Goal: Task Accomplishment & Management: Use online tool/utility

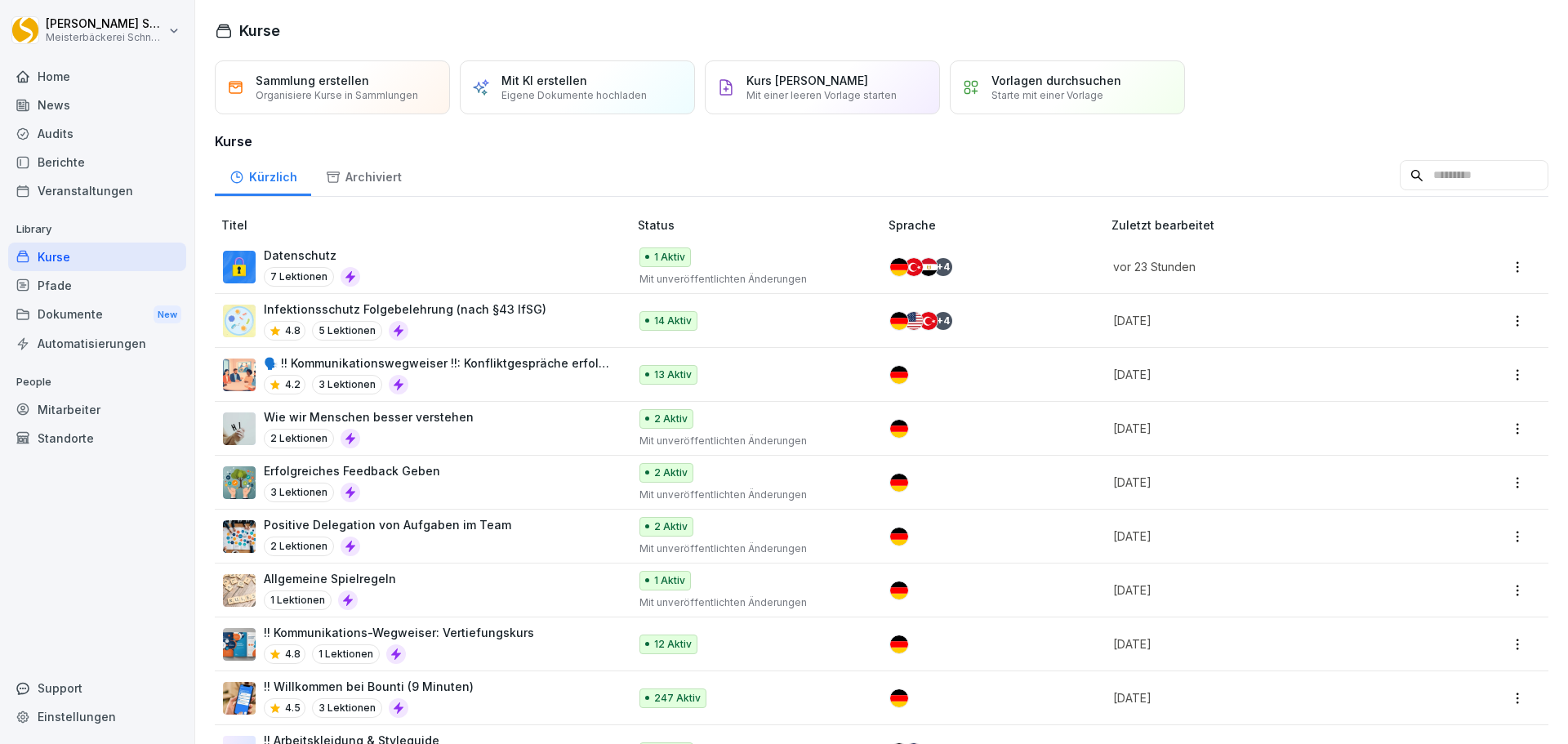
click at [548, 309] on div "Infektionsschutz Folgebelehrung (nach §43 IfSG) 4.8 5 Lektionen" at bounding box center [418, 321] width 389 height 40
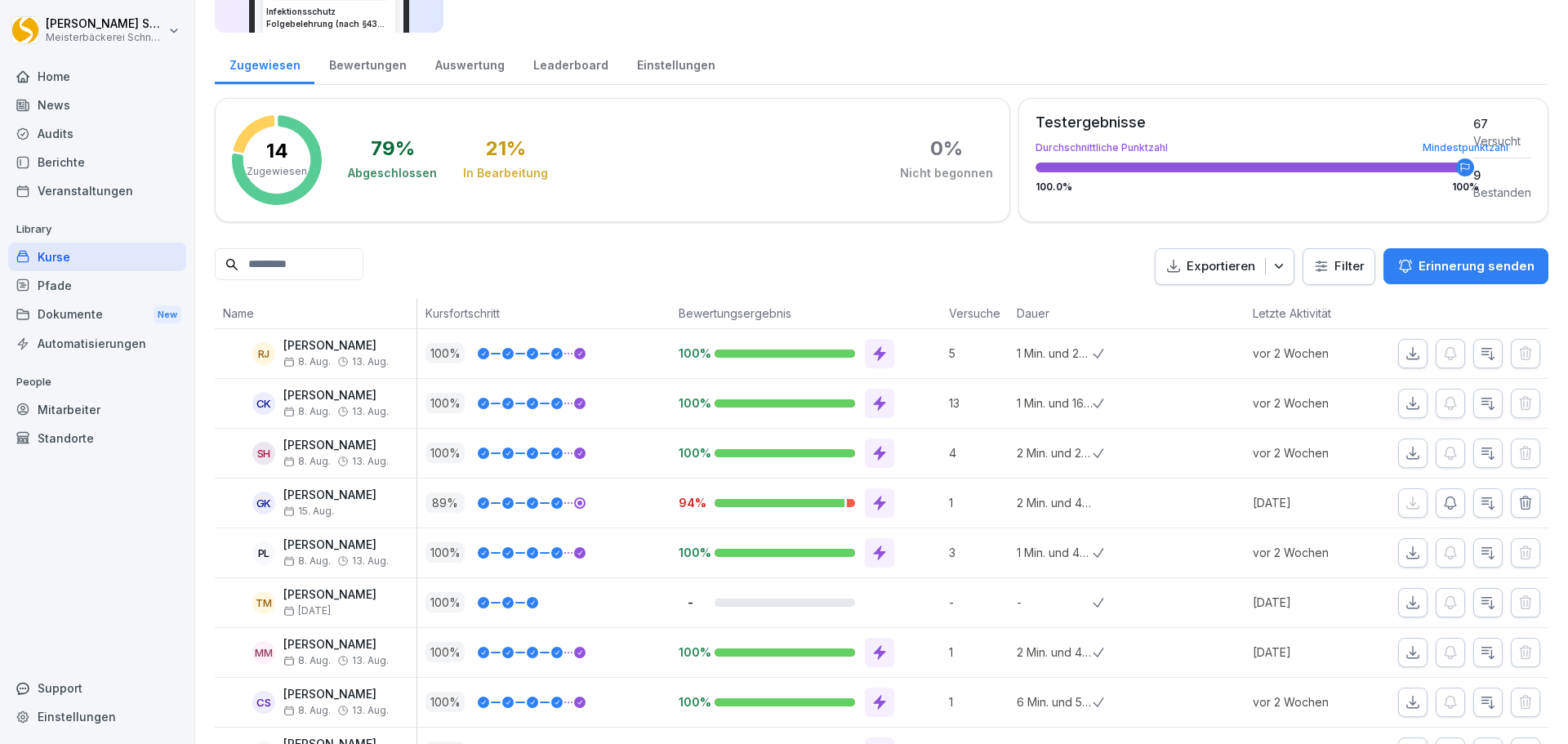
scroll to position [487, 0]
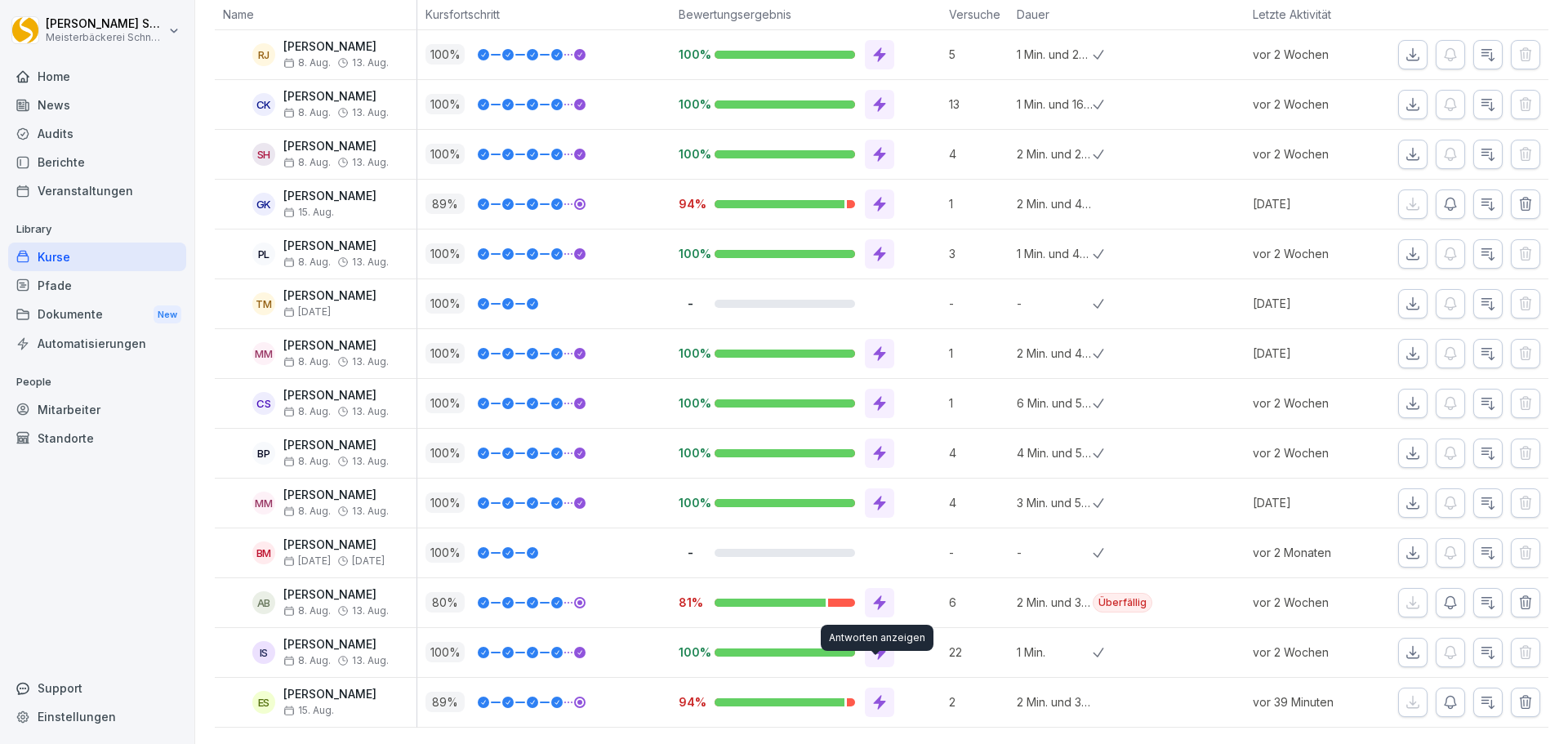
click at [874, 695] on icon at bounding box center [880, 702] width 12 height 14
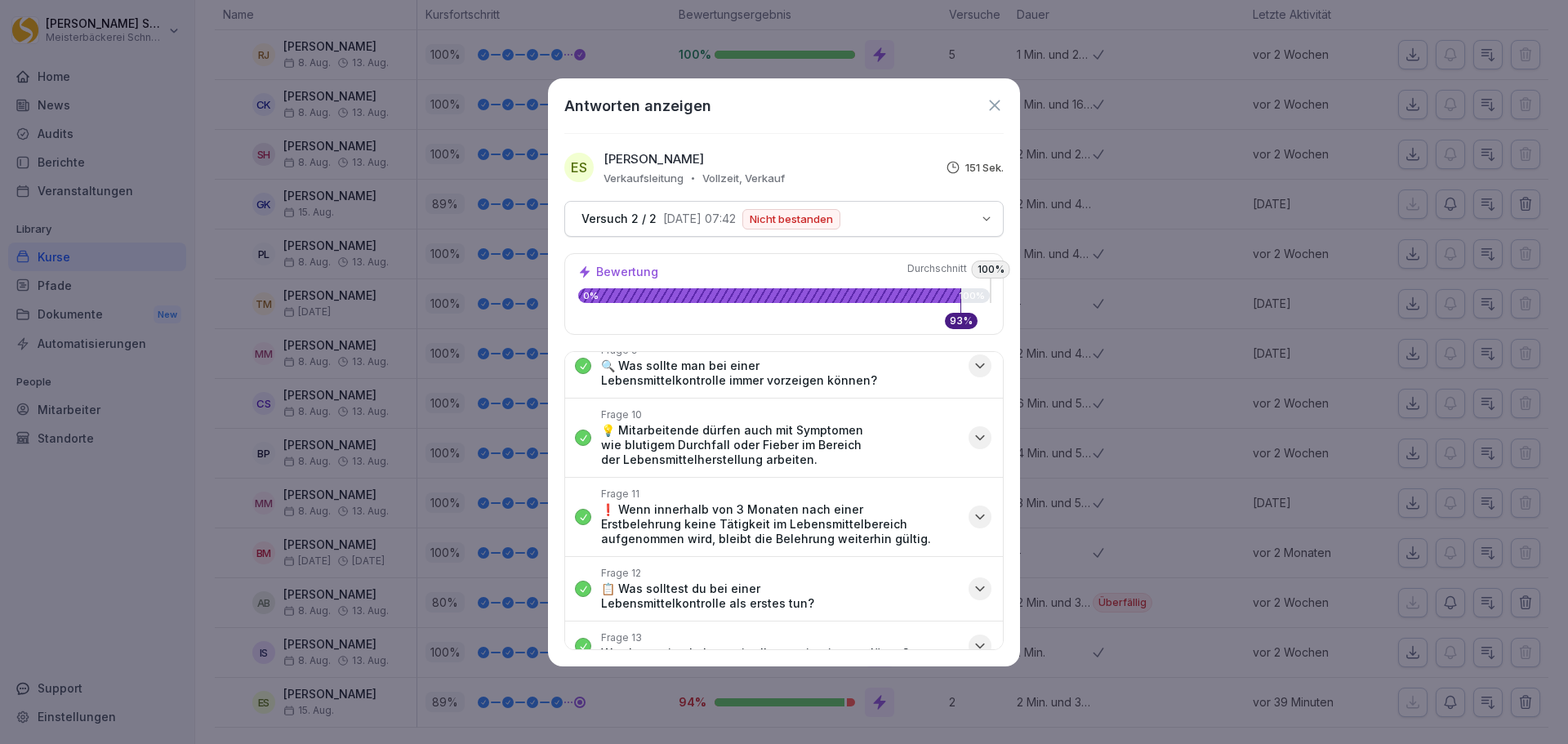
scroll to position [327, 0]
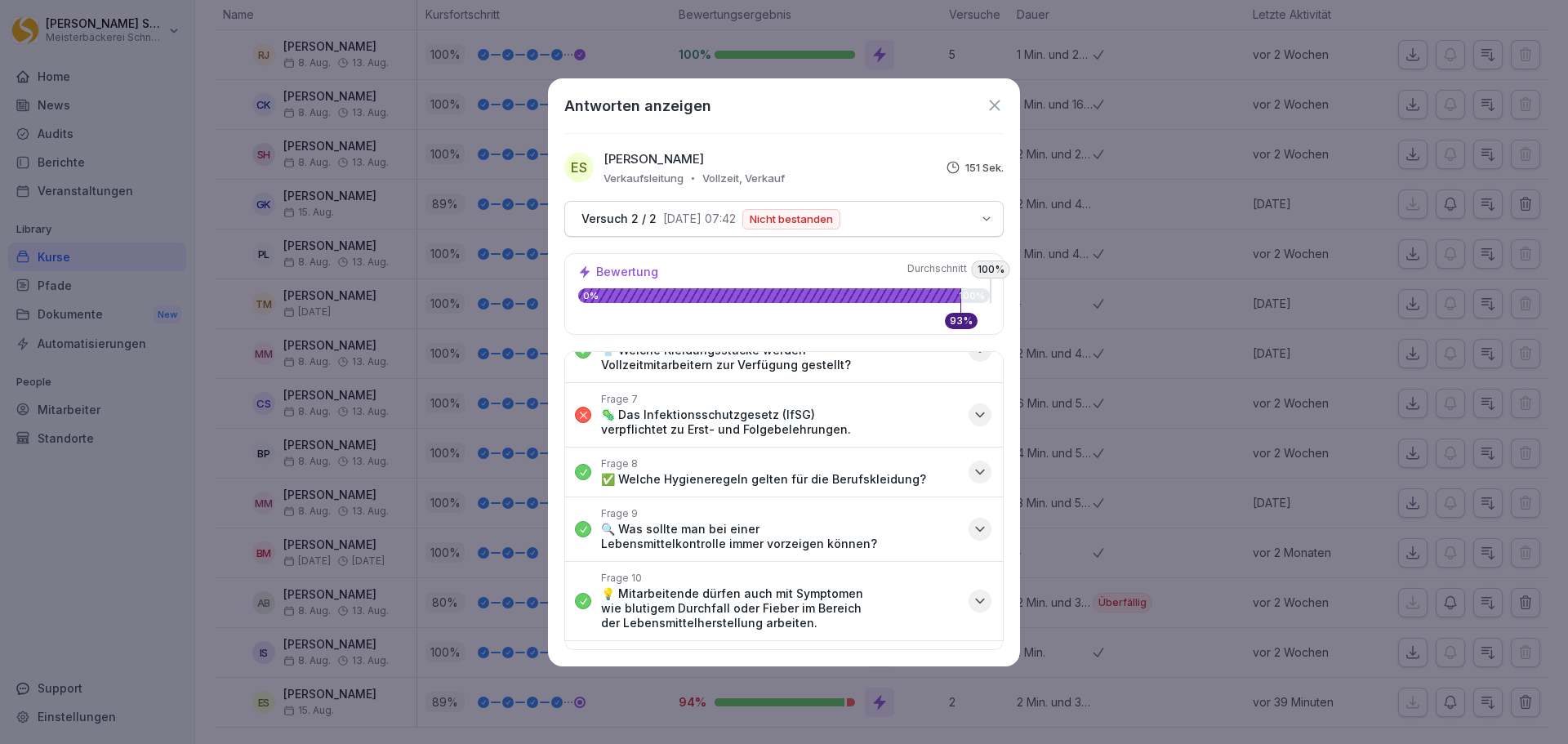
click at [972, 411] on icon "button" at bounding box center [980, 414] width 16 height 16
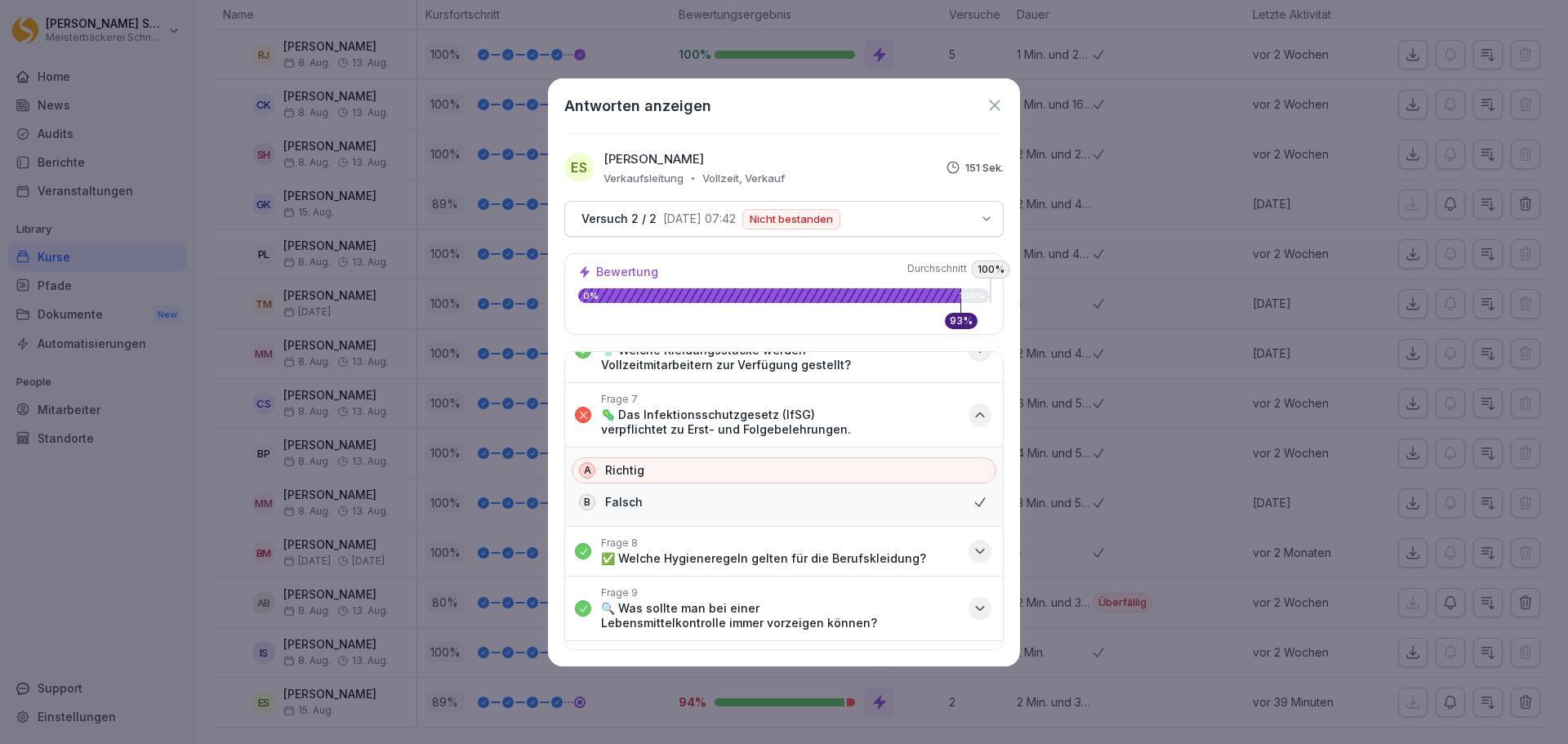
click at [593, 503] on div "B" at bounding box center [587, 501] width 16 height 16
click at [972, 412] on icon "button" at bounding box center [980, 414] width 16 height 16
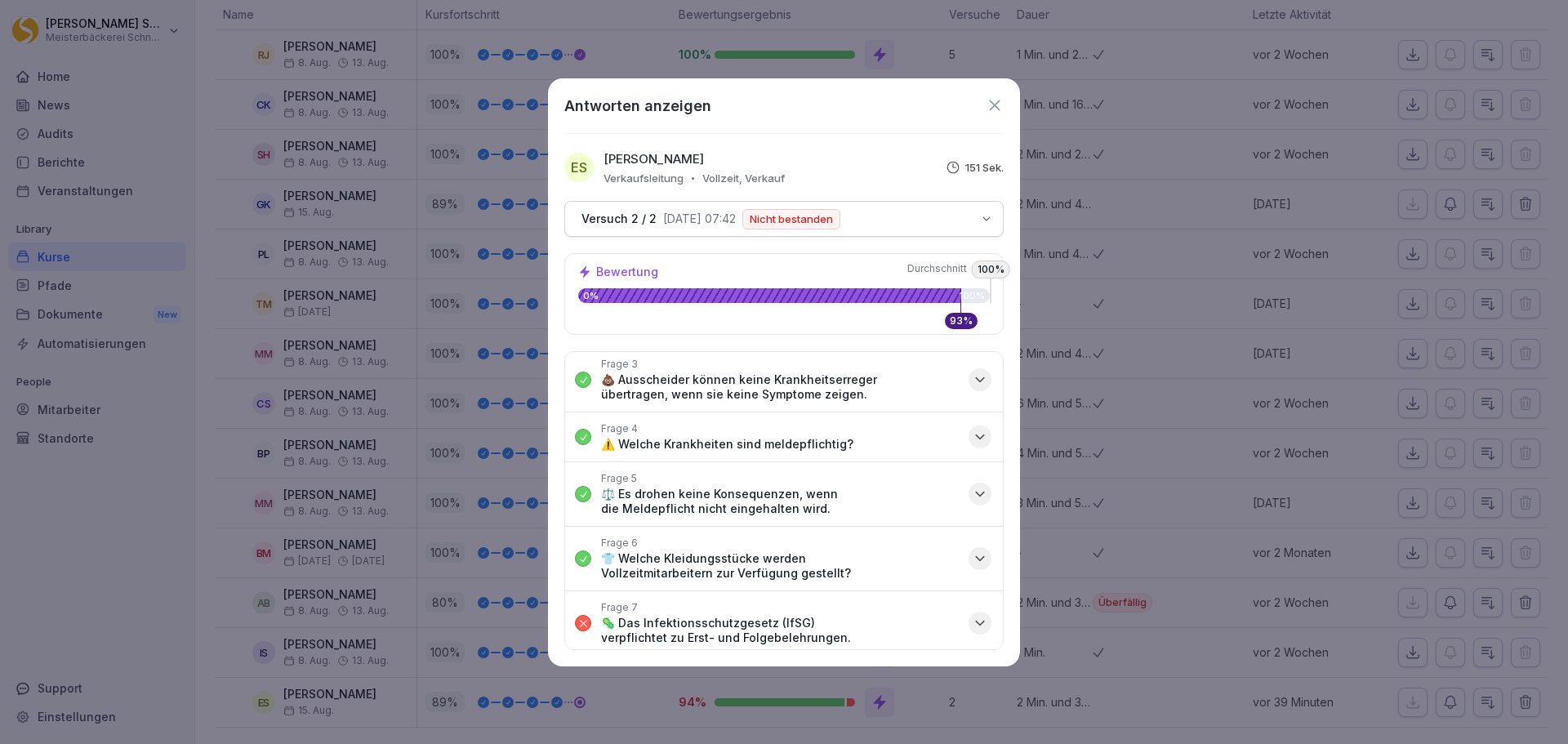
scroll to position [200, 0]
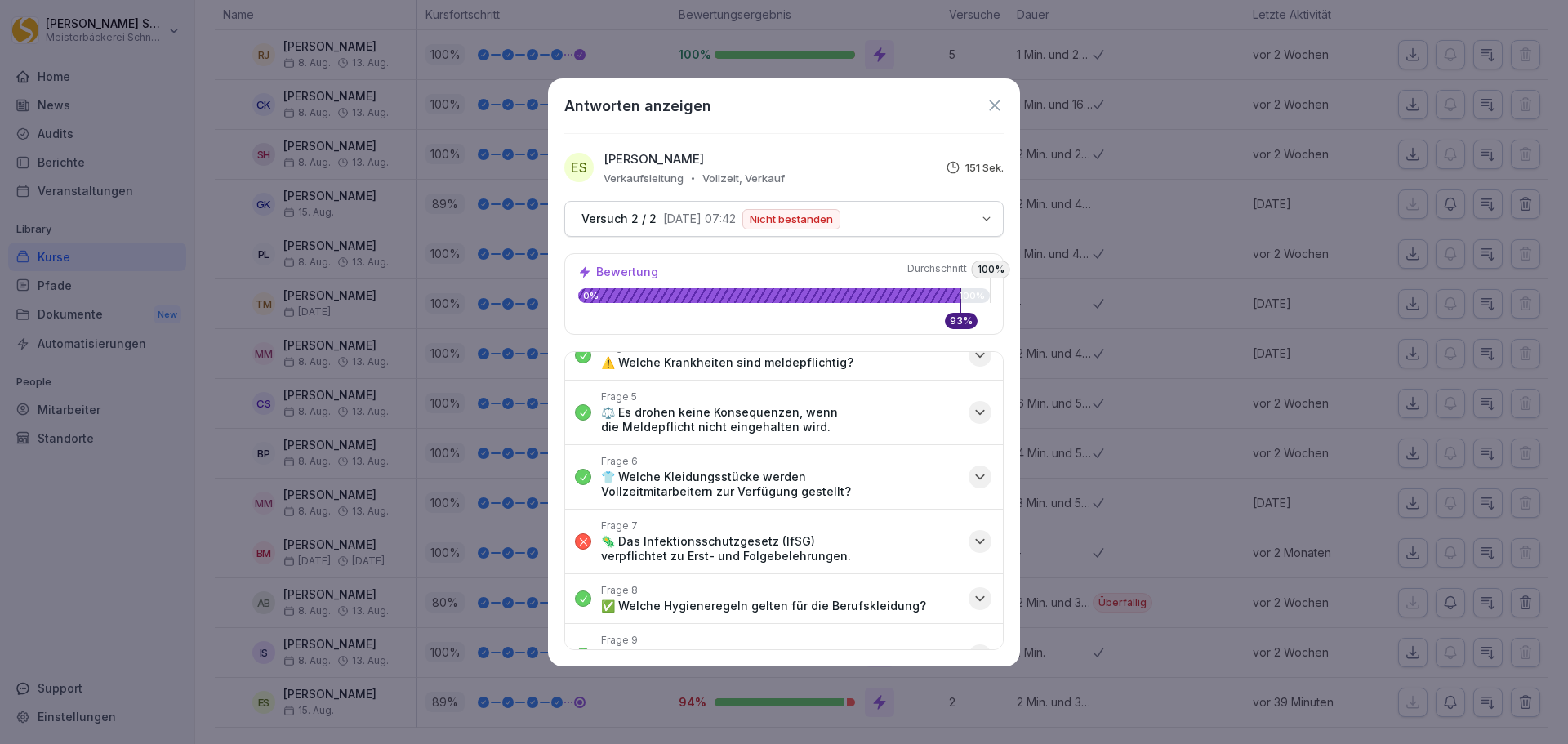
click at [995, 102] on icon at bounding box center [994, 105] width 18 height 18
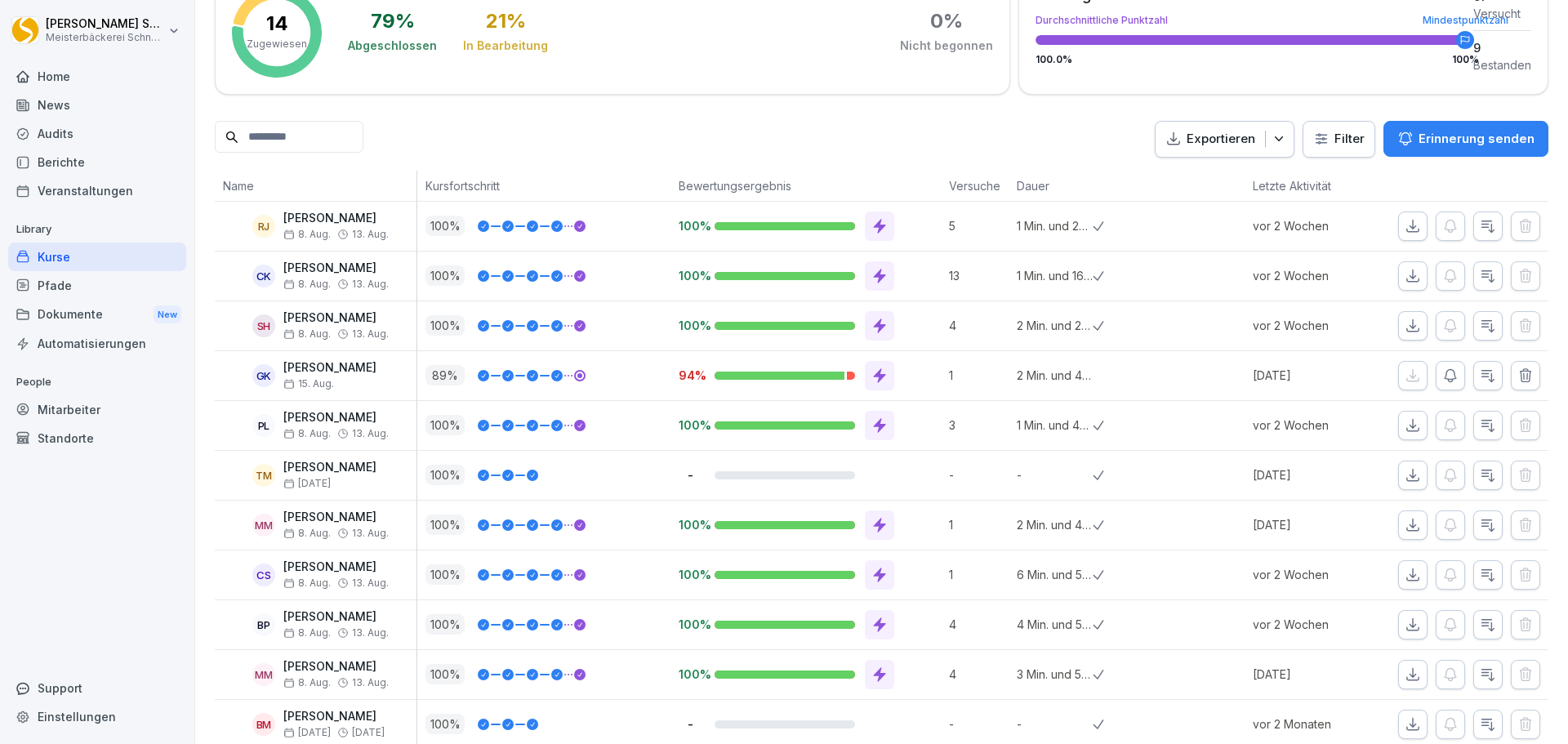
scroll to position [487, 0]
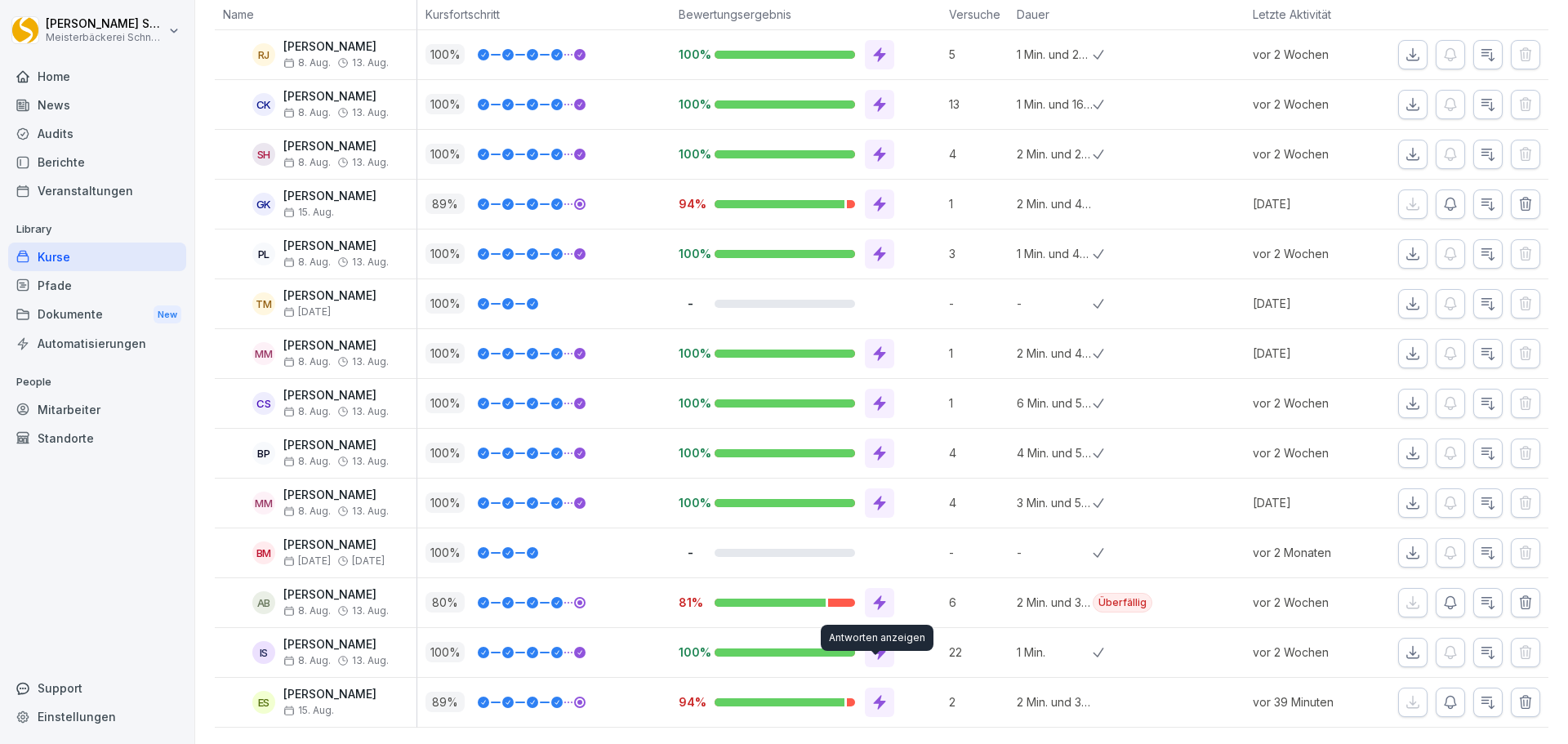
click at [871, 694] on icon at bounding box center [879, 702] width 16 height 16
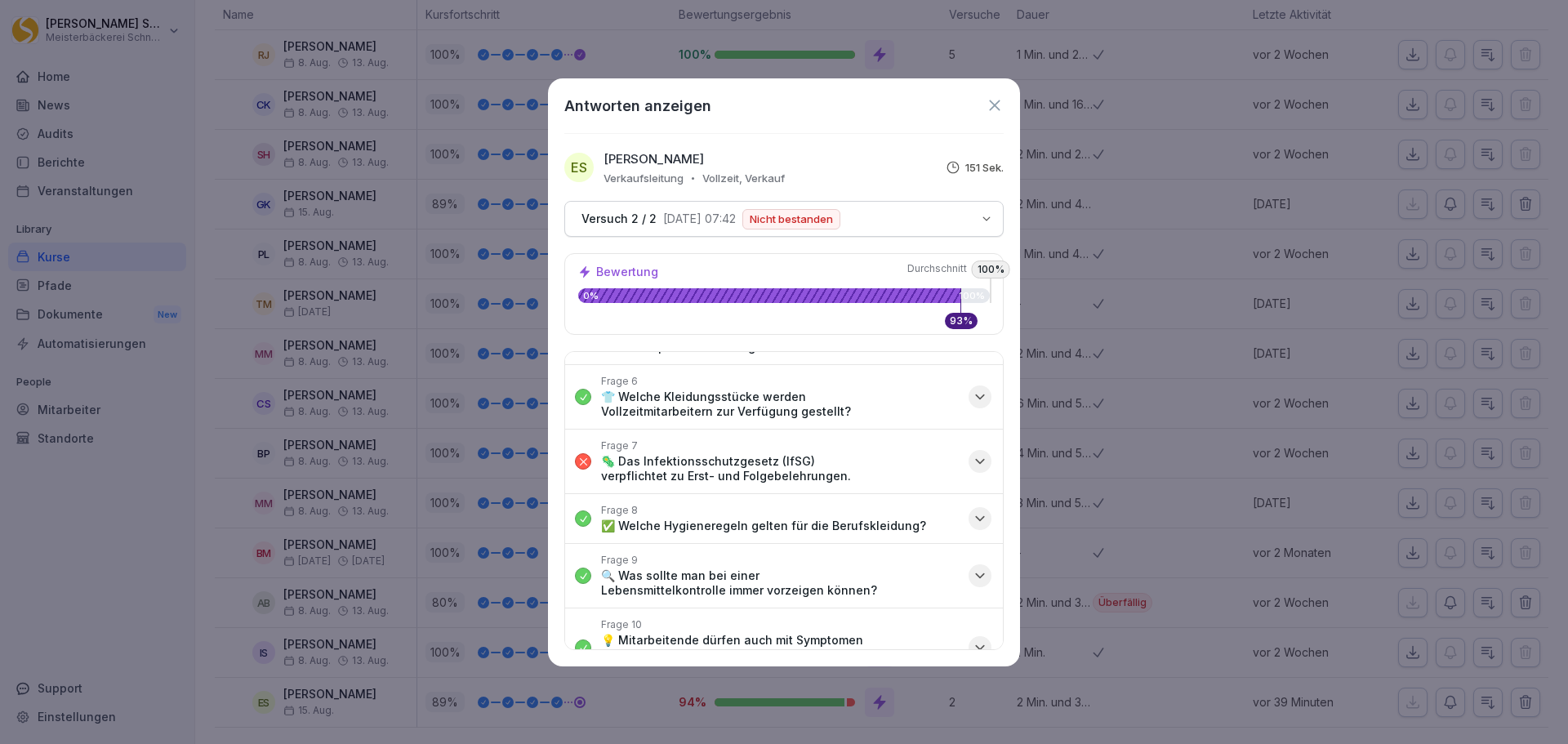
scroll to position [327, 0]
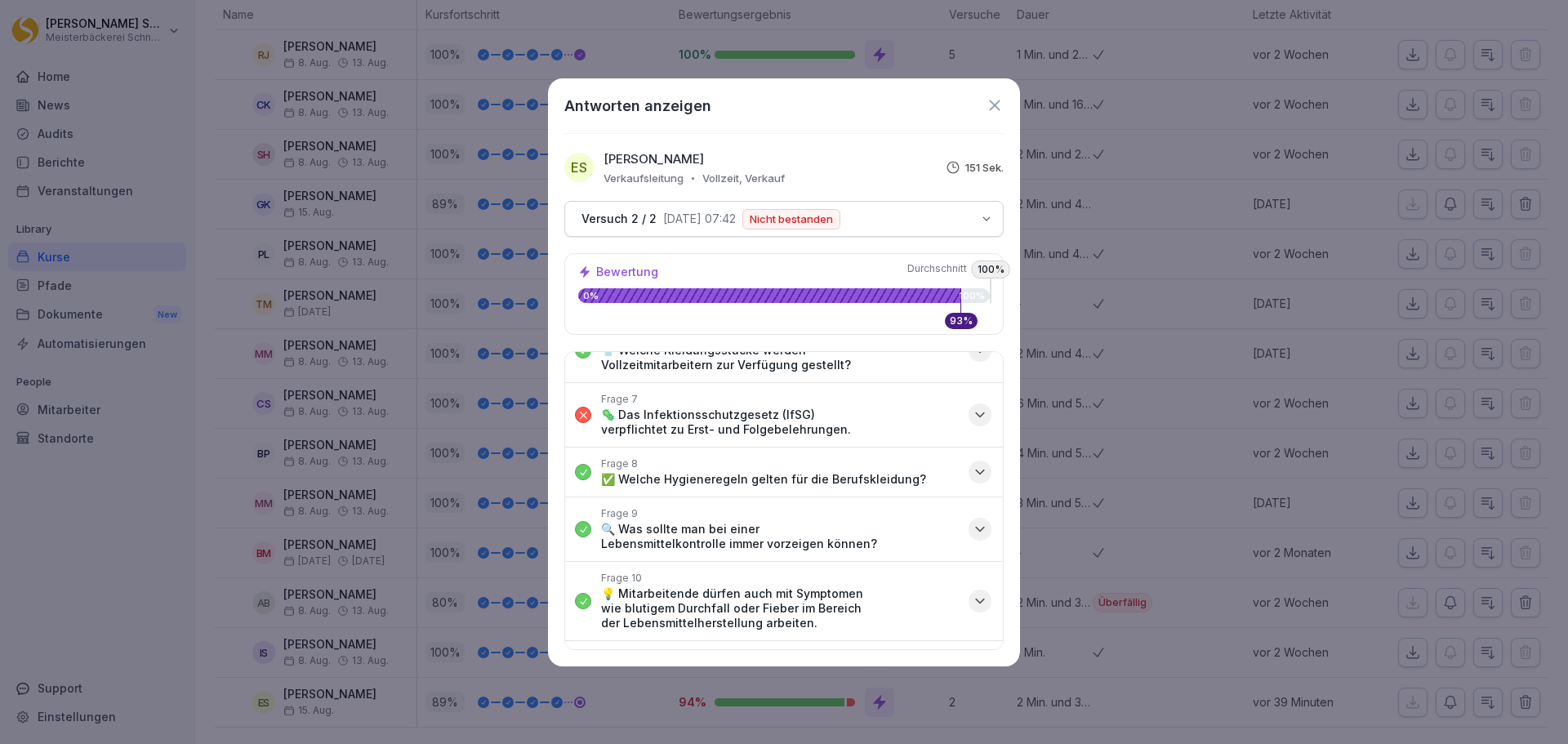
click at [973, 410] on icon "button" at bounding box center [980, 414] width 16 height 16
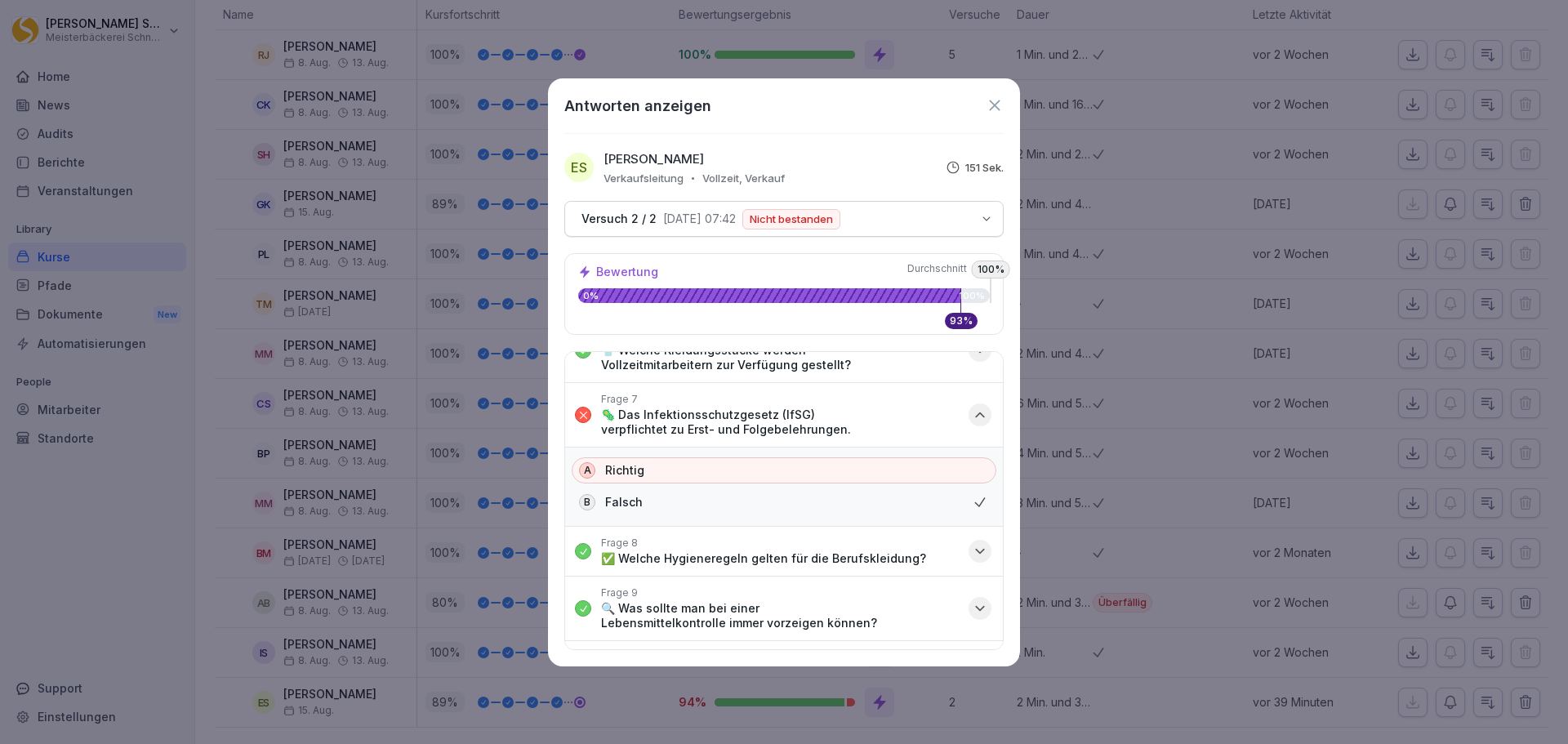
click at [624, 492] on div "B Falsch" at bounding box center [783, 501] width 425 height 28
click at [989, 105] on icon at bounding box center [994, 105] width 18 height 18
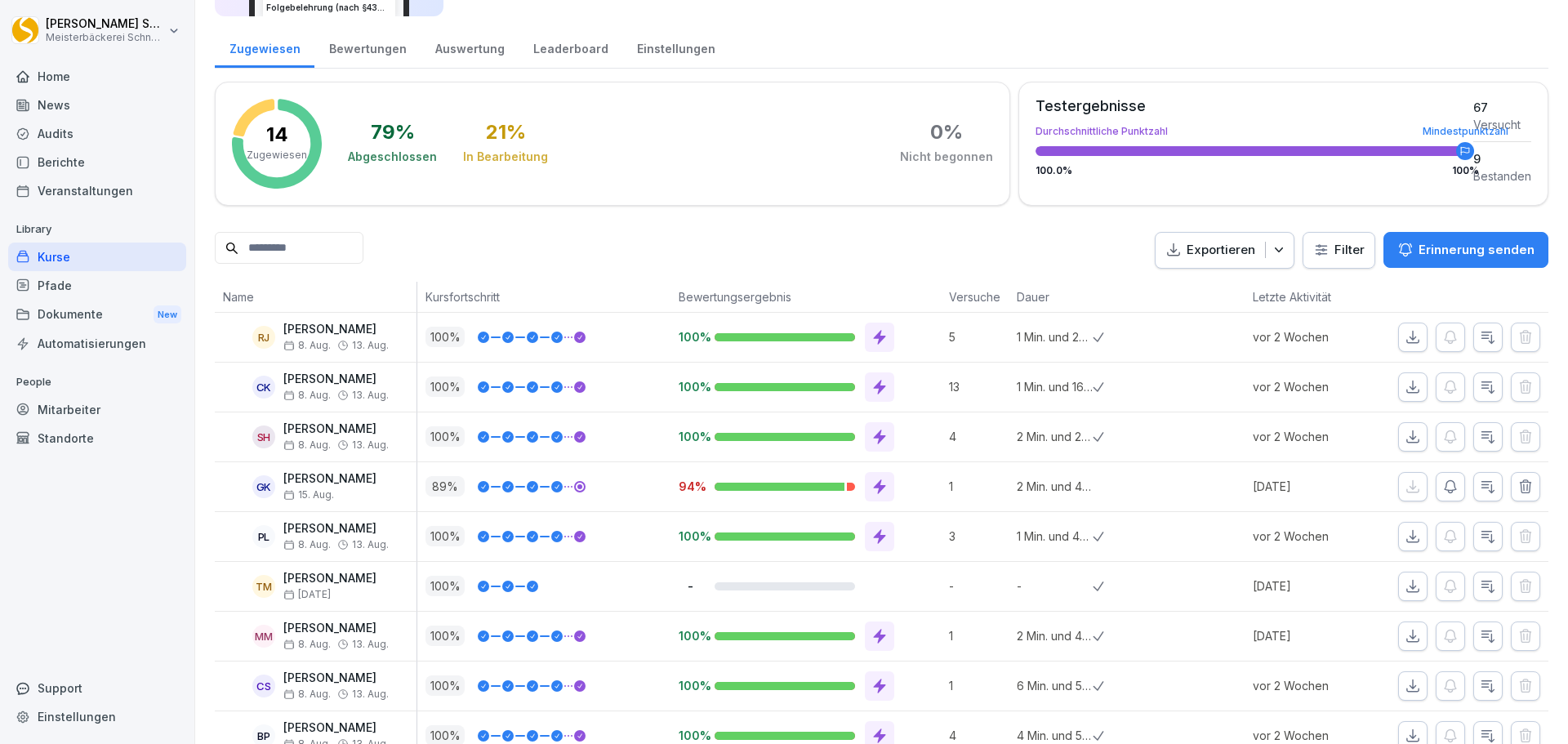
scroll to position [0, 0]
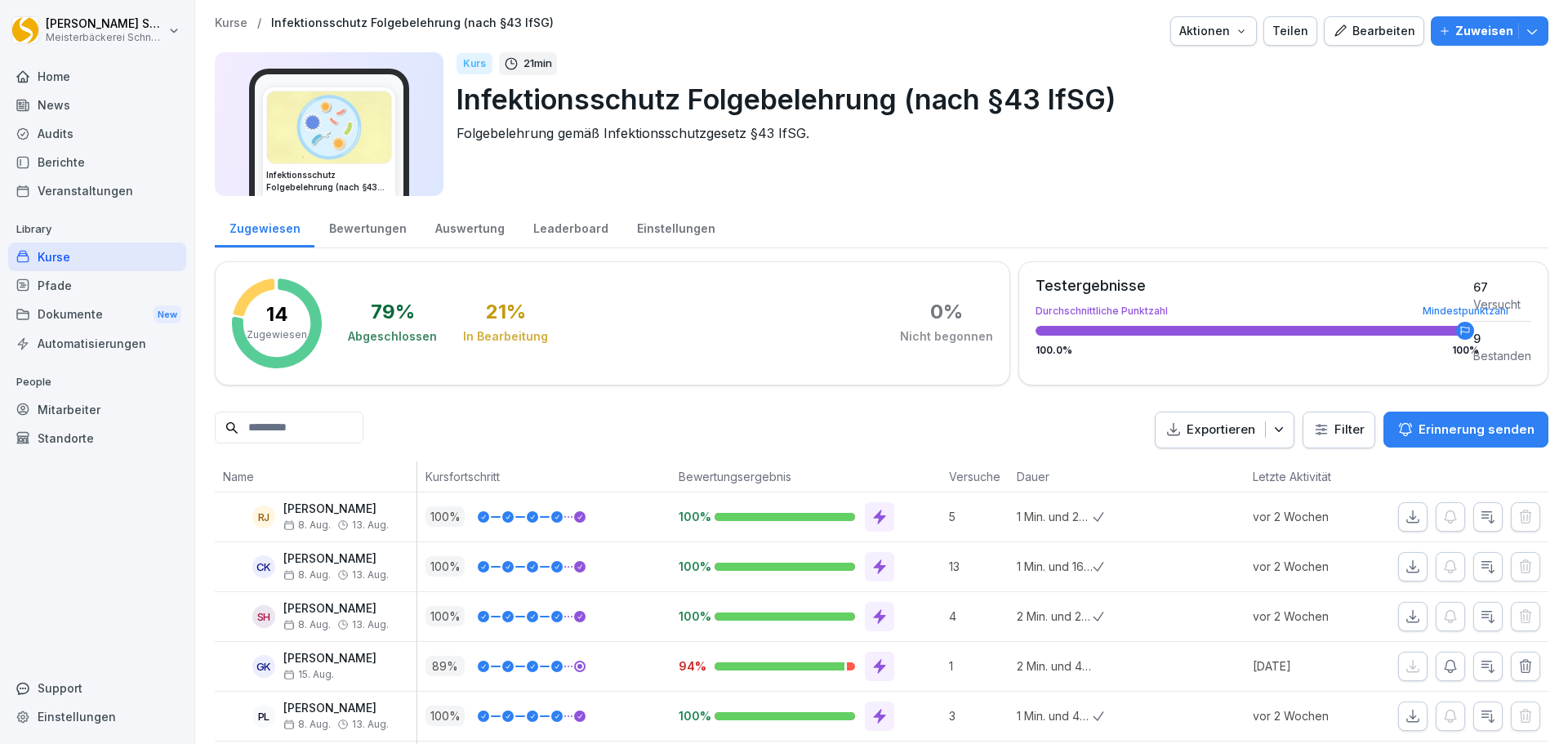
click at [337, 232] on div "Bewertungen" at bounding box center [367, 226] width 106 height 41
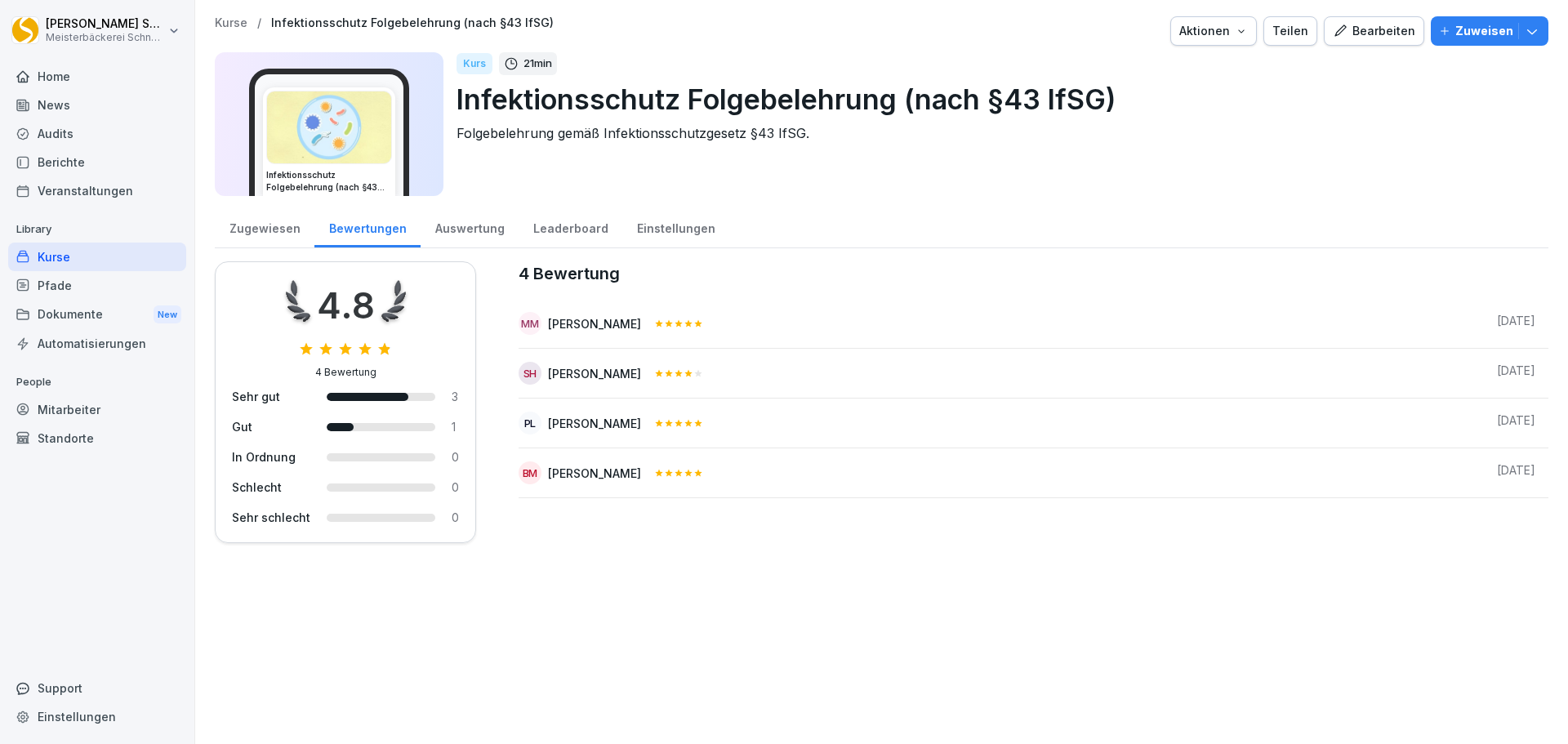
click at [465, 227] on div "Auswertung" at bounding box center [470, 226] width 98 height 41
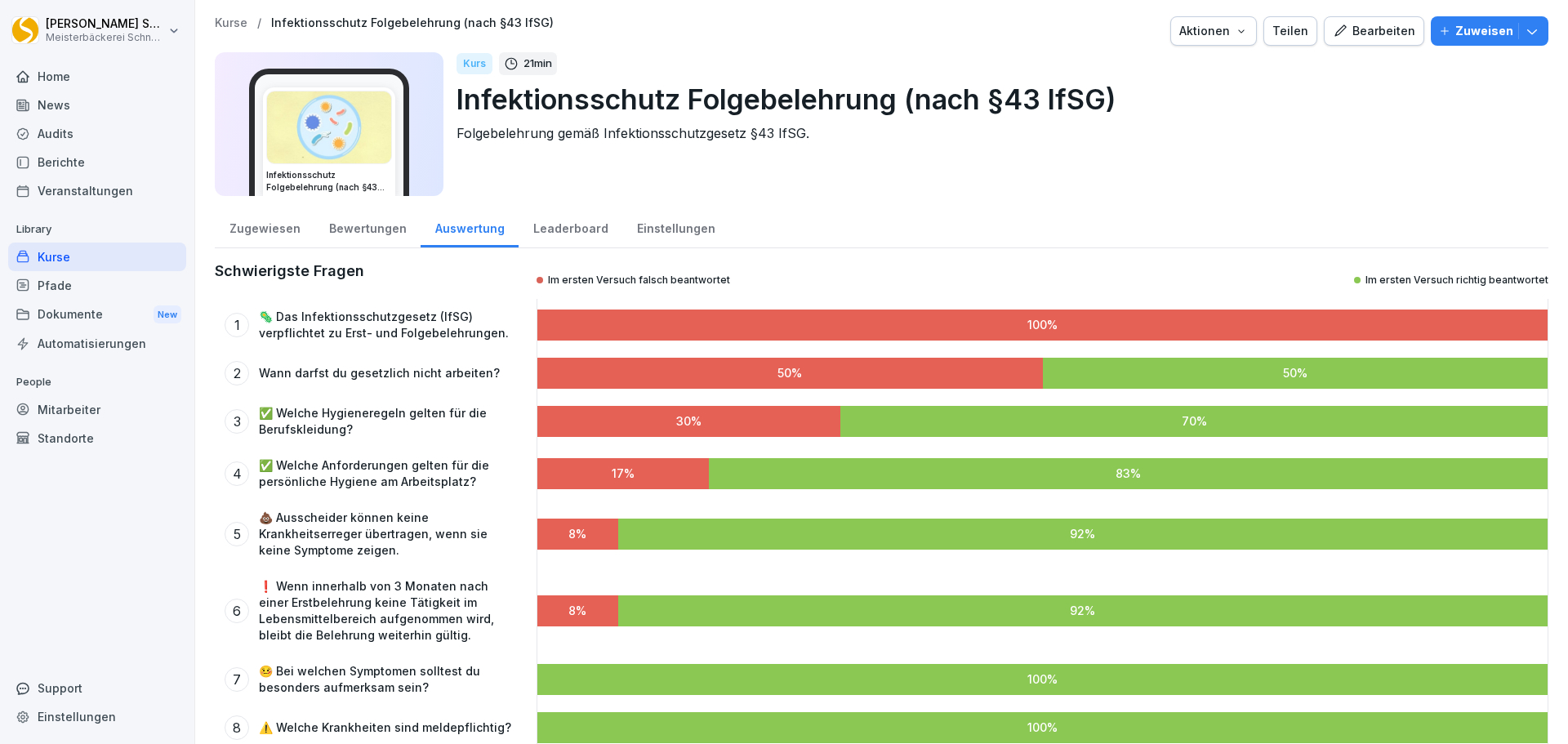
click at [1372, 27] on div "Bearbeiten" at bounding box center [1373, 31] width 82 height 18
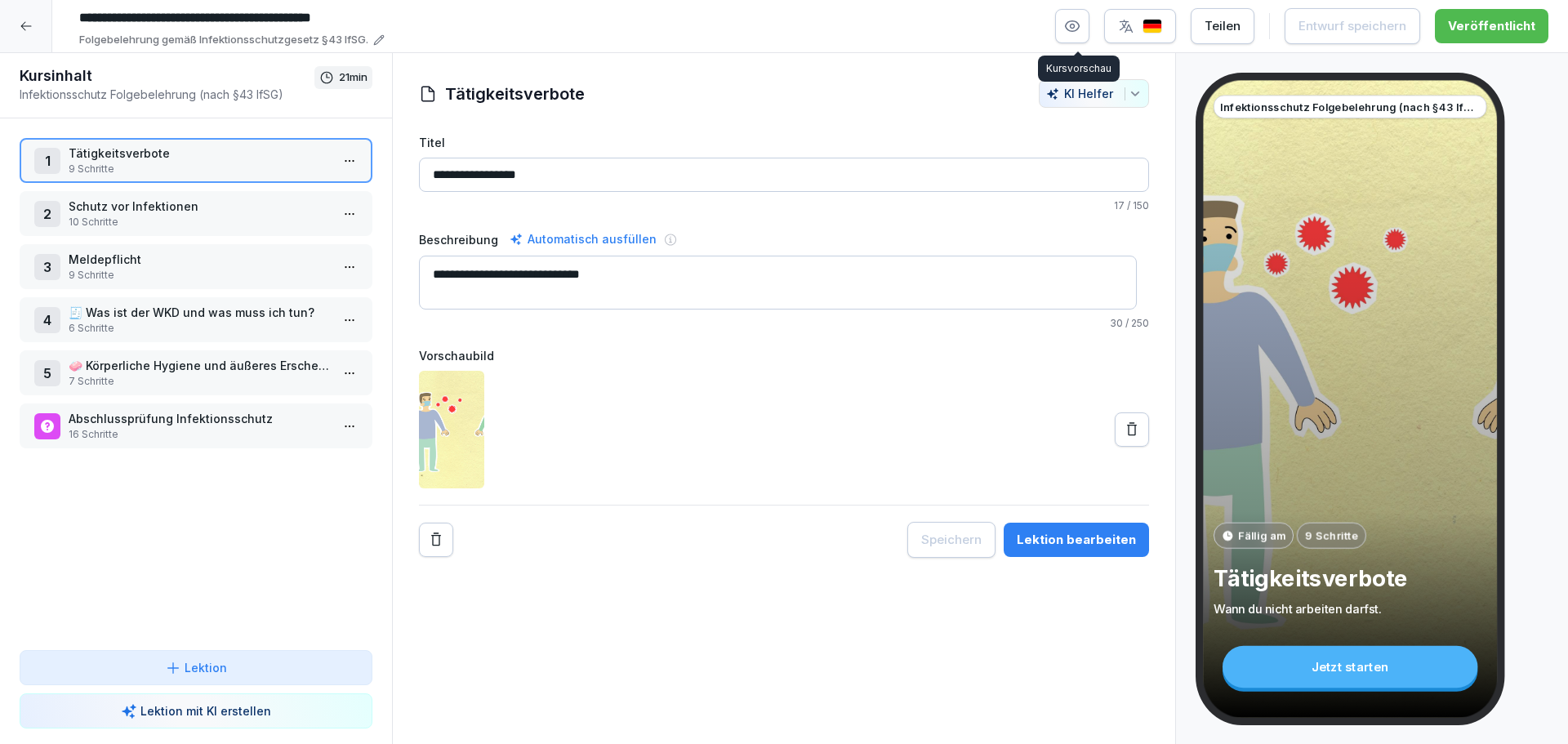
click at [1072, 25] on icon "button" at bounding box center [1072, 26] width 13 height 11
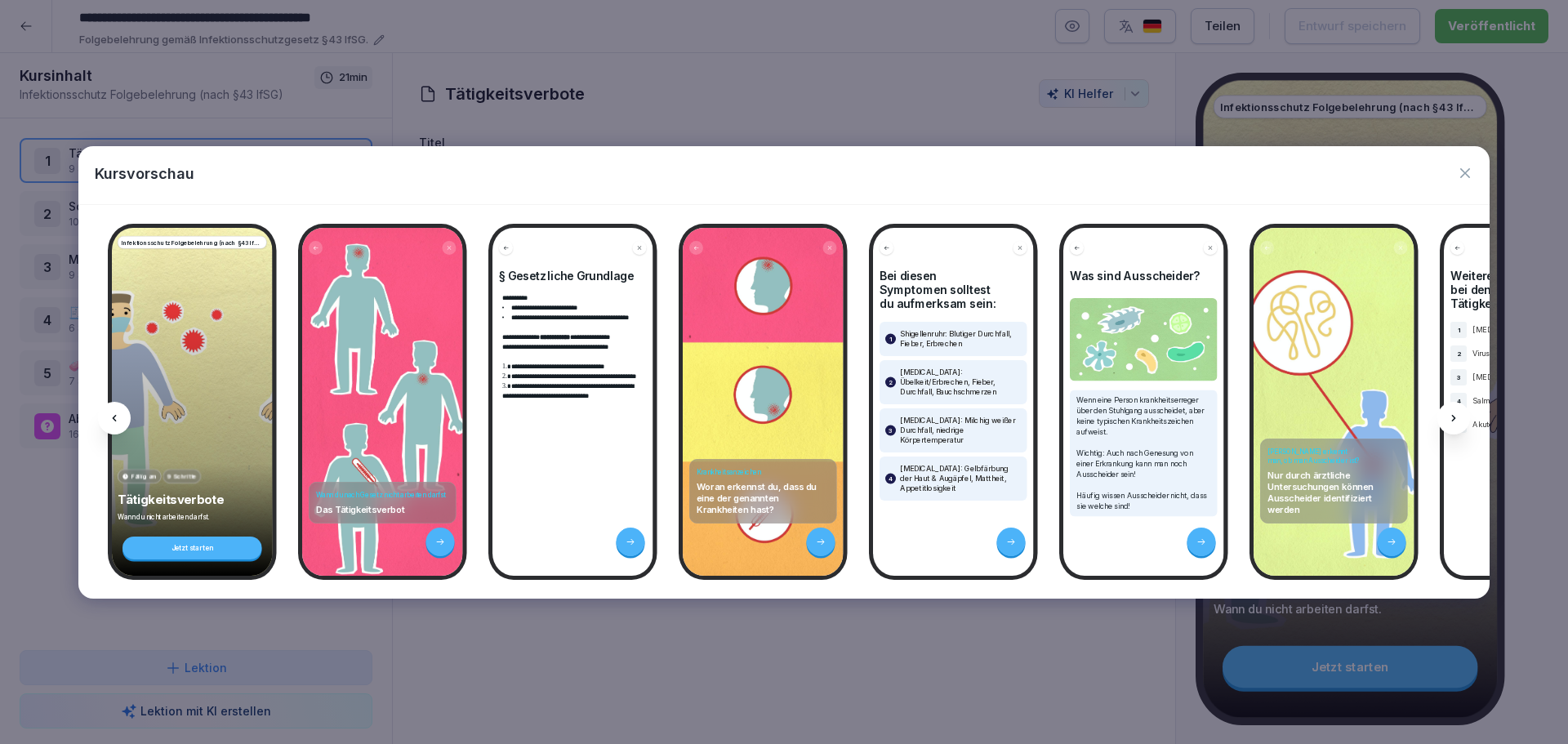
click at [1463, 174] on icon "button" at bounding box center [1464, 173] width 16 height 16
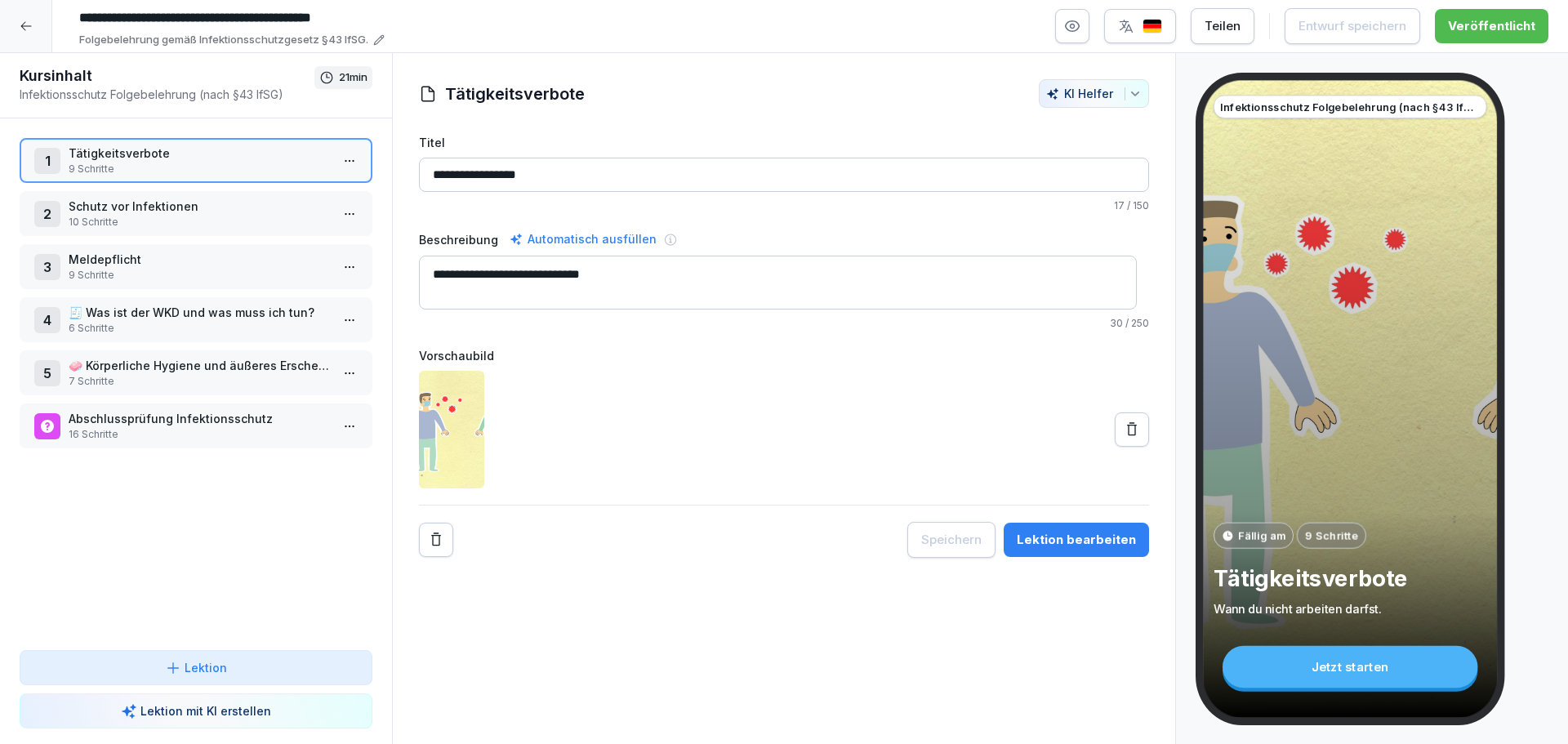
click at [240, 159] on p "Tätigkeitsverbote" at bounding box center [199, 153] width 262 height 17
click at [118, 208] on p "Schutz vor Infektionen" at bounding box center [199, 206] width 262 height 17
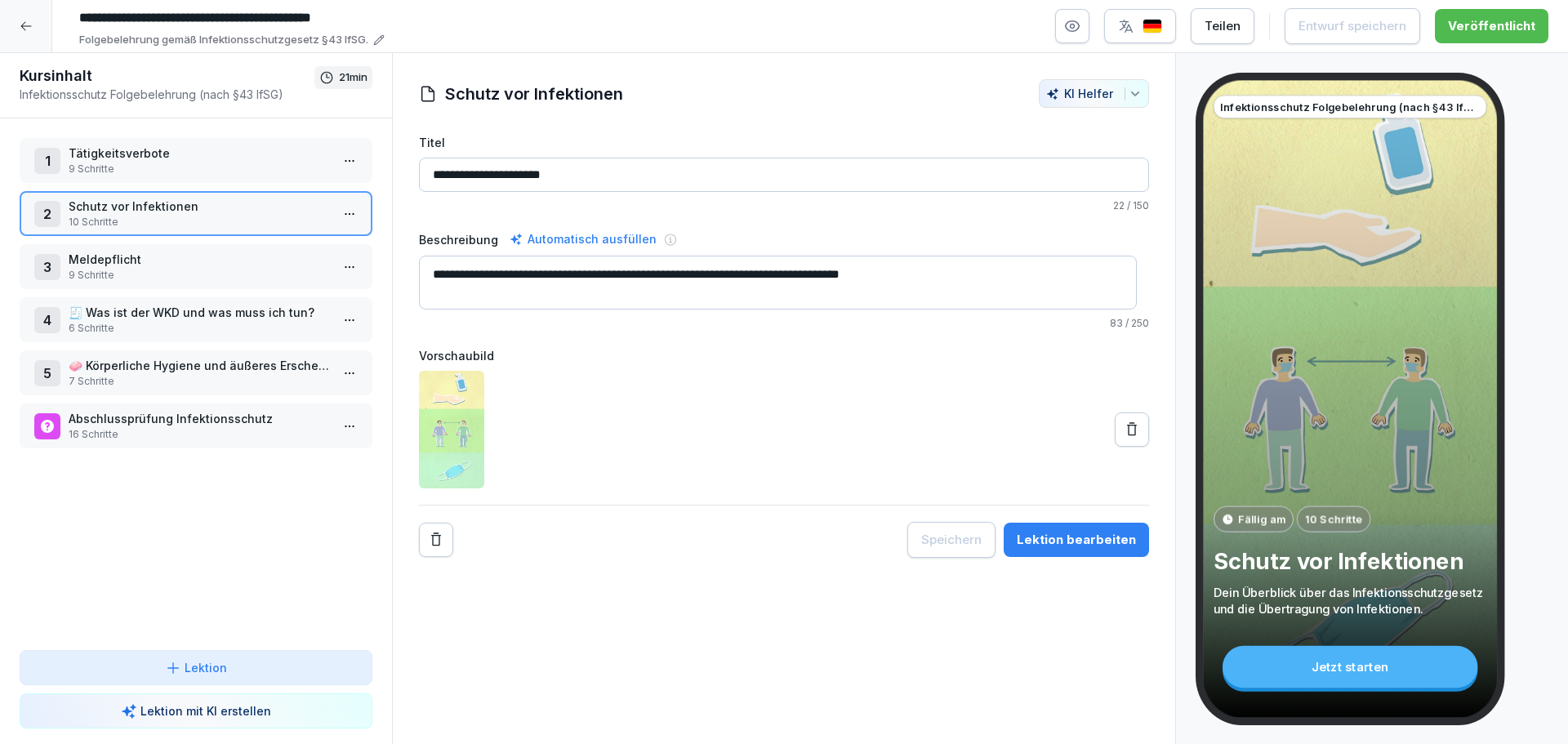
click at [142, 141] on div "1 Tätigkeitsverbote 9 Schritte" at bounding box center [196, 160] width 353 height 45
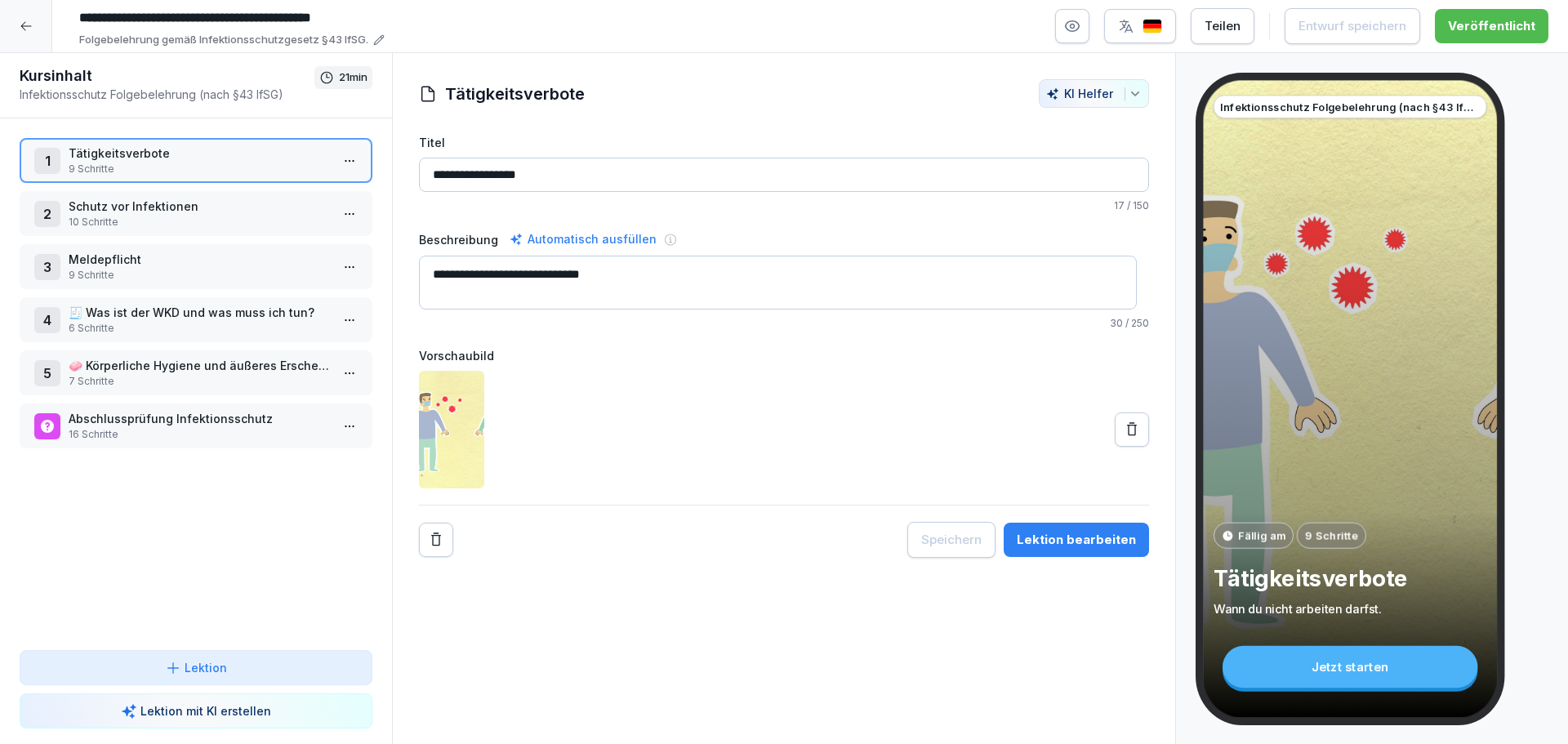
click at [13, 25] on div at bounding box center [26, 26] width 53 height 53
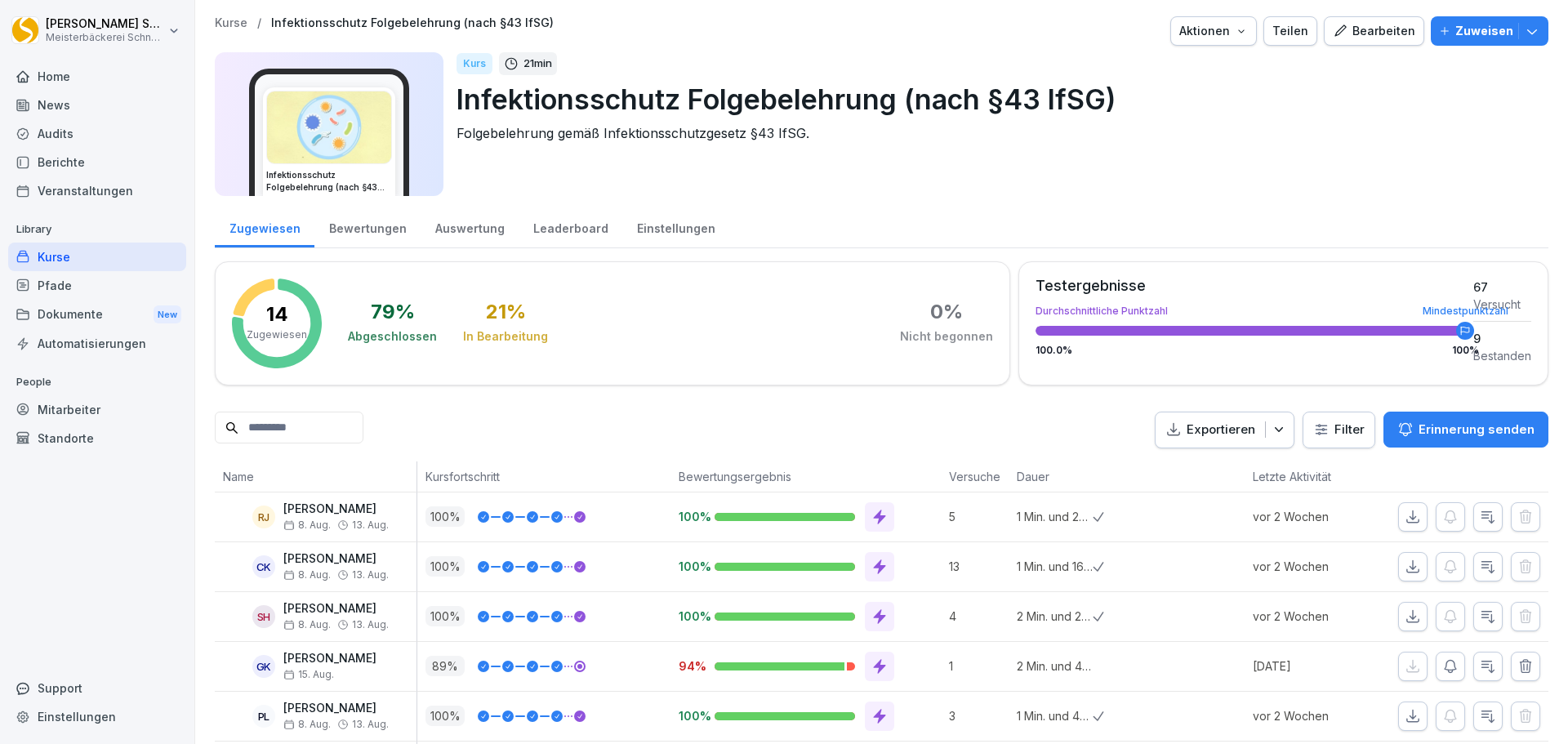
click at [1370, 34] on div "Bearbeiten" at bounding box center [1373, 31] width 82 height 18
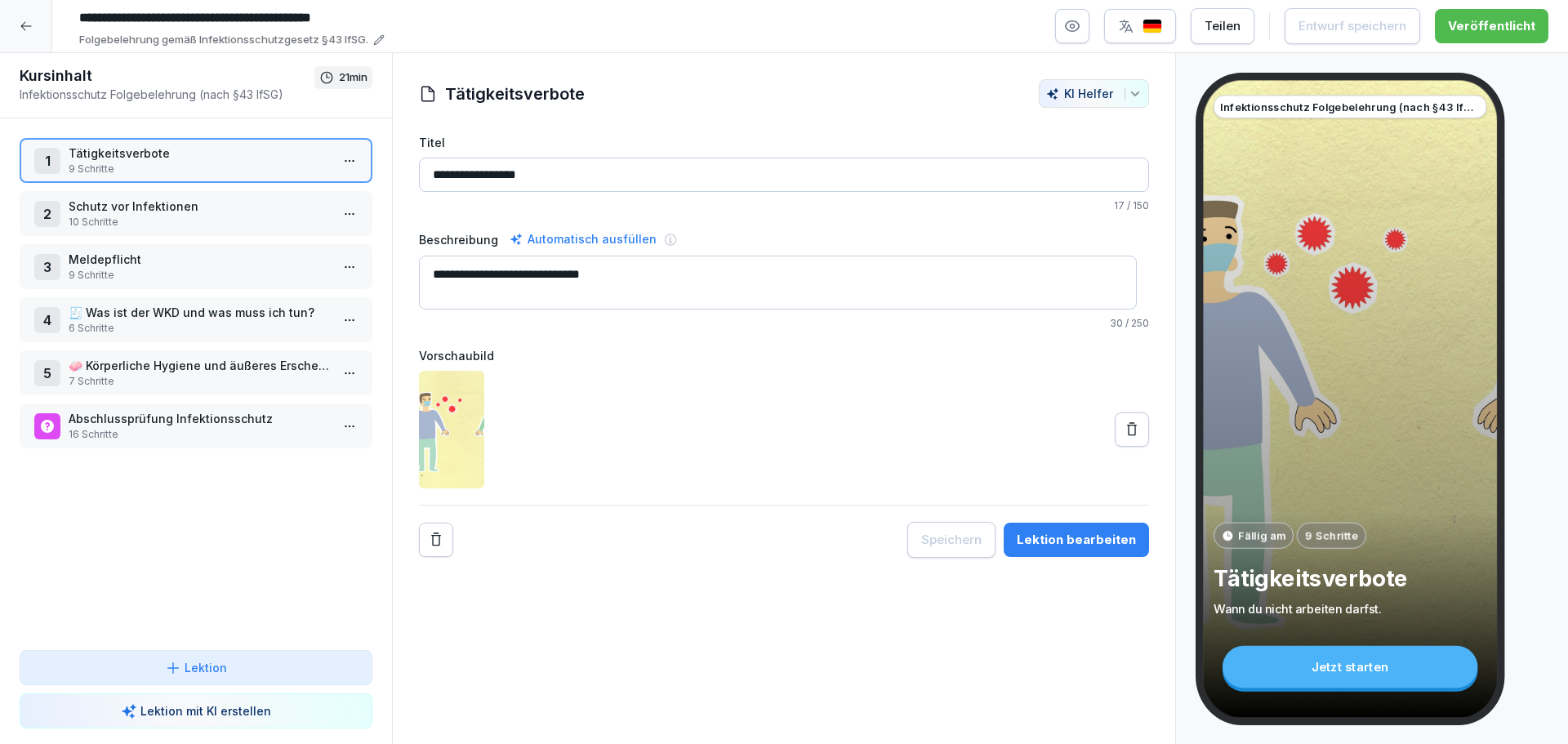
click at [223, 159] on p "Tätigkeitsverbote" at bounding box center [199, 153] width 262 height 17
click at [35, 25] on div at bounding box center [26, 26] width 53 height 53
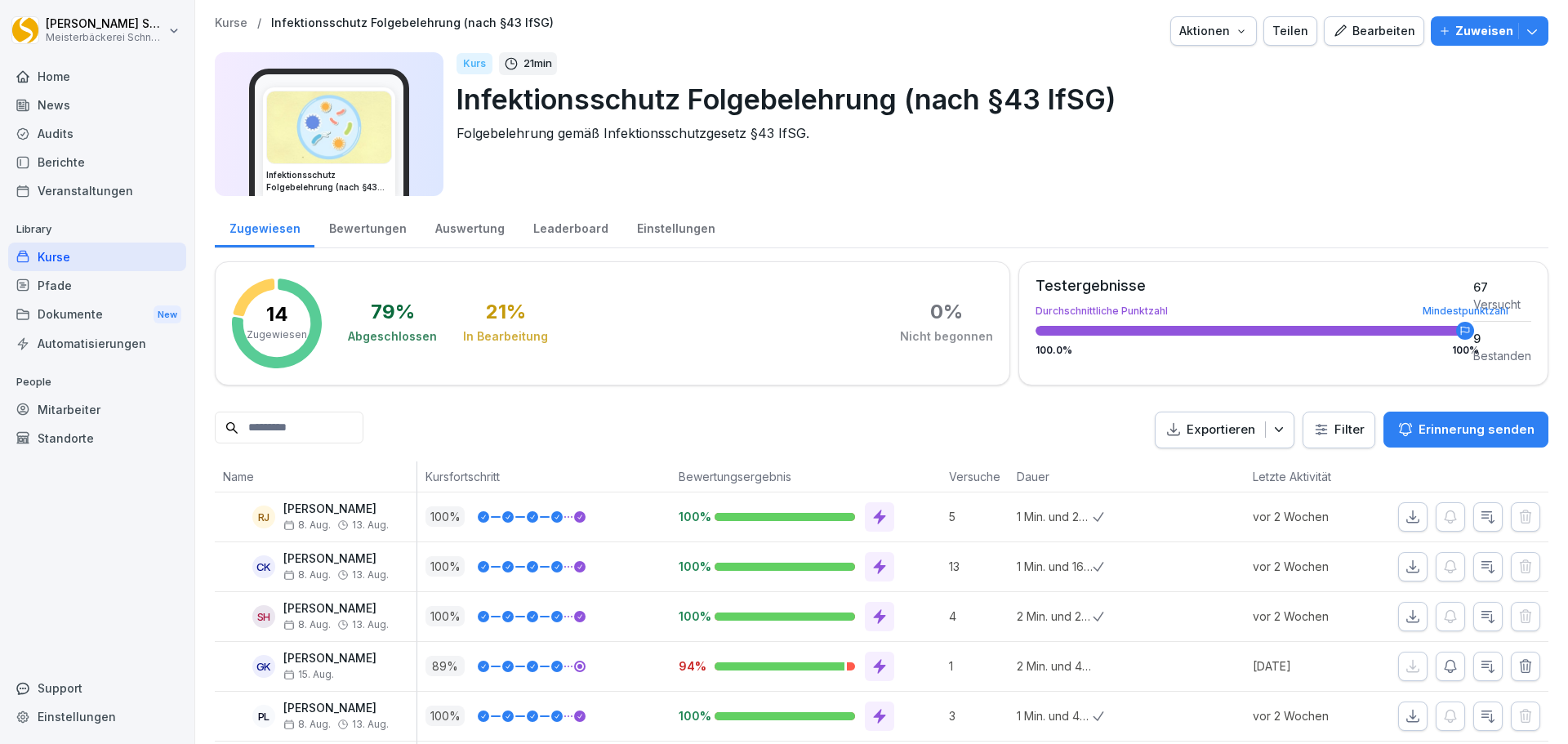
click at [523, 172] on div "Kurs 21 min Infektionsschutz Folgebelehrung (nach §43 IfSG) Folgebelehrung gemä…" at bounding box center [995, 125] width 1078 height 144
click at [636, 103] on p "Infektionsschutz Folgebelehrung (nach §43 IfSG)" at bounding box center [995, 99] width 1078 height 41
click at [1365, 35] on div "Bearbeiten" at bounding box center [1373, 31] width 82 height 18
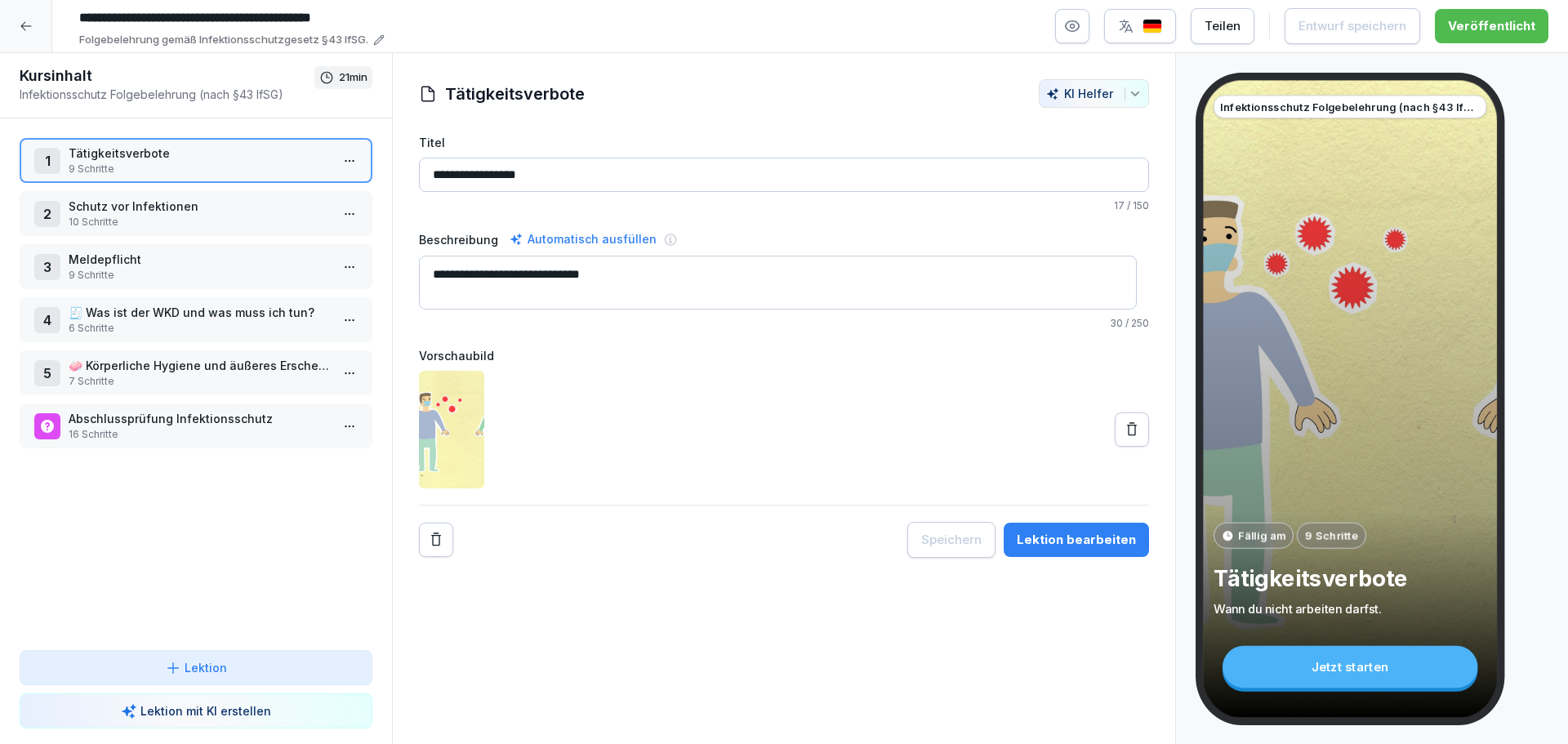
click at [221, 212] on p "Schutz vor Infektionen" at bounding box center [199, 206] width 262 height 17
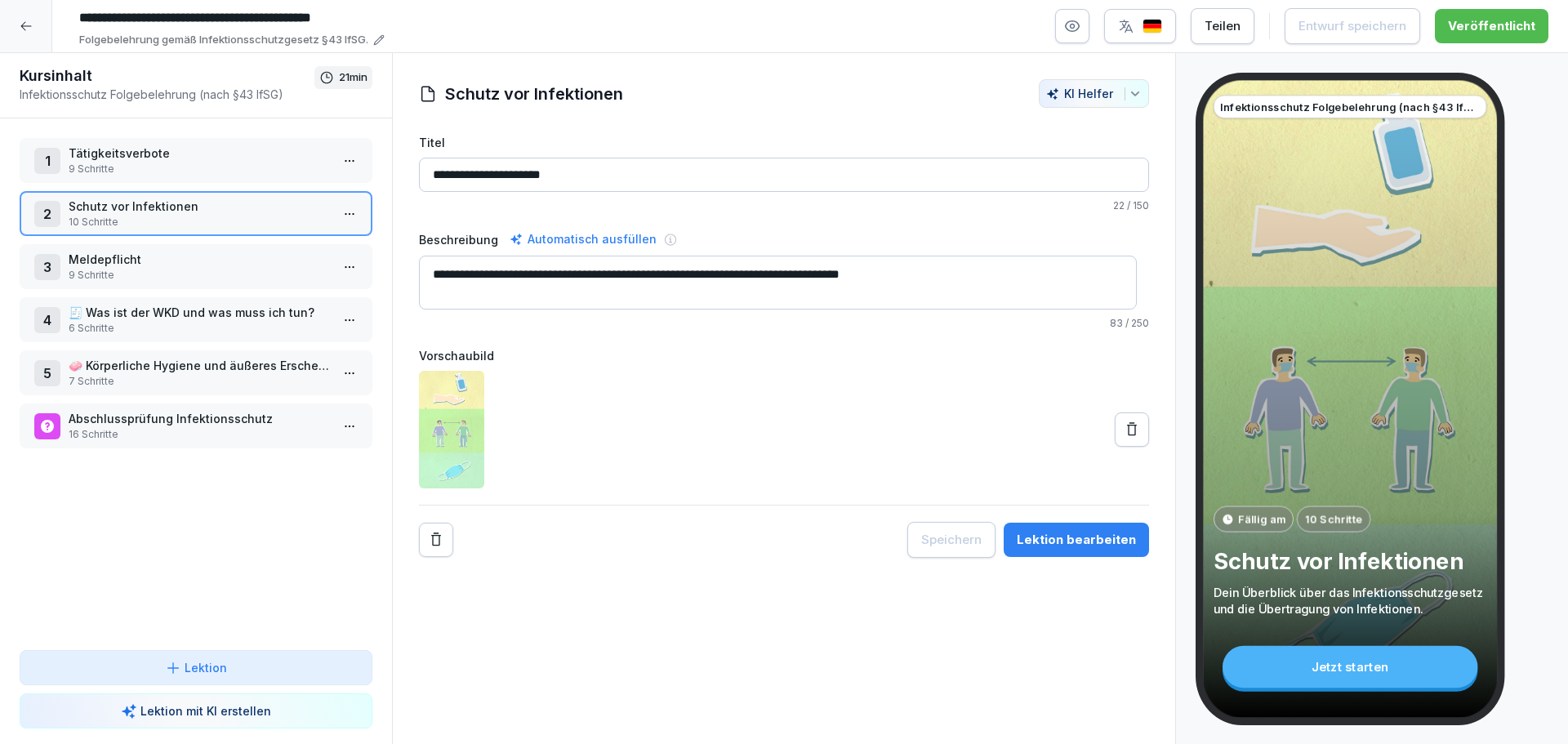
click at [223, 155] on p "Tätigkeitsverbote" at bounding box center [199, 153] width 262 height 17
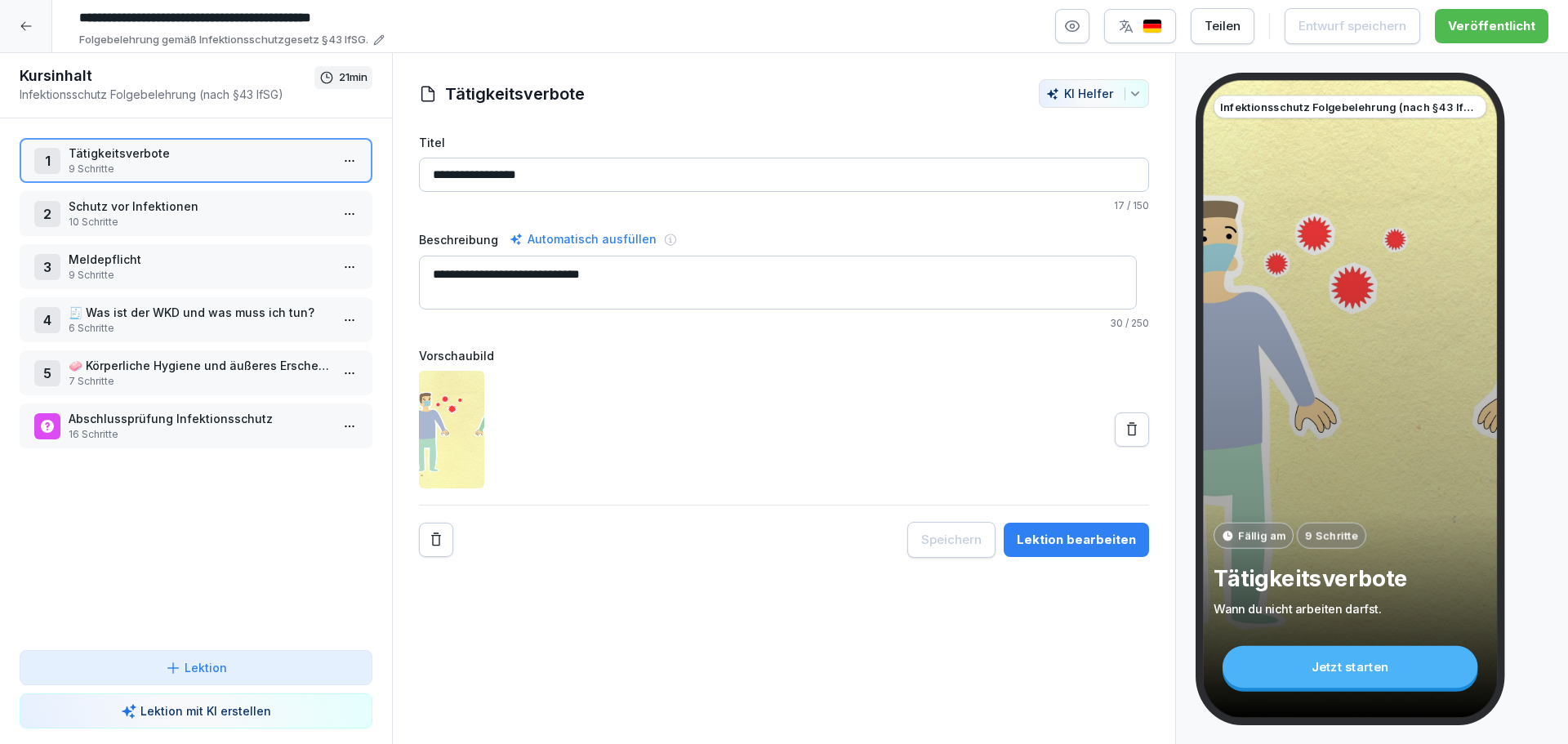
click at [1076, 540] on div "Lektion bearbeiten" at bounding box center [1076, 540] width 119 height 18
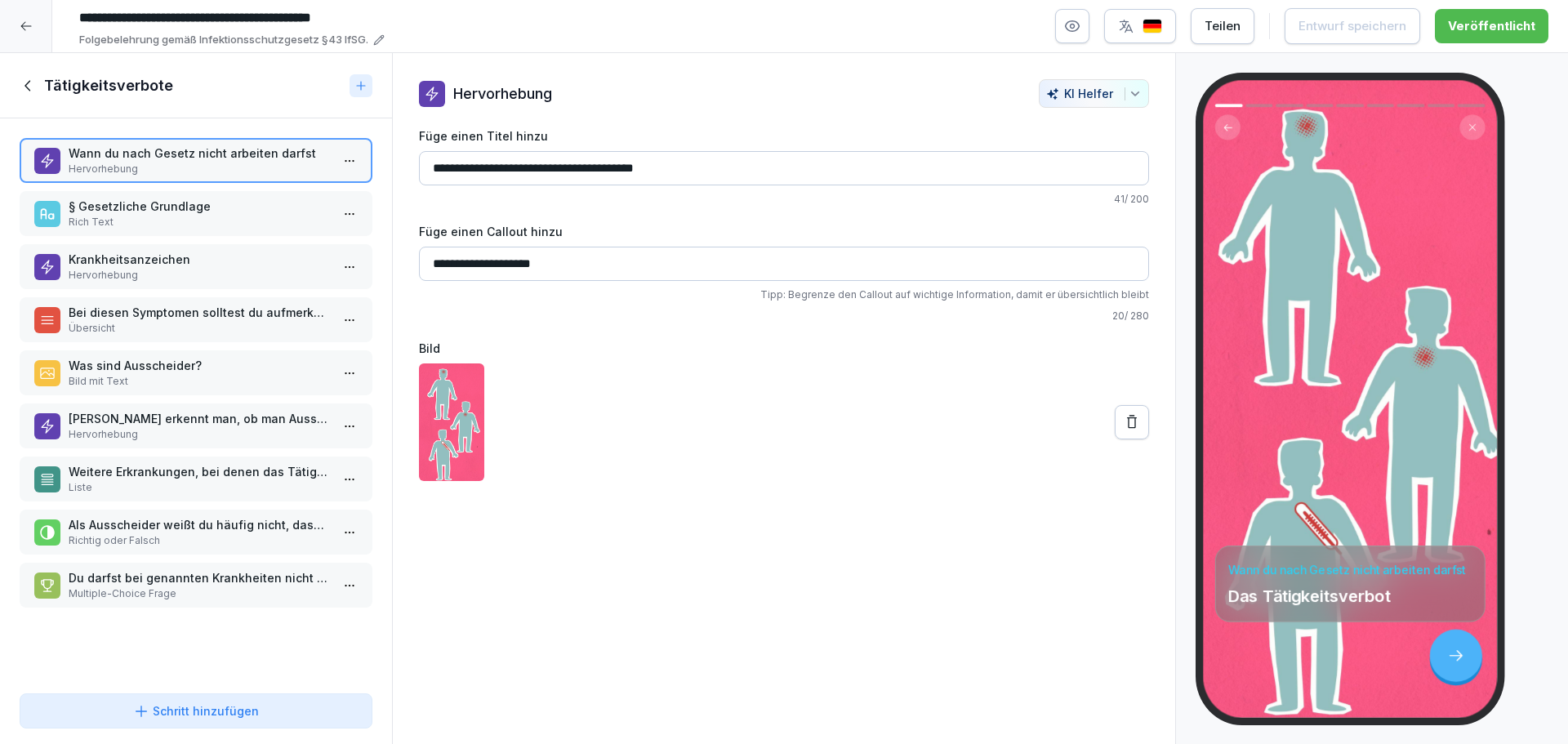
click at [234, 208] on p "§ Gesetzliche Grundlage" at bounding box center [199, 206] width 262 height 17
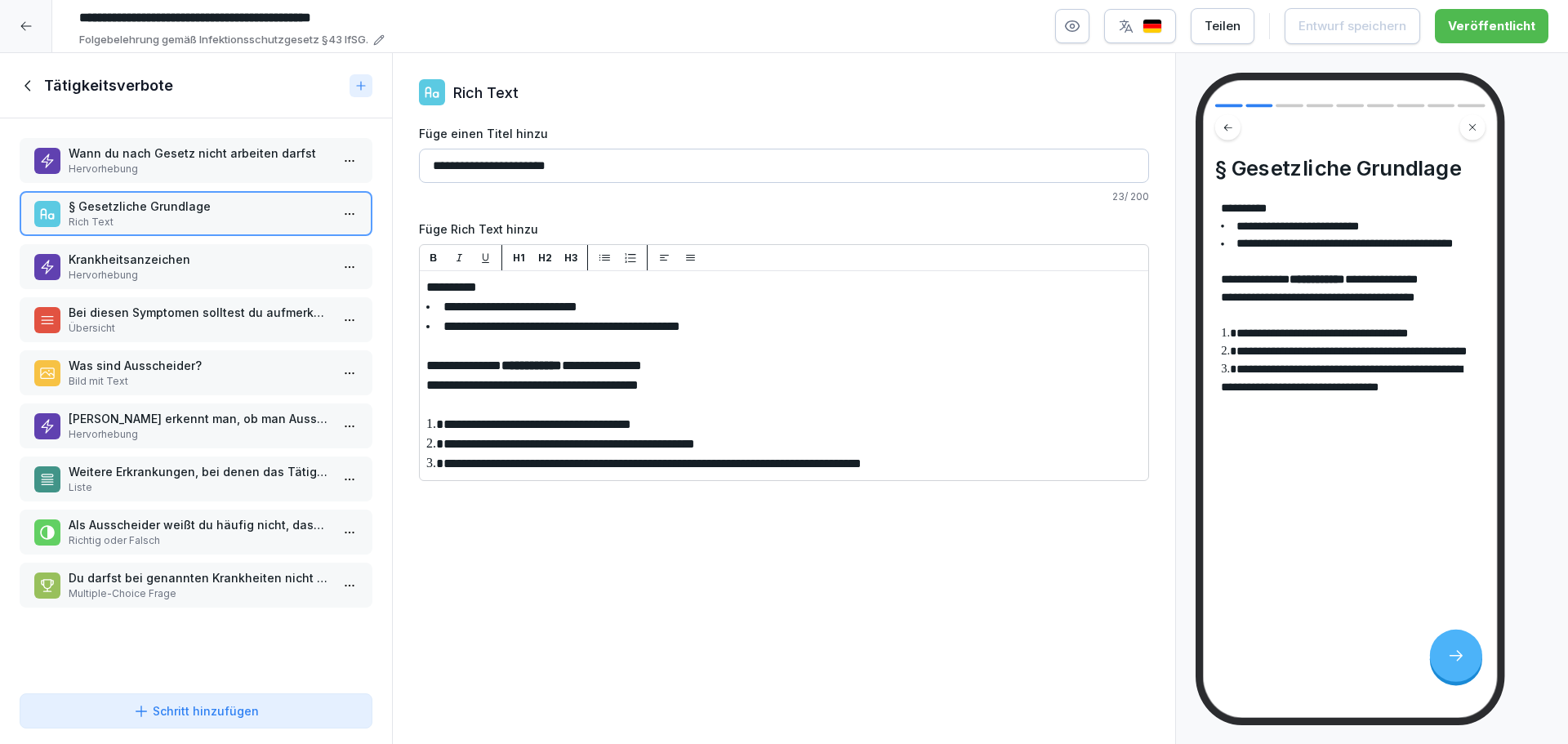
click at [168, 260] on p "Krankheitsanzeichen" at bounding box center [199, 260] width 262 height 17
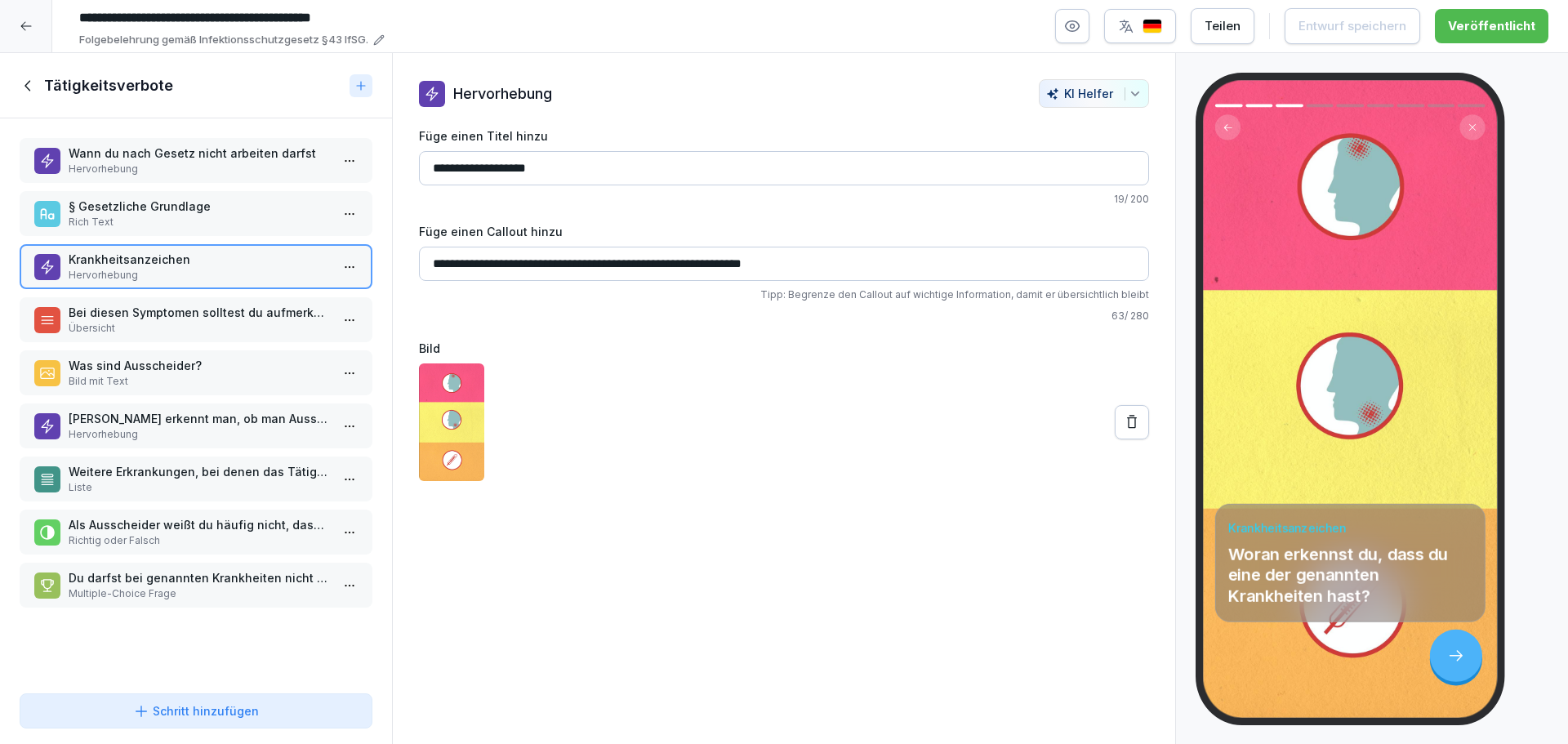
click at [157, 316] on p "Bei diesen Symptomen solltest du aufmerksam sein:" at bounding box center [199, 313] width 262 height 17
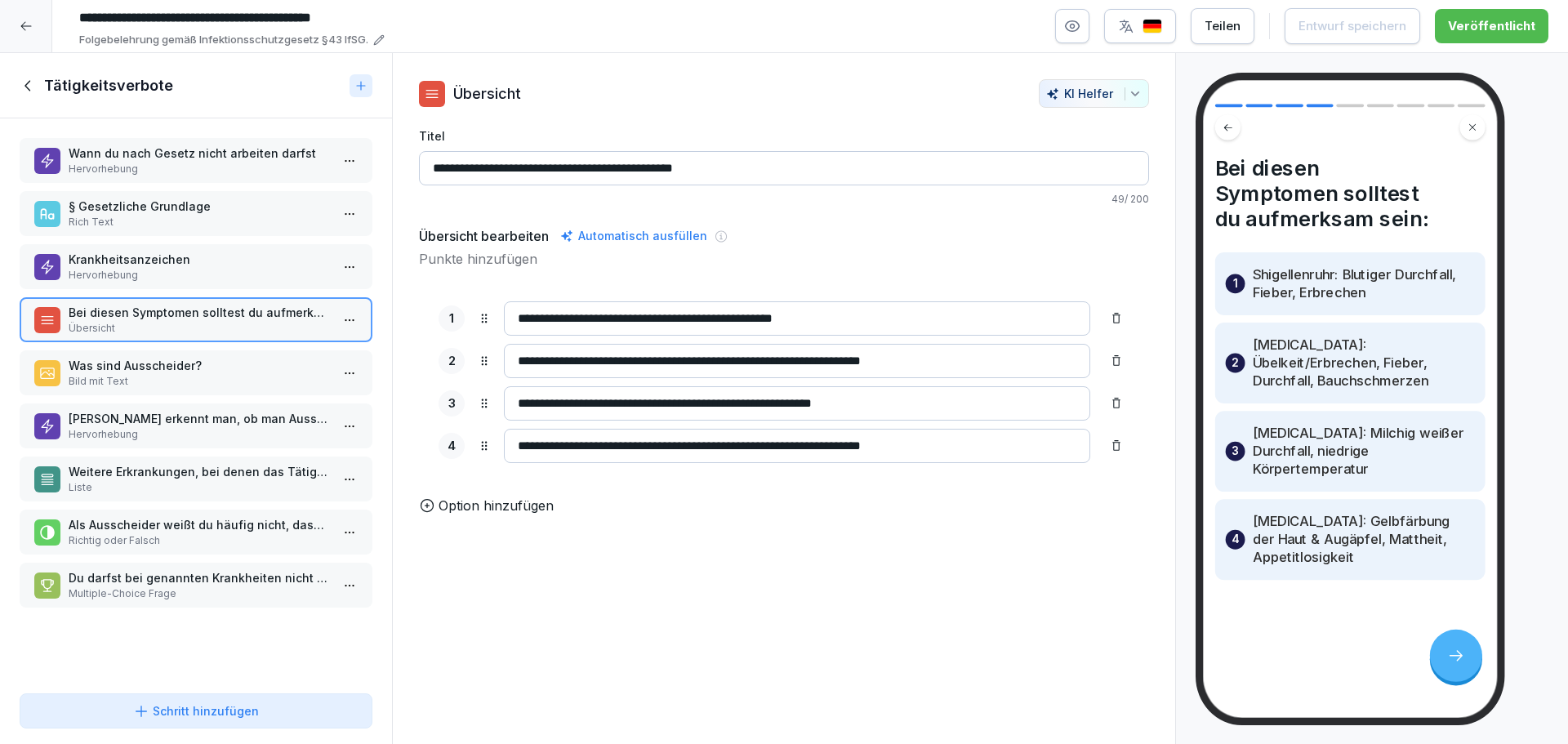
click at [222, 205] on p "§ Gesetzliche Grundlage" at bounding box center [199, 206] width 262 height 17
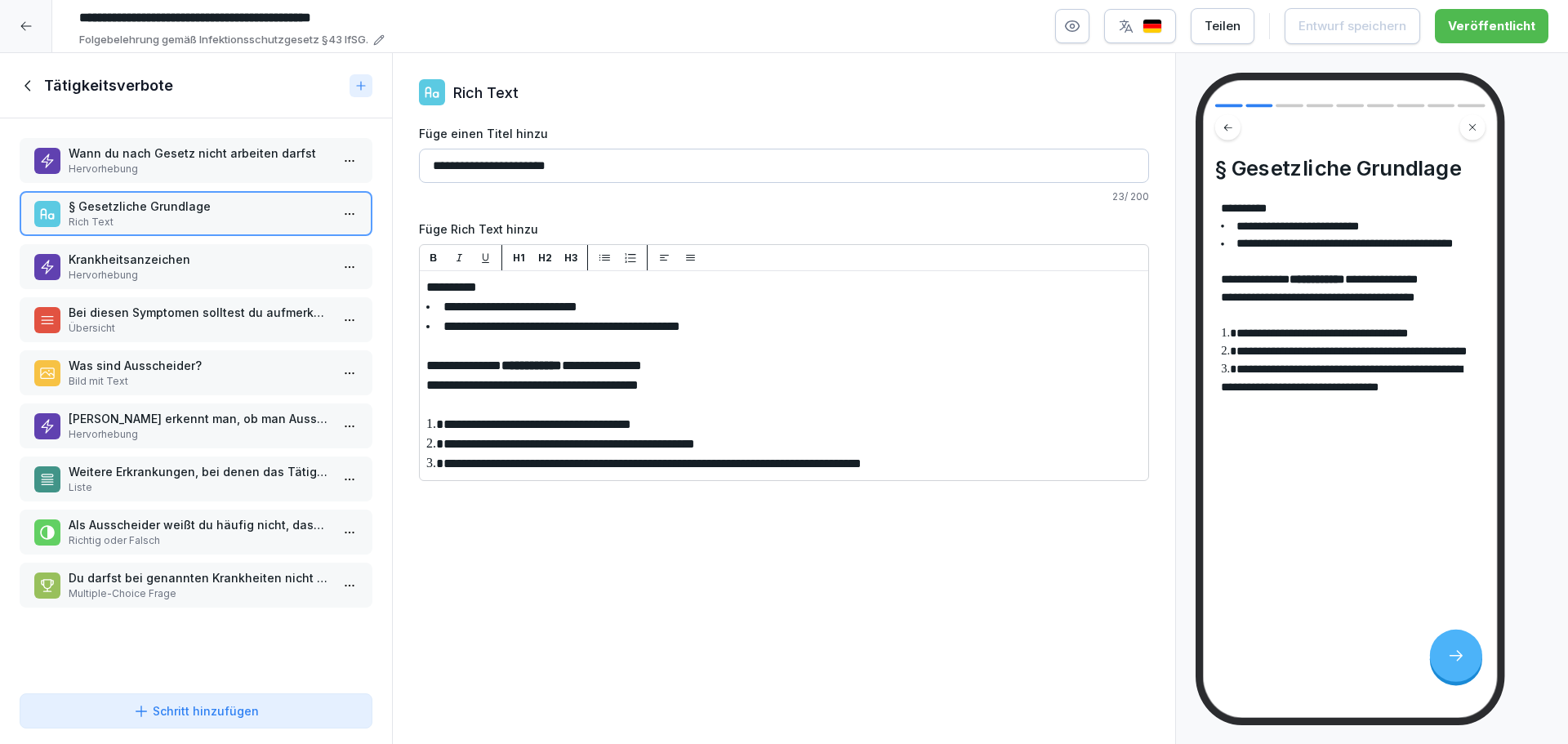
click at [221, 169] on p "Hervorhebung" at bounding box center [199, 169] width 262 height 14
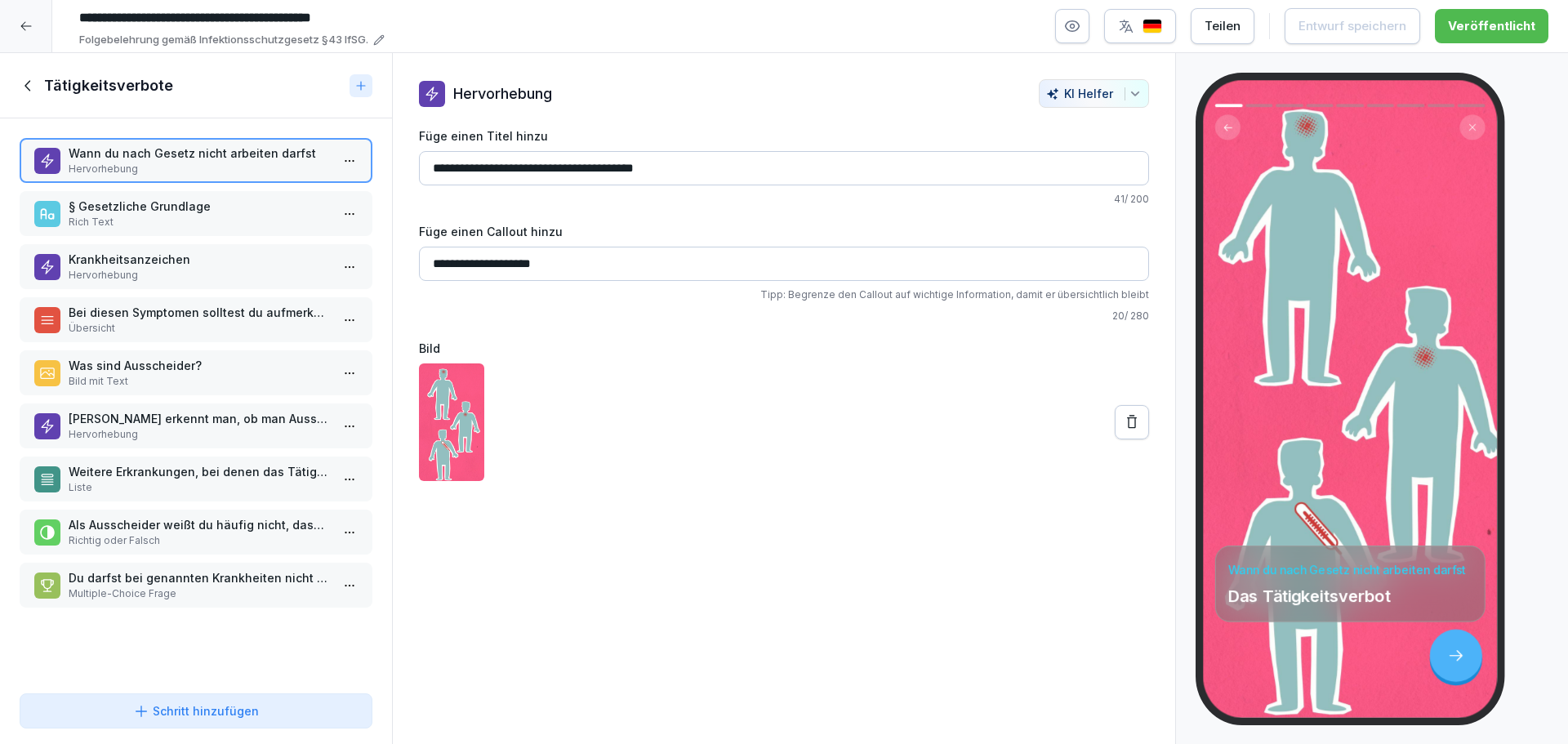
click at [726, 163] on input "**********" at bounding box center [784, 169] width 730 height 35
click at [344, 157] on html "**********" at bounding box center [784, 372] width 1568 height 744
click at [897, 504] on html "**********" at bounding box center [784, 372] width 1568 height 744
click at [699, 163] on input "**********" at bounding box center [784, 169] width 730 height 35
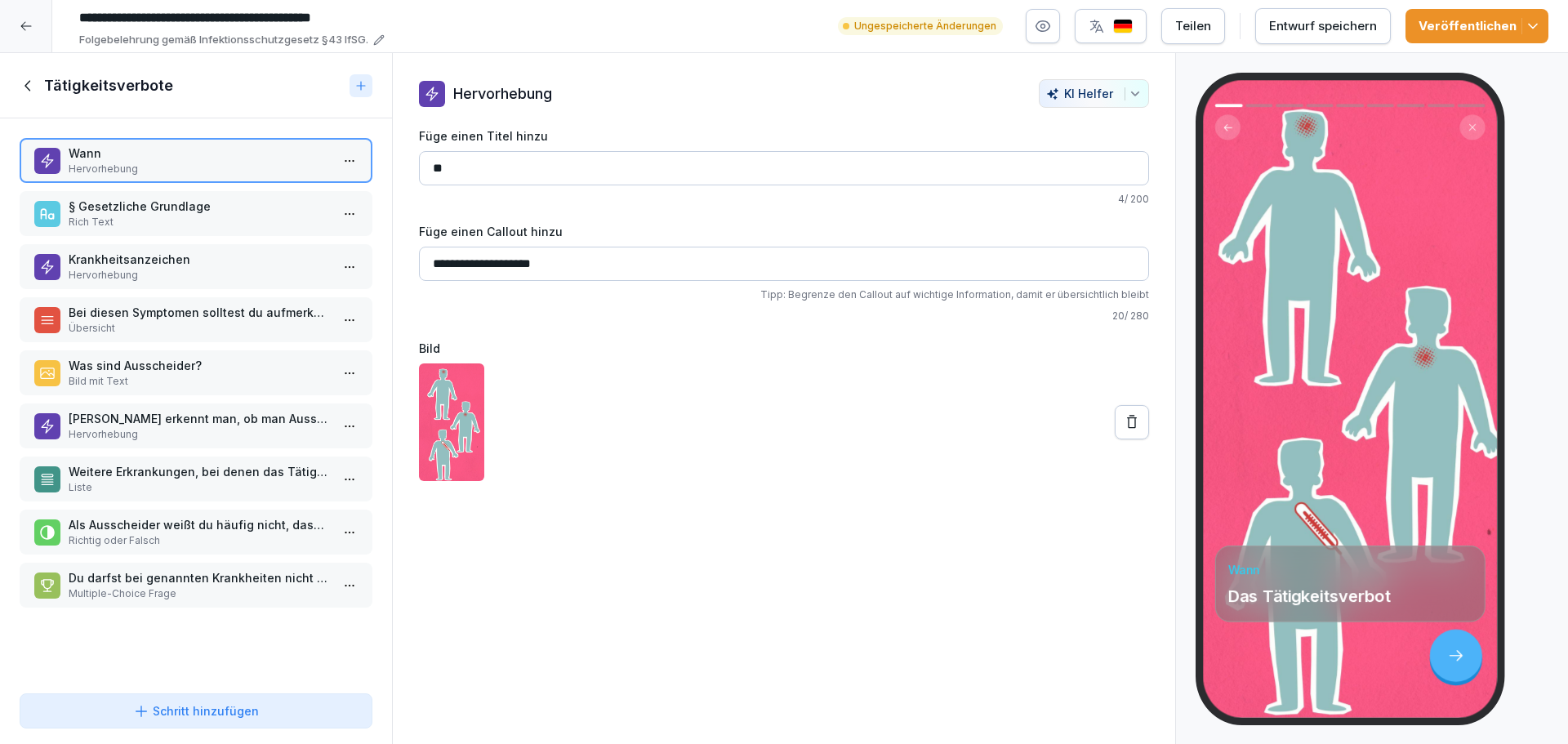
type input "*"
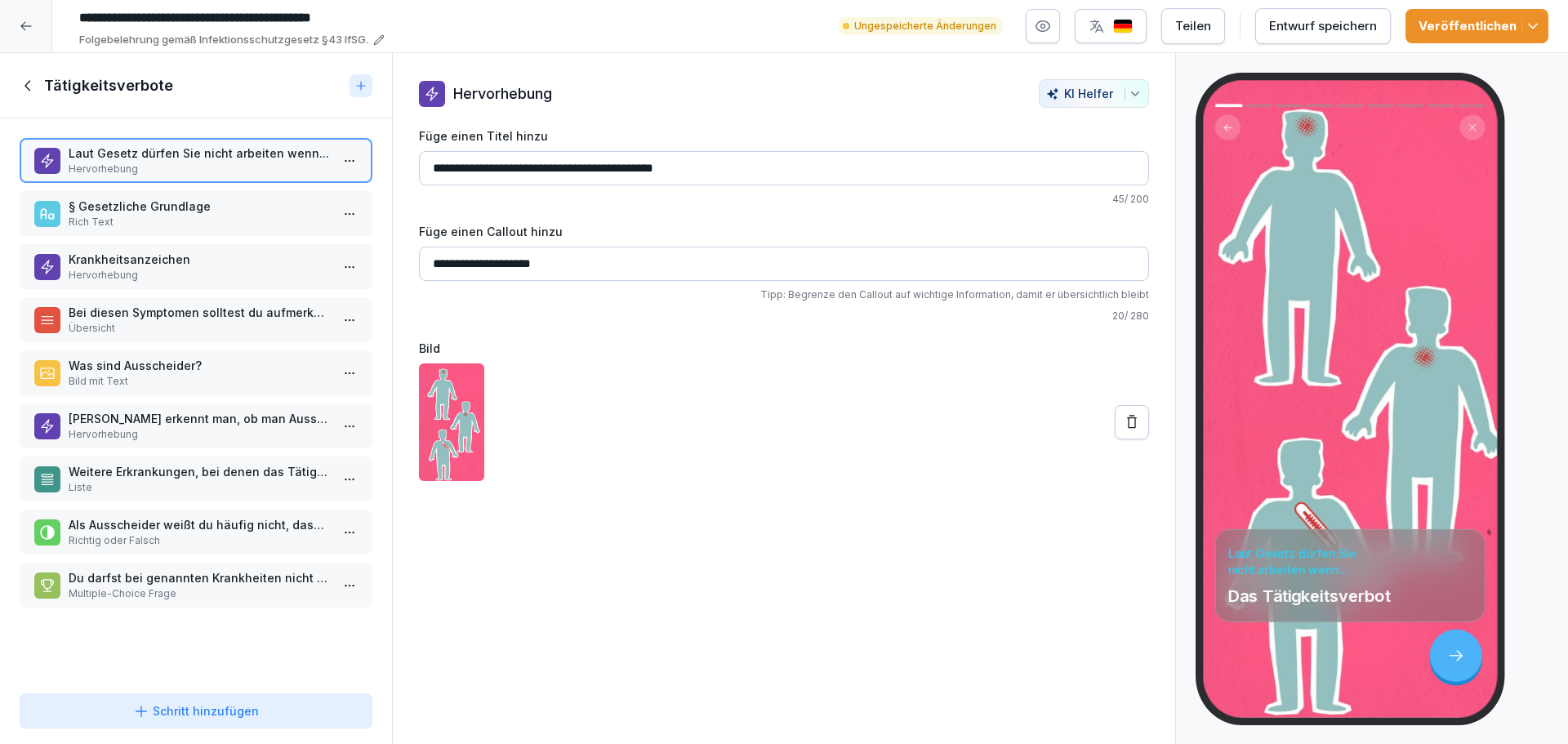
click at [479, 163] on input "**********" at bounding box center [784, 169] width 730 height 35
drag, startPoint x: 799, startPoint y: 174, endPoint x: 411, endPoint y: 141, distance: 389.4
click at [411, 141] on div "**********" at bounding box center [784, 280] width 782 height 402
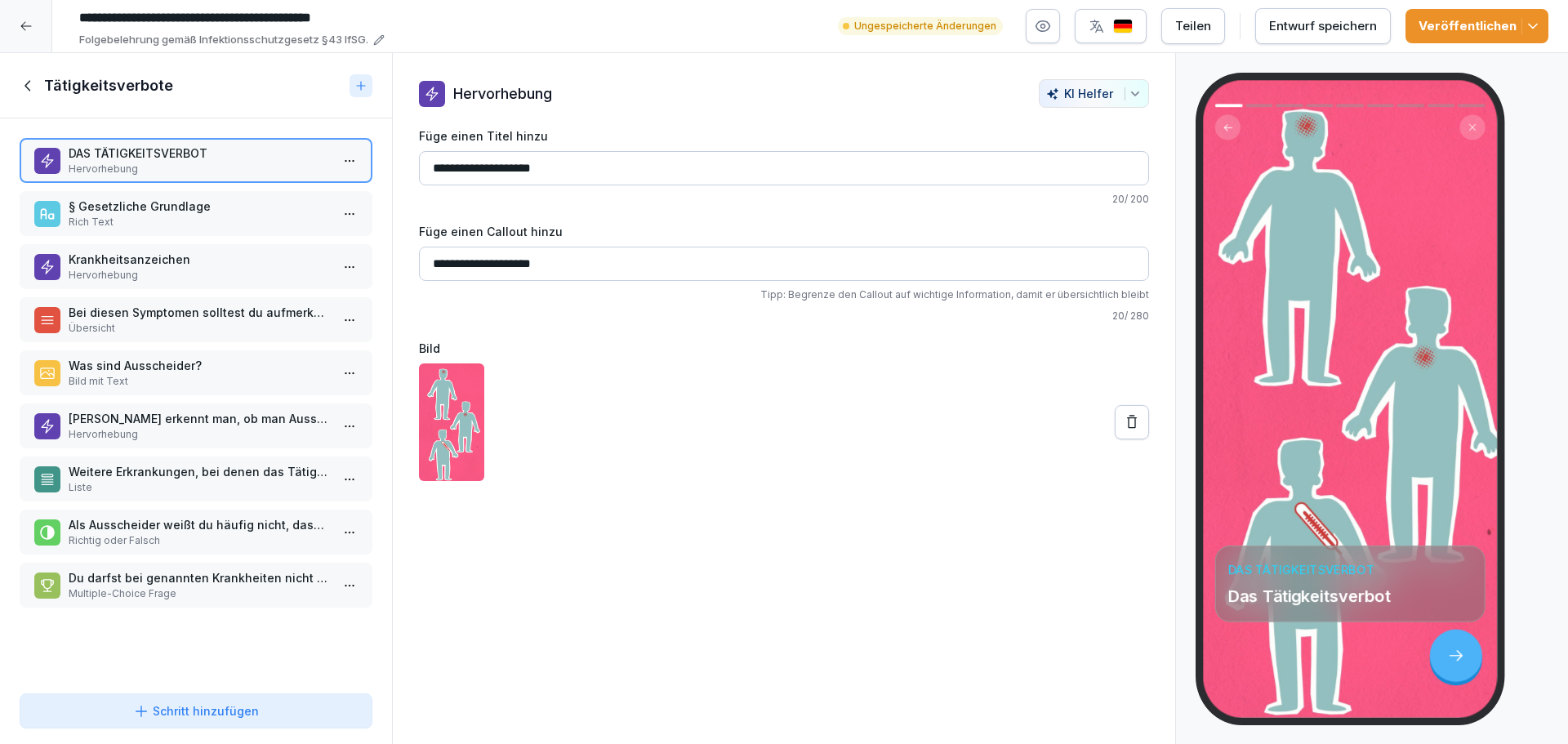
type input "**********"
click at [588, 284] on div "**********" at bounding box center [784, 273] width 730 height 101
drag, startPoint x: 593, startPoint y: 264, endPoint x: 289, endPoint y: 218, distance: 307.5
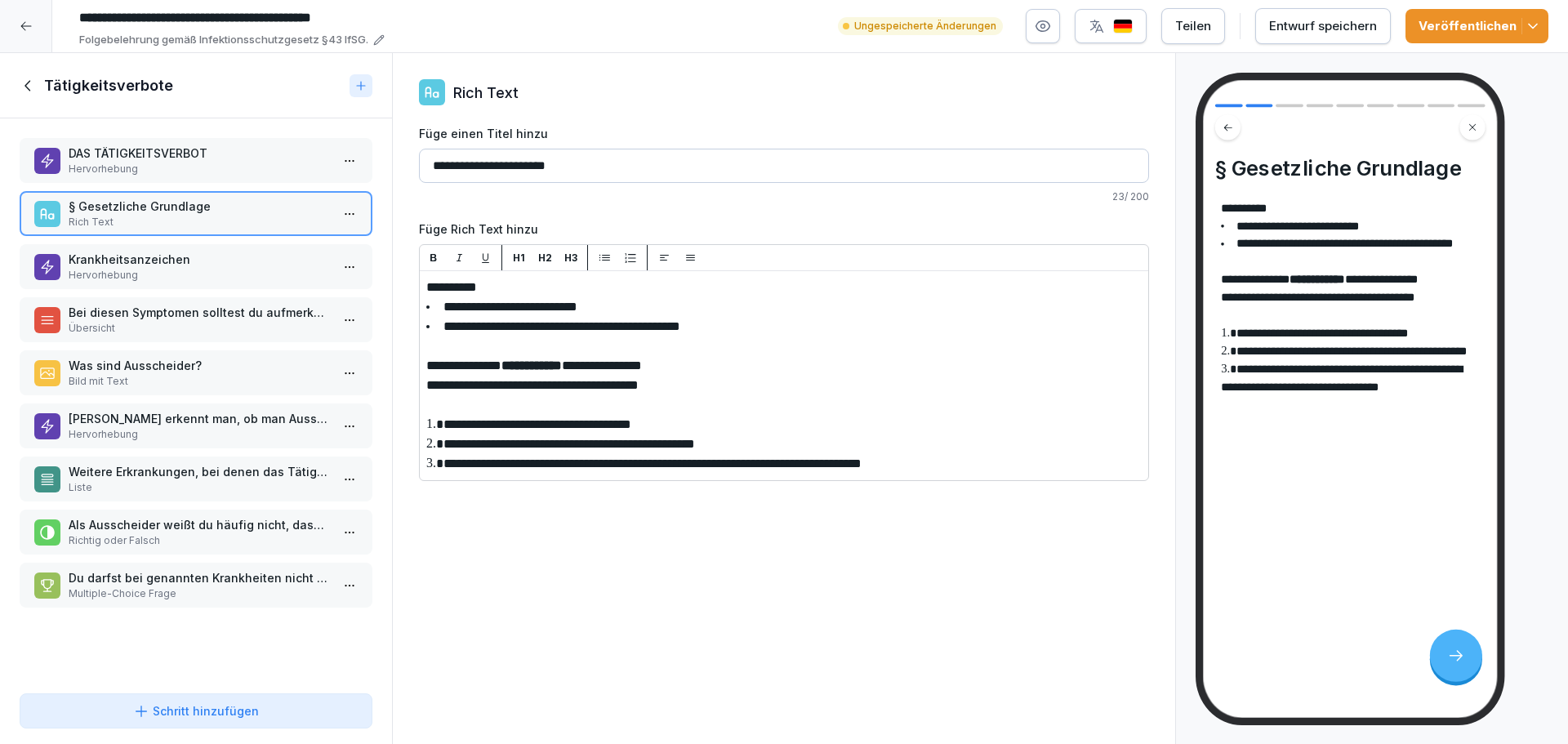
click at [192, 166] on p "Hervorhebung" at bounding box center [199, 169] width 262 height 14
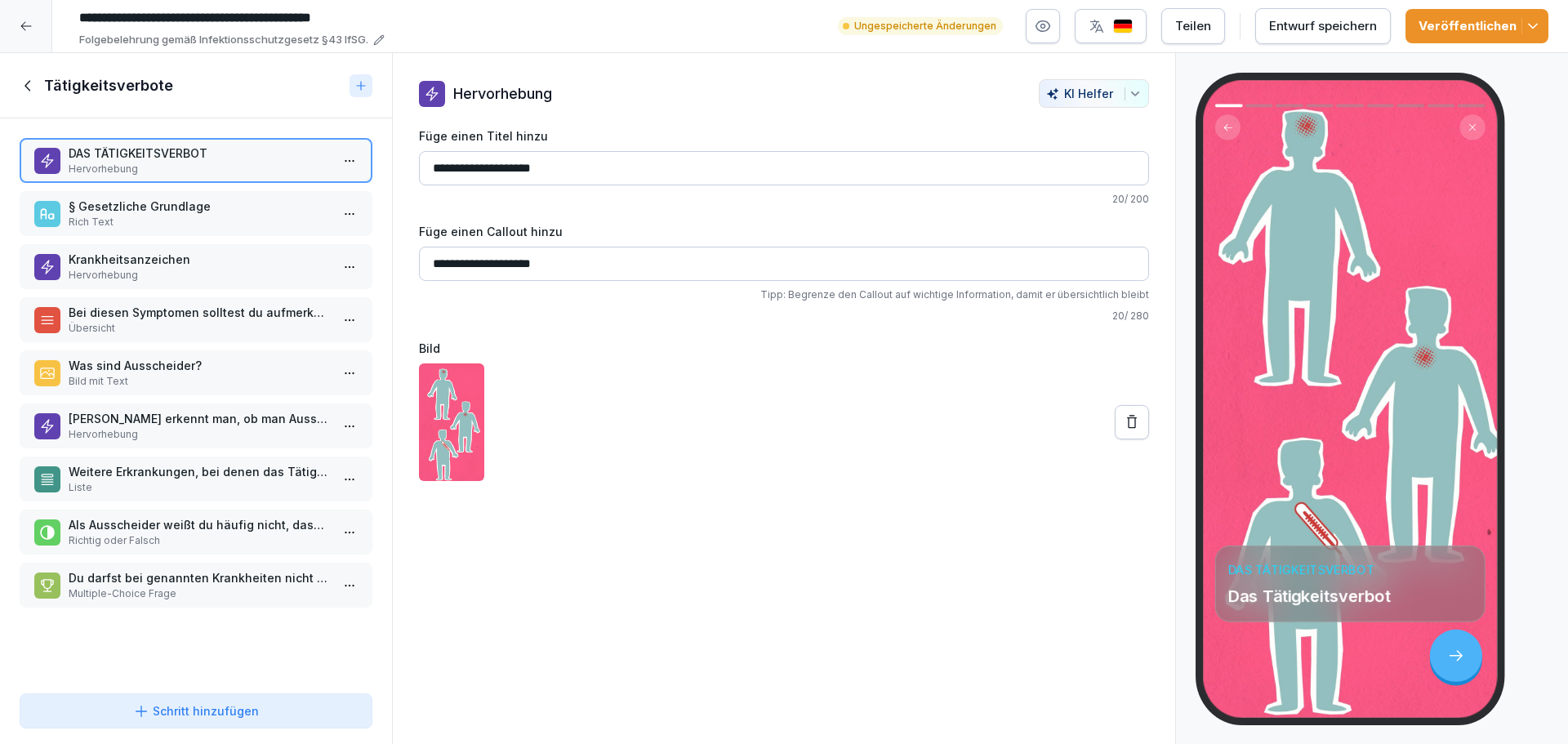
drag, startPoint x: 429, startPoint y: 244, endPoint x: 394, endPoint y: 240, distance: 35.2
click at [394, 240] on div "**********" at bounding box center [784, 280] width 782 height 402
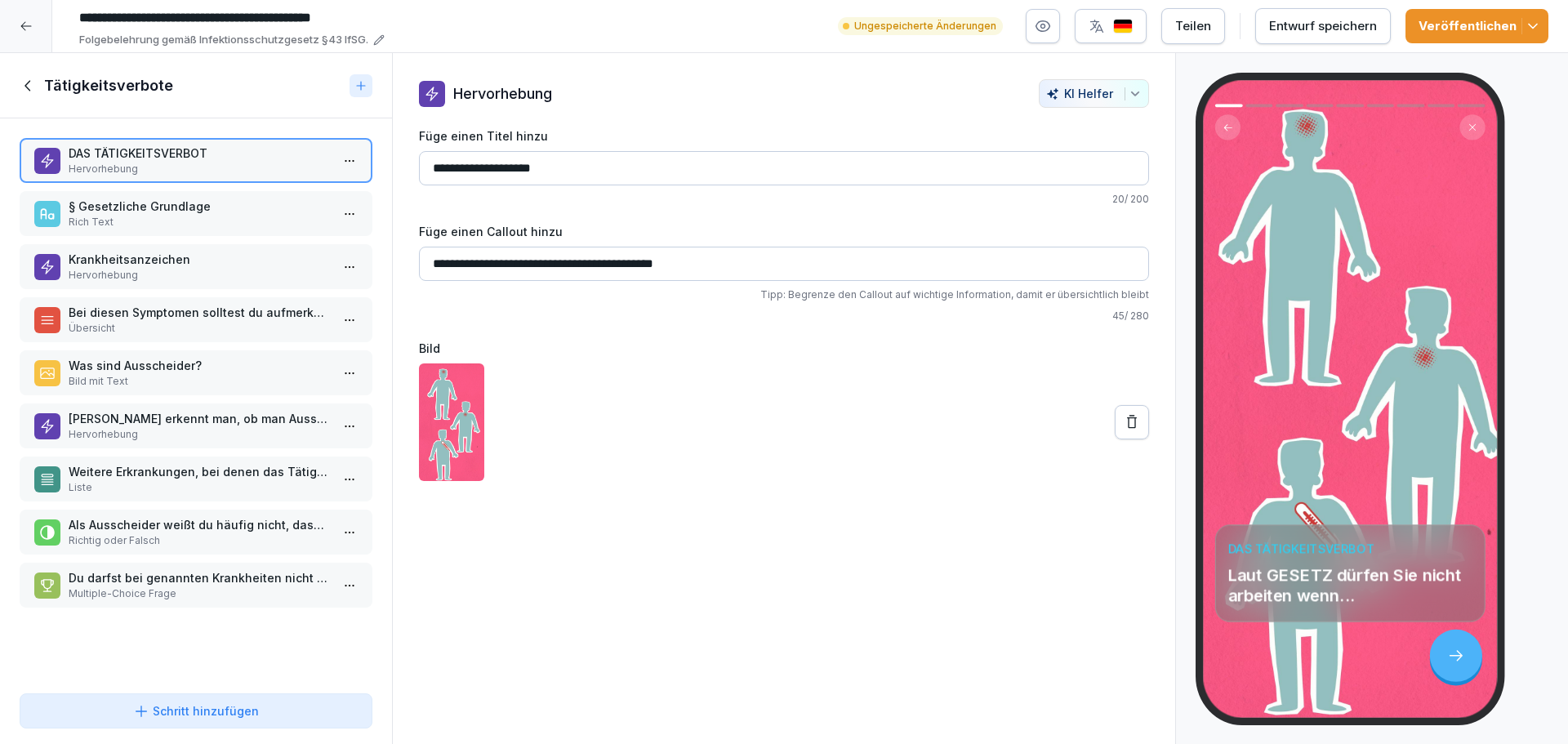
type input "**********"
click at [1477, 32] on div "Veröffentlichen" at bounding box center [1477, 26] width 117 height 18
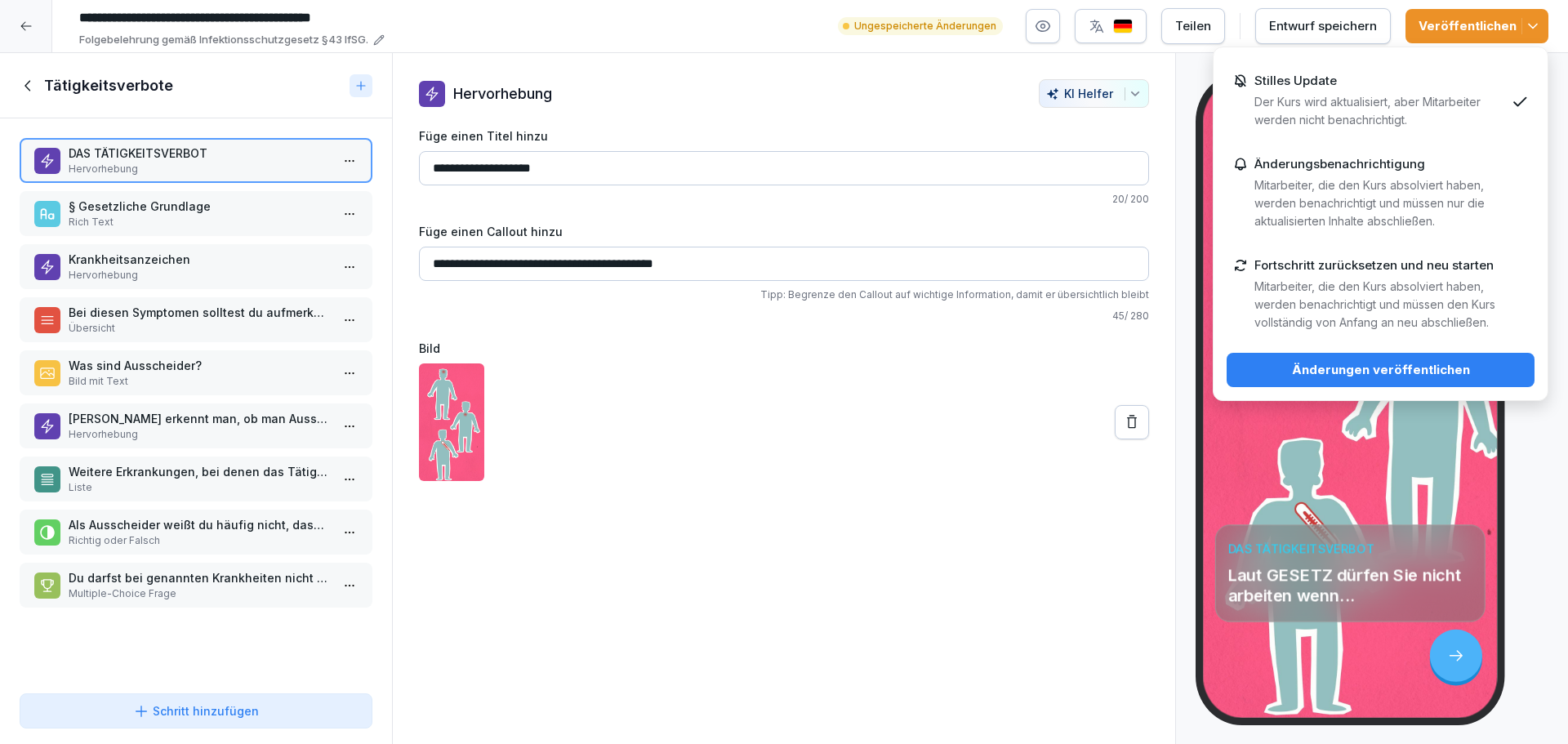
click at [1357, 375] on div "Änderungen veröffentlichen" at bounding box center [1380, 370] width 282 height 18
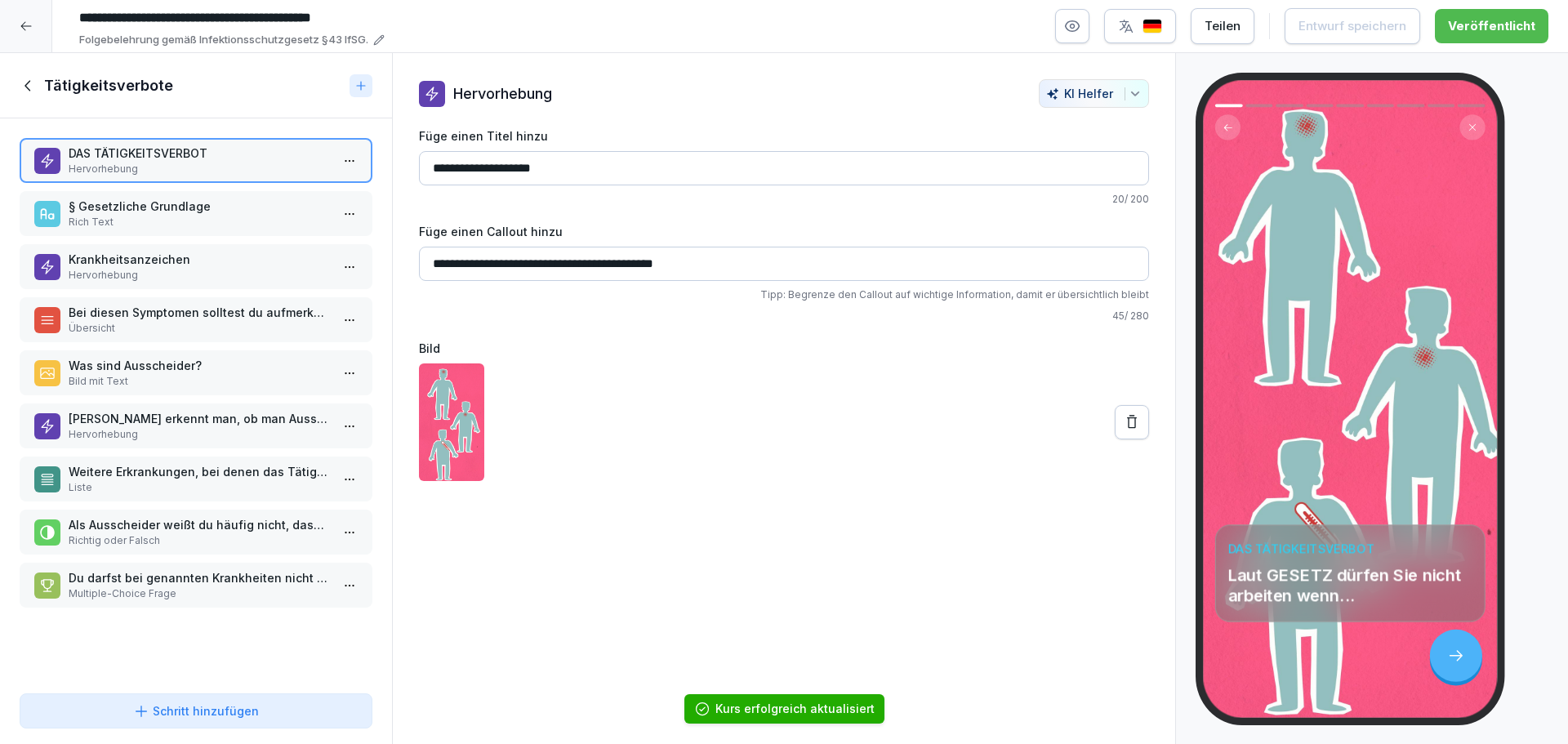
click at [132, 216] on p "Rich Text" at bounding box center [199, 221] width 262 height 14
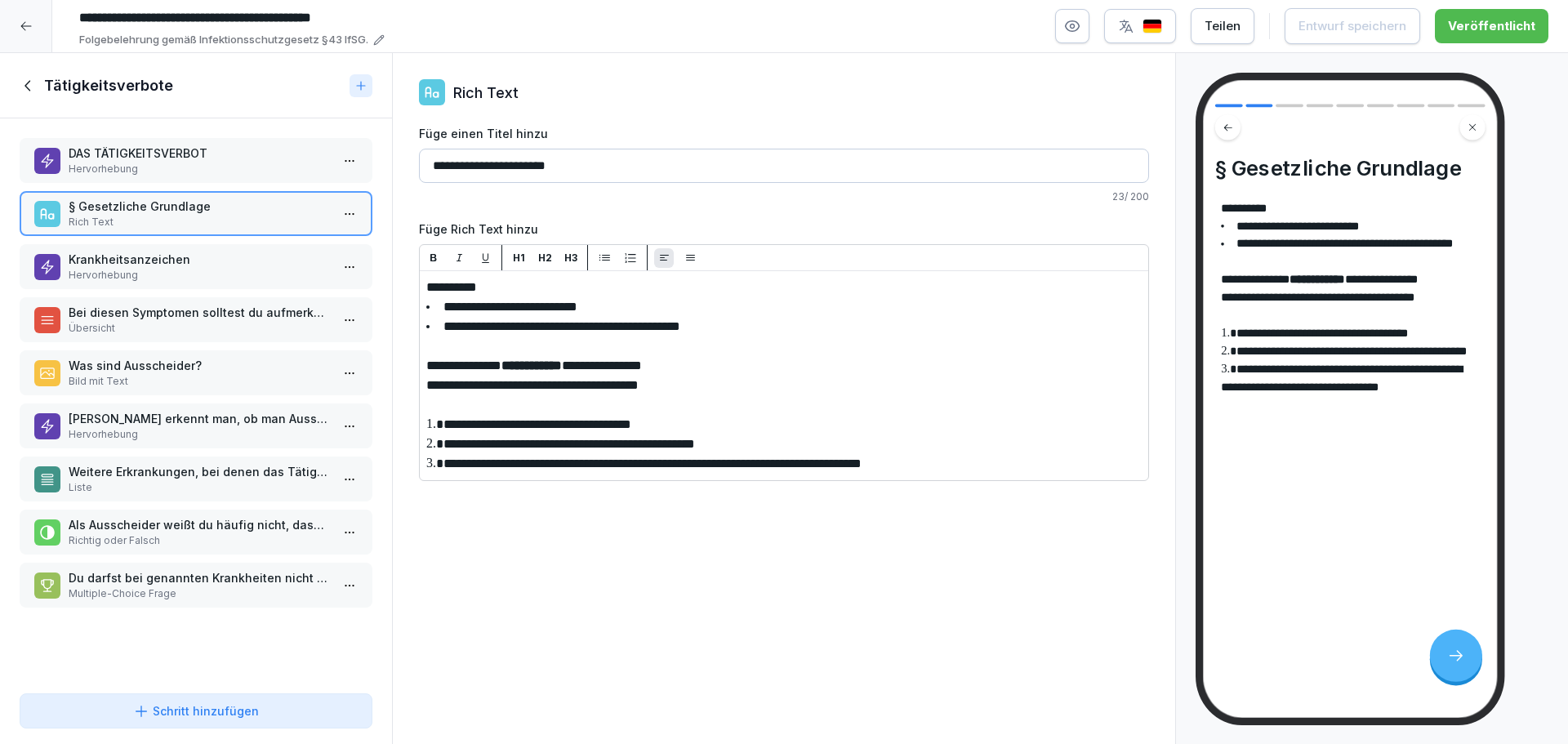
click at [223, 156] on p "DAS TÄTIGKEITSVERBOT" at bounding box center [199, 153] width 262 height 17
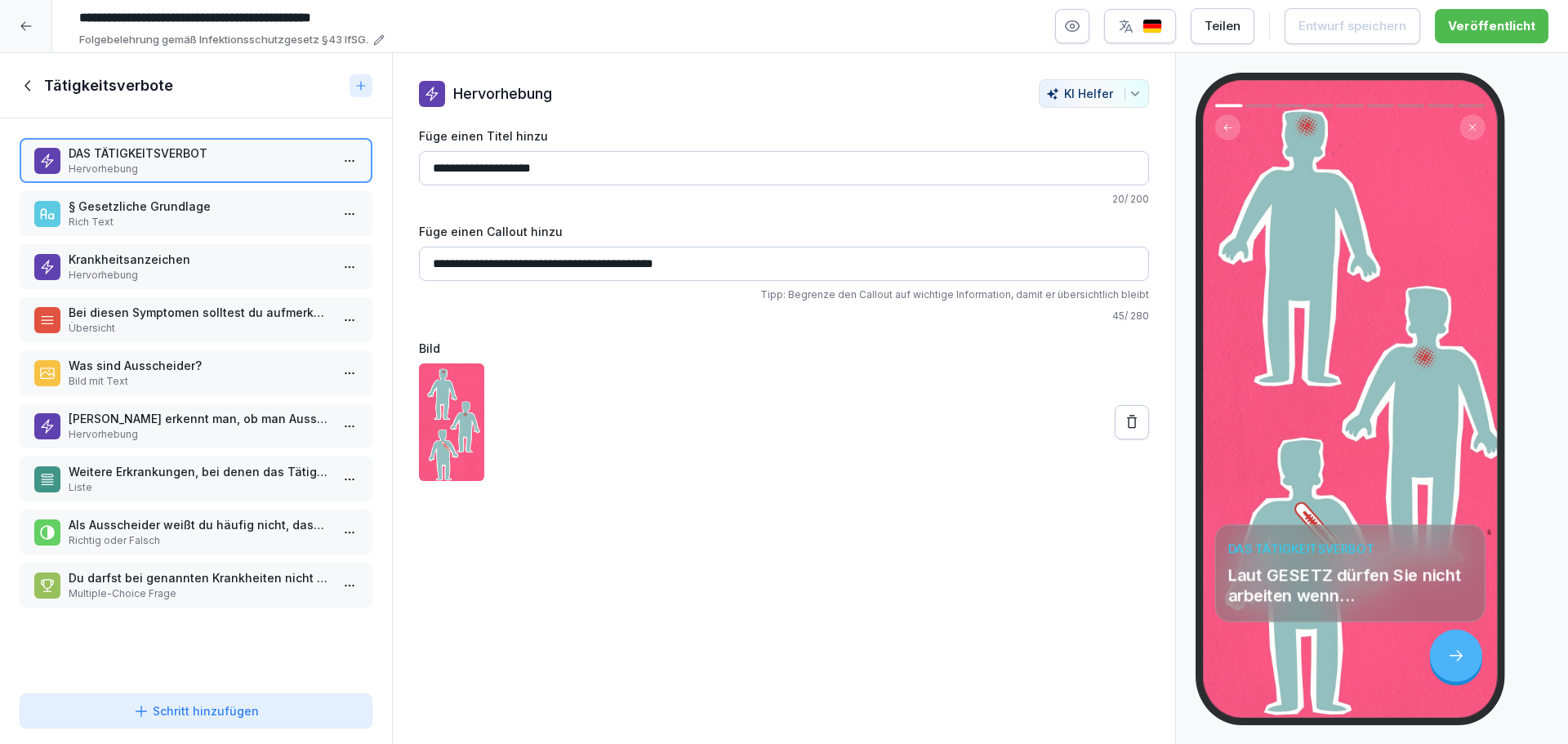
drag, startPoint x: 570, startPoint y: 261, endPoint x: 515, endPoint y: 260, distance: 55.0
click at [515, 260] on input "**********" at bounding box center [784, 264] width 730 height 35
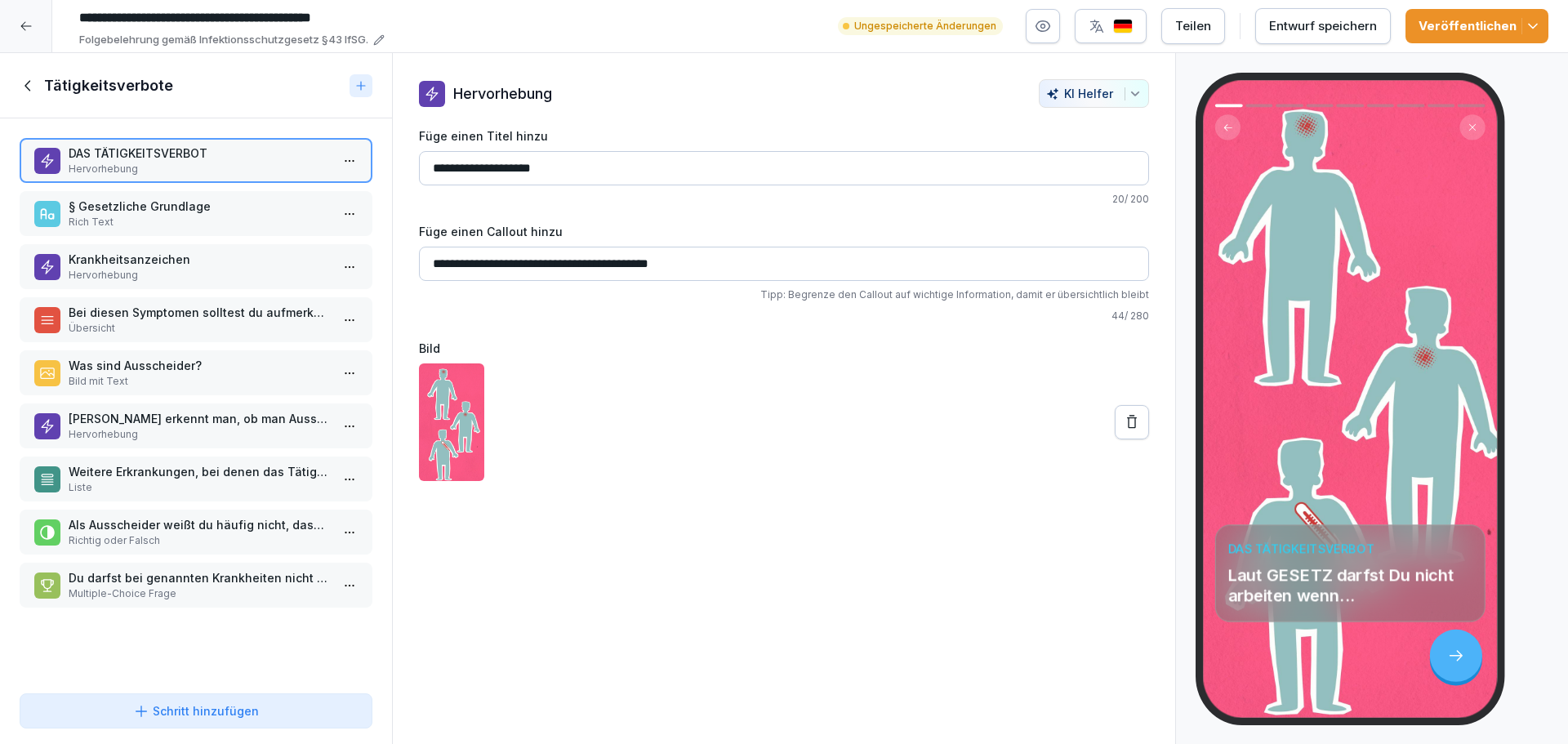
click at [1453, 27] on div "Veröffentlichen" at bounding box center [1477, 26] width 117 height 18
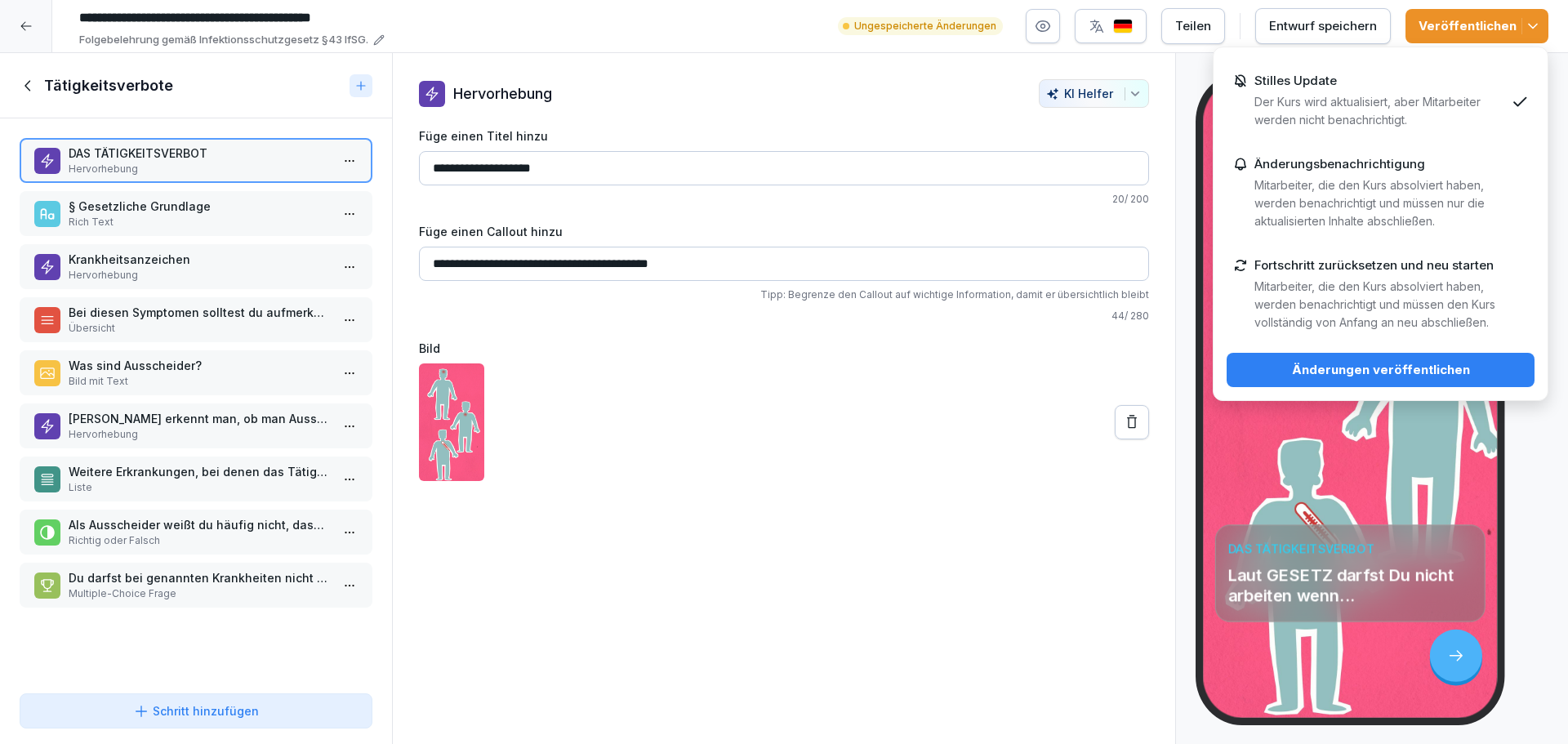
click at [1409, 372] on div "Änderungen veröffentlichen" at bounding box center [1380, 370] width 282 height 18
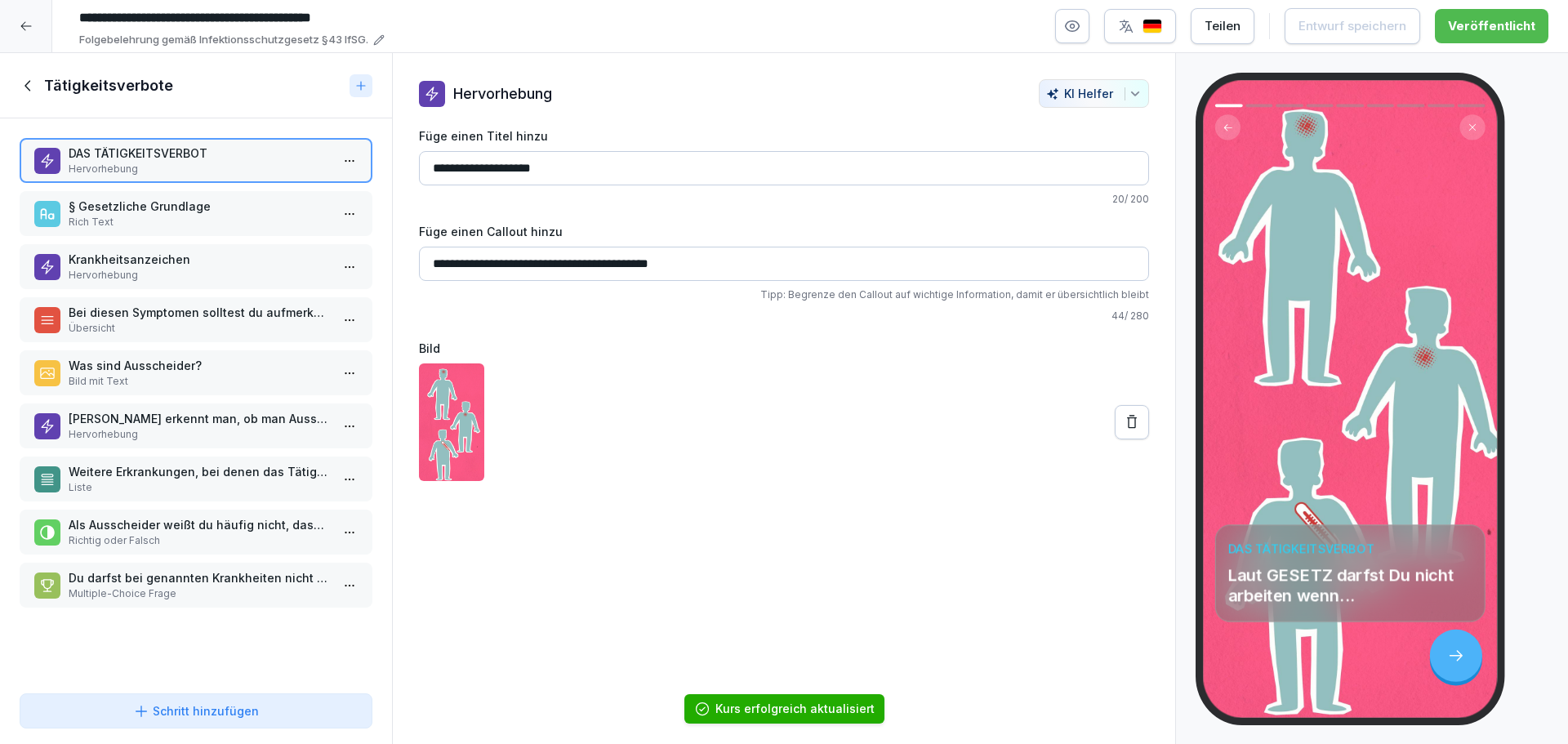
click at [605, 261] on input "**********" at bounding box center [784, 264] width 730 height 35
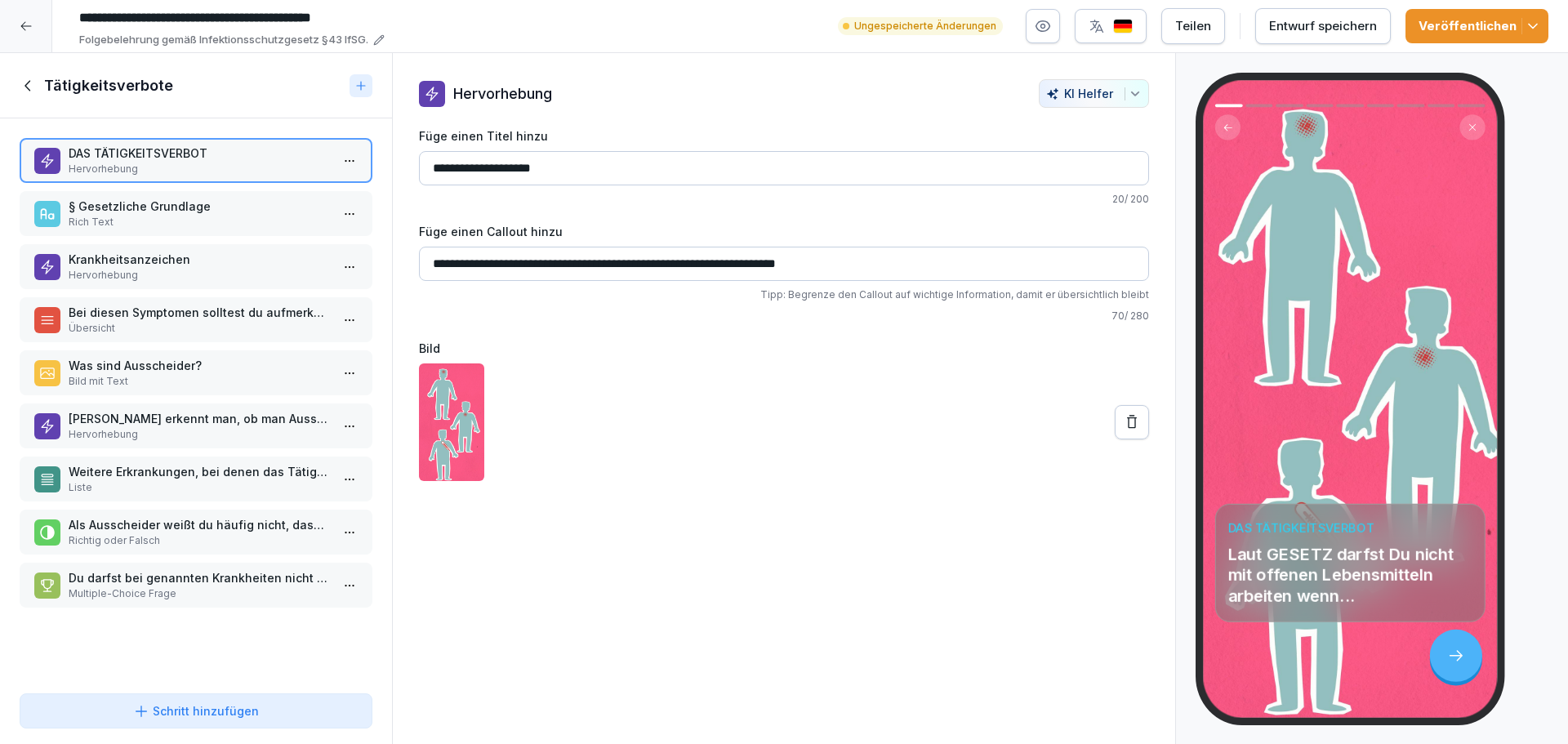
type input "**********"
click at [1482, 28] on div "Veröffentlichen" at bounding box center [1477, 26] width 117 height 18
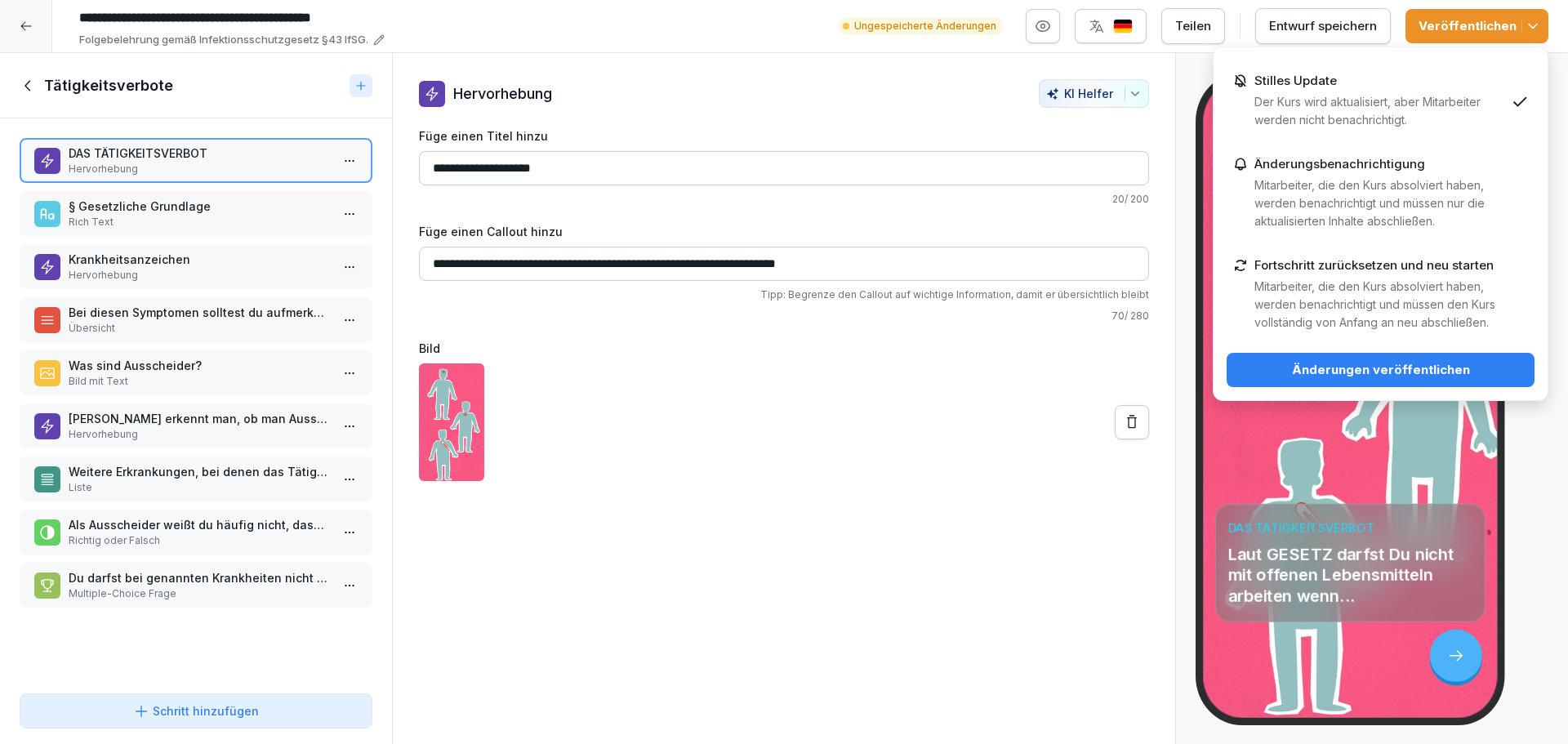
click at [1416, 368] on div "Änderungen veröffentlichen" at bounding box center [1380, 370] width 282 height 18
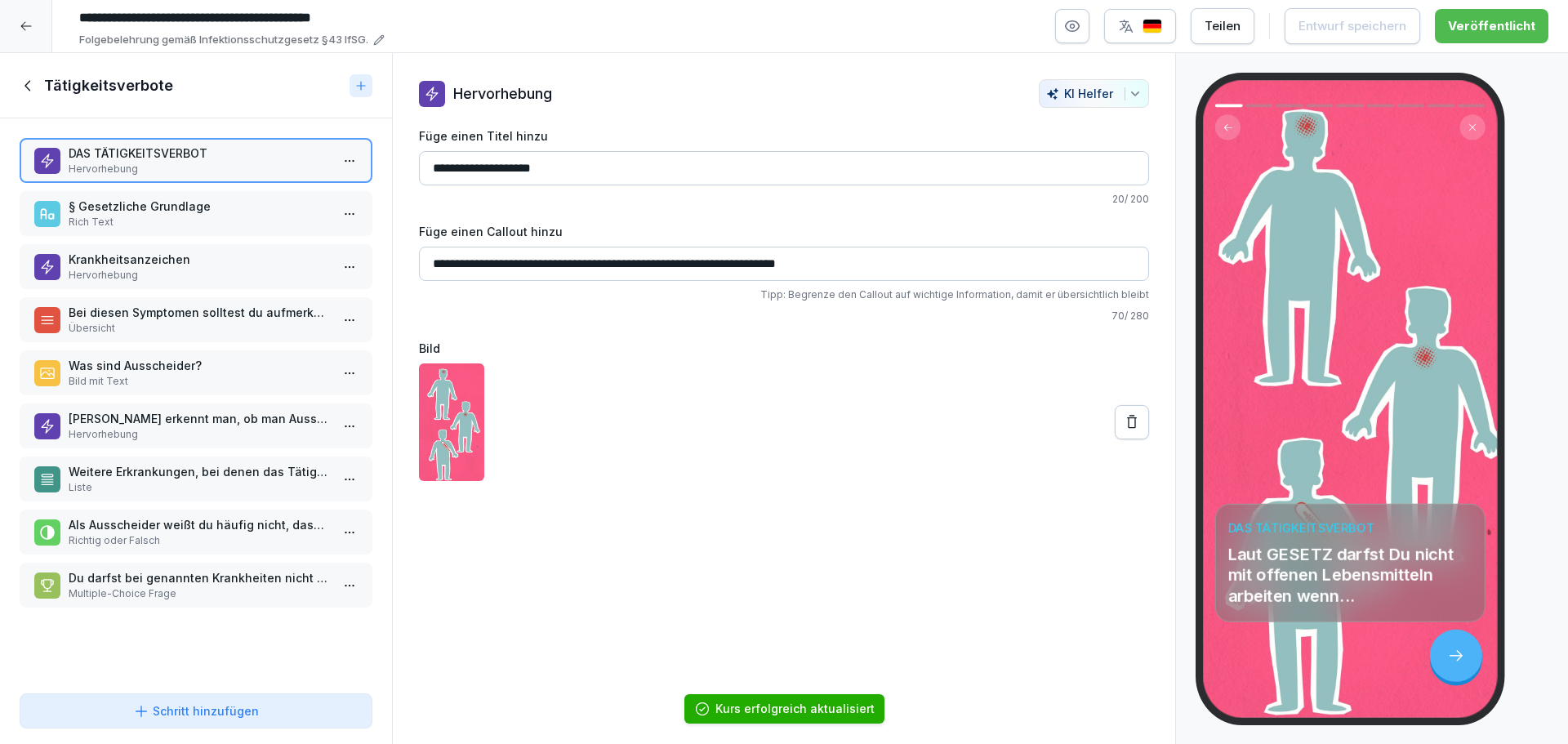
click at [144, 207] on p "§ Gesetzliche Grundlage" at bounding box center [199, 206] width 262 height 17
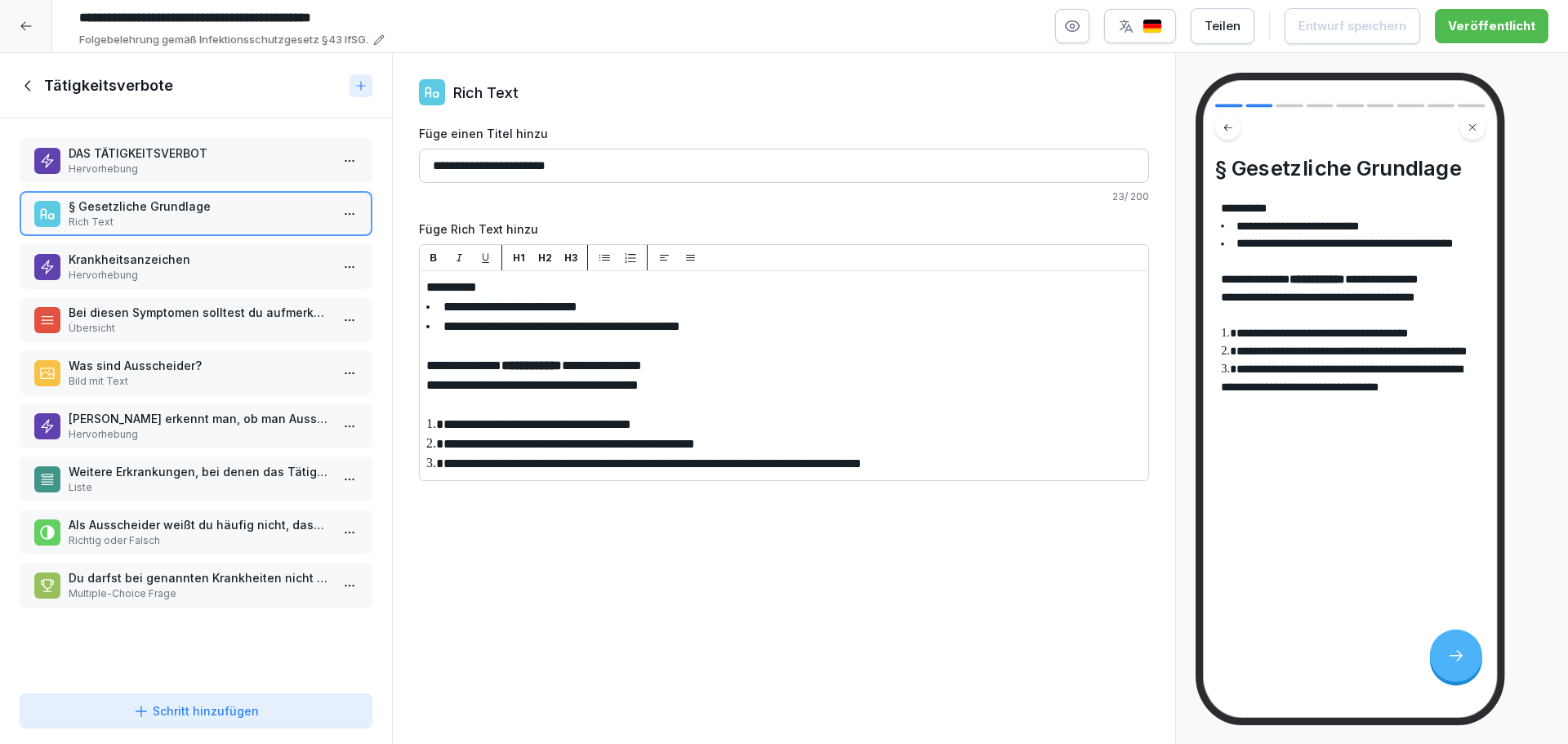
click at [75, 256] on p "Krankheitsanzeichen" at bounding box center [199, 260] width 262 height 17
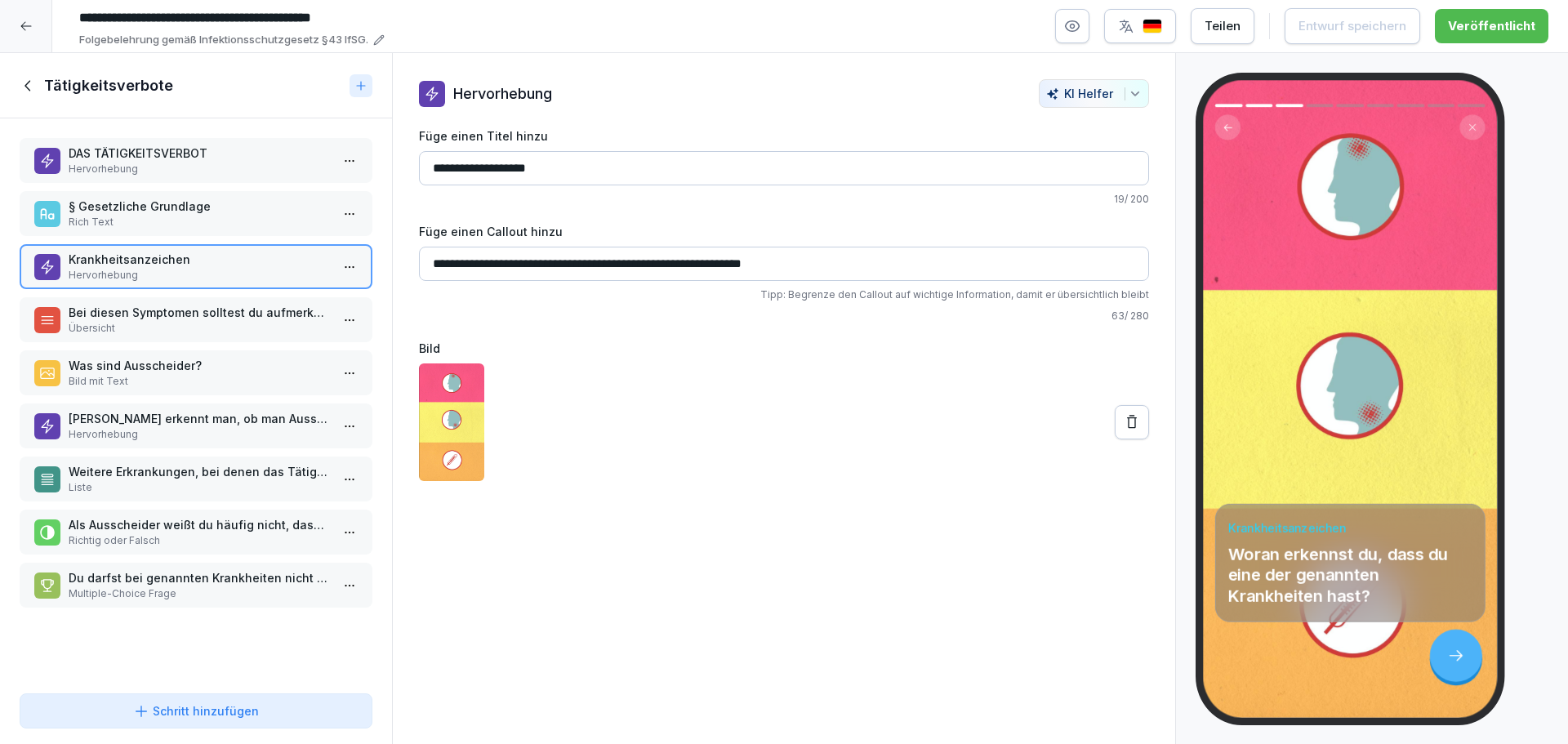
click at [161, 209] on p "§ Gesetzliche Grundlage" at bounding box center [199, 206] width 262 height 17
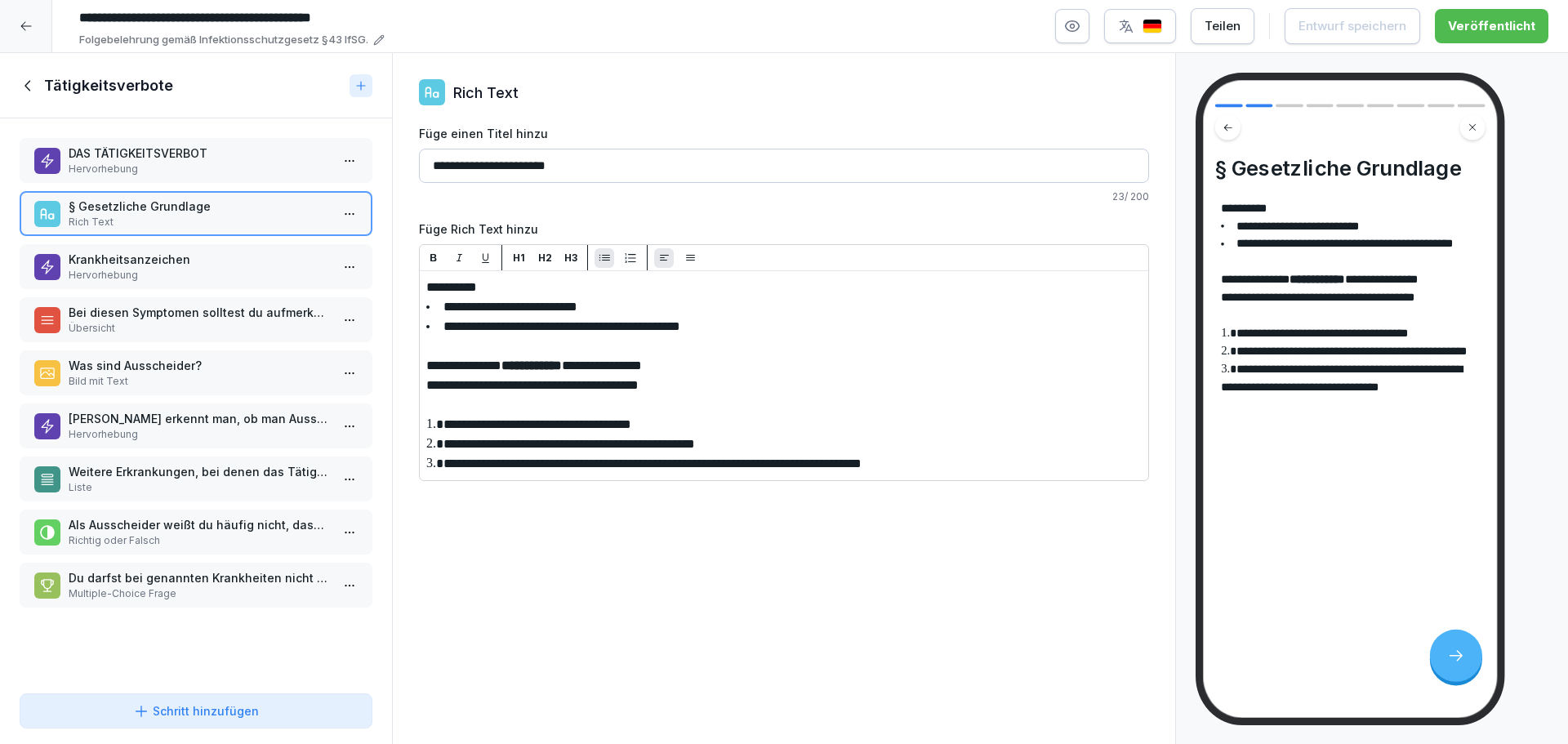
click at [138, 318] on p "Bei diesen Symptomen solltest du aufmerksam sein:" at bounding box center [199, 313] width 262 height 17
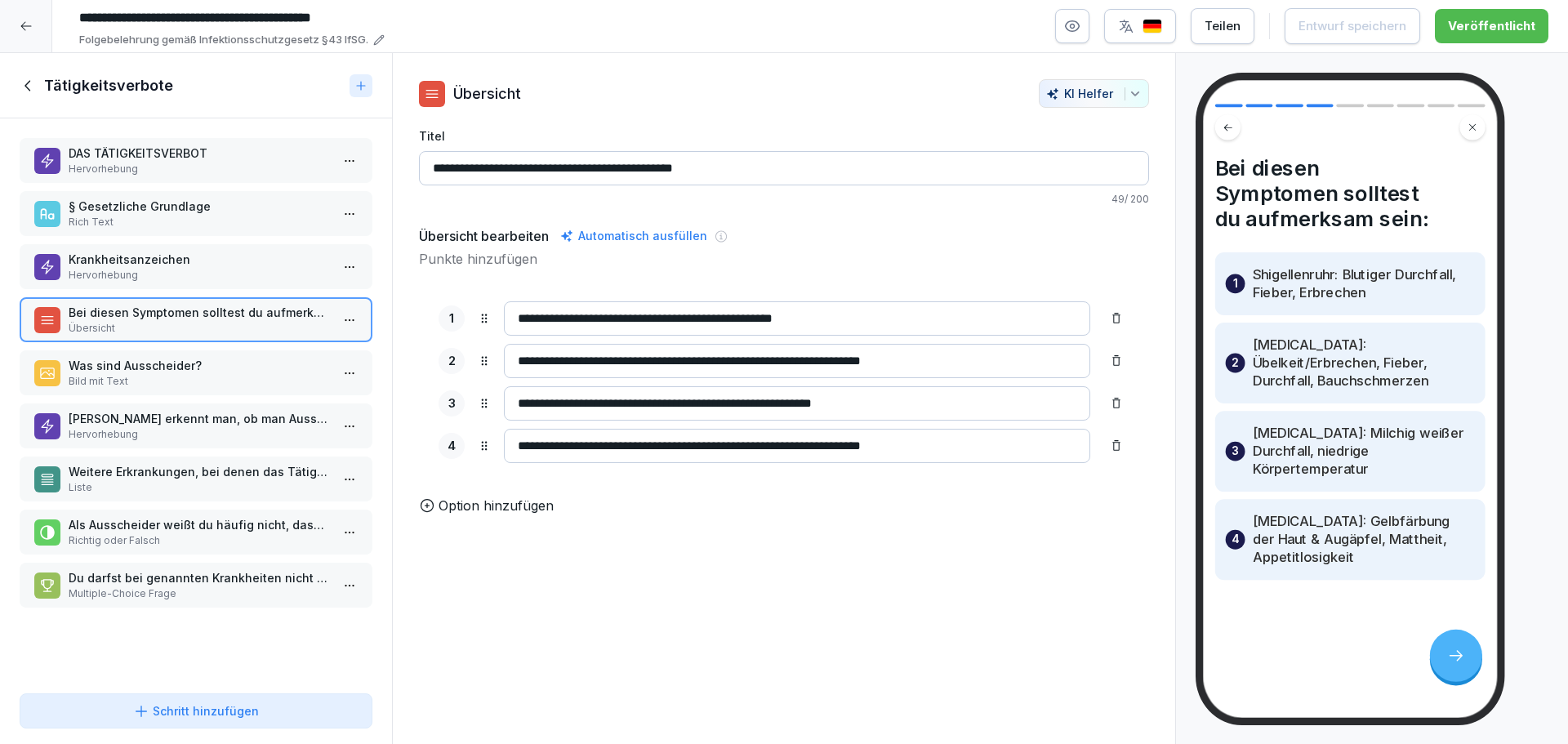
click at [166, 372] on p "Was sind Ausscheider?" at bounding box center [199, 365] width 262 height 17
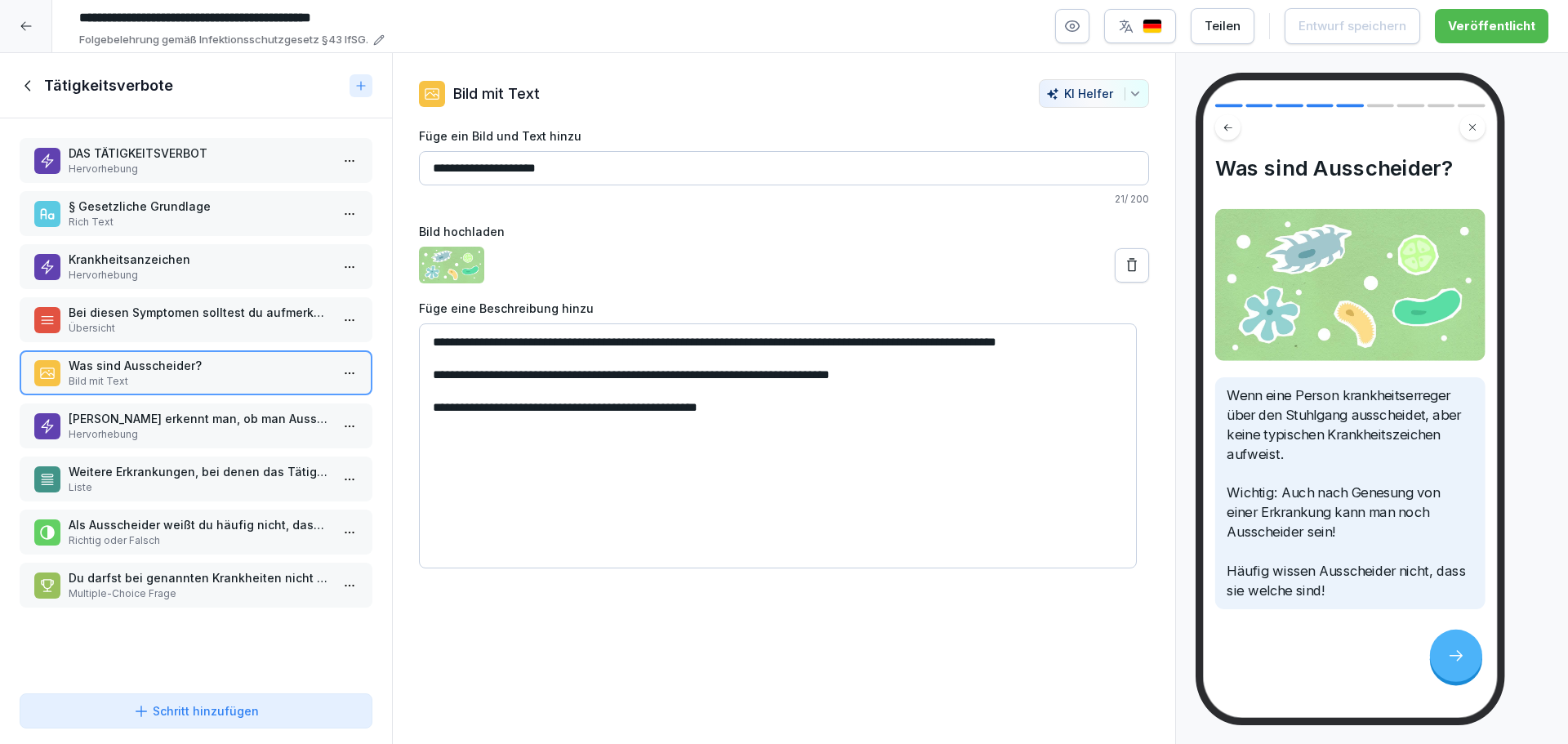
click at [192, 429] on p "Hervorhebung" at bounding box center [199, 434] width 262 height 14
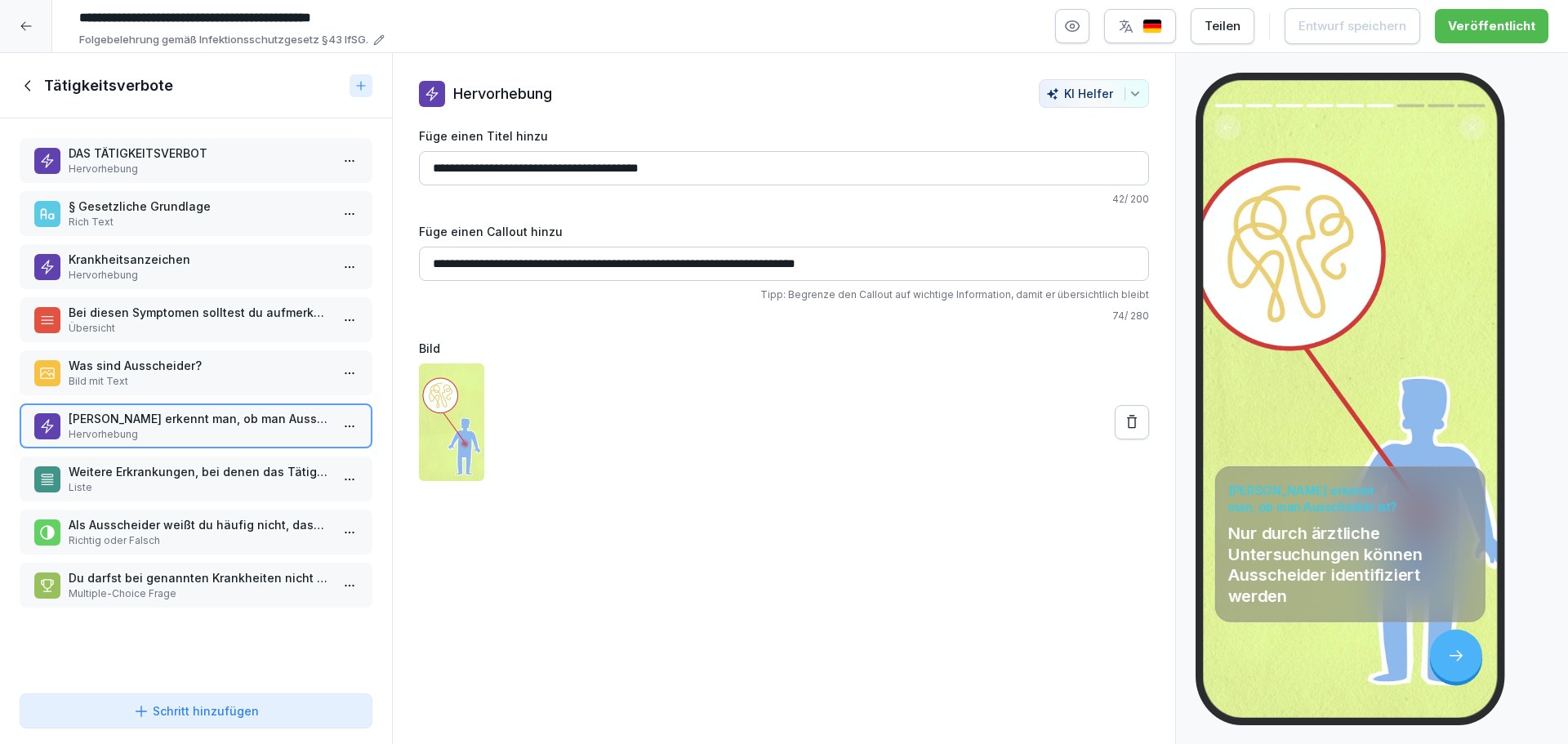
click at [187, 269] on p "Hervorhebung" at bounding box center [199, 274] width 262 height 14
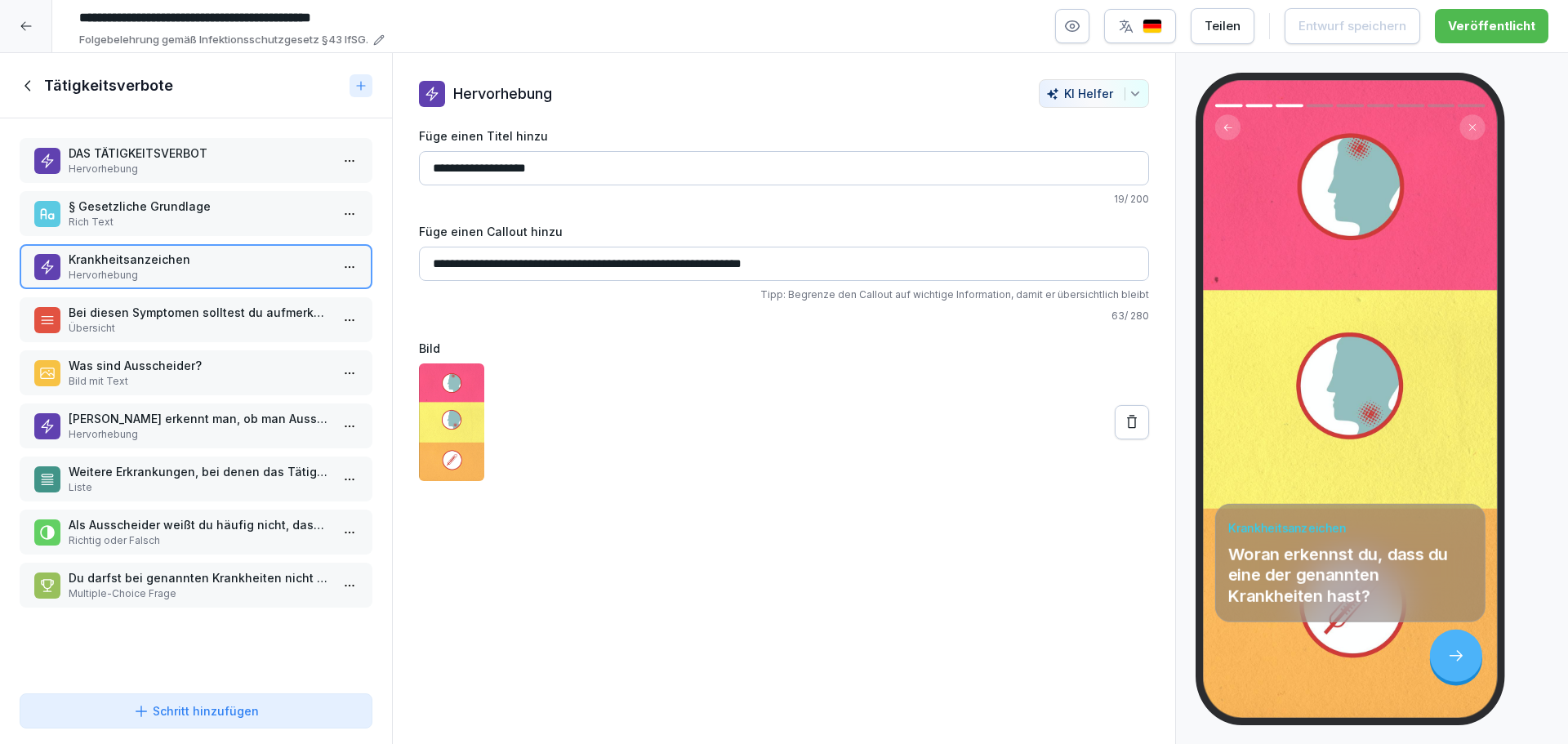
click at [158, 483] on p "Liste" at bounding box center [199, 487] width 262 height 14
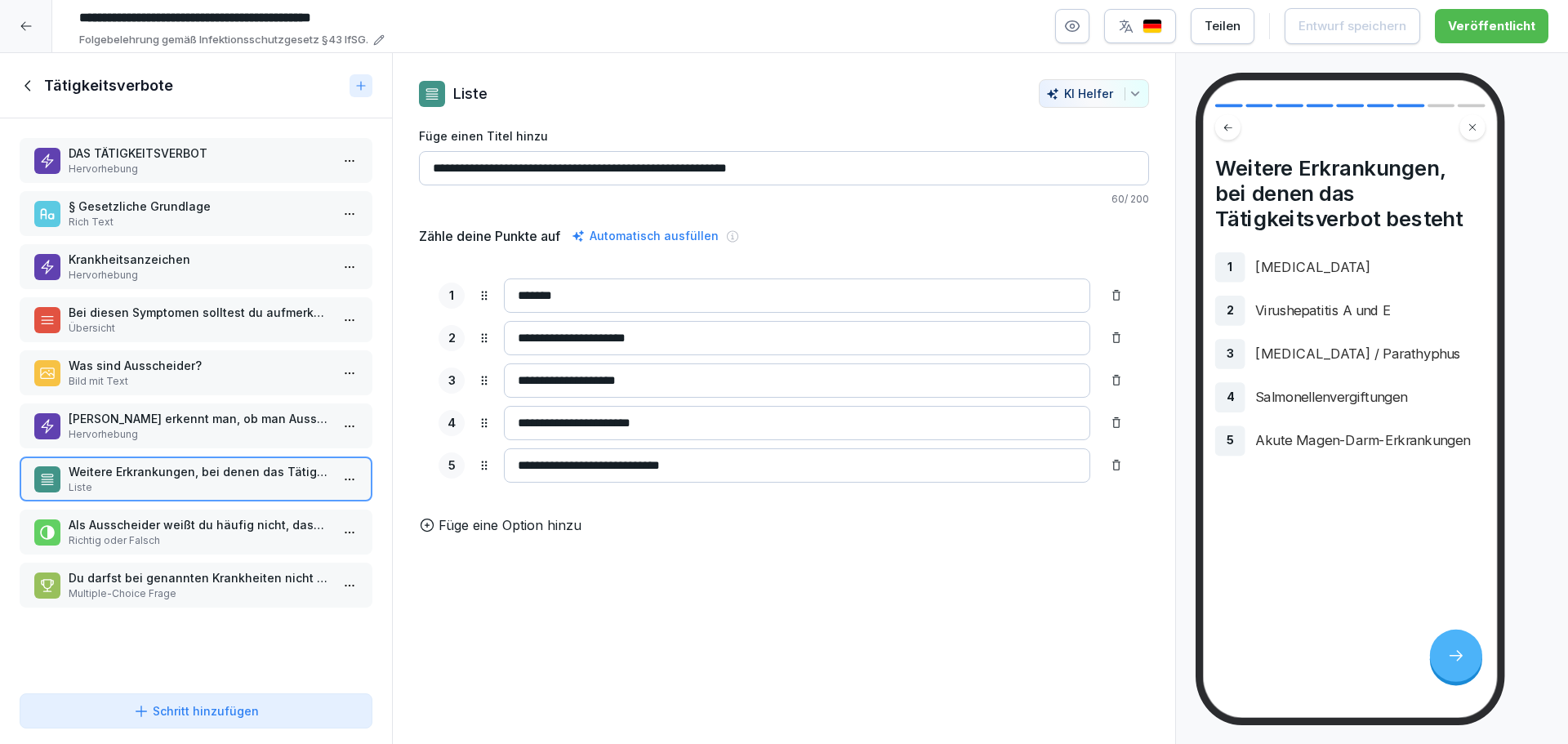
click at [159, 205] on p "§ Gesetzliche Grundlage" at bounding box center [199, 206] width 262 height 17
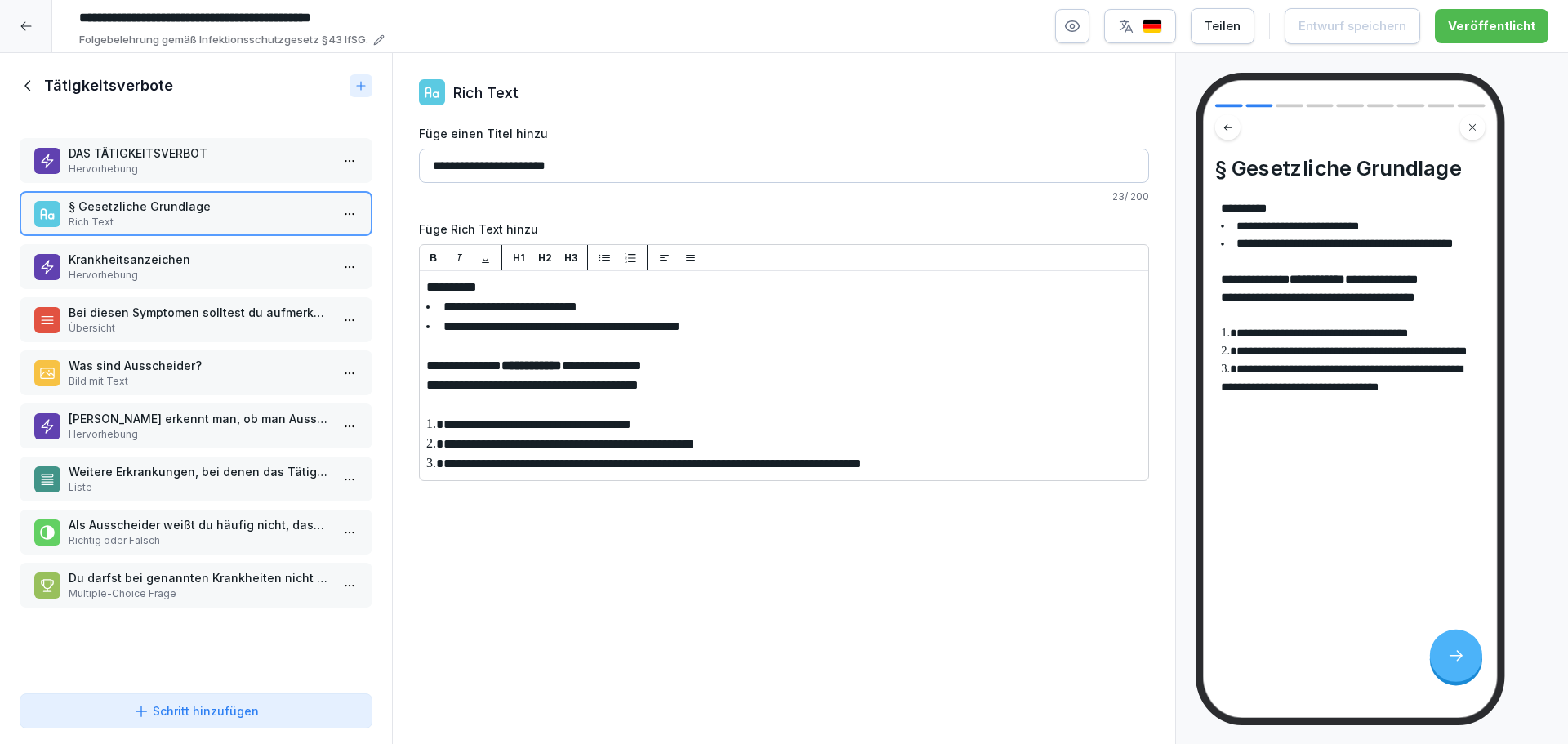
click at [177, 432] on p "Hervorhebung" at bounding box center [199, 434] width 262 height 14
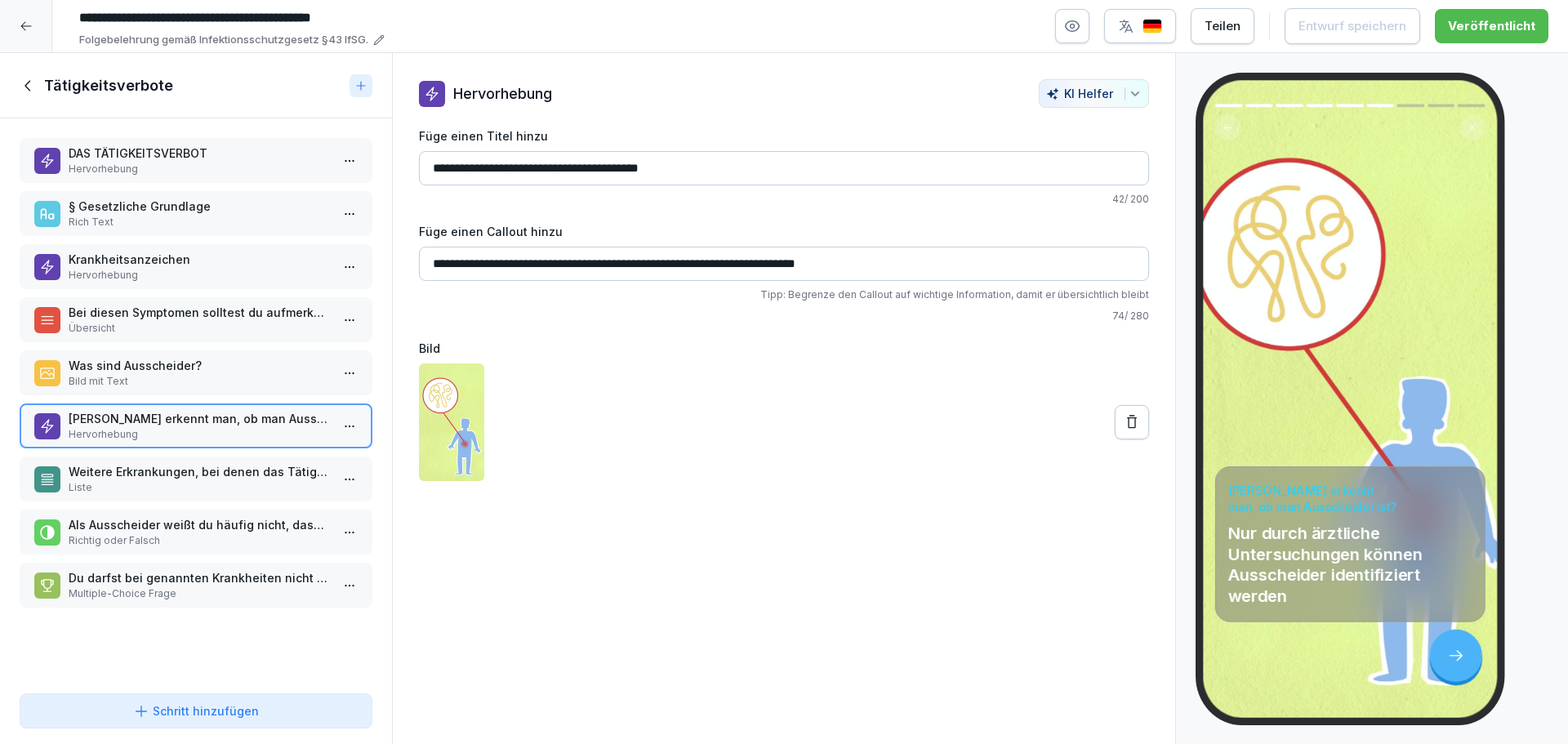
click at [211, 204] on p "§ Gesetzliche Grundlage" at bounding box center [199, 206] width 262 height 17
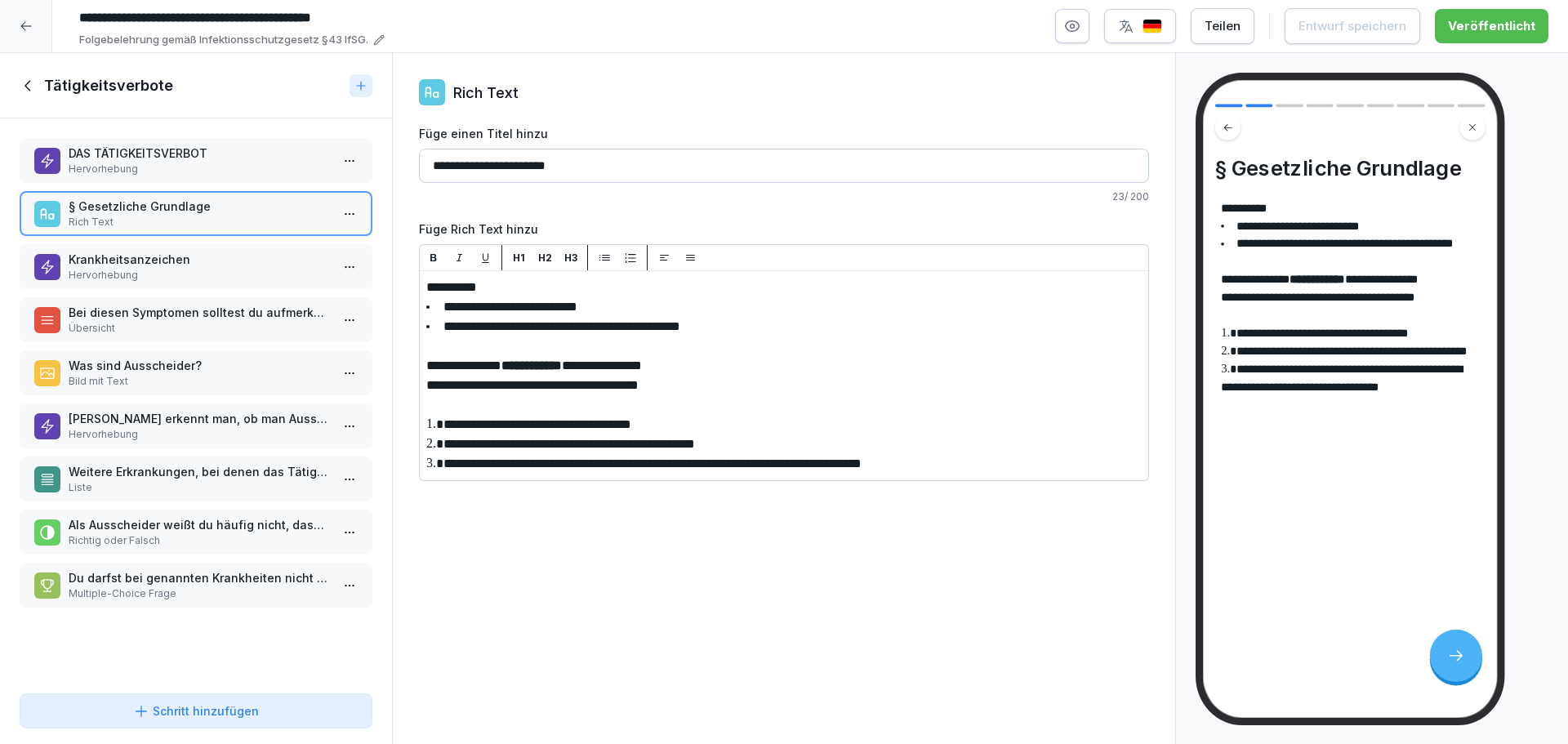
click at [178, 272] on p "Hervorhebung" at bounding box center [199, 274] width 262 height 14
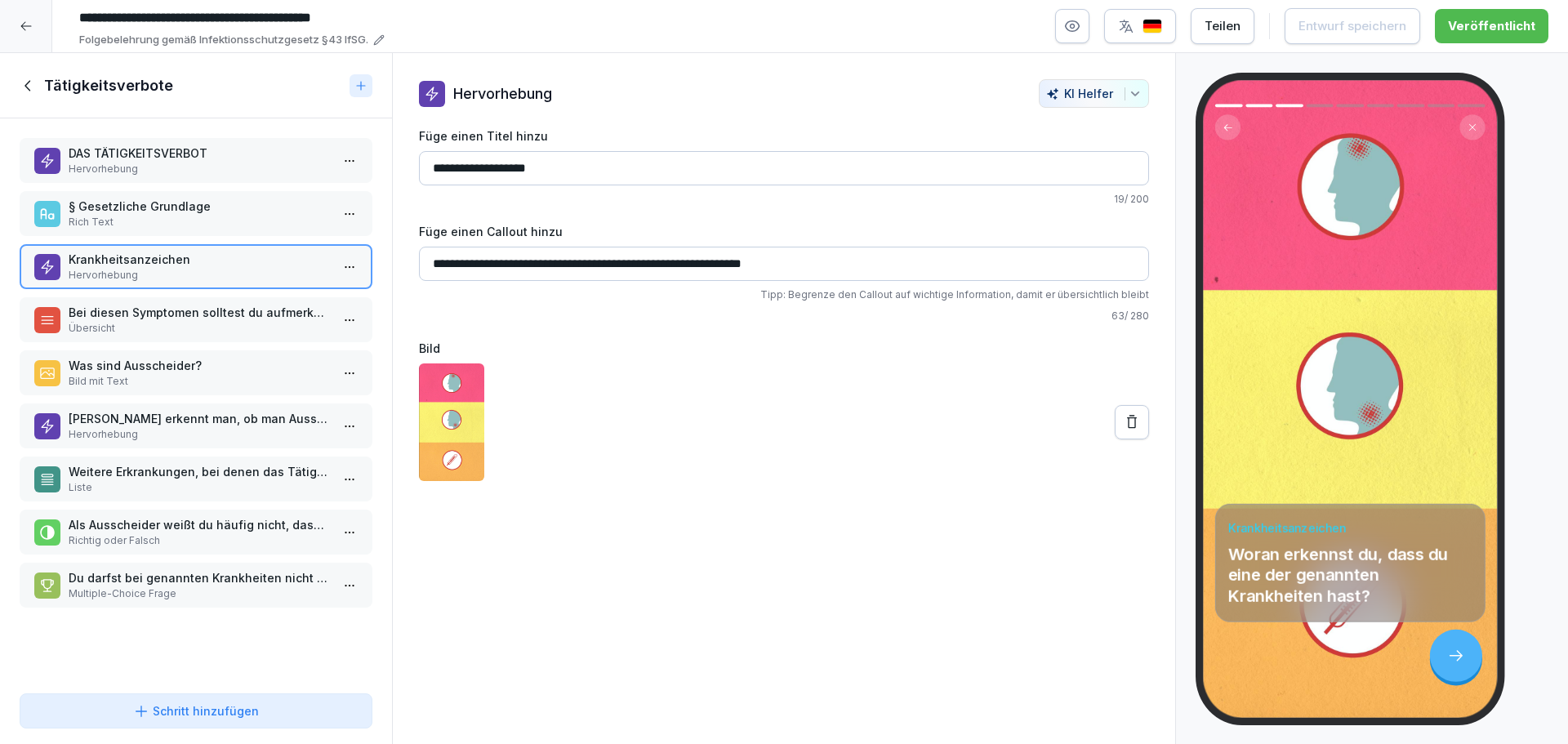
click at [168, 315] on p "Bei diesen Symptomen solltest du aufmerksam sein:" at bounding box center [199, 313] width 262 height 17
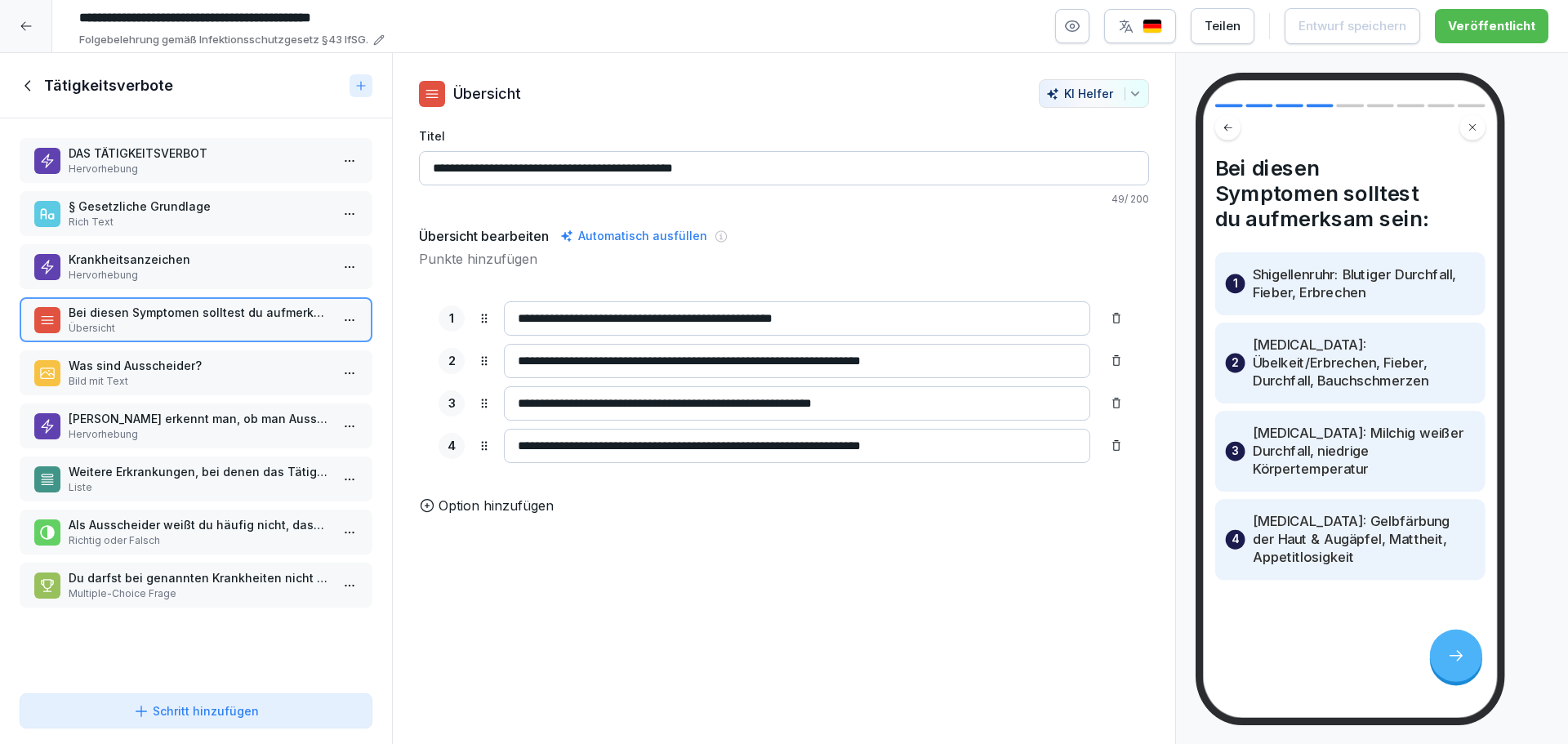
click at [183, 371] on p "Was sind Ausscheider?" at bounding box center [199, 365] width 262 height 17
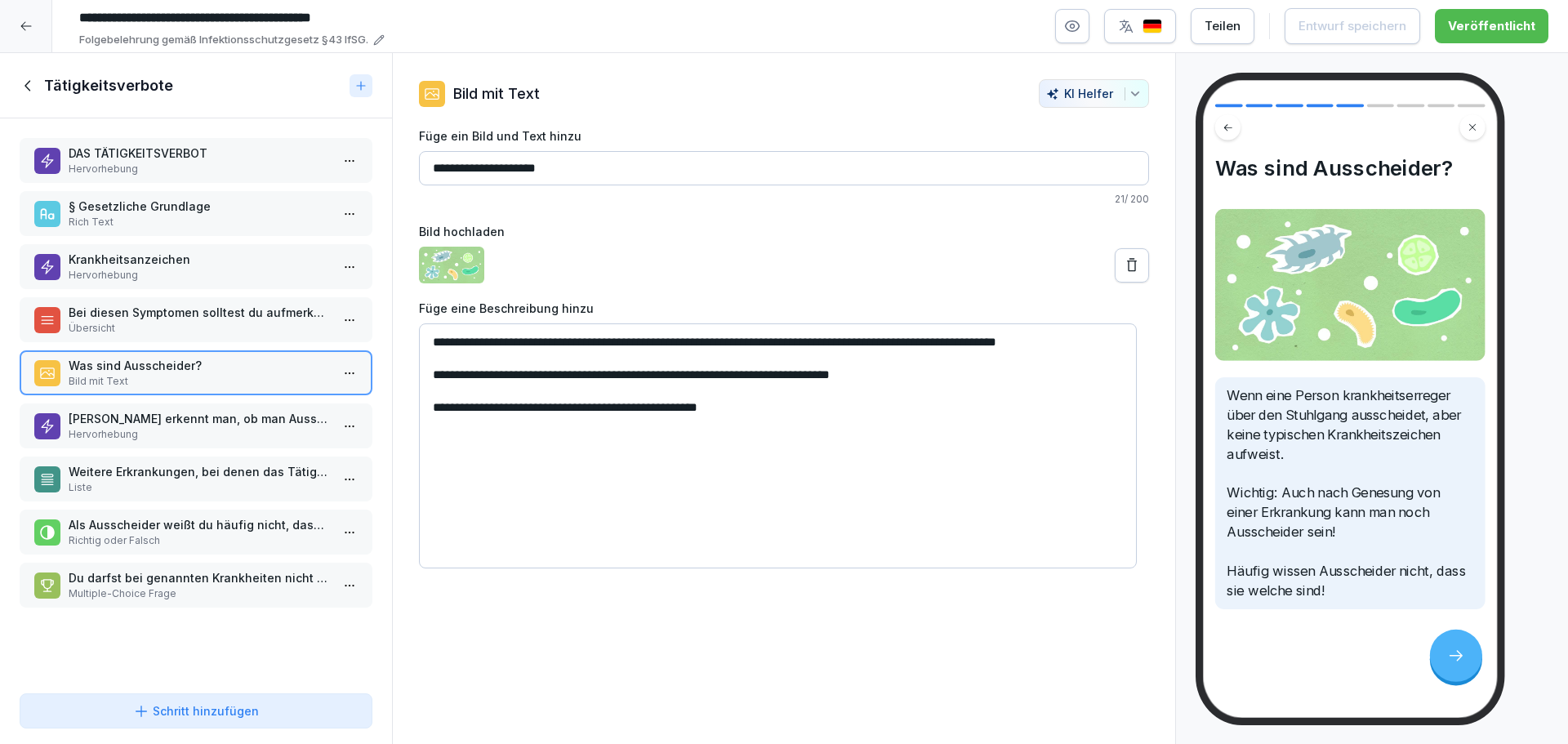
click at [152, 220] on p "Rich Text" at bounding box center [199, 221] width 262 height 14
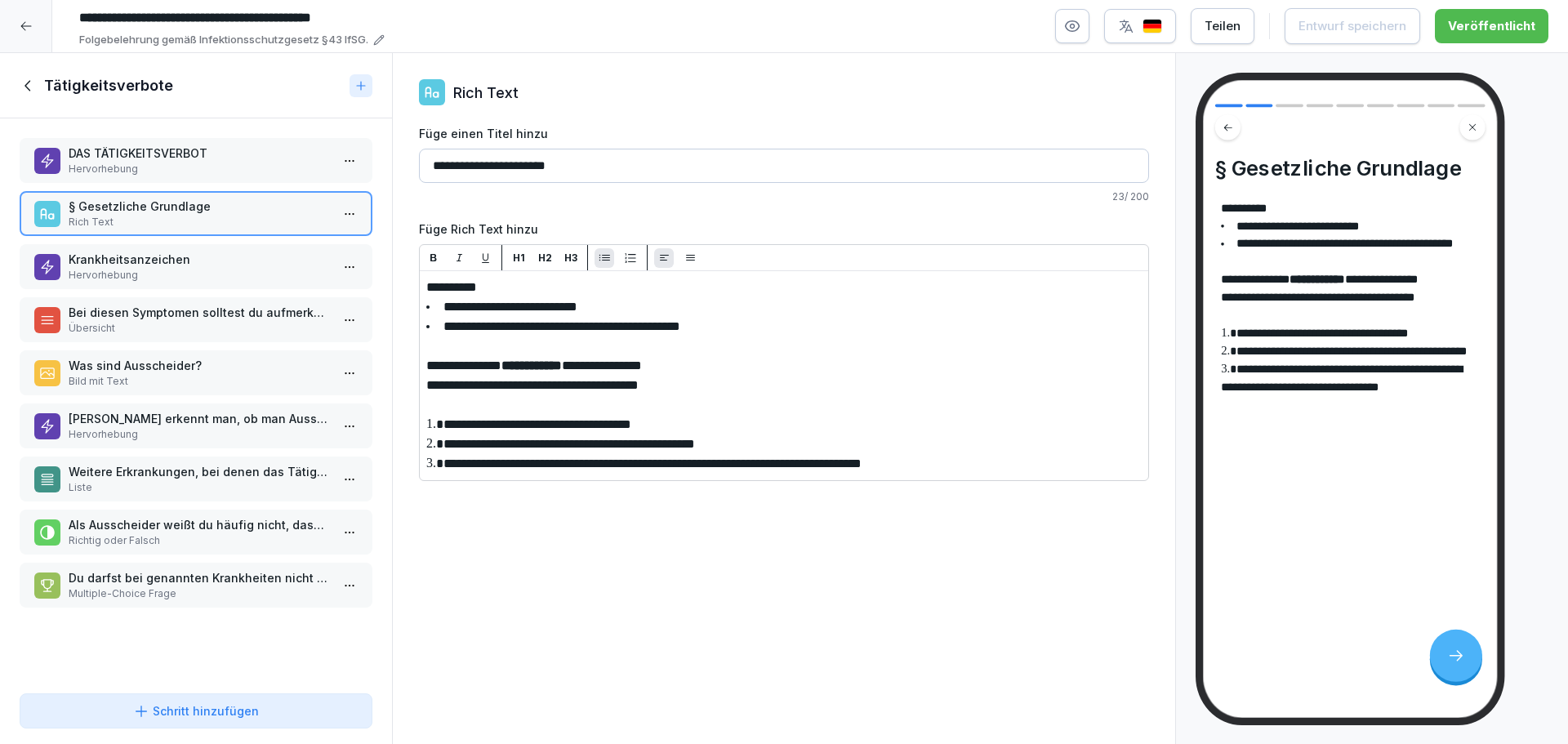
click at [178, 267] on p "Hervorhebung" at bounding box center [199, 274] width 262 height 14
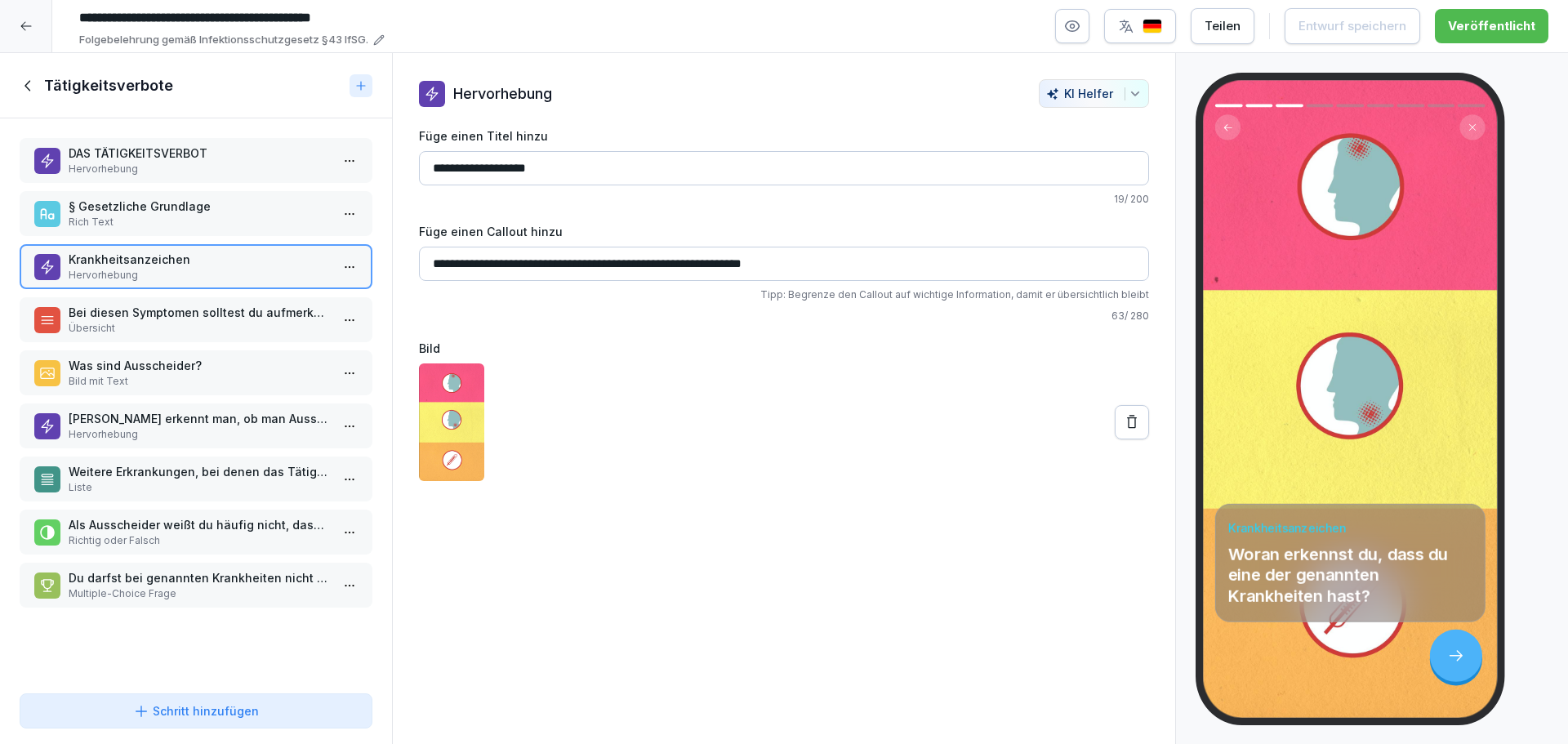
click at [174, 221] on p "Rich Text" at bounding box center [199, 221] width 262 height 14
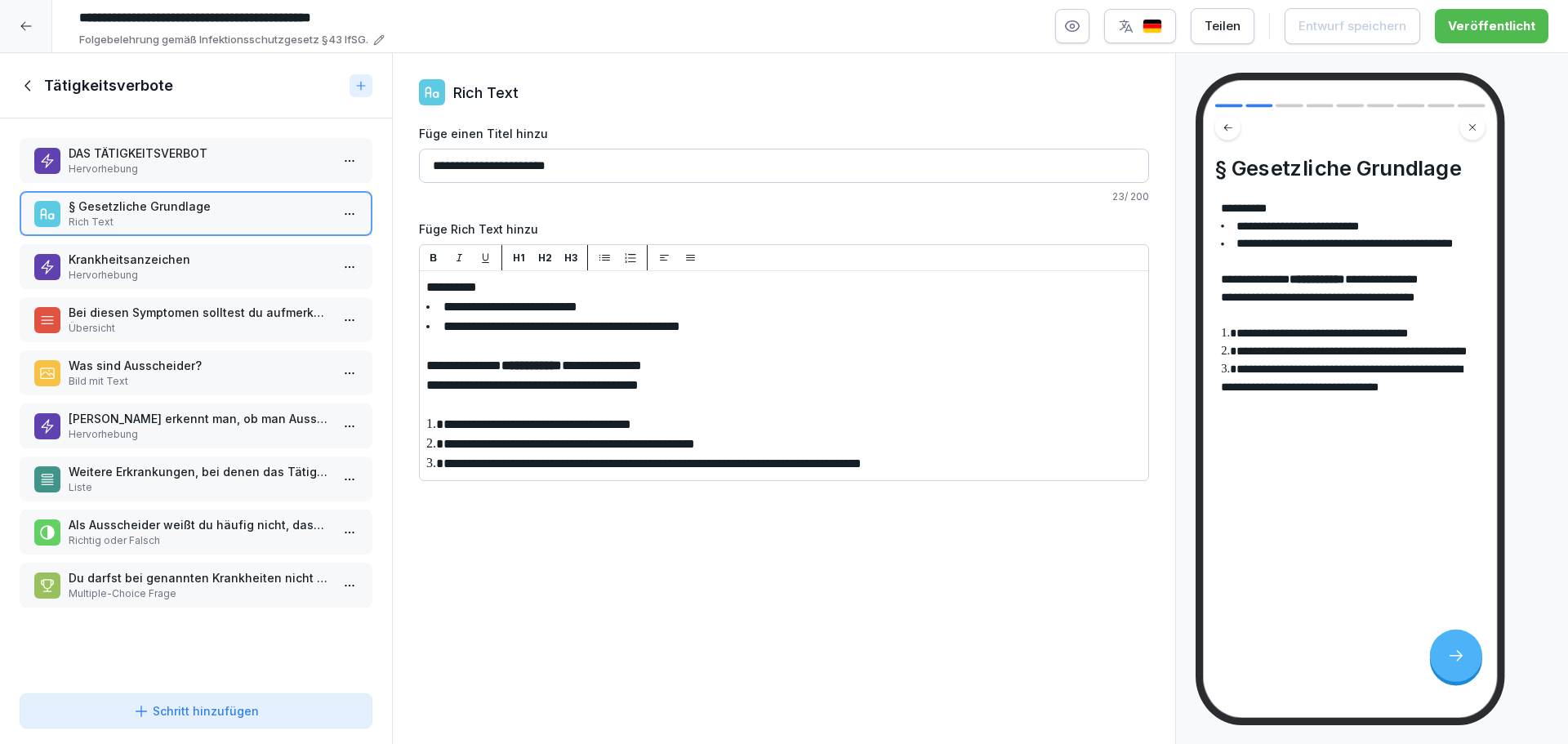
click at [168, 319] on p "Bei diesen Symptomen solltest du aufmerksam sein:" at bounding box center [199, 313] width 262 height 17
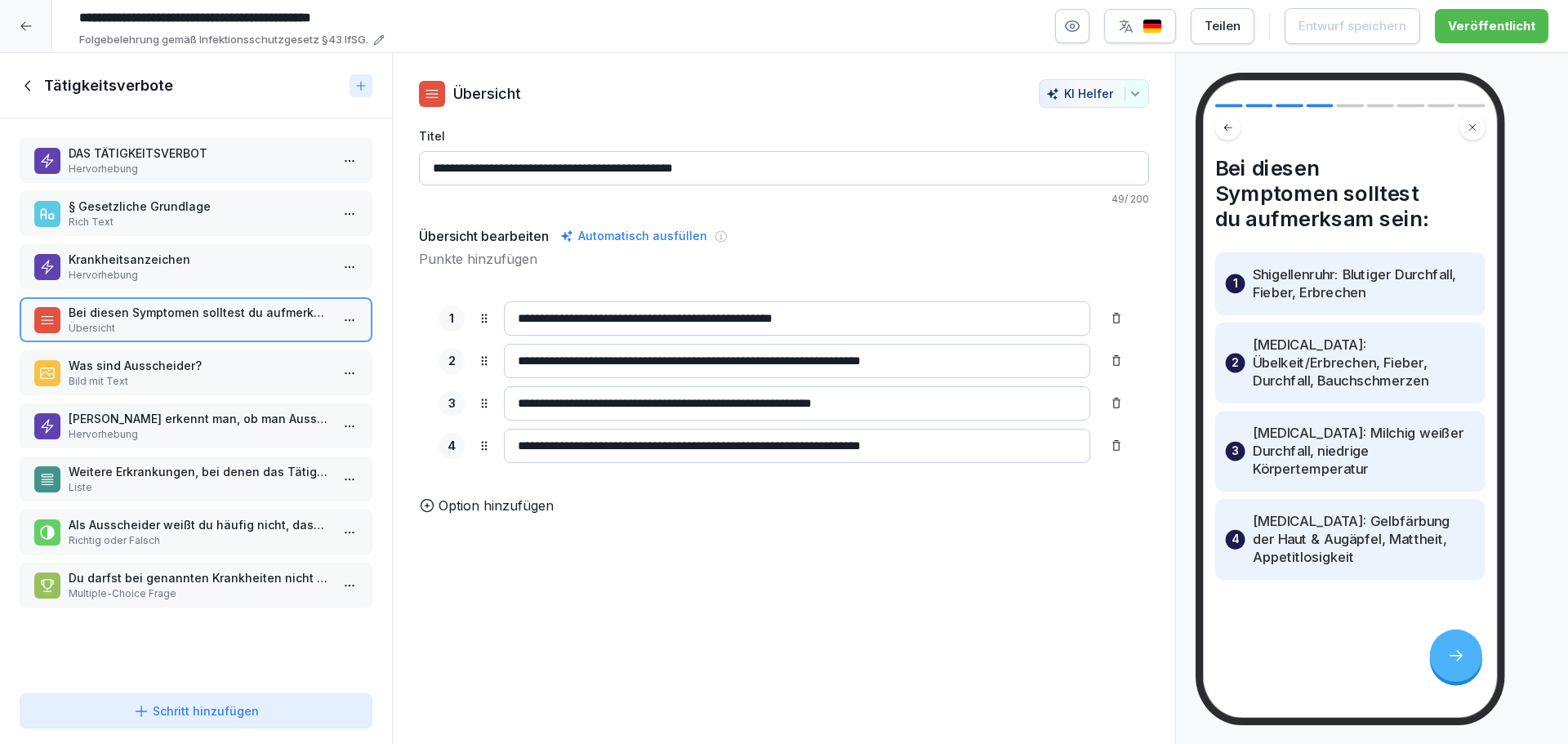
drag, startPoint x: 593, startPoint y: 318, endPoint x: 519, endPoint y: 315, distance: 74.1
click at [519, 315] on input "**********" at bounding box center [797, 318] width 587 height 35
click at [195, 218] on p "Rich Text" at bounding box center [199, 221] width 262 height 14
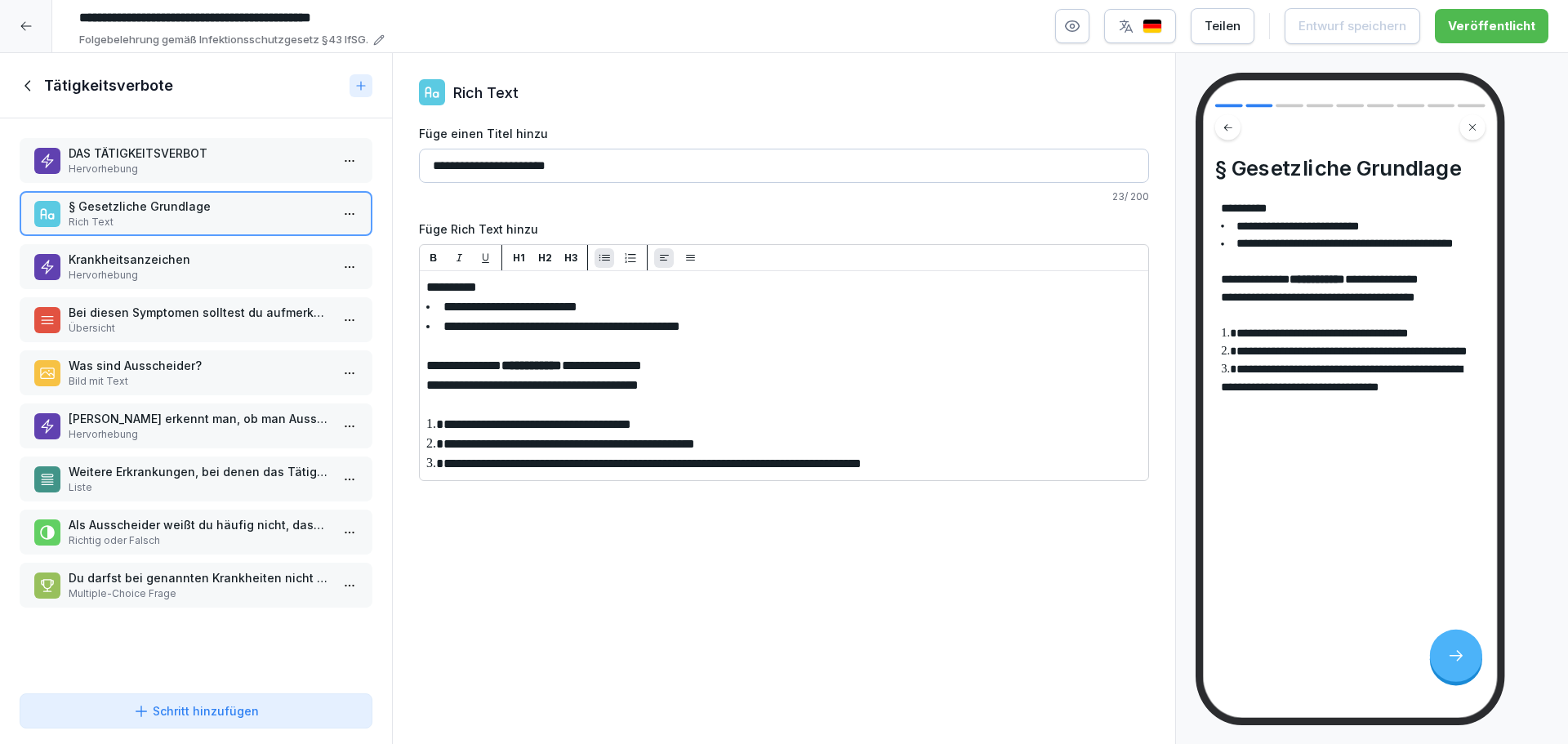
paste div
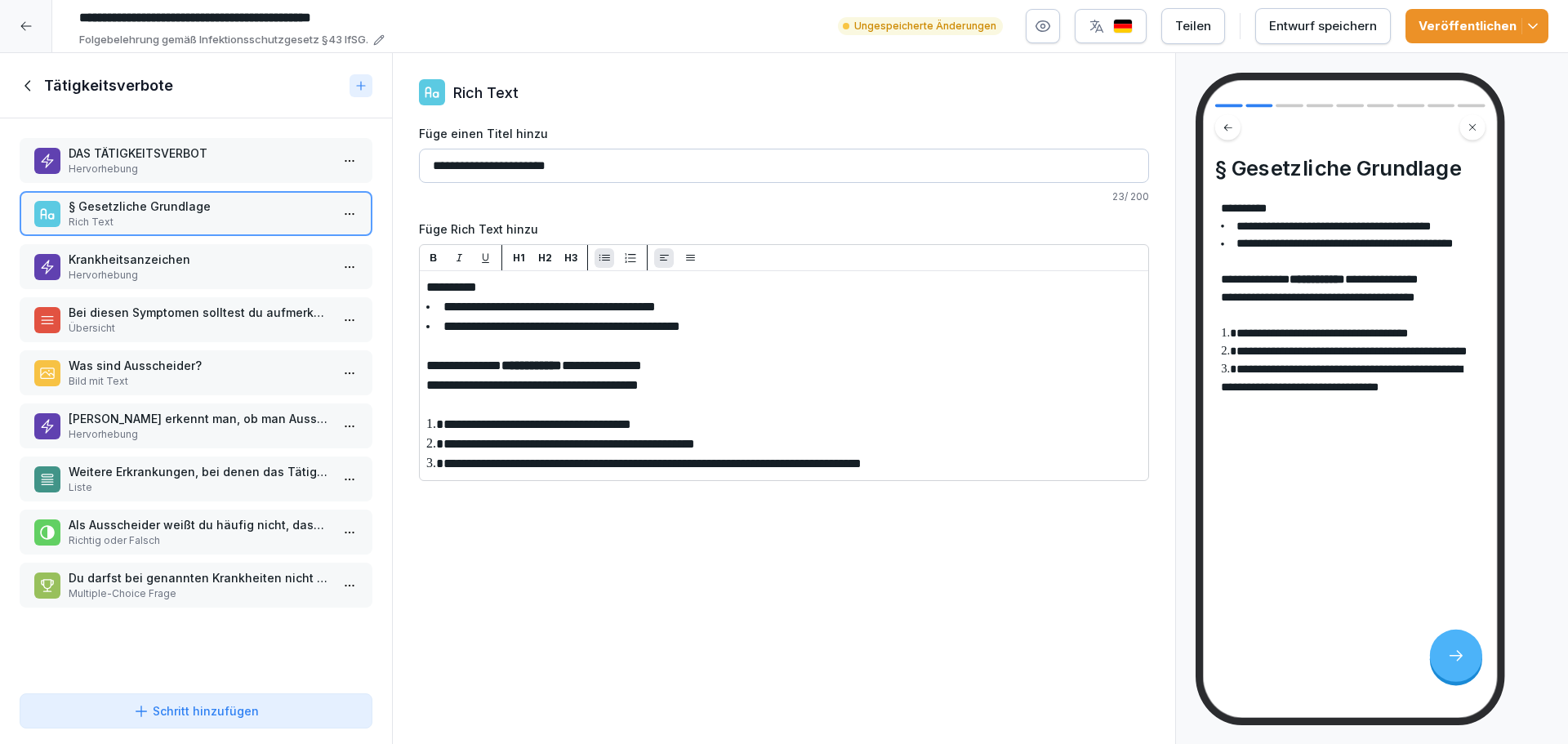
click at [179, 258] on p "Krankheitsanzeichen" at bounding box center [199, 260] width 262 height 17
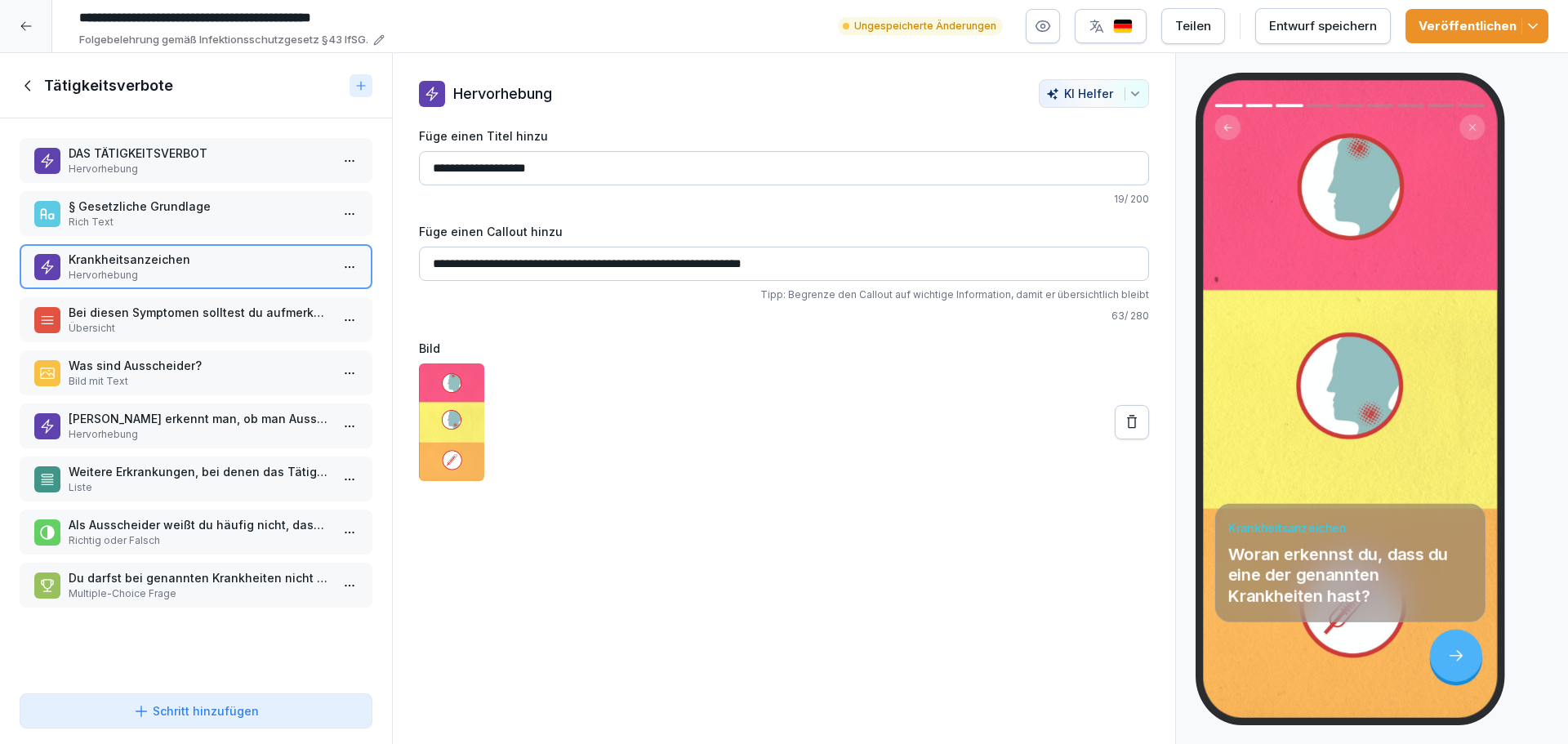
click at [173, 320] on p "Bei diesen Symptomen solltest du aufmerksam sein:" at bounding box center [199, 313] width 262 height 17
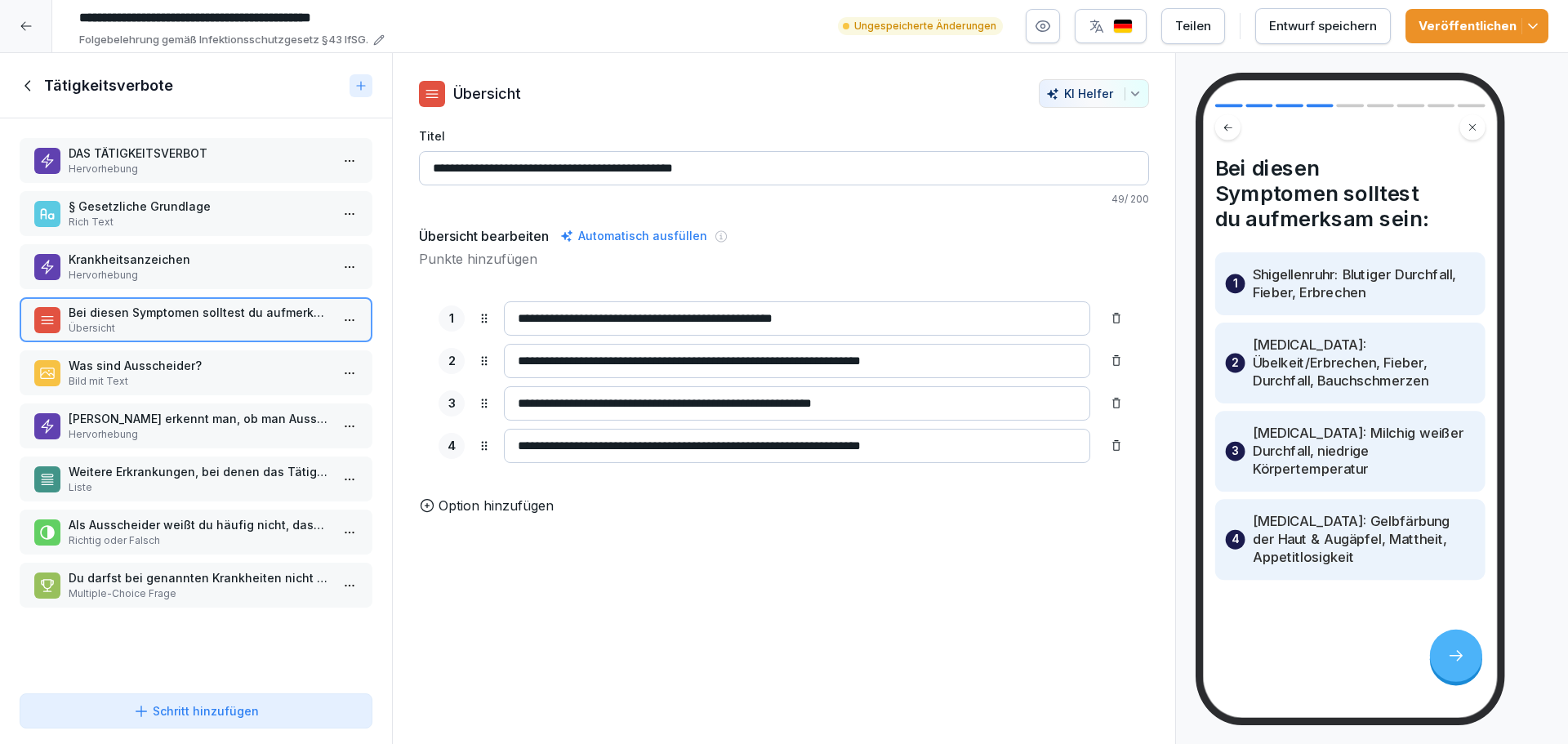
drag, startPoint x: 600, startPoint y: 360, endPoint x: 520, endPoint y: 353, distance: 80.3
click at [520, 353] on input "**********" at bounding box center [797, 361] width 587 height 35
click at [190, 262] on p "Krankheitsanzeichen" at bounding box center [199, 260] width 262 height 17
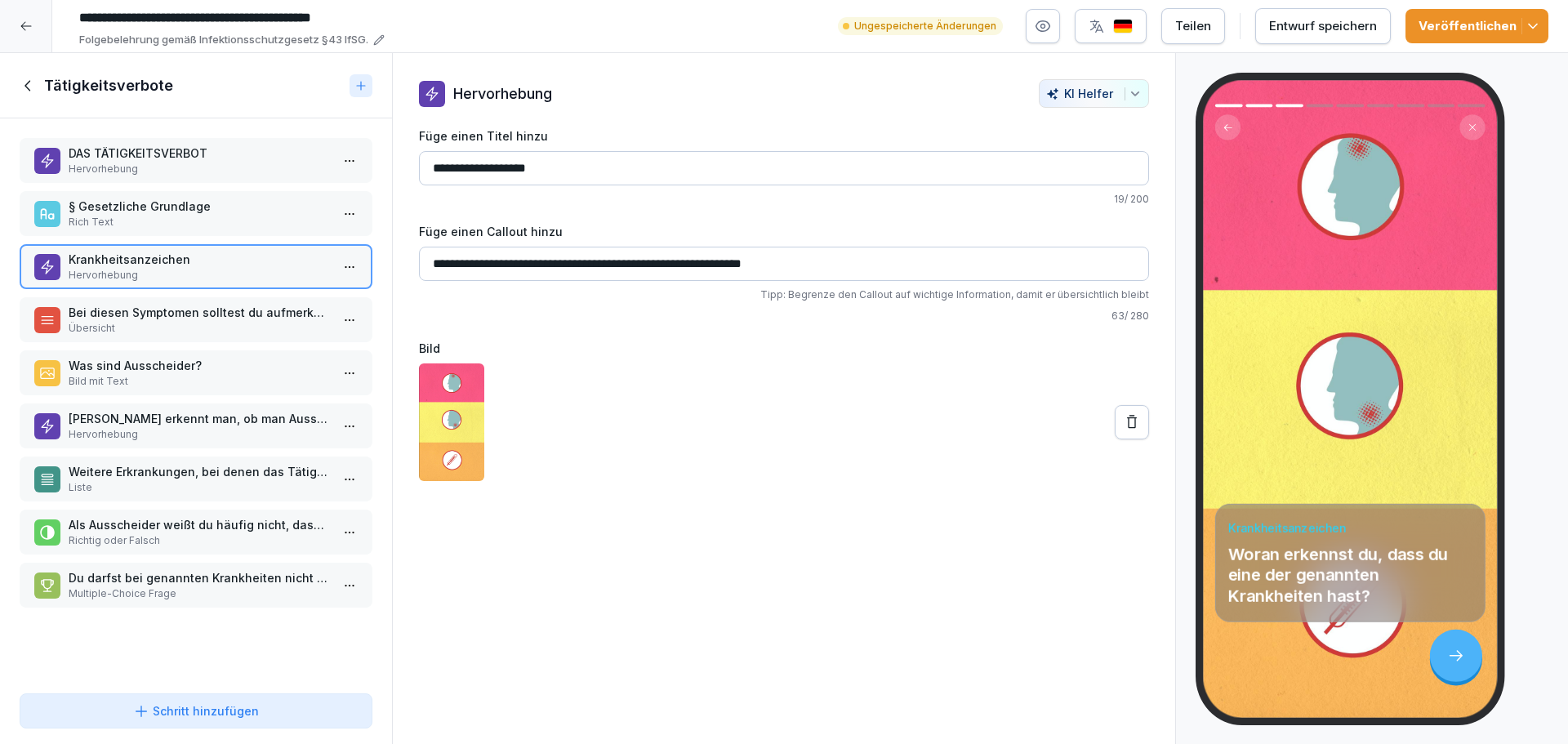
click at [150, 216] on p "Rich Text" at bounding box center [199, 221] width 262 height 14
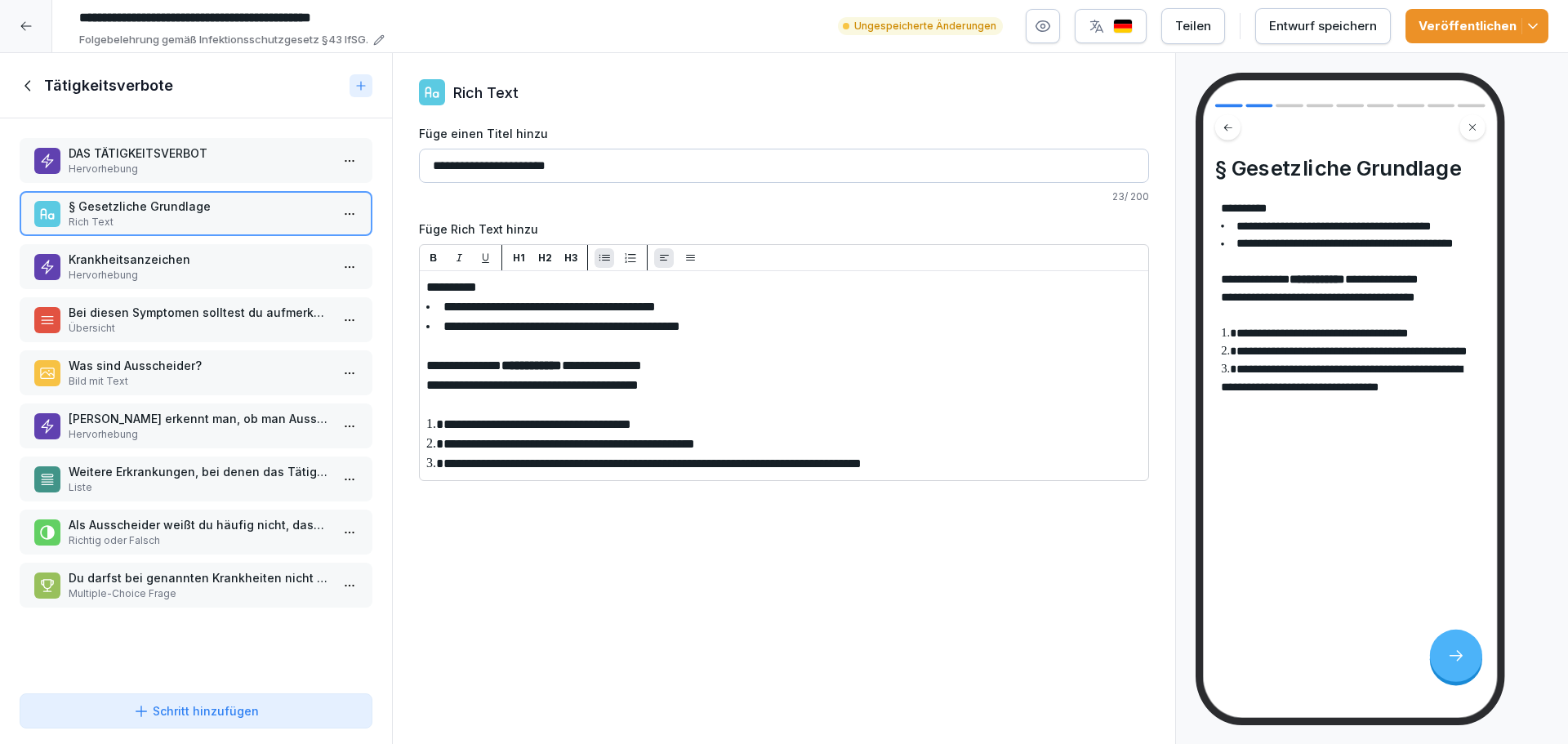
paste div
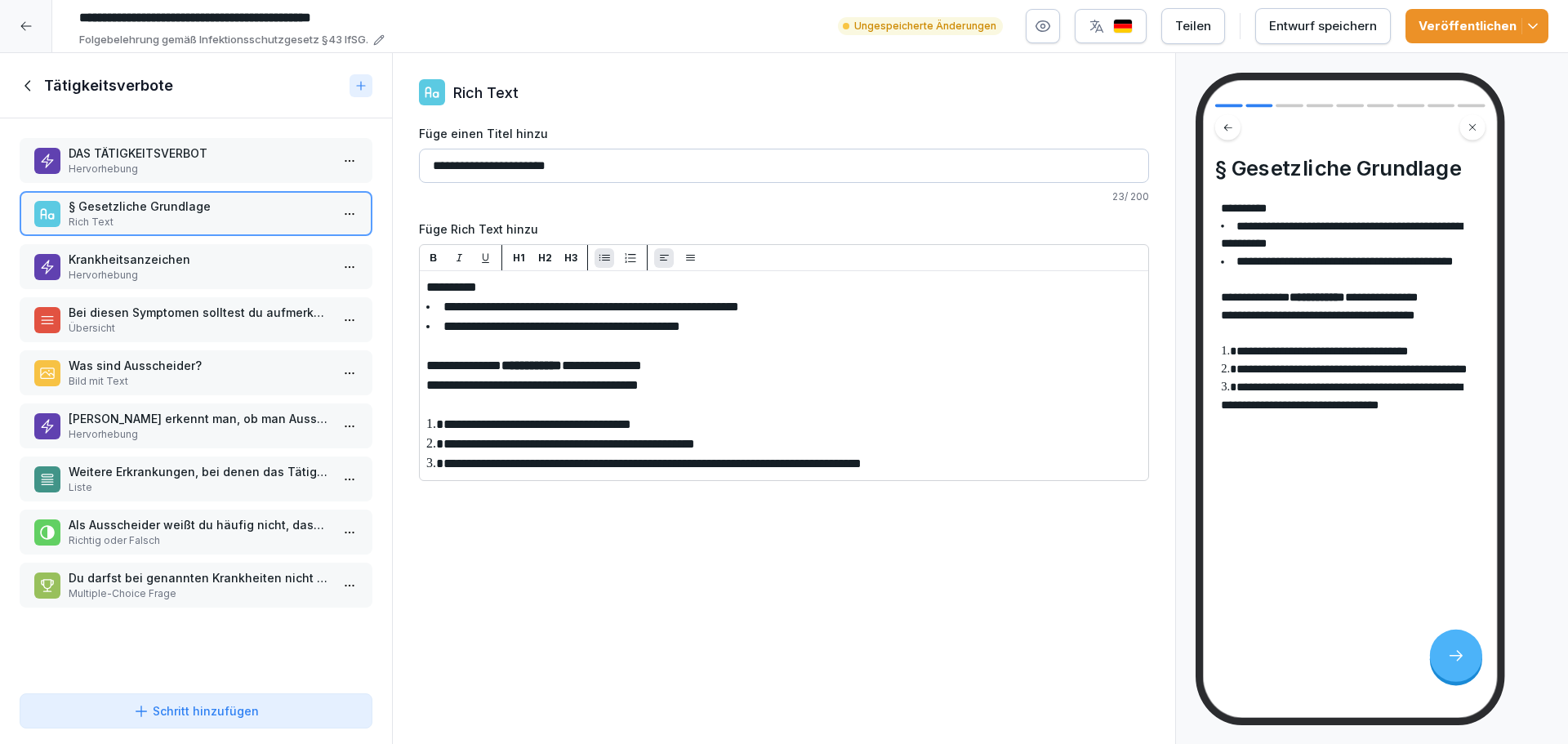
click at [180, 267] on p "Krankheitsanzeichen" at bounding box center [199, 260] width 262 height 17
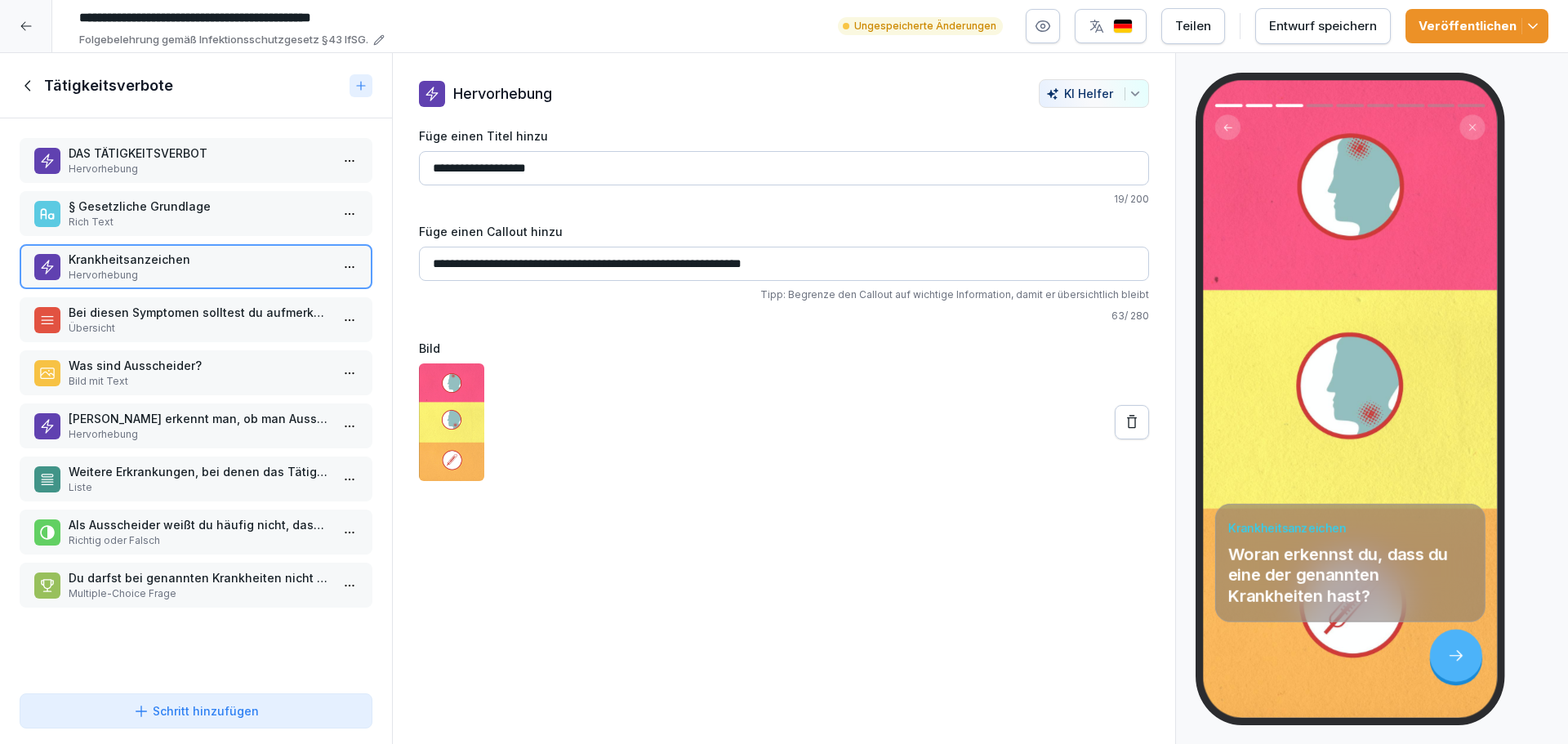
click at [168, 330] on p "Übersicht" at bounding box center [199, 328] width 262 height 14
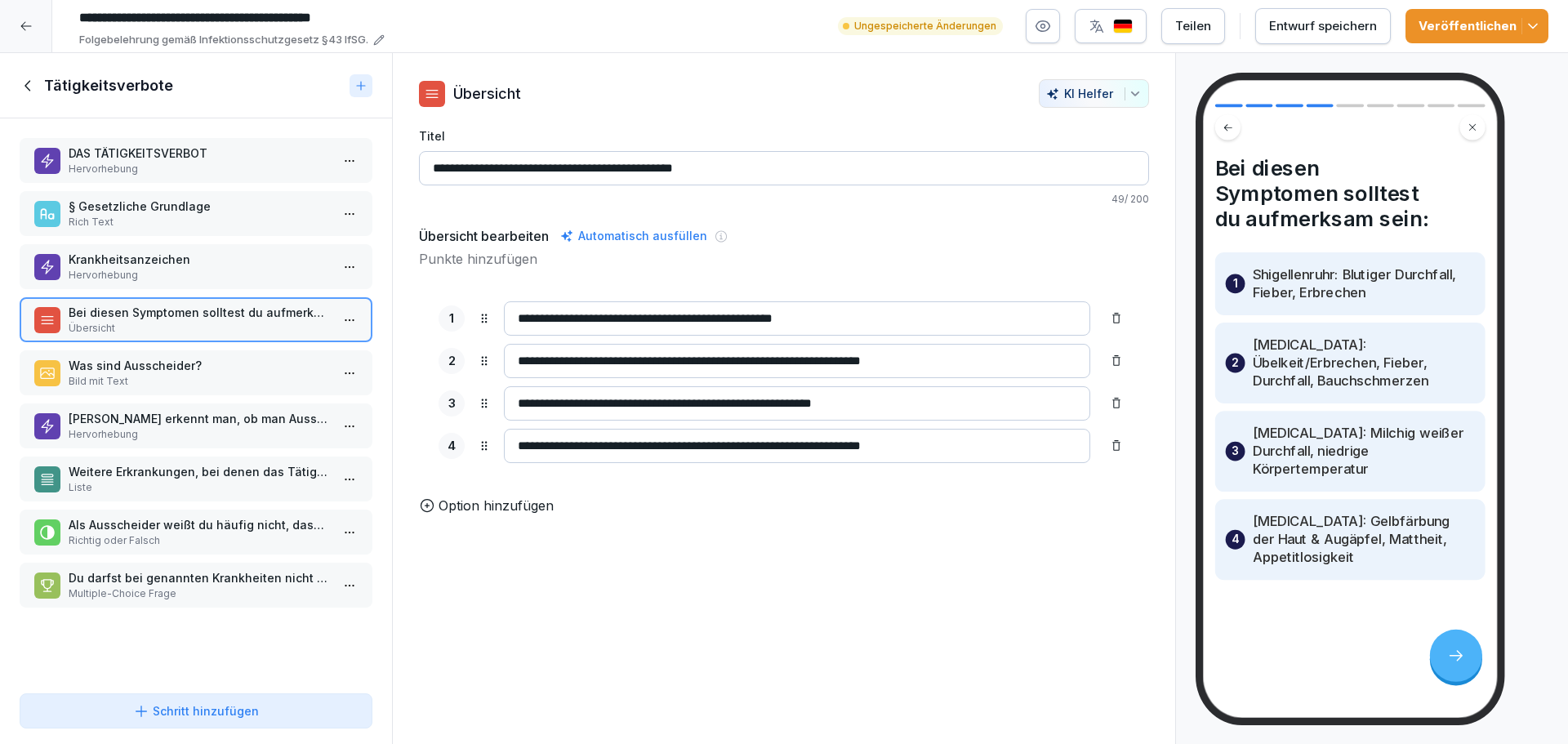
drag, startPoint x: 561, startPoint y: 404, endPoint x: 499, endPoint y: 396, distance: 62.5
click at [499, 396] on div "**********" at bounding box center [783, 404] width 691 height 35
click at [91, 213] on p "§ Gesetzliche Grundlage" at bounding box center [199, 206] width 262 height 17
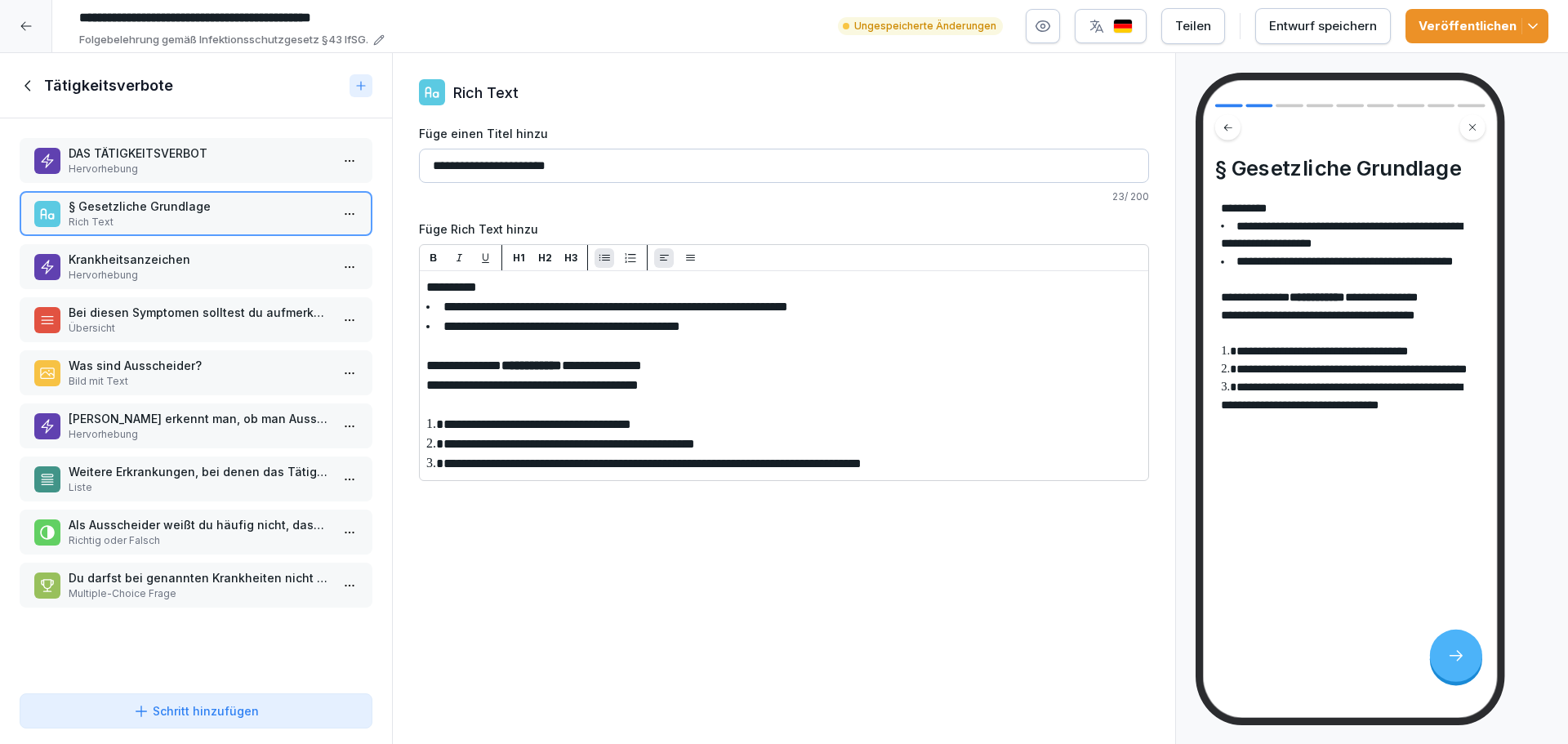
click at [207, 271] on p "Hervorhebung" at bounding box center [199, 274] width 262 height 14
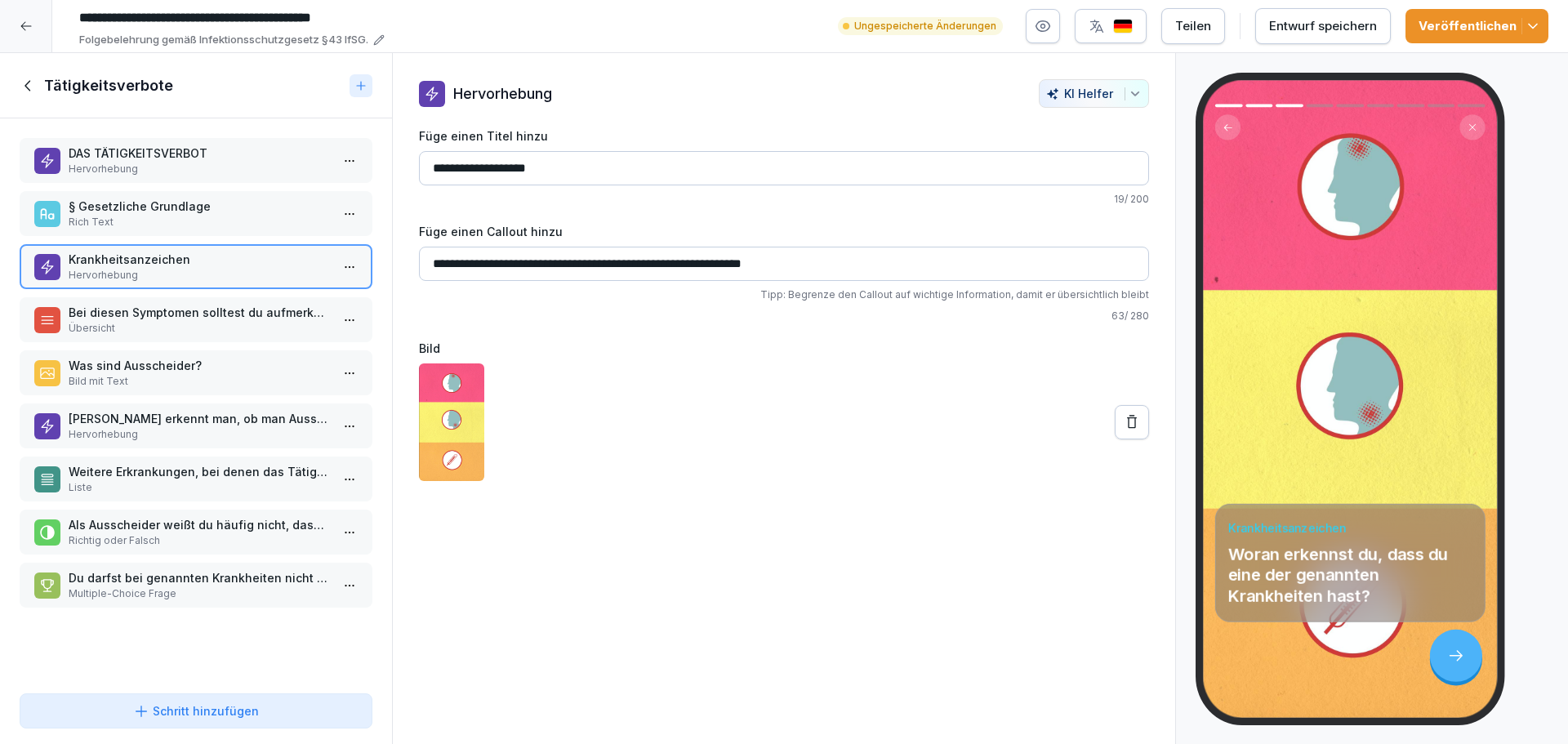
click at [167, 318] on p "Bei diesen Symptomen solltest du aufmerksam sein:" at bounding box center [199, 313] width 262 height 17
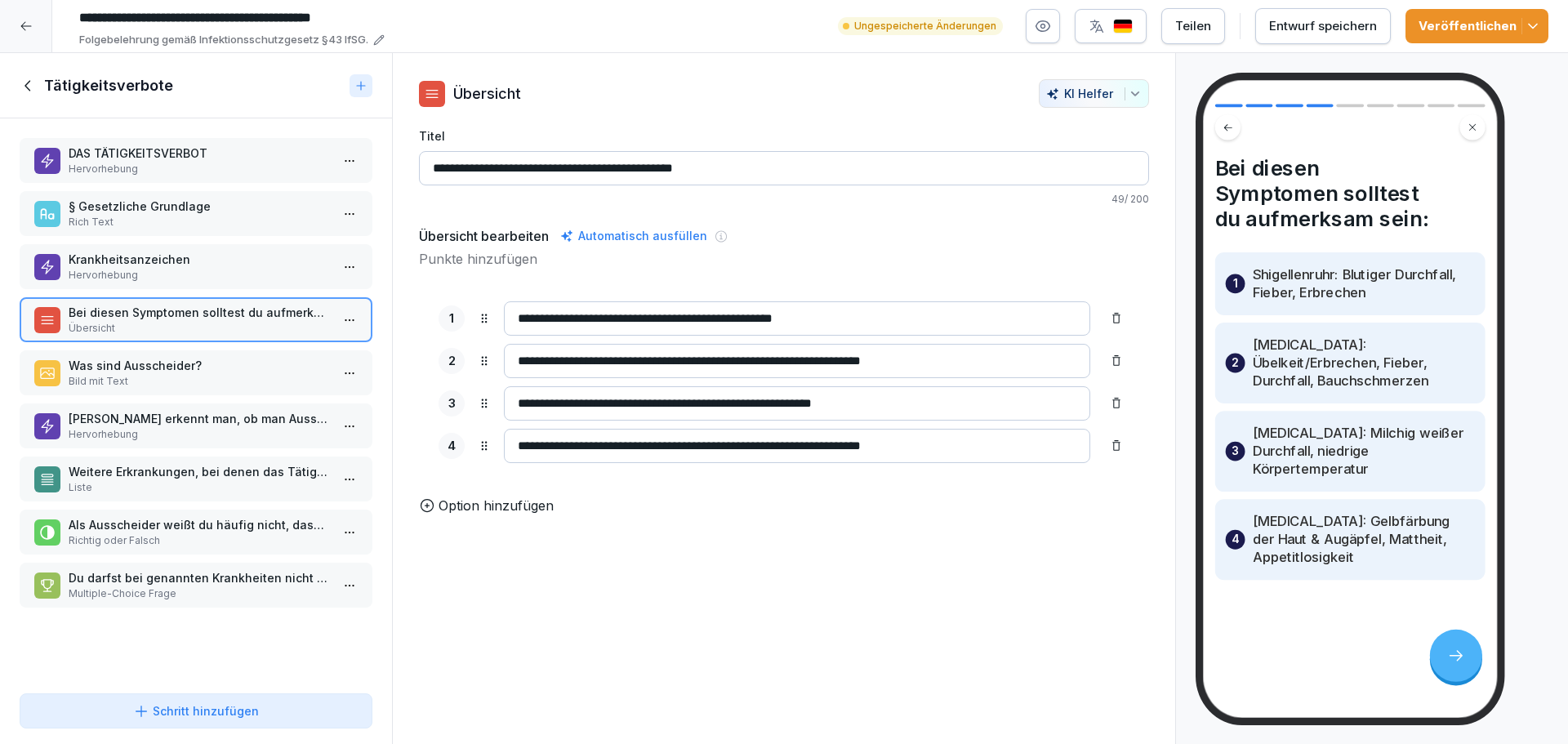
drag, startPoint x: 565, startPoint y: 446, endPoint x: 511, endPoint y: 445, distance: 54.0
click at [511, 445] on input "**********" at bounding box center [797, 446] width 587 height 35
click at [165, 226] on p "Rich Text" at bounding box center [199, 221] width 262 height 14
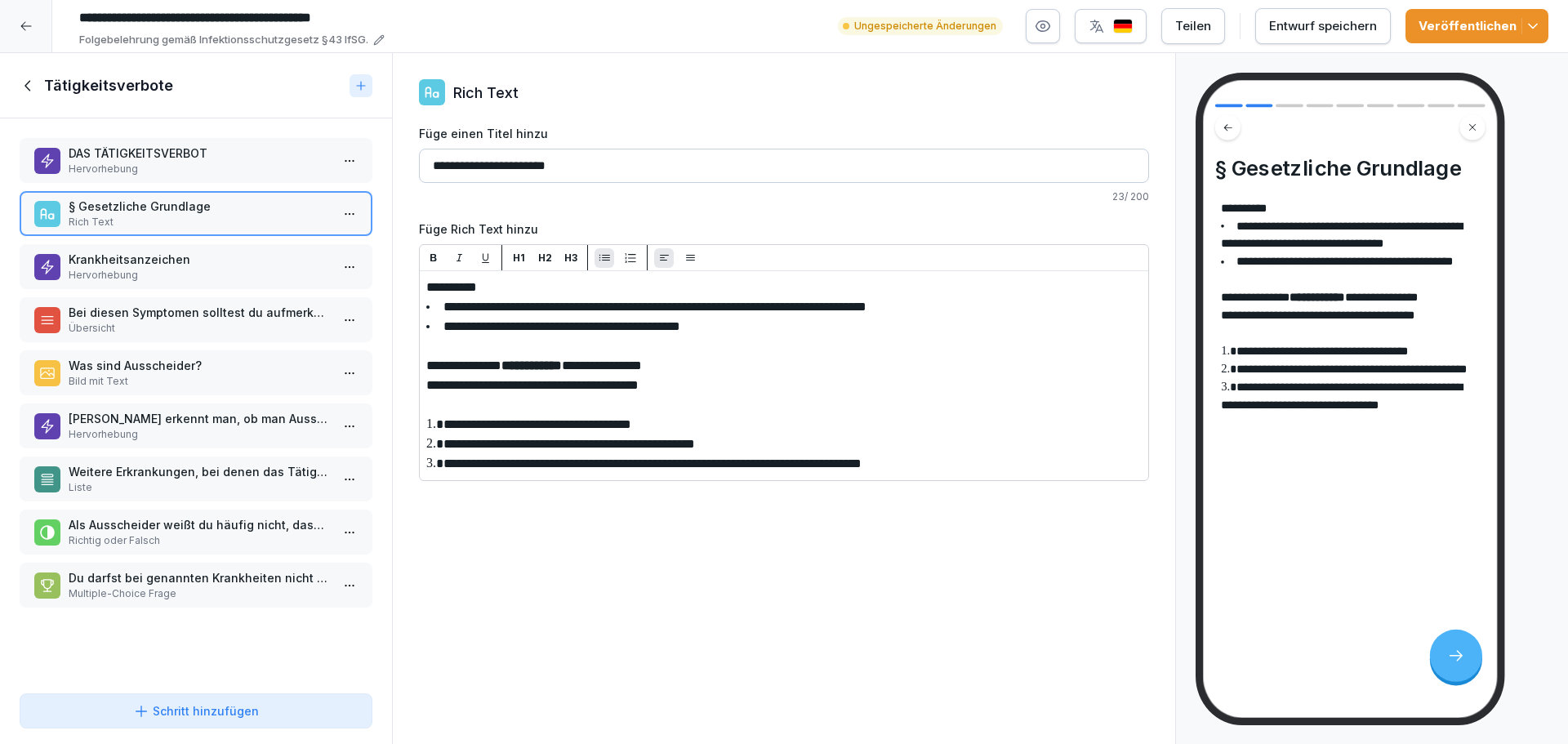
click at [207, 431] on p "Hervorhebung" at bounding box center [199, 434] width 262 height 14
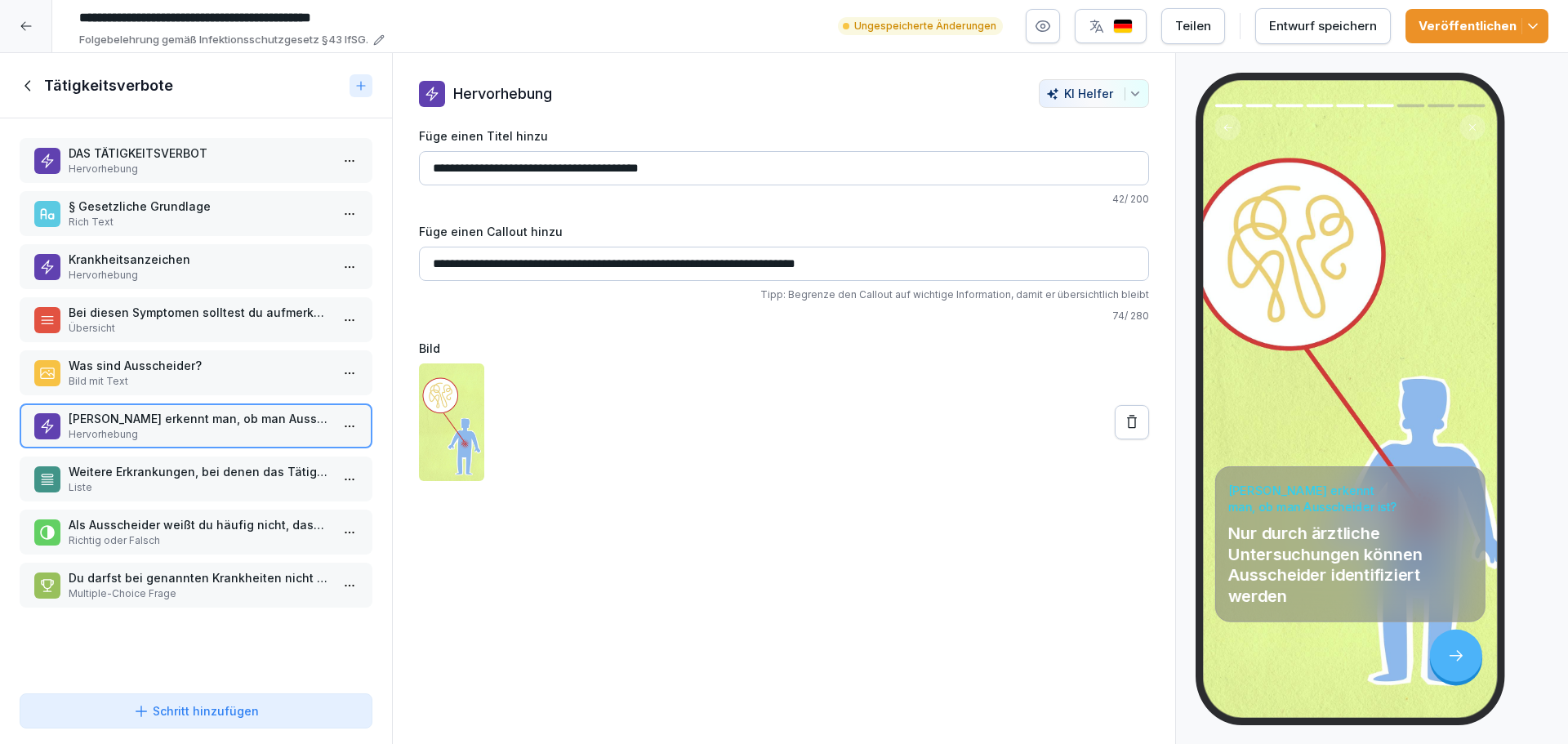
click at [216, 374] on p "Bild mit Text" at bounding box center [199, 381] width 262 height 14
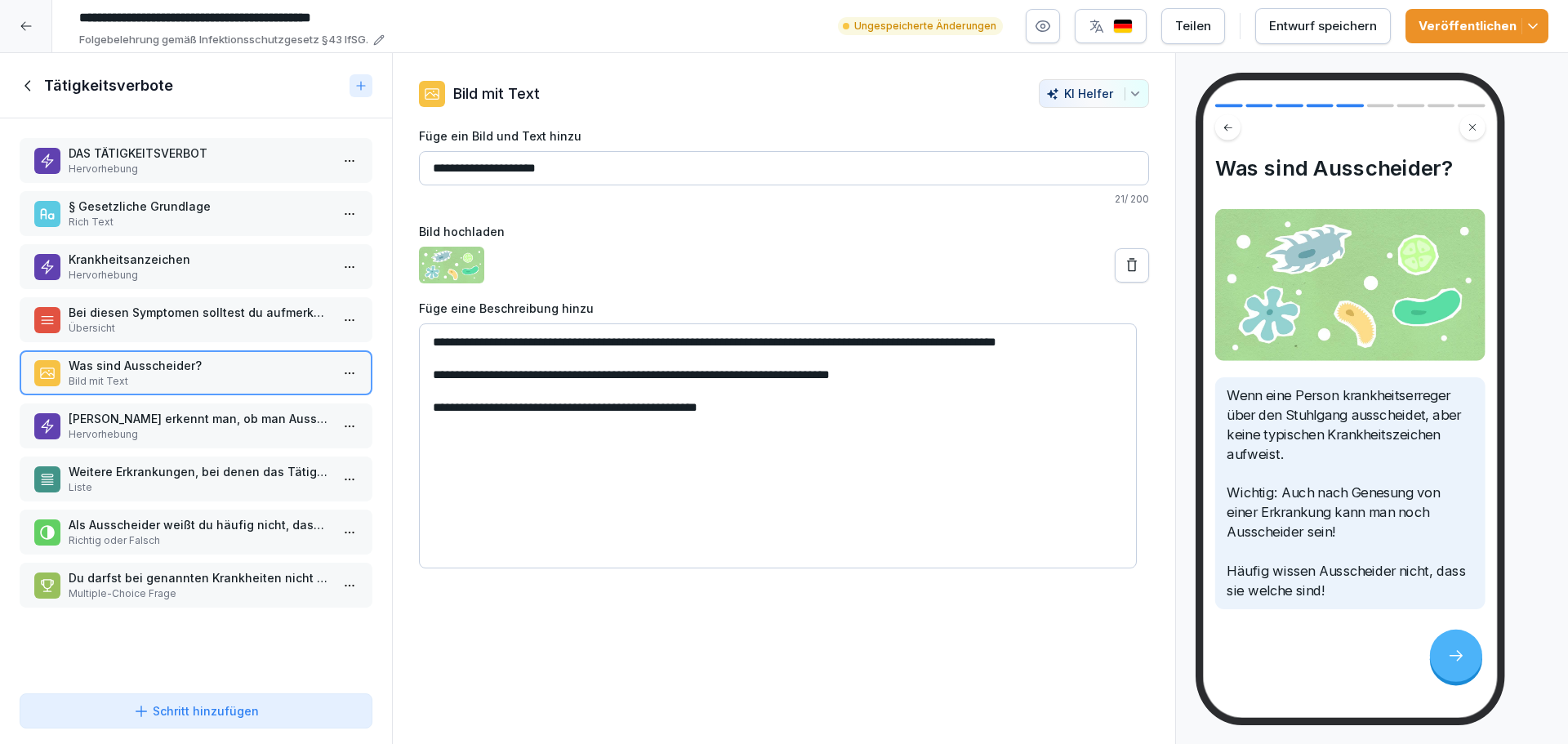
click at [218, 314] on p "Bei diesen Symptomen solltest du aufmerksam sein:" at bounding box center [199, 313] width 262 height 17
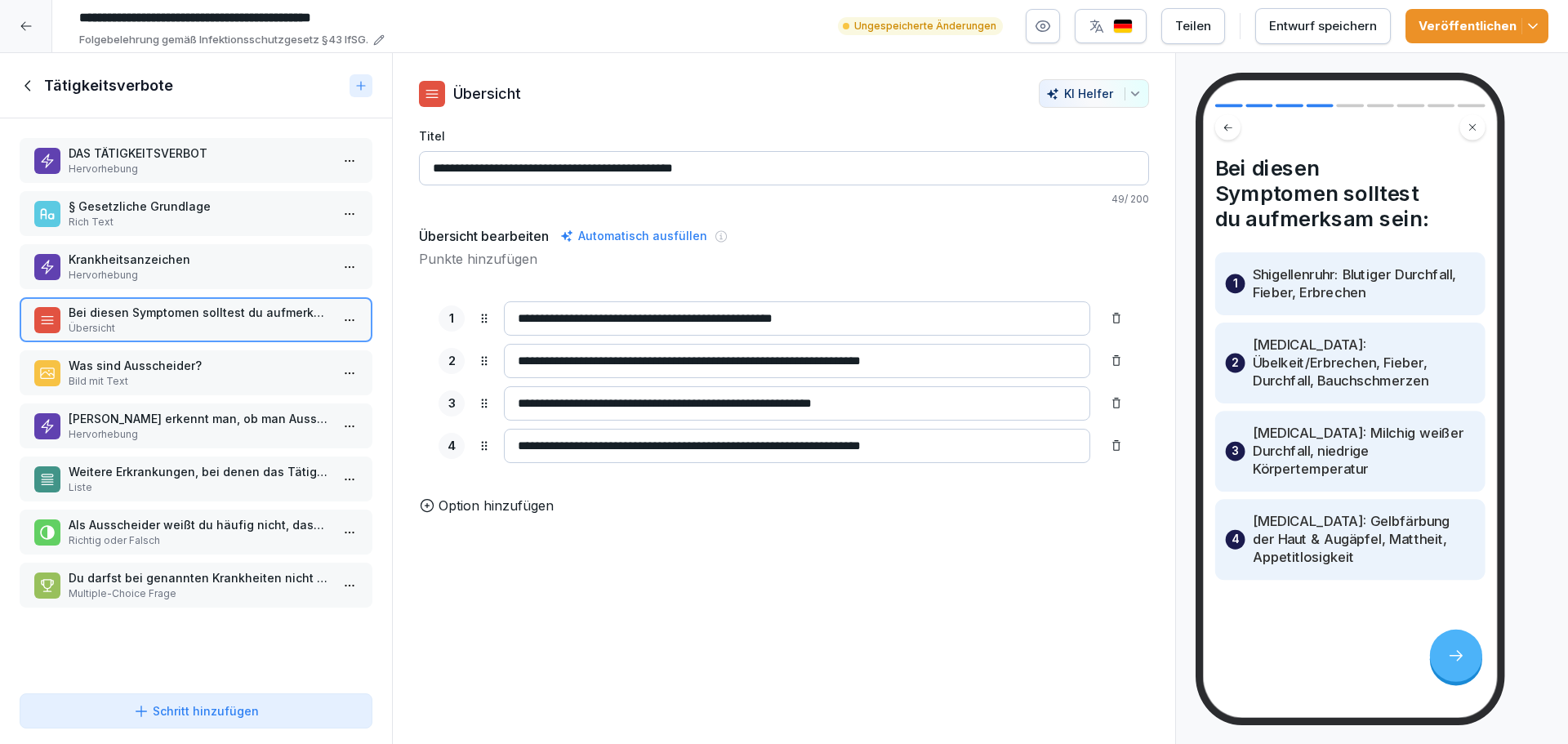
click at [174, 433] on p "Hervorhebung" at bounding box center [199, 434] width 262 height 14
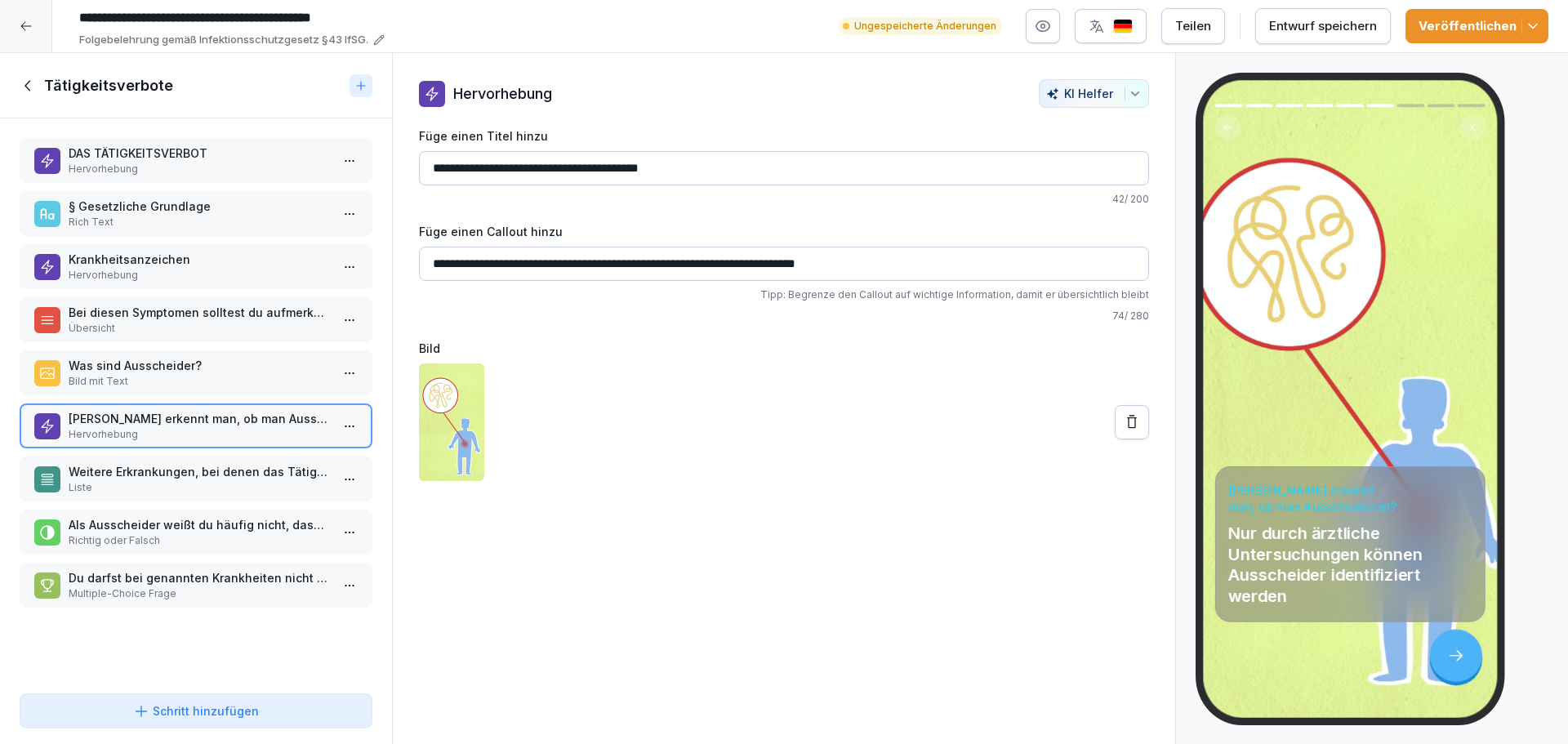
click at [183, 469] on p "Weitere Erkrankungen, bei denen das Tätigkeitsverbot besteht" at bounding box center [199, 472] width 262 height 17
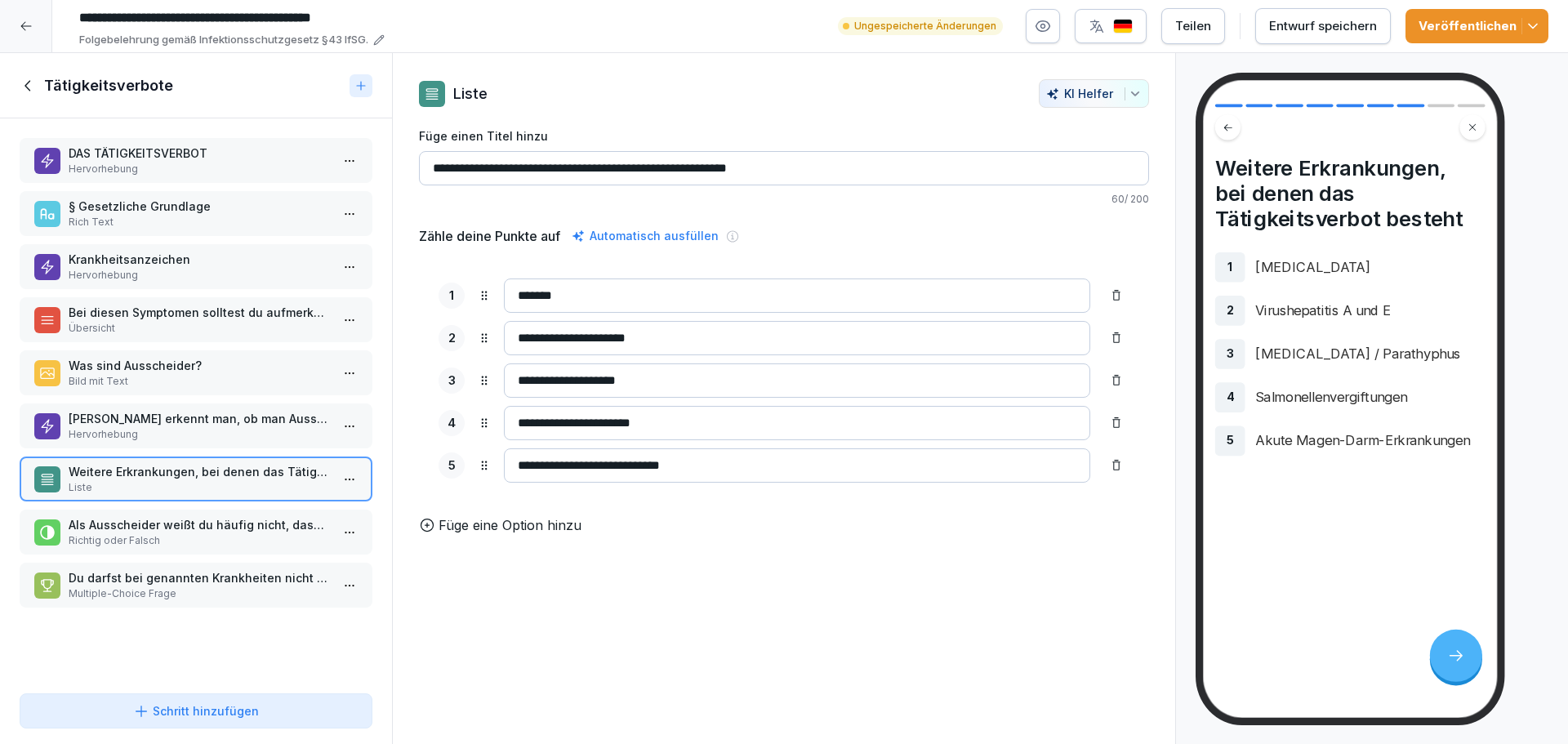
click at [177, 219] on p "Rich Text" at bounding box center [199, 221] width 262 height 14
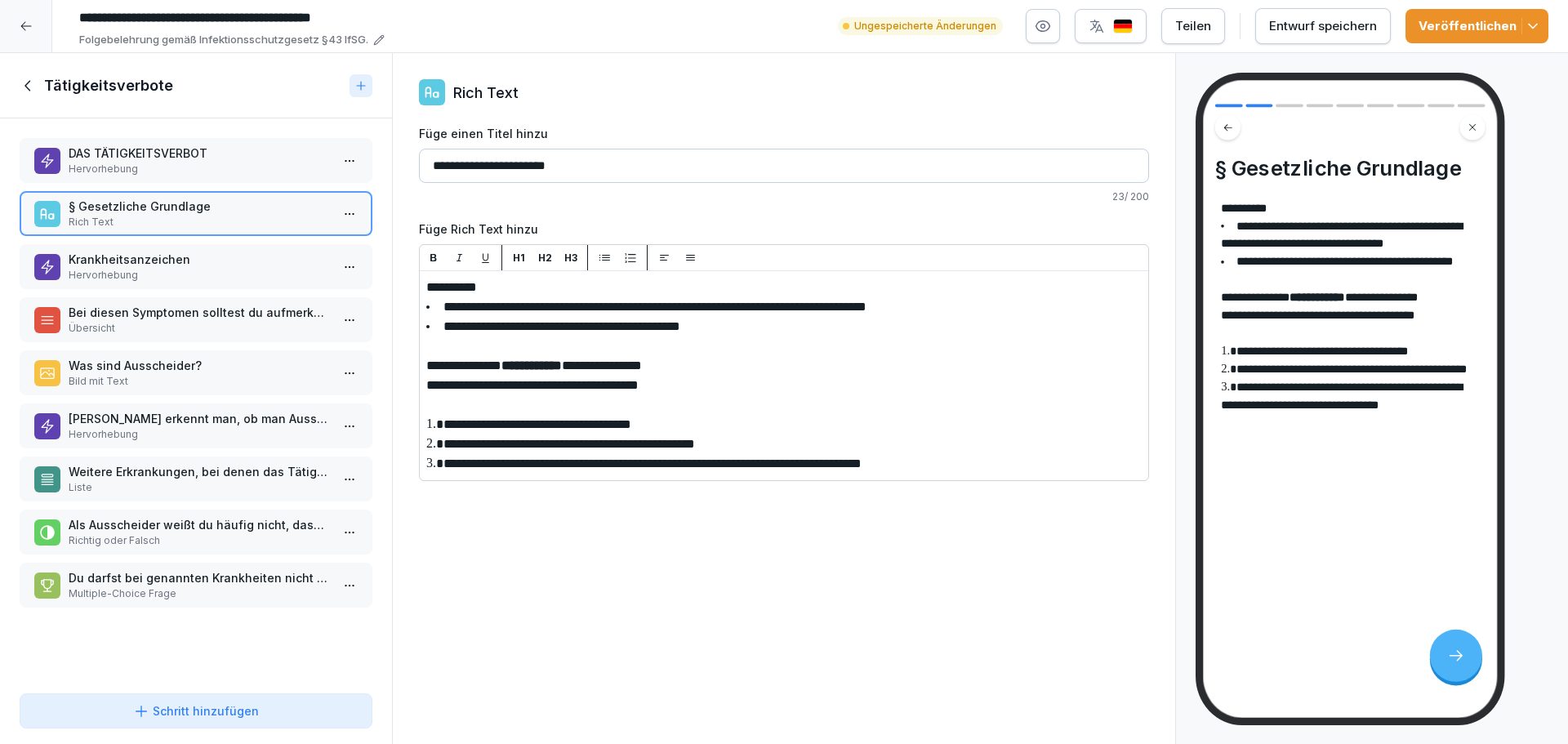
click at [168, 482] on p "Liste" at bounding box center [199, 487] width 262 height 14
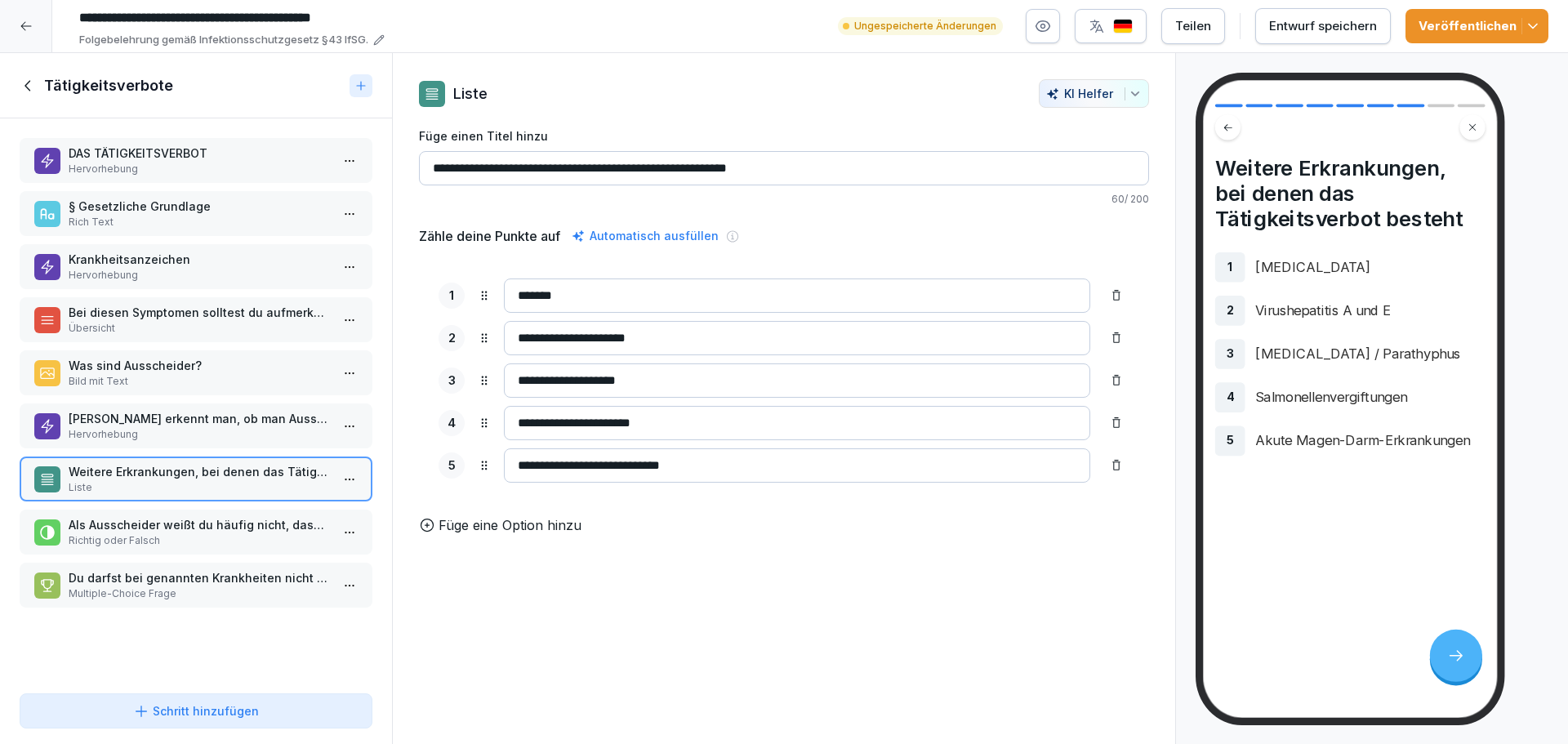
click at [166, 215] on p "Rich Text" at bounding box center [199, 221] width 262 height 14
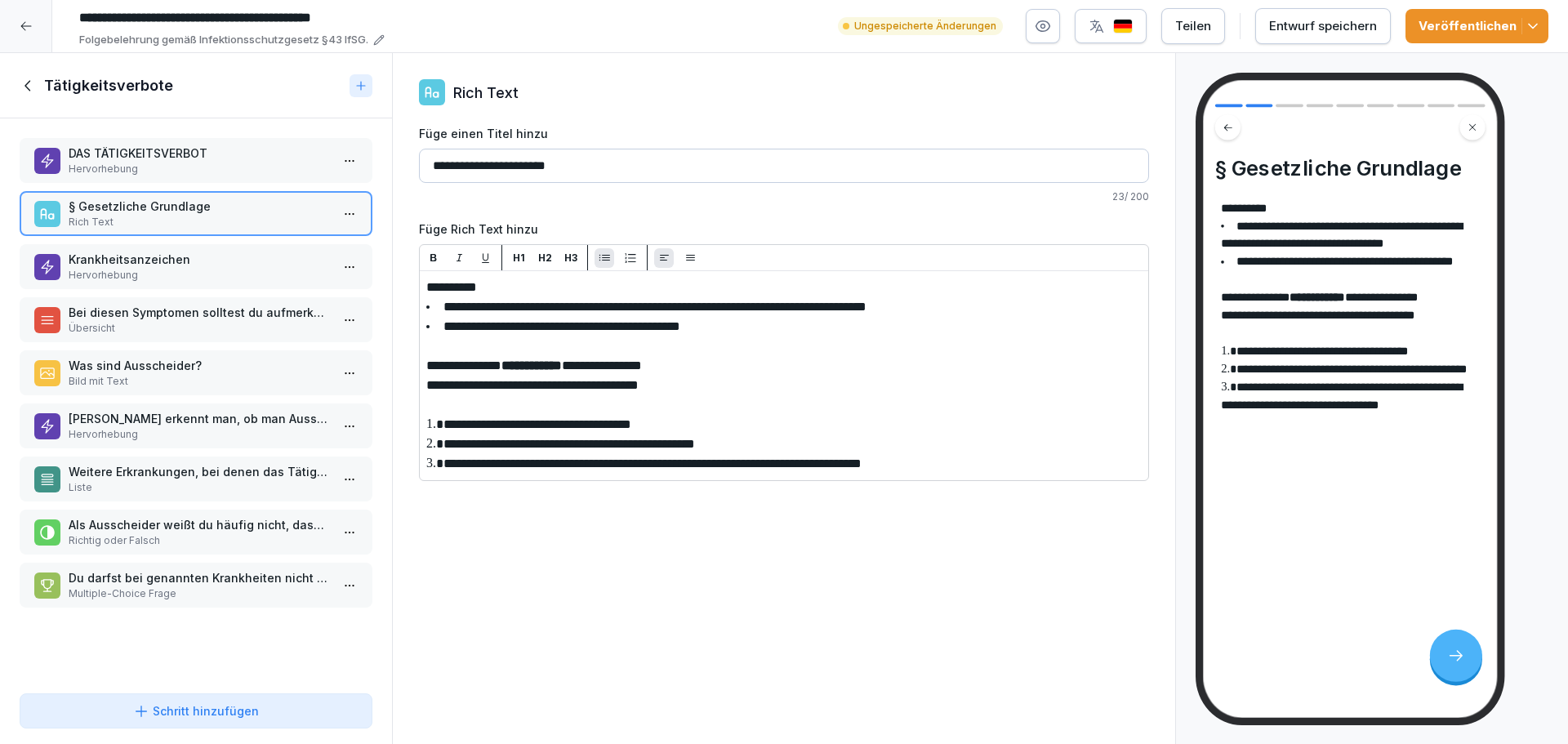
drag, startPoint x: 783, startPoint y: 323, endPoint x: 412, endPoint y: 309, distance: 371.3
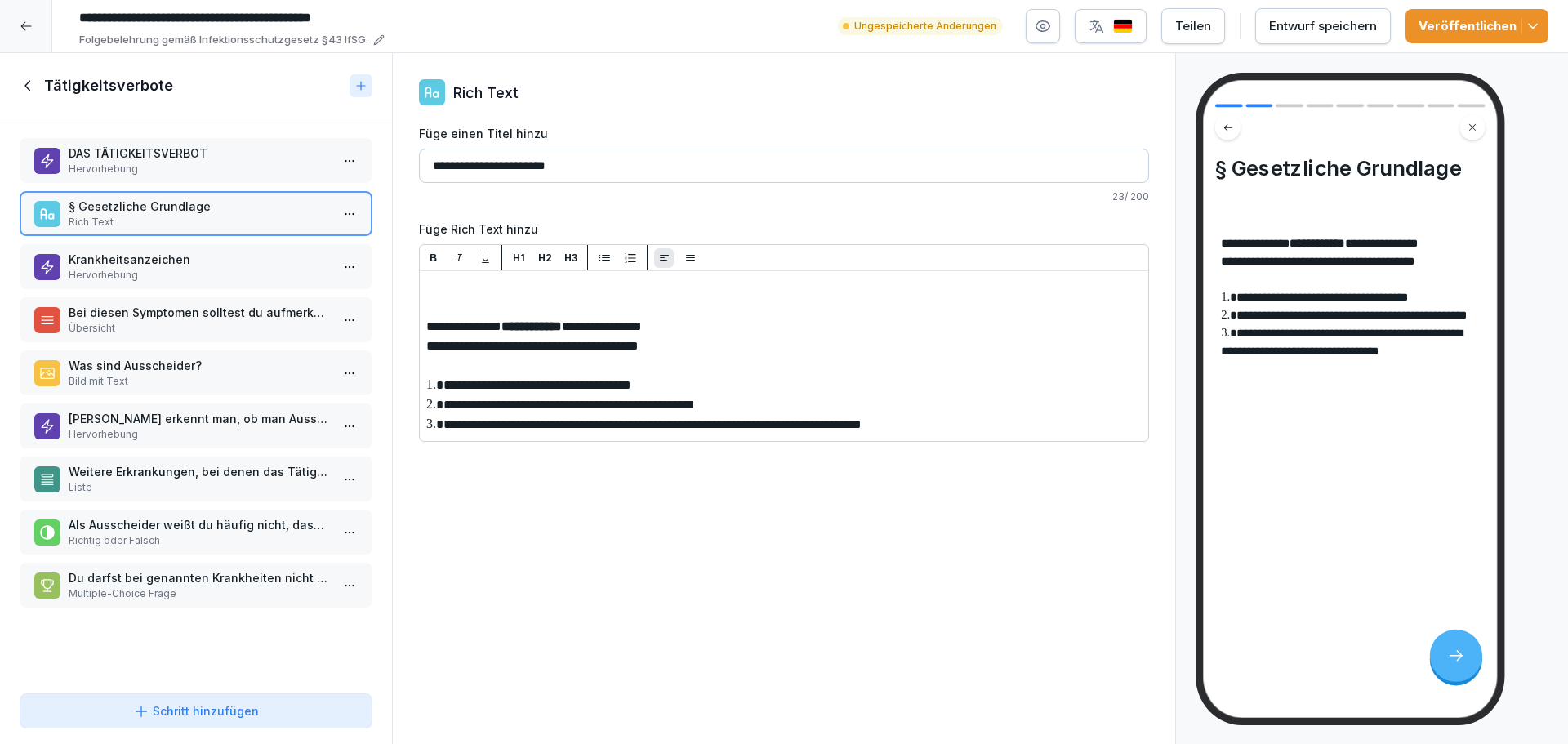
click at [31, 82] on icon at bounding box center [28, 85] width 18 height 18
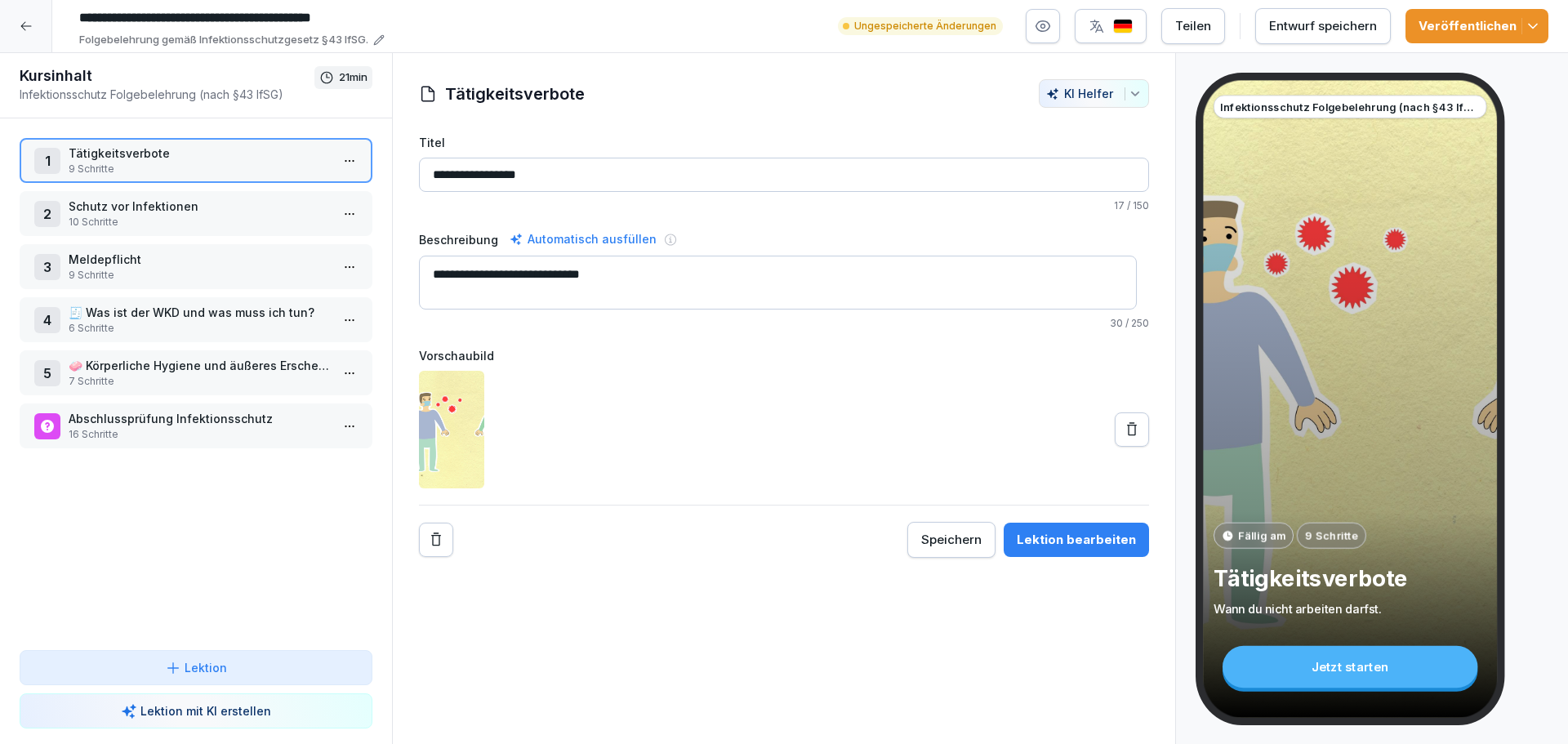
click at [1080, 539] on div "Lektion bearbeiten" at bounding box center [1076, 540] width 119 height 18
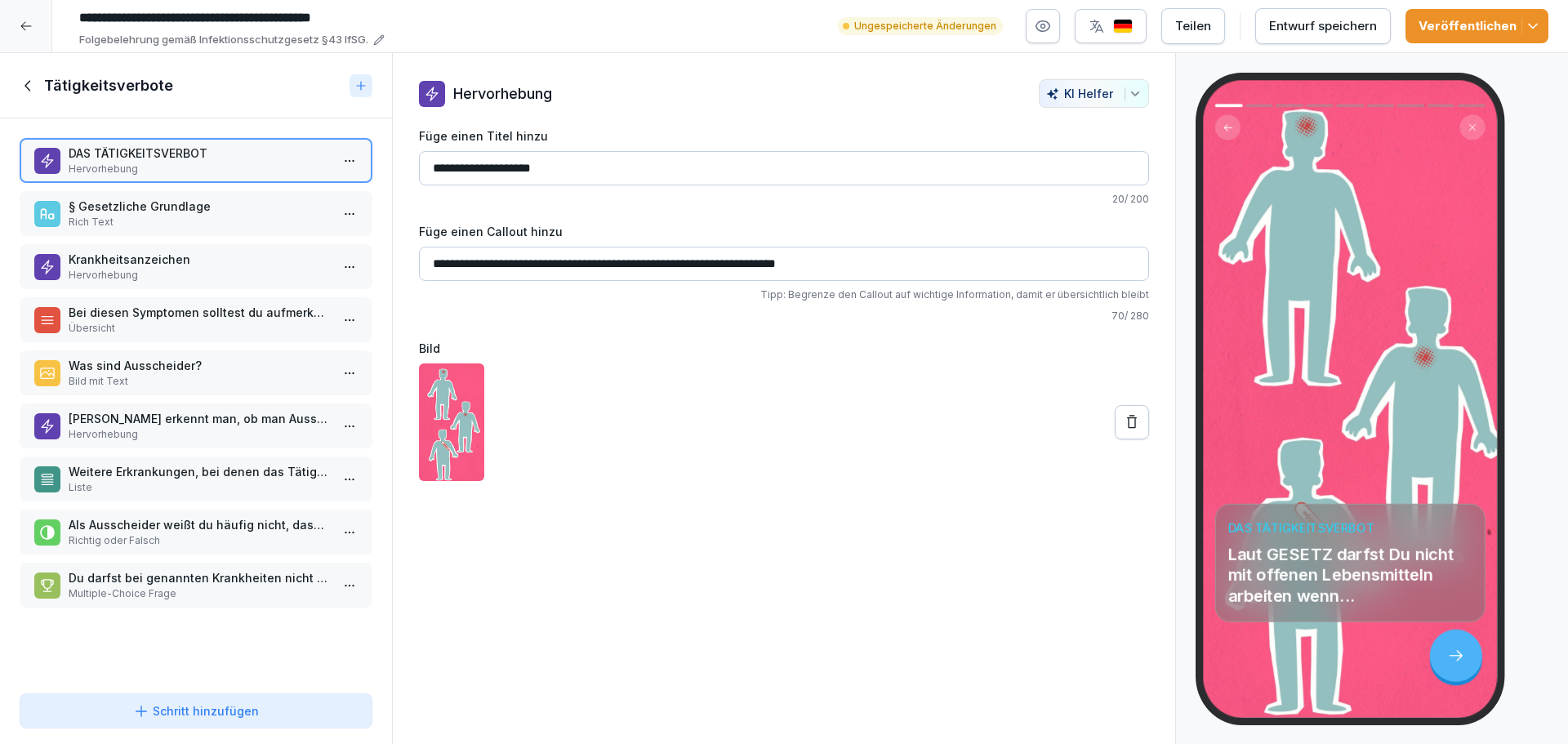
click at [163, 218] on p "Rich Text" at bounding box center [199, 221] width 262 height 14
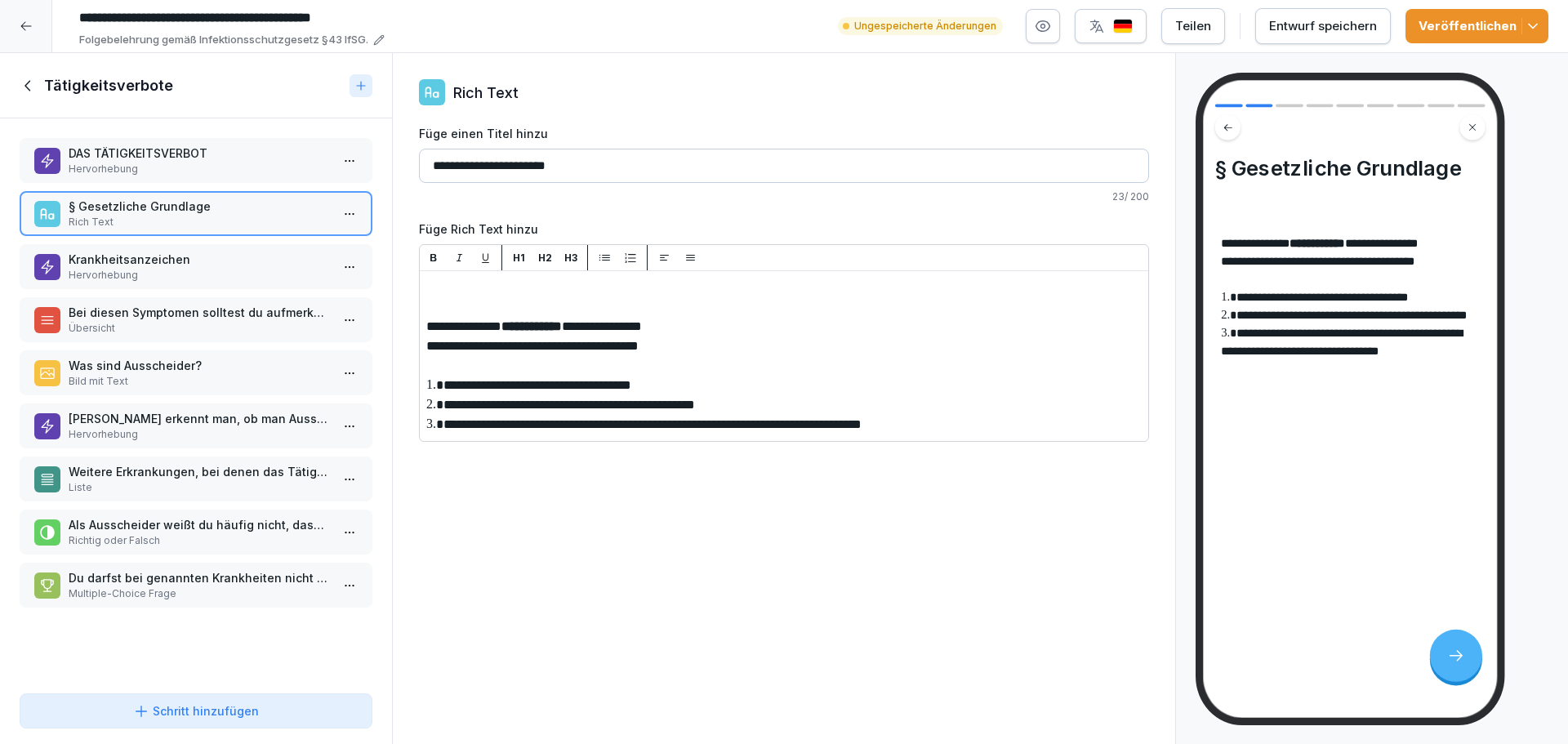
click at [34, 21] on div at bounding box center [26, 26] width 53 height 53
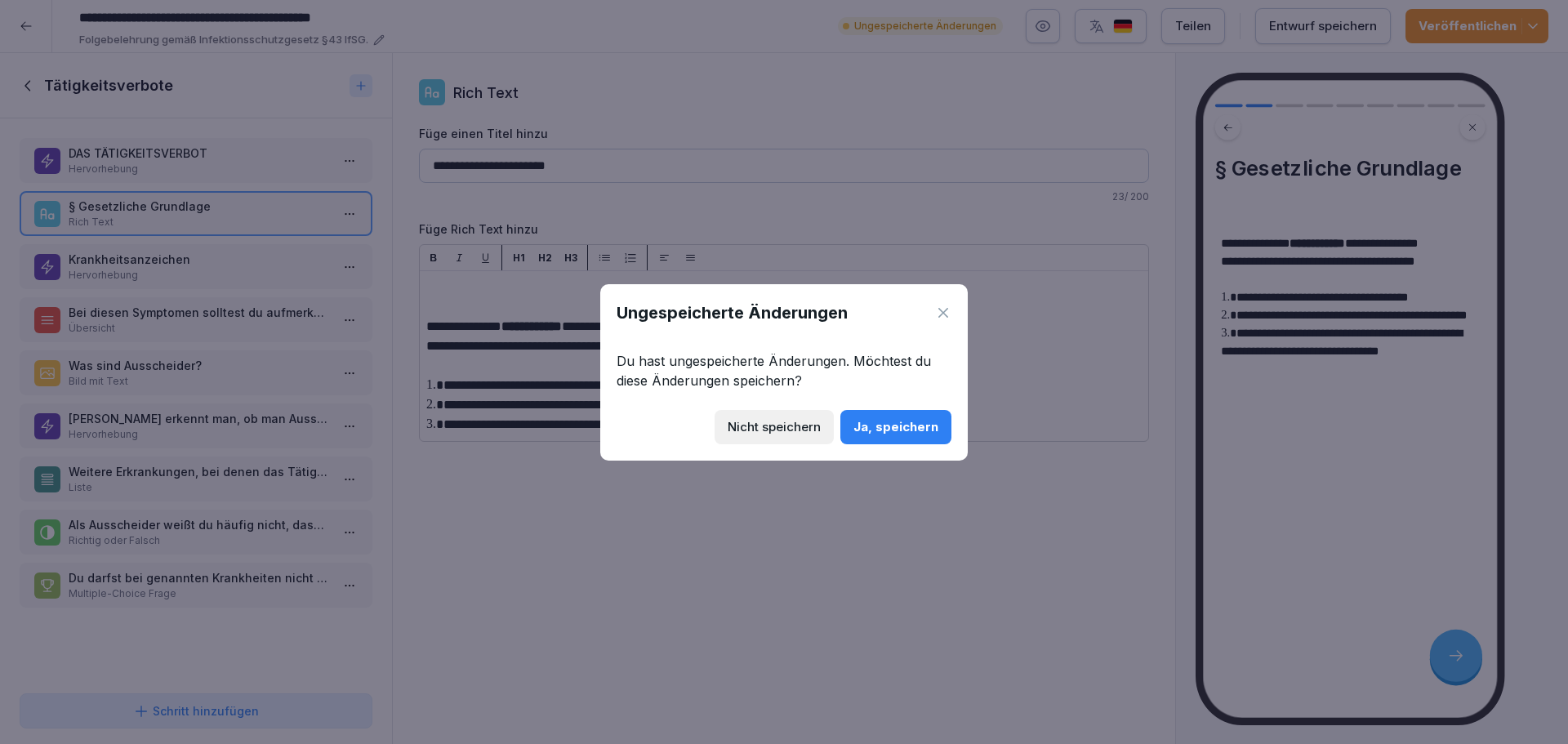
click at [750, 418] on div "Nicht speichern" at bounding box center [773, 427] width 93 height 18
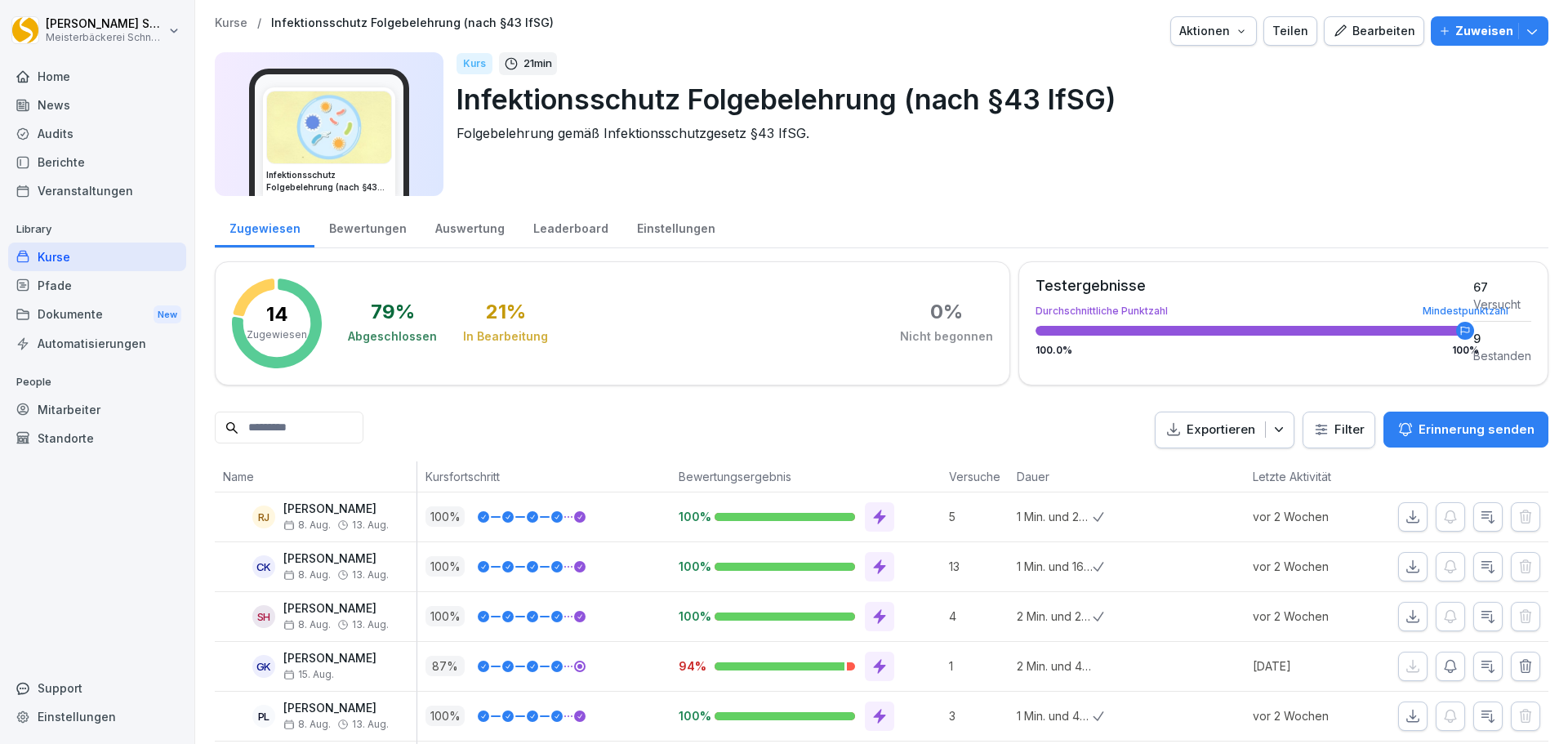
click at [1371, 35] on div "Bearbeiten" at bounding box center [1373, 31] width 82 height 18
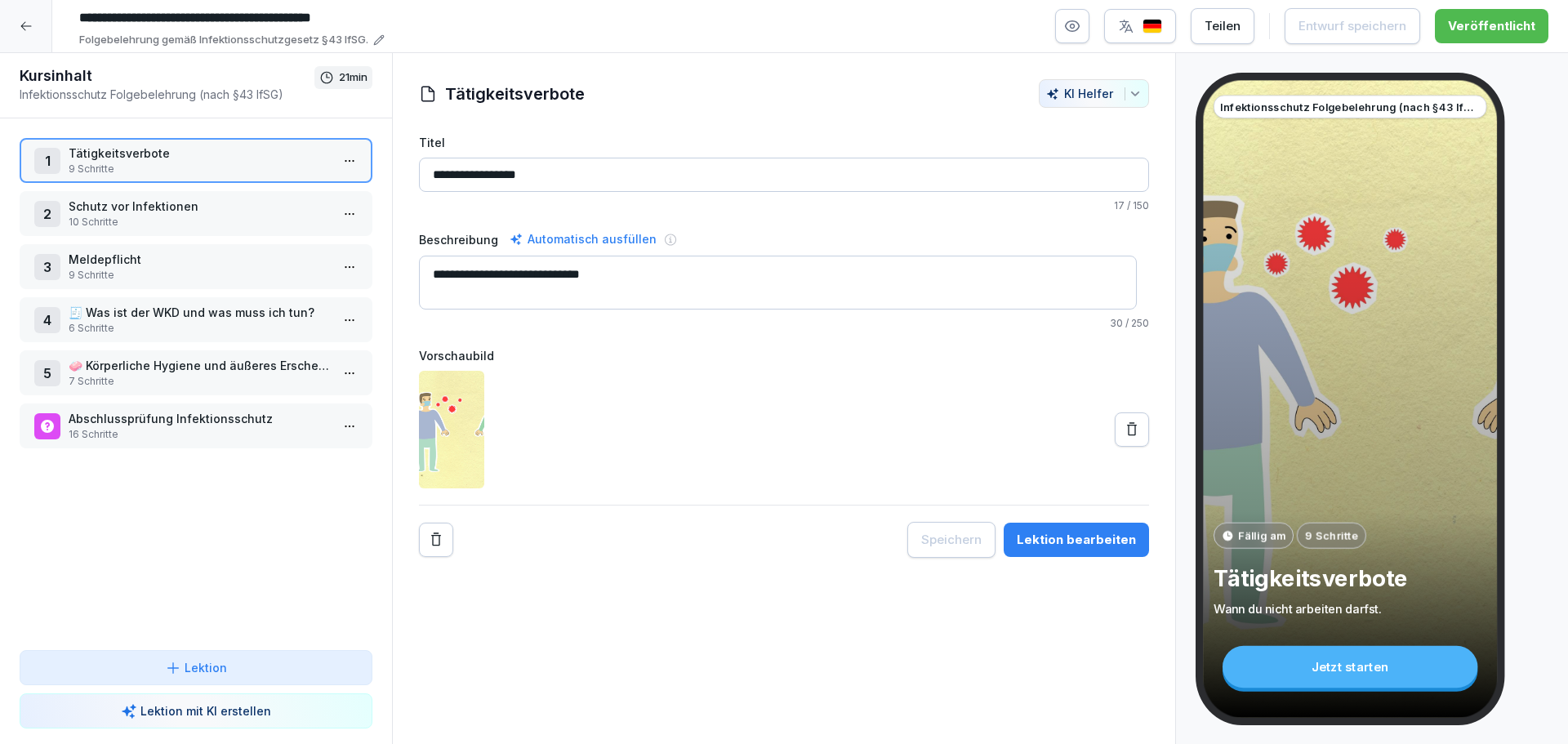
click at [159, 212] on p "Schutz vor Infektionen" at bounding box center [199, 206] width 262 height 17
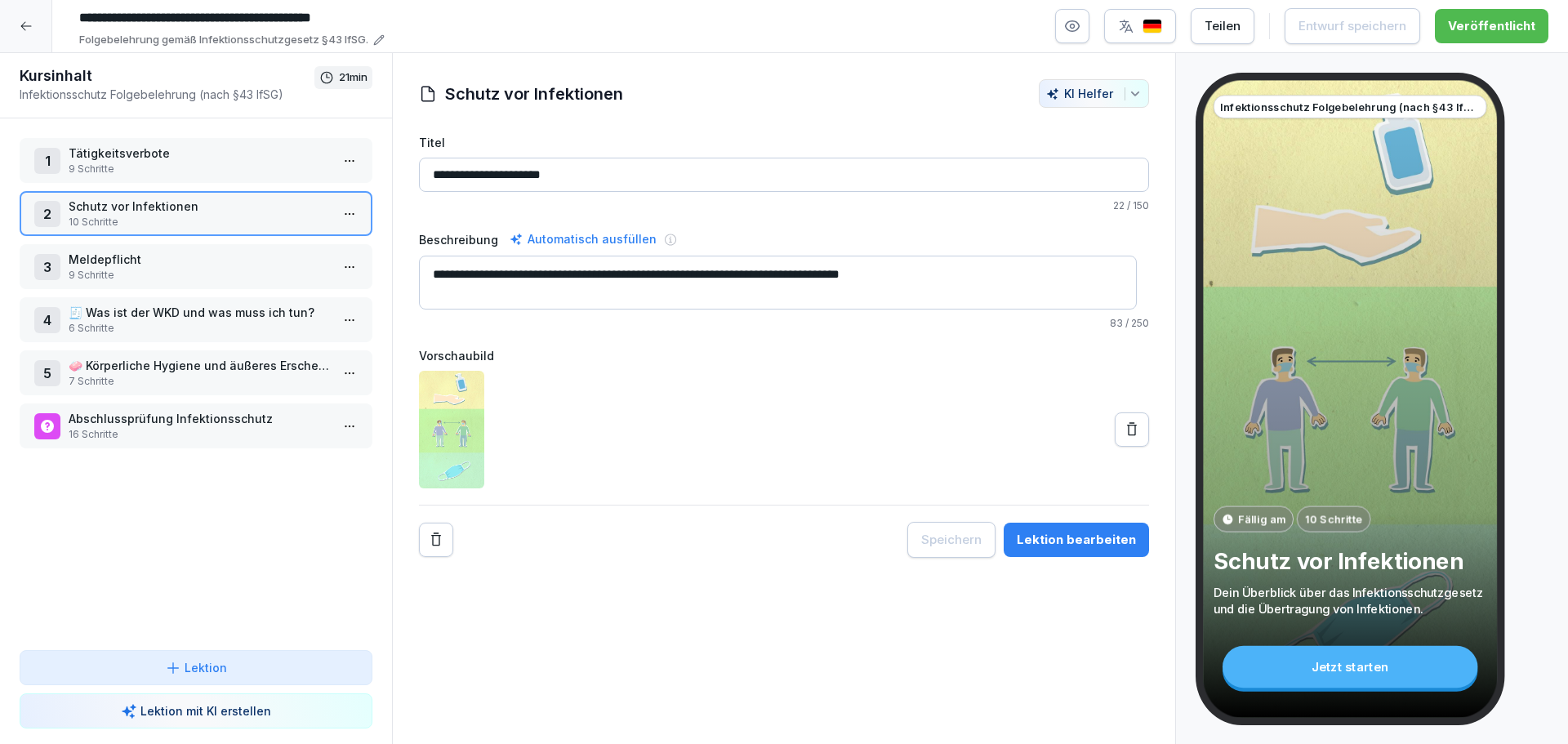
click at [173, 155] on p "Tätigkeitsverbote" at bounding box center [199, 153] width 262 height 17
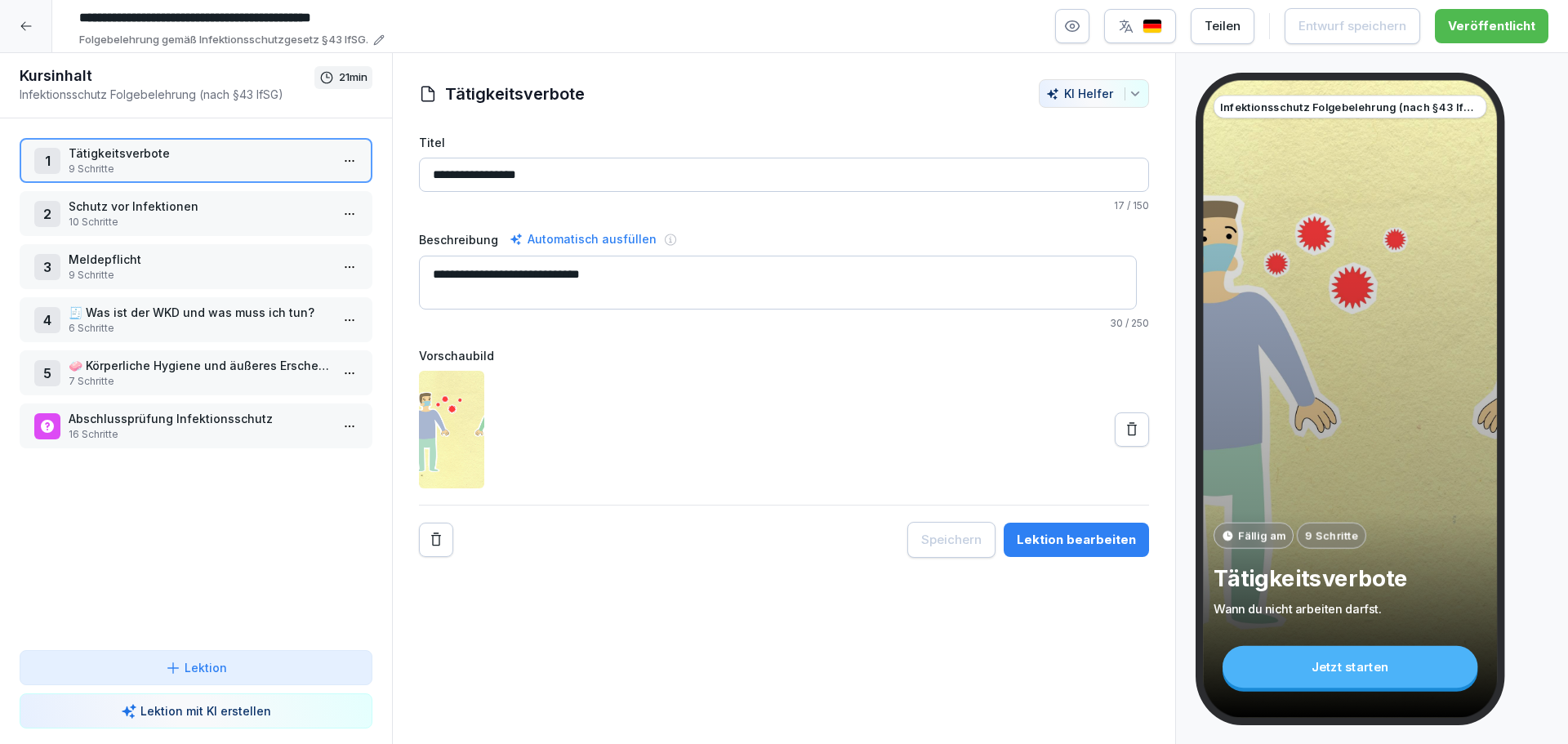
click at [1086, 540] on div "Lektion bearbeiten" at bounding box center [1076, 540] width 119 height 18
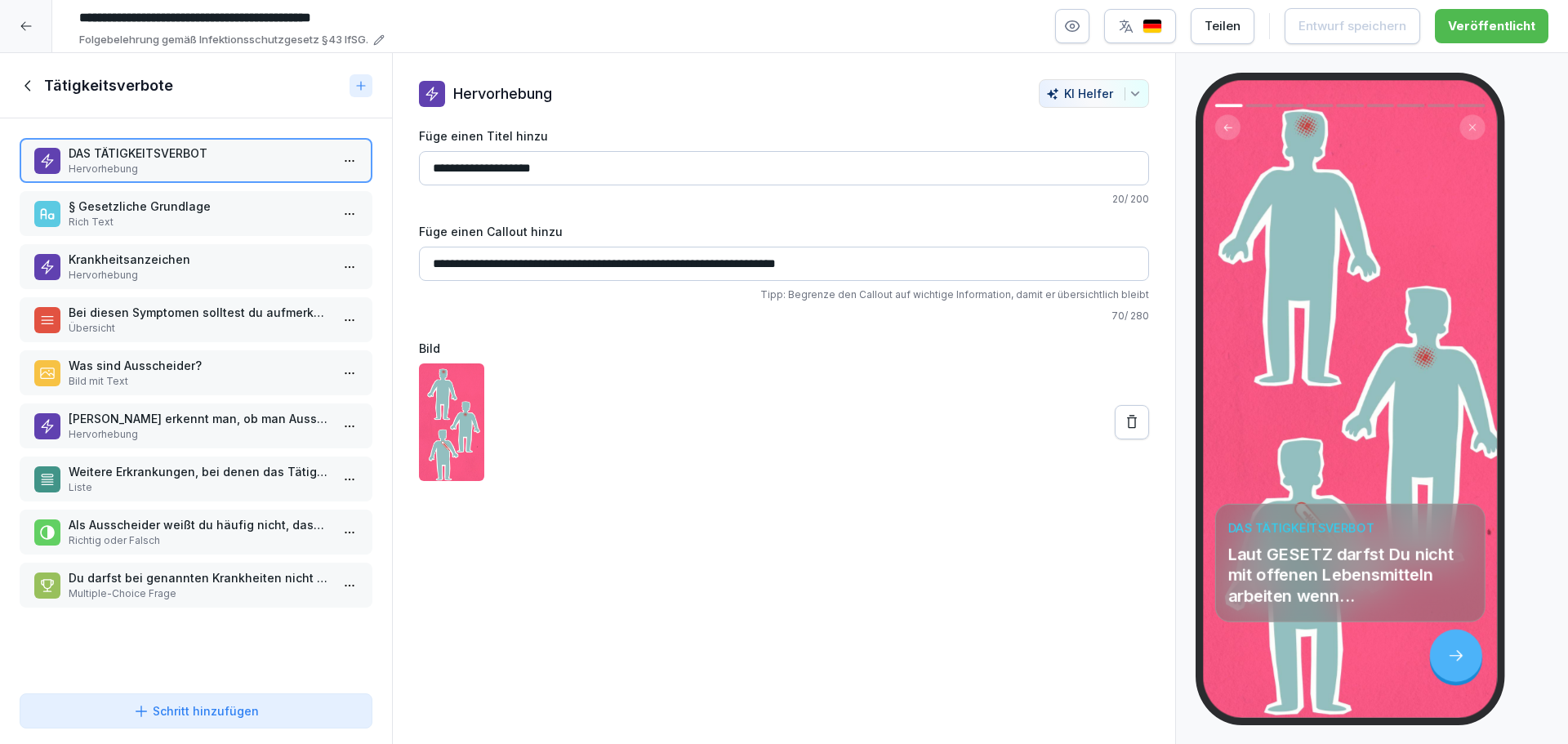
click at [134, 207] on p "§ Gesetzliche Grundlage" at bounding box center [199, 206] width 262 height 17
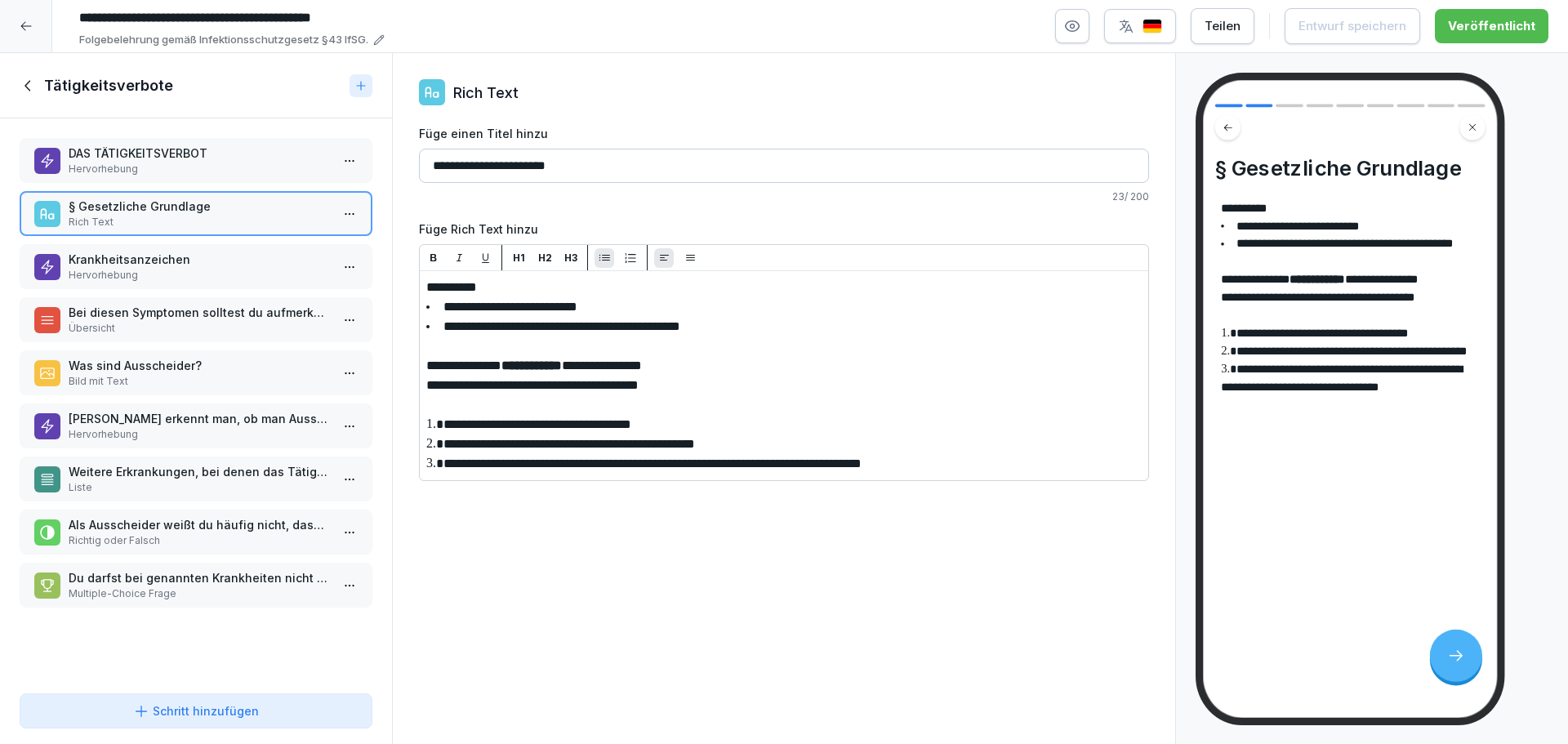
drag, startPoint x: 680, startPoint y: 388, endPoint x: 423, endPoint y: 282, distance: 278.0
click at [721, 378] on p "**********" at bounding box center [784, 385] width 715 height 19
drag, startPoint x: 791, startPoint y: 324, endPoint x: 383, endPoint y: 253, distance: 414.1
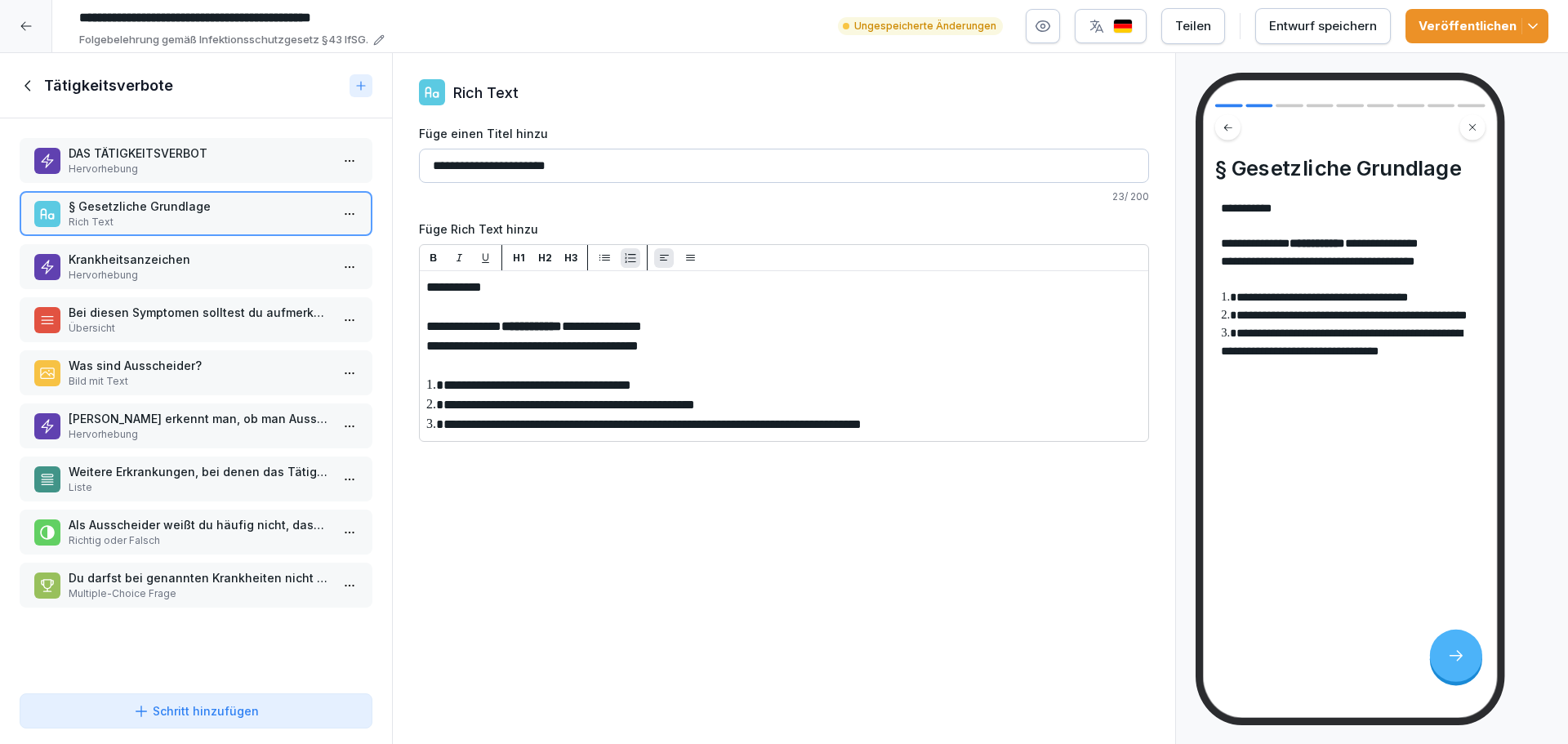
drag, startPoint x: 1006, startPoint y: 429, endPoint x: 426, endPoint y: 385, distance: 581.7
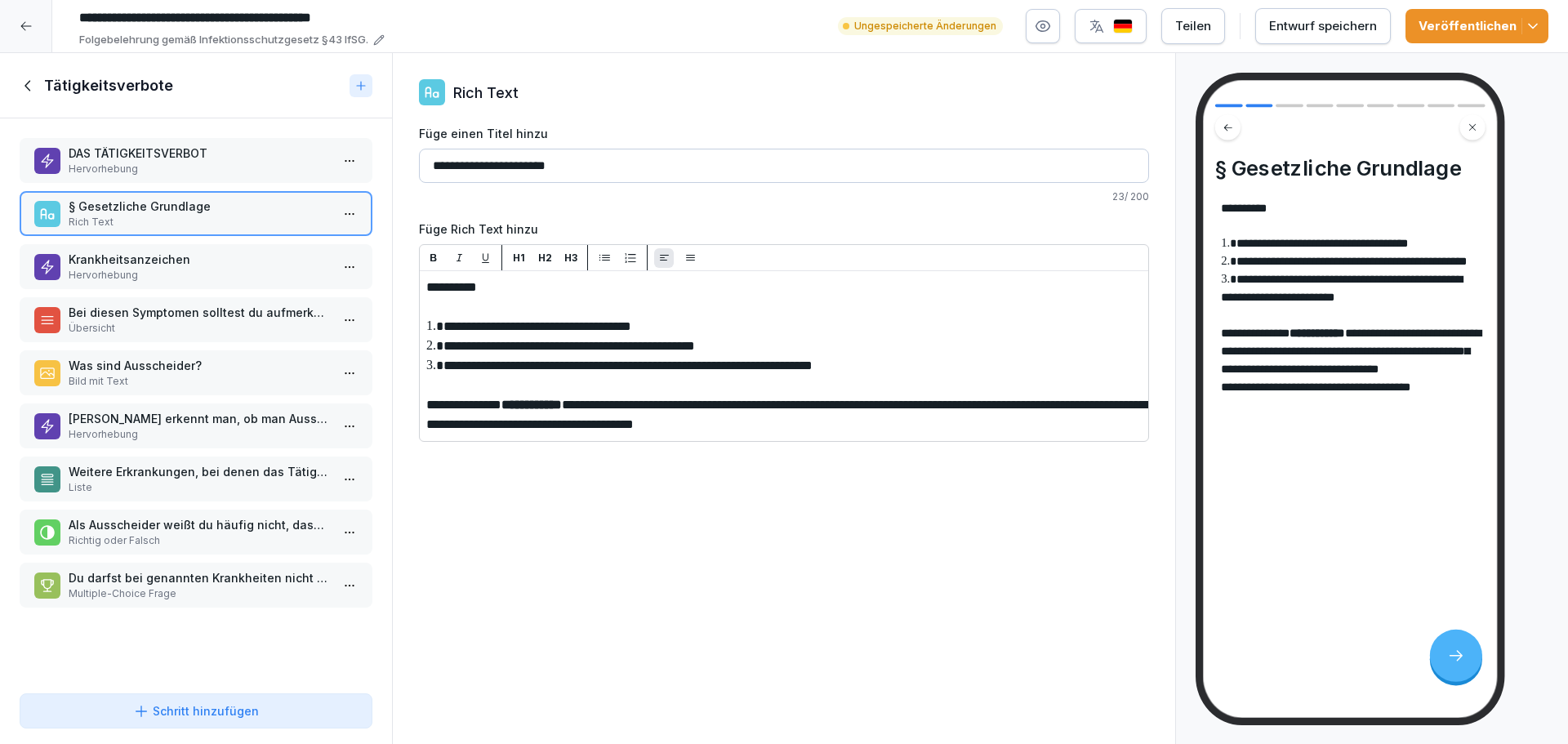
drag, startPoint x: 715, startPoint y: 444, endPoint x: 403, endPoint y: 438, distance: 312.1
click at [1476, 20] on div "Veröffentlichen" at bounding box center [1477, 26] width 117 height 18
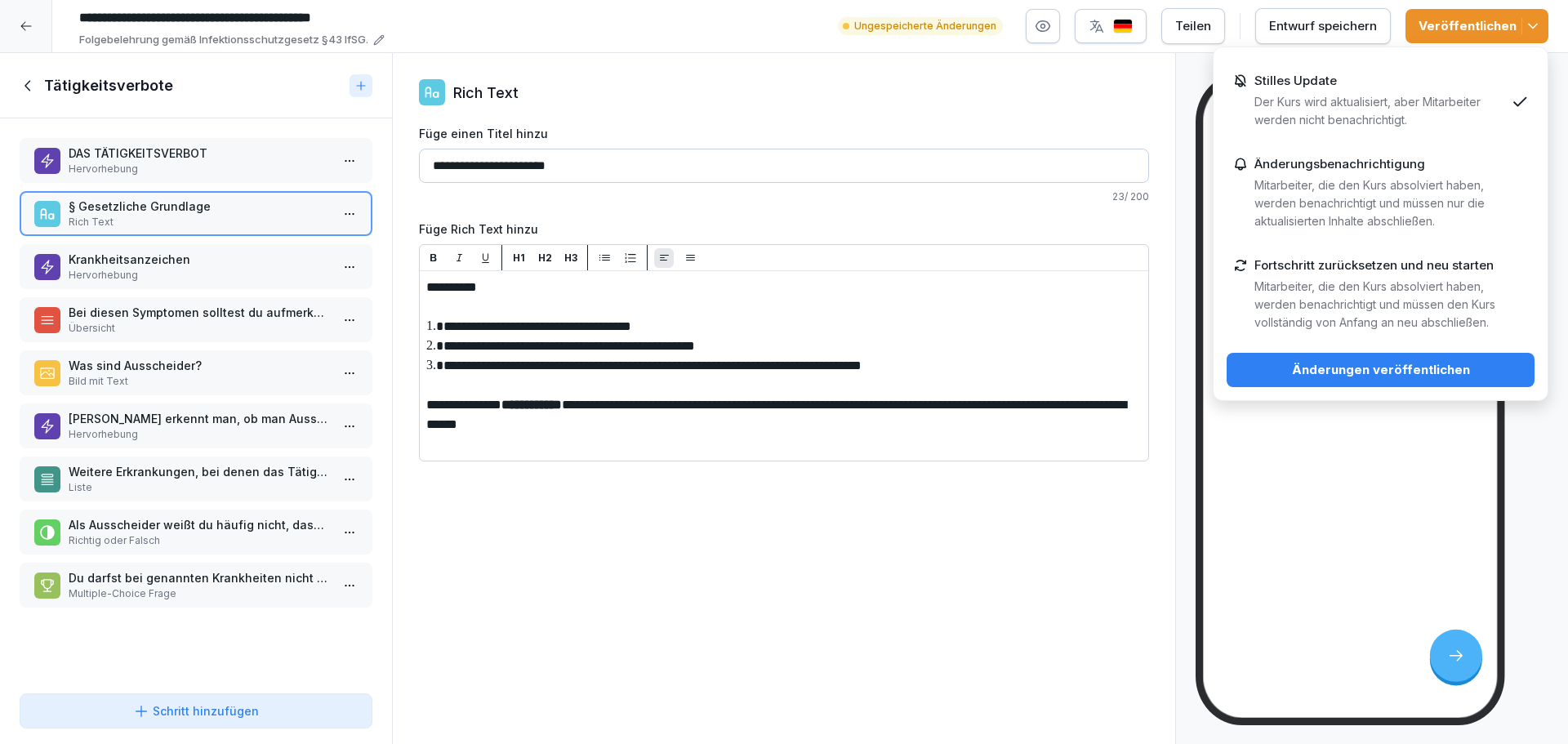
click at [1442, 379] on button "Änderungen veröffentlichen" at bounding box center [1380, 370] width 308 height 35
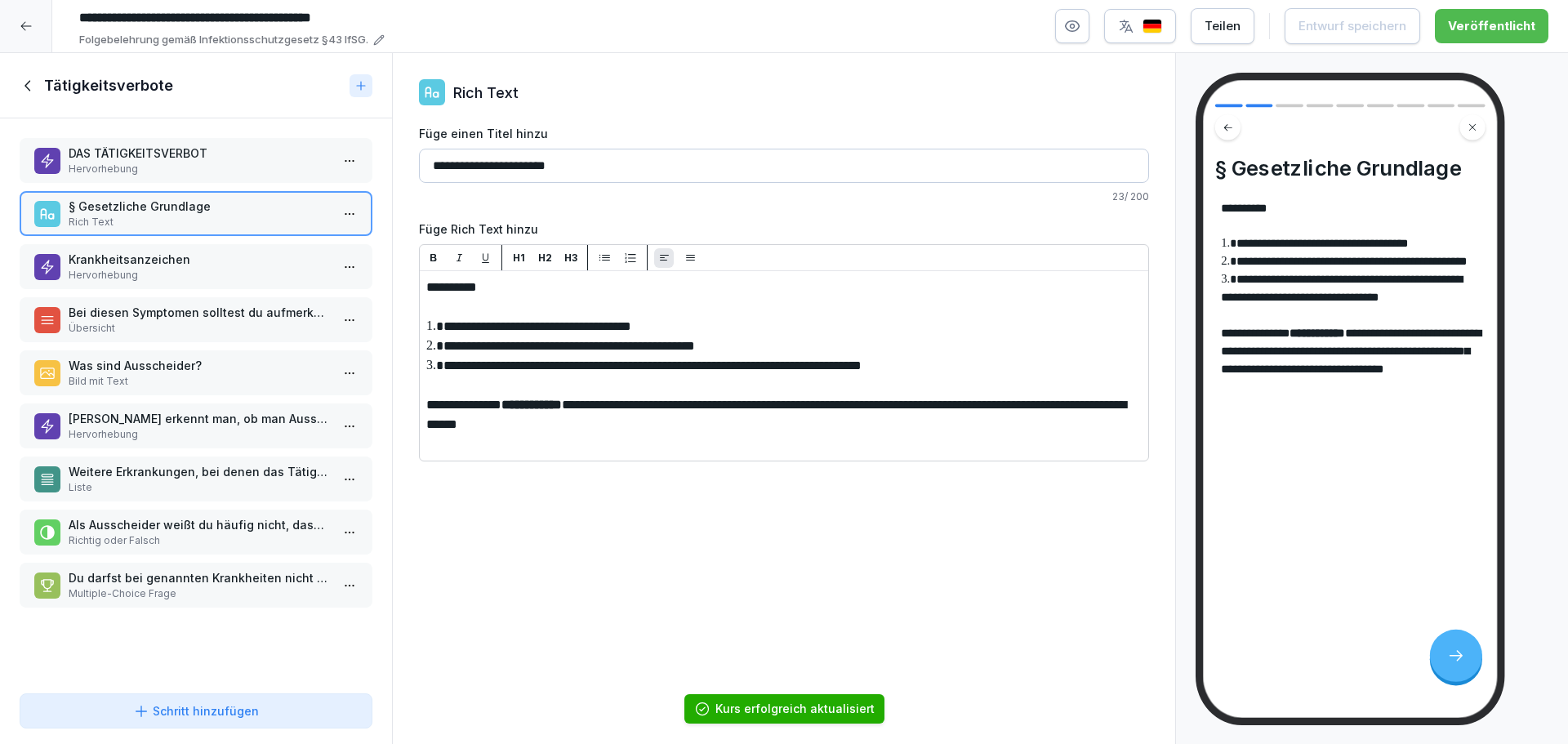
click at [114, 276] on p "Hervorhebung" at bounding box center [199, 274] width 262 height 14
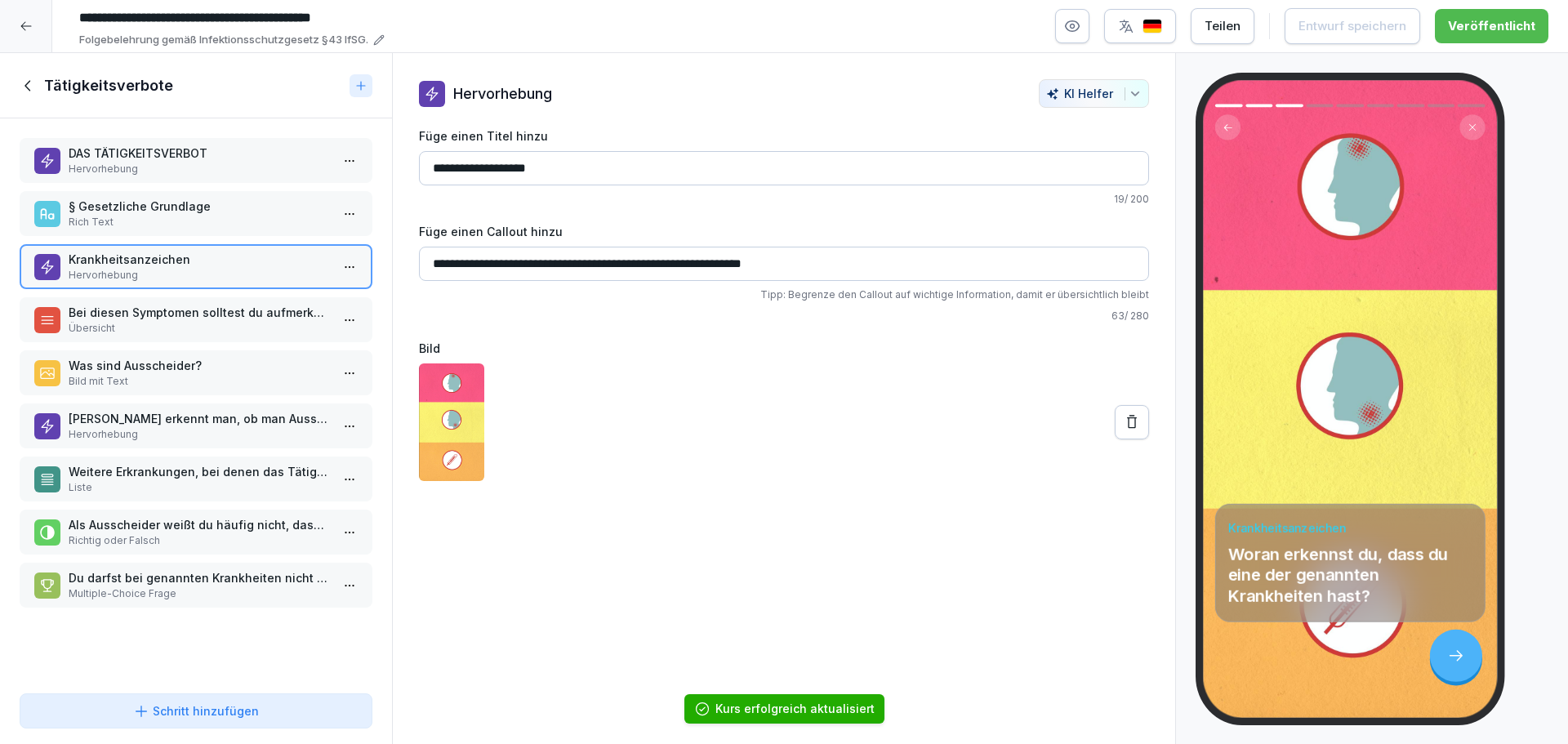
click at [158, 314] on p "Bei diesen Symptomen solltest du aufmerksam sein:" at bounding box center [199, 313] width 262 height 17
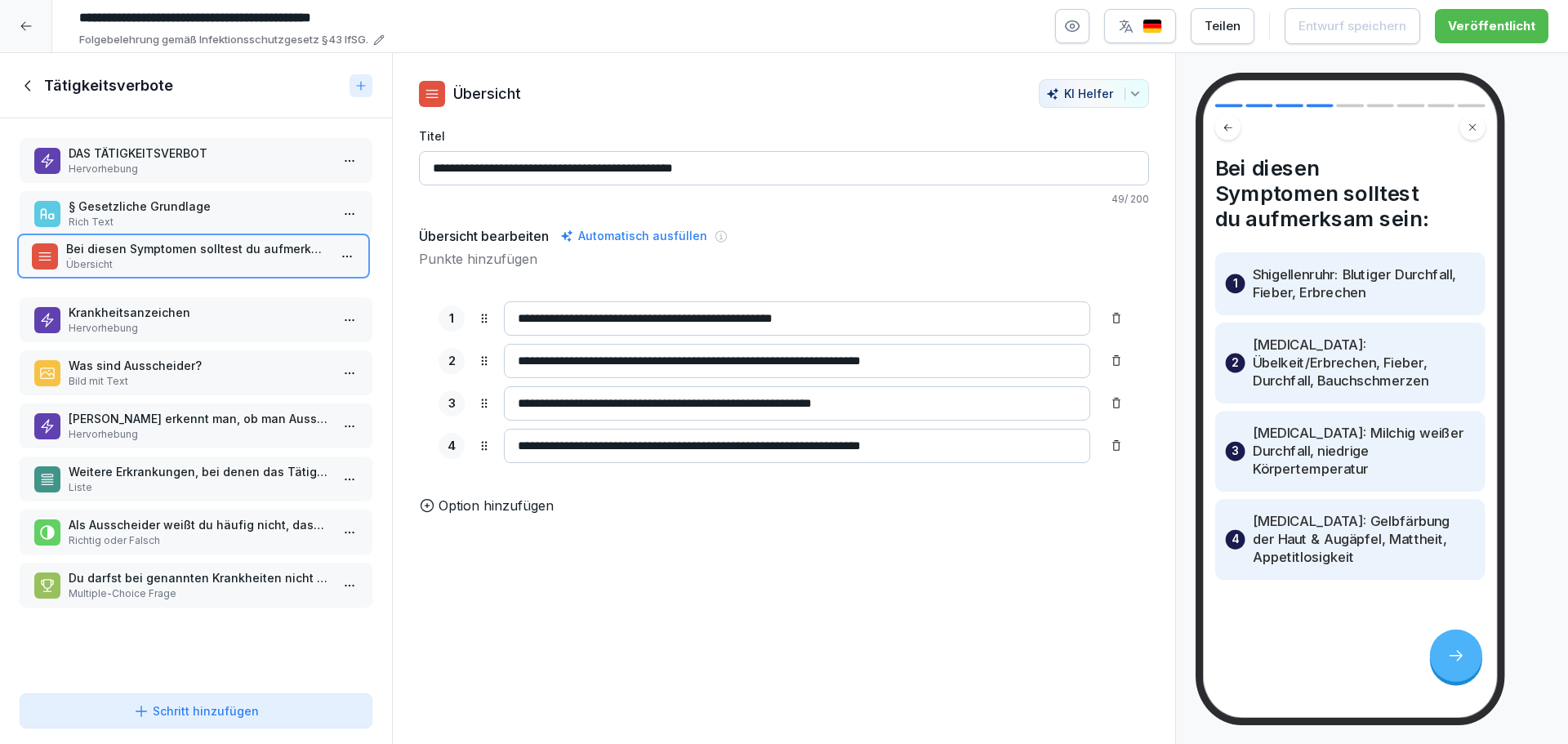
drag, startPoint x: 173, startPoint y: 303, endPoint x: 170, endPoint y: 261, distance: 42.1
click at [170, 261] on p "Übersicht" at bounding box center [196, 264] width 262 height 14
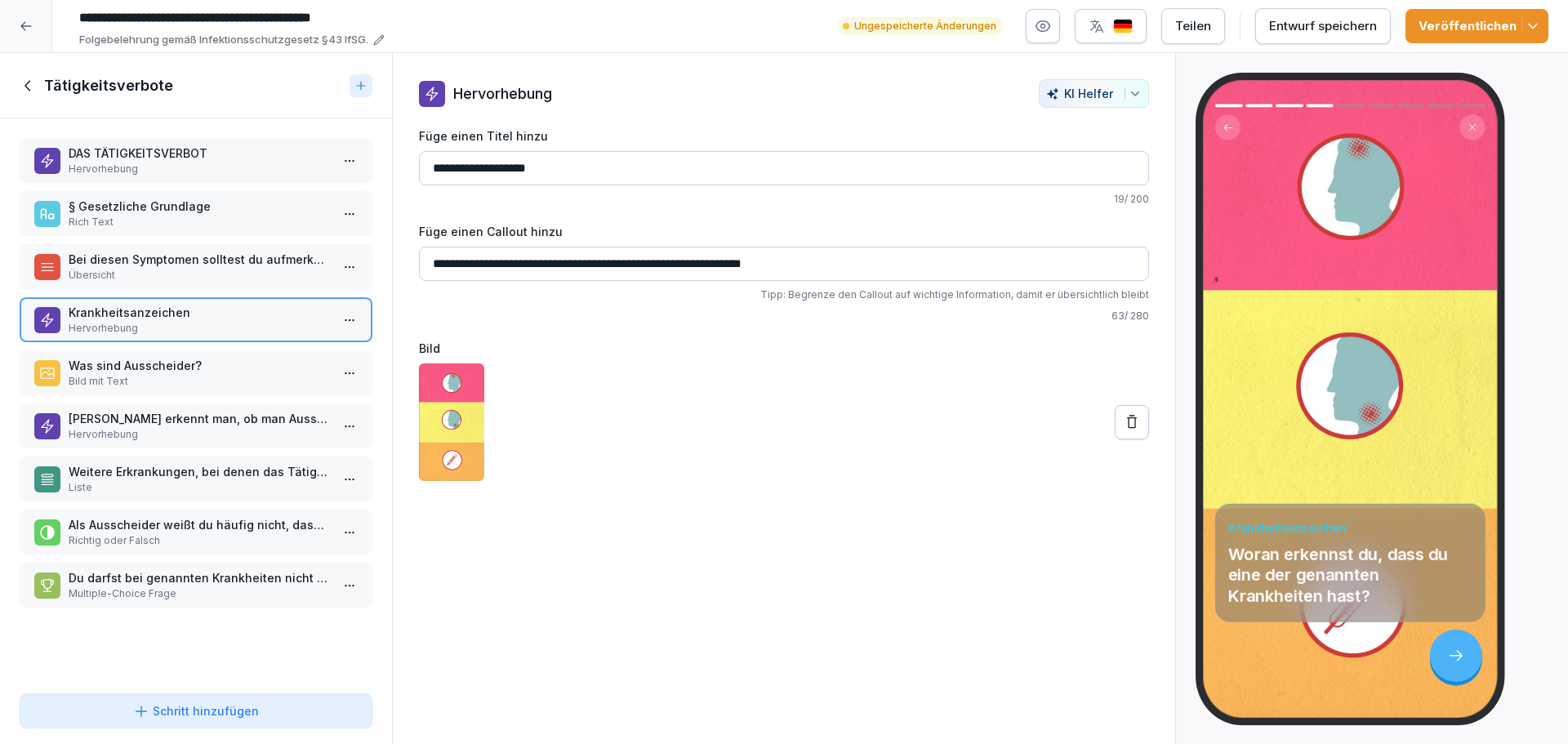
click at [217, 255] on p "Bei diesen Symptomen solltest du aufmerksam sein:" at bounding box center [199, 260] width 262 height 17
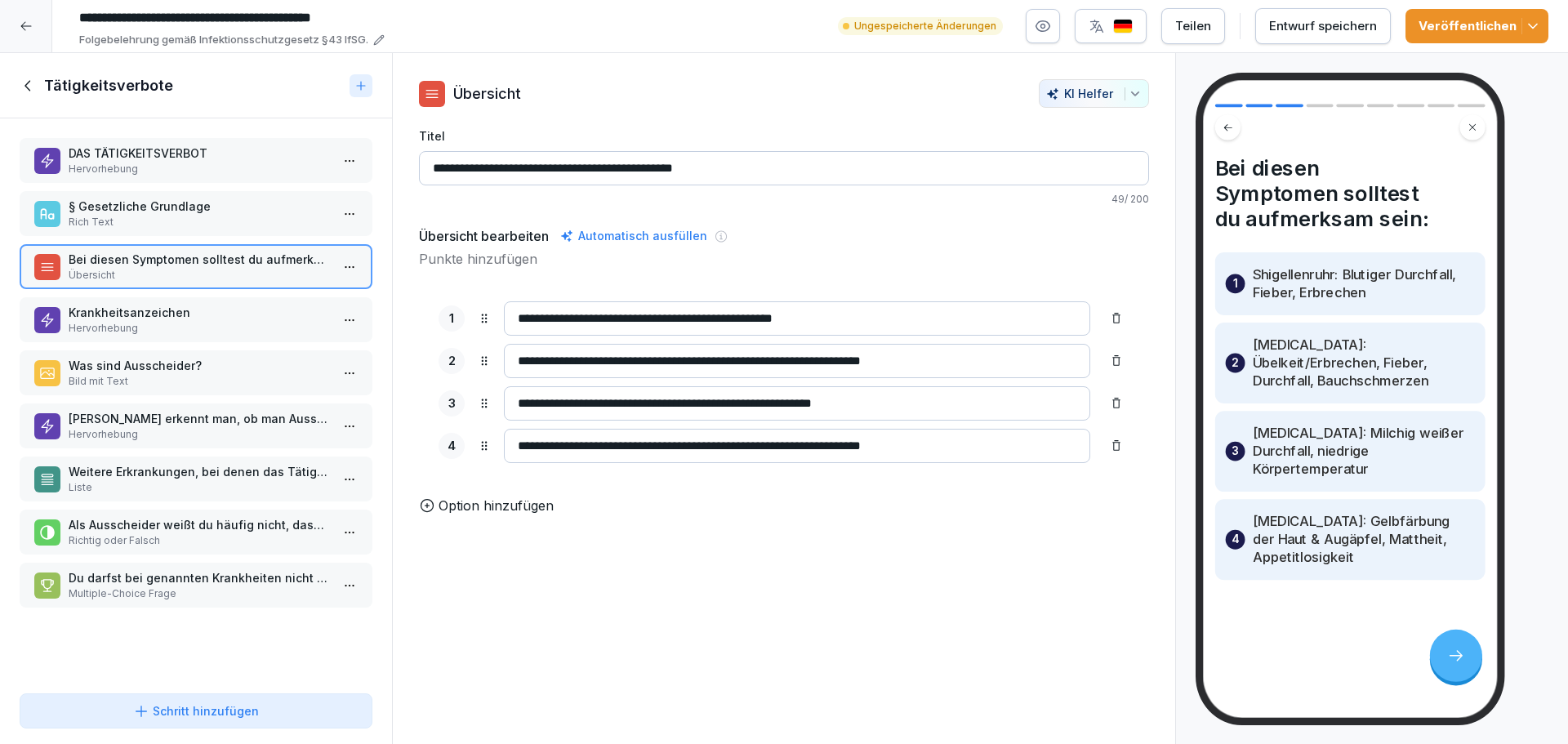
click at [193, 317] on p "Krankheitsanzeichen" at bounding box center [199, 313] width 262 height 17
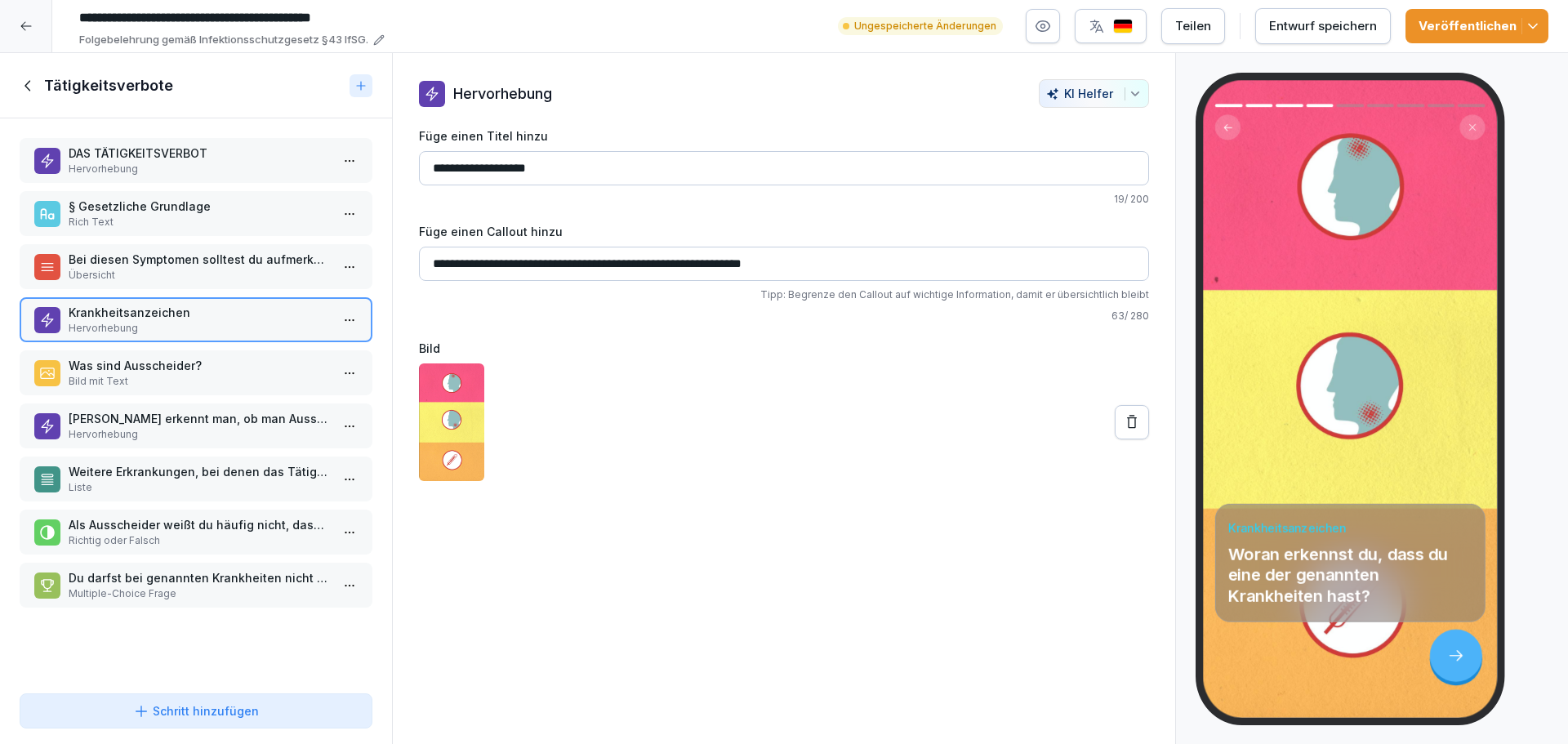
click at [193, 361] on p "Was sind Ausscheider?" at bounding box center [199, 365] width 262 height 17
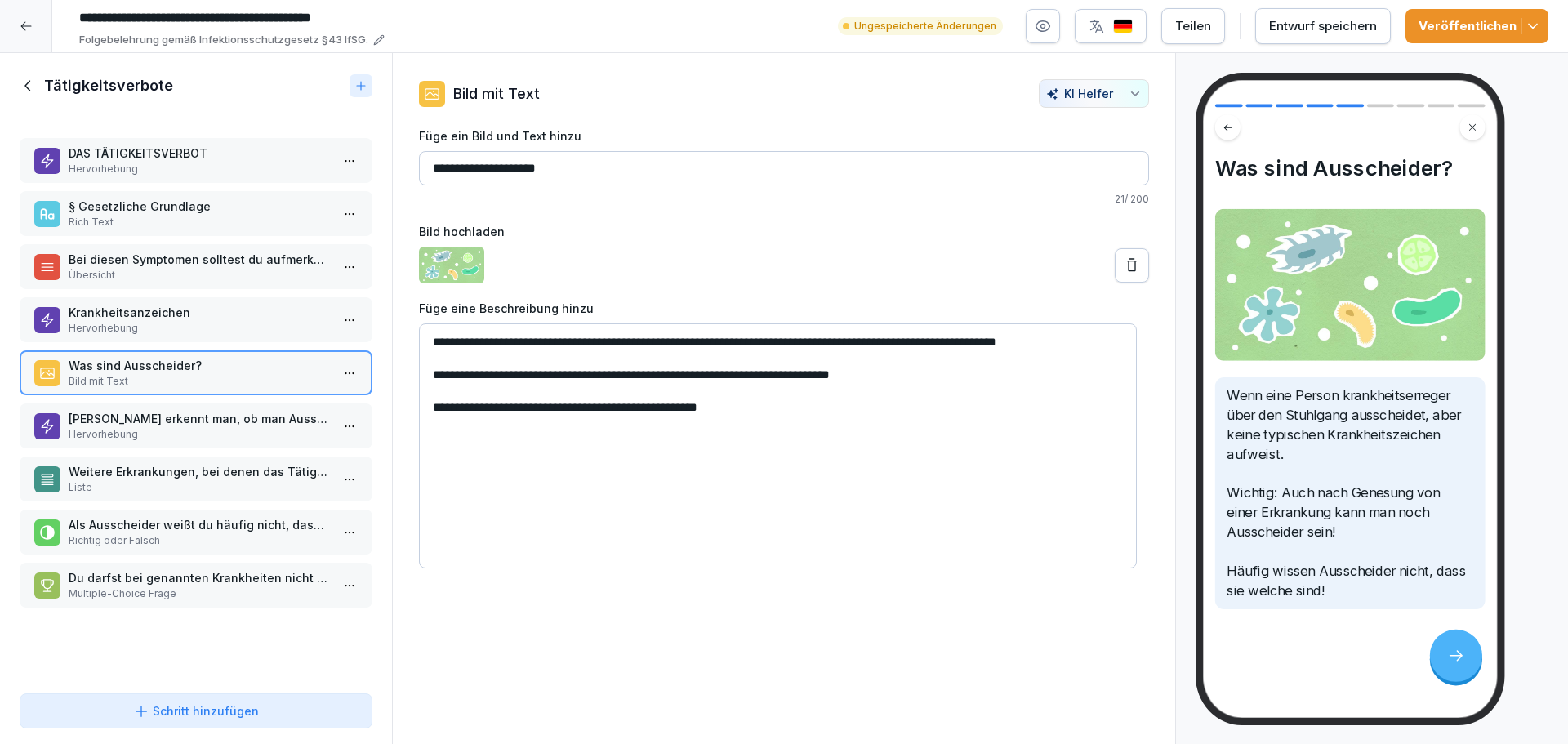
click at [190, 328] on p "Hervorhebung" at bounding box center [199, 328] width 262 height 14
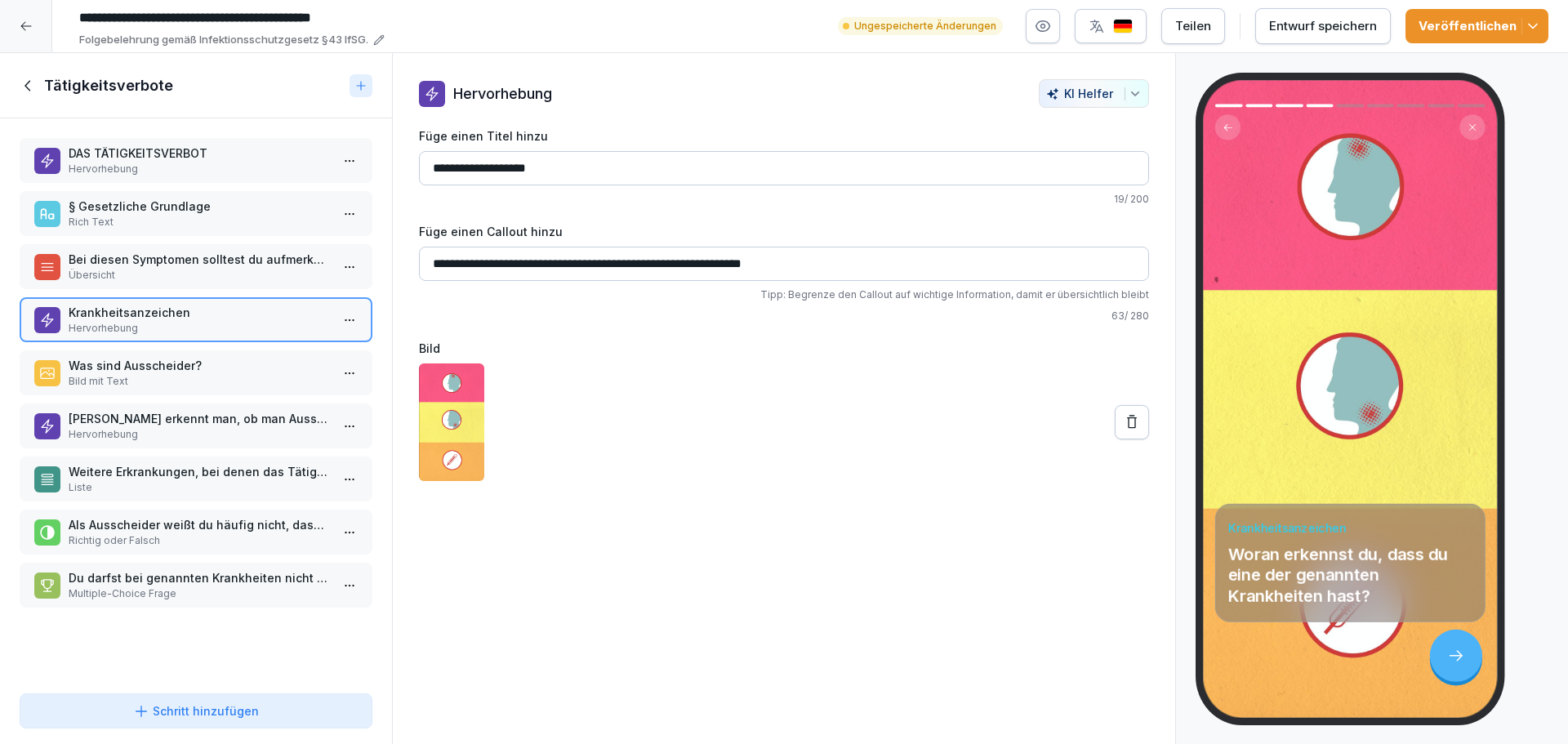
click at [202, 263] on p "Bei diesen Symptomen solltest du aufmerksam sein:" at bounding box center [199, 260] width 262 height 17
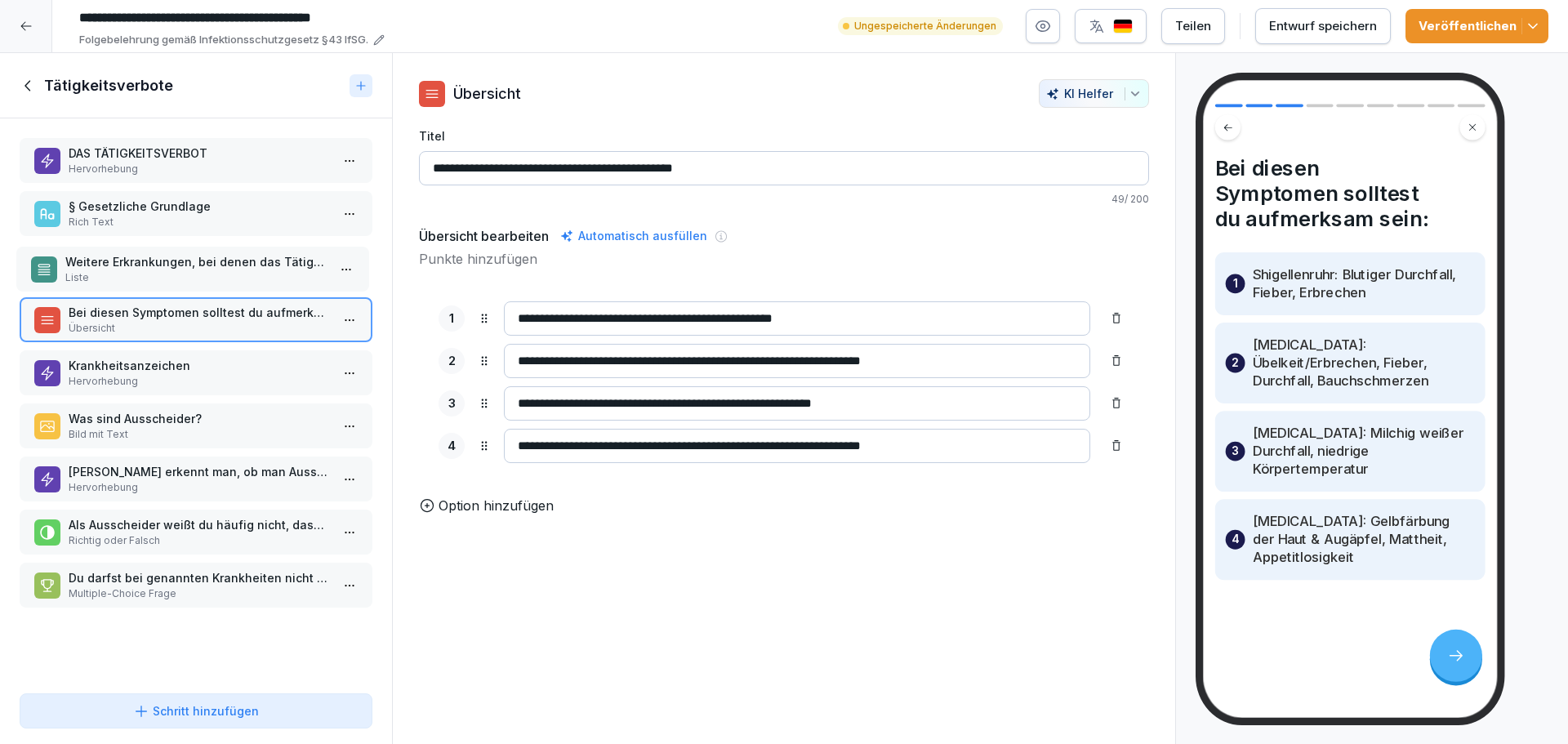
drag, startPoint x: 219, startPoint y: 480, endPoint x: 217, endPoint y: 270, distance: 210.0
click at [217, 270] on p "Liste" at bounding box center [196, 277] width 262 height 14
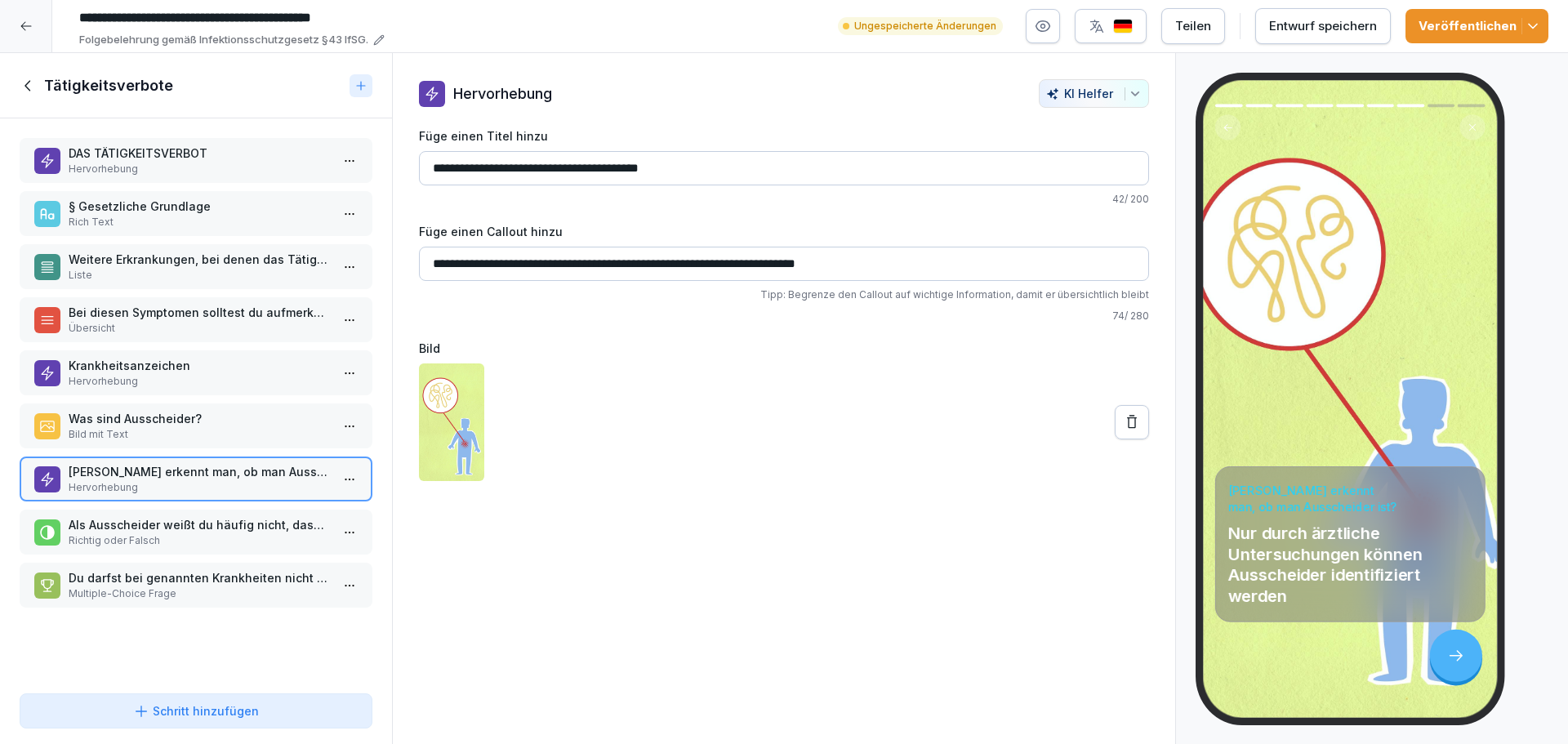
click at [223, 532] on p "Als Ausscheider weißt du häufig nicht, dass Du ein solcher bist." at bounding box center [199, 524] width 262 height 17
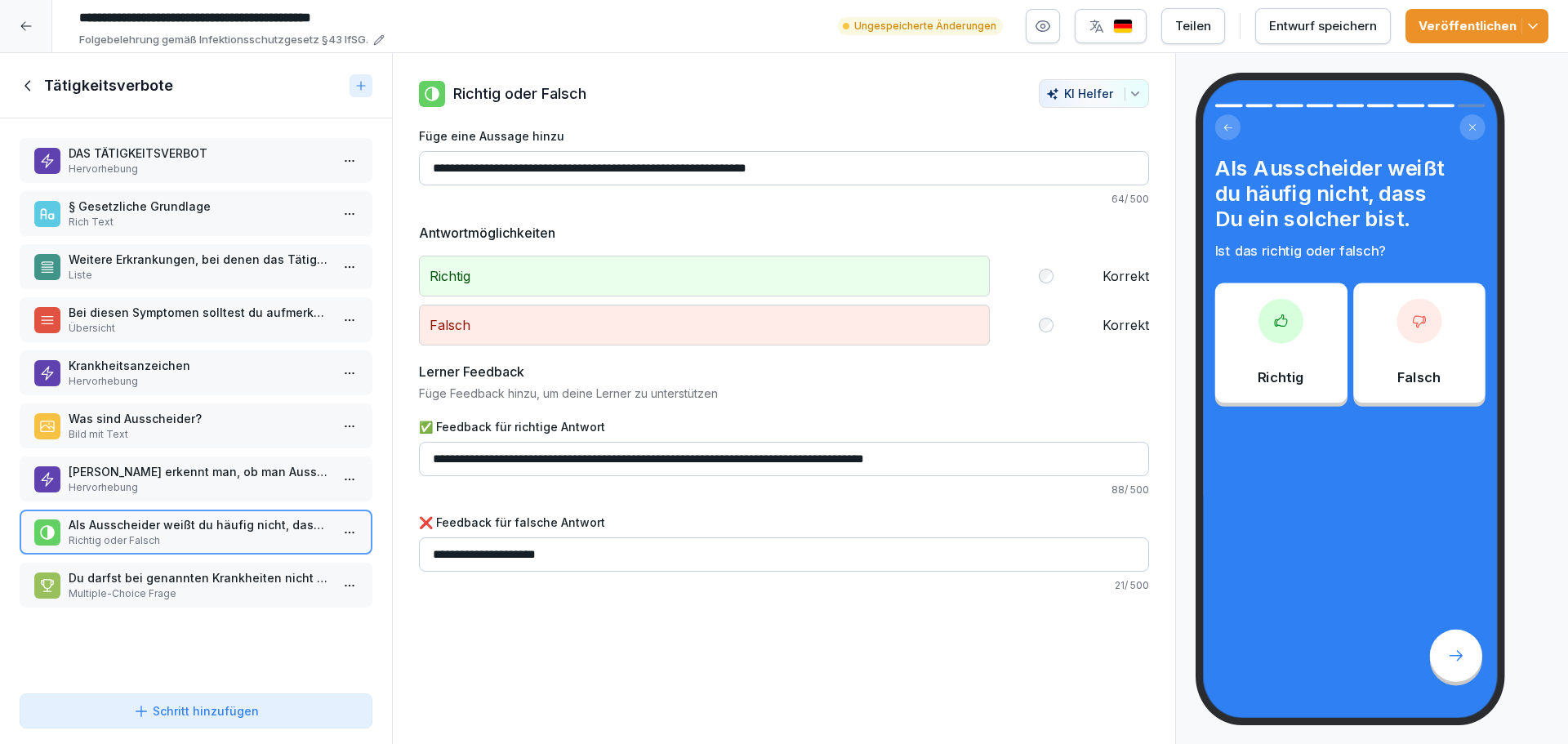
click at [223, 570] on p "Du darfst bei genannten Krankheiten nicht zur Arbeit gehen, wenn du..." at bounding box center [199, 578] width 262 height 17
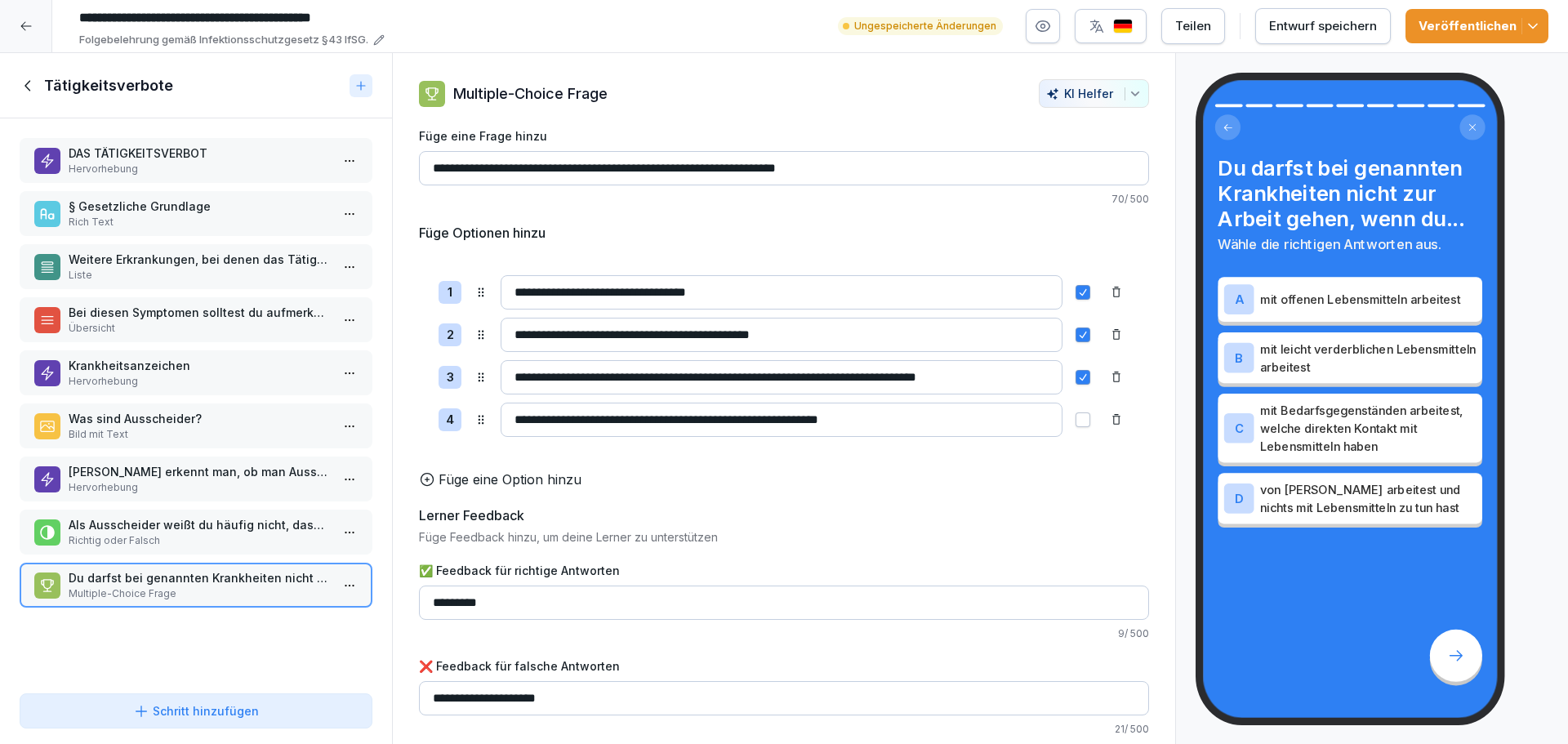
click at [223, 544] on p "Richtig oder Falsch" at bounding box center [199, 540] width 262 height 14
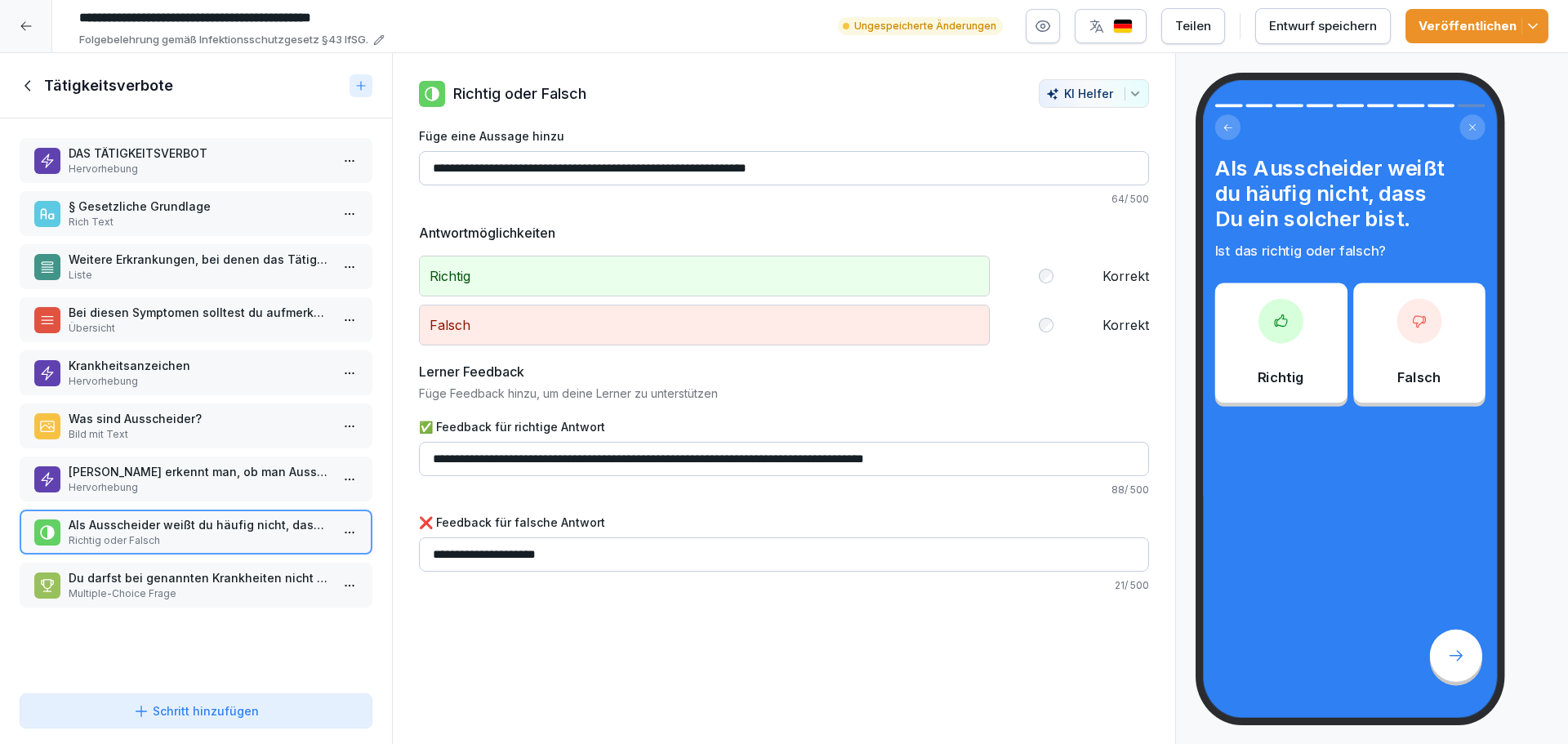
click at [217, 481] on p "Hervorhebung" at bounding box center [199, 487] width 262 height 14
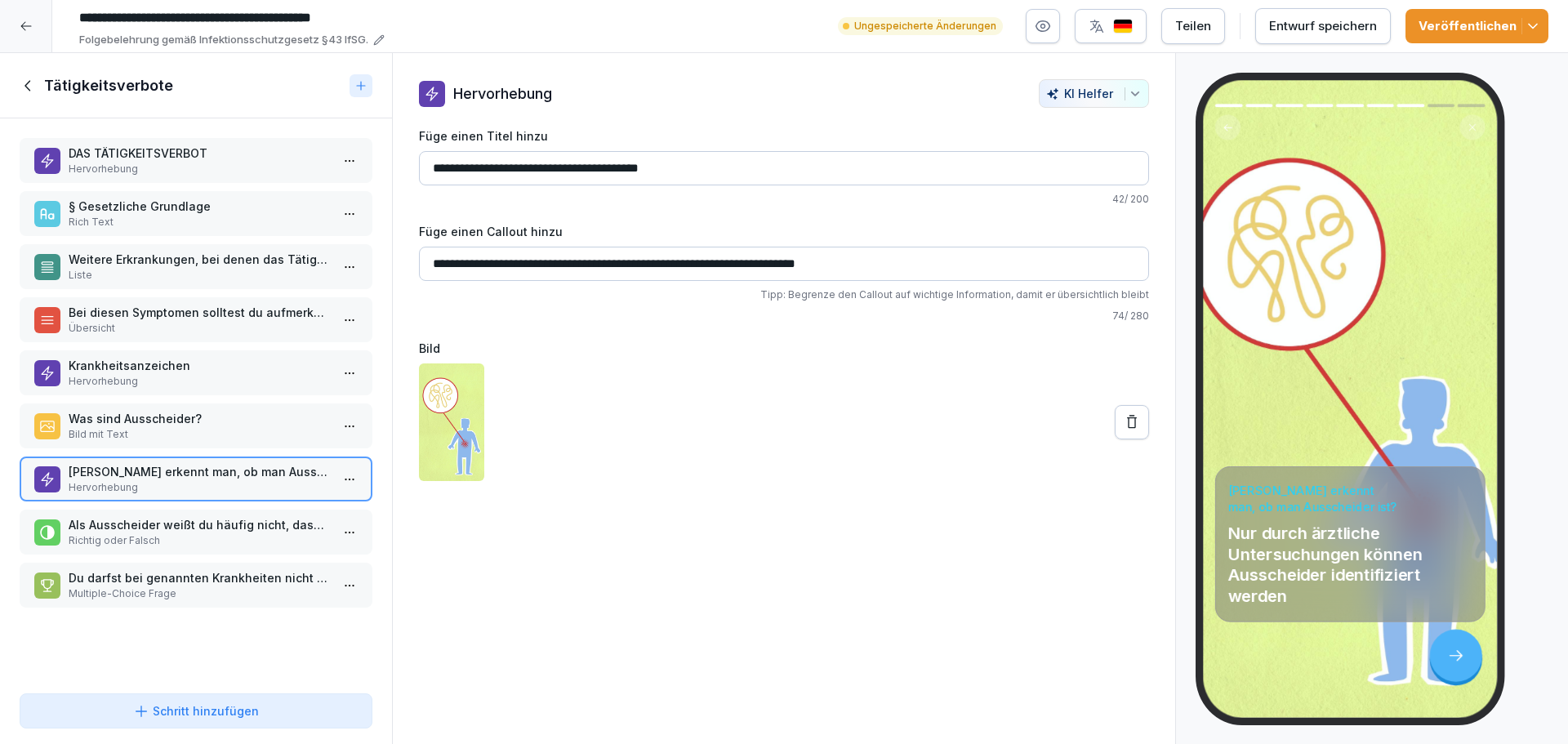
click at [232, 428] on p "Bild mit Text" at bounding box center [199, 434] width 262 height 14
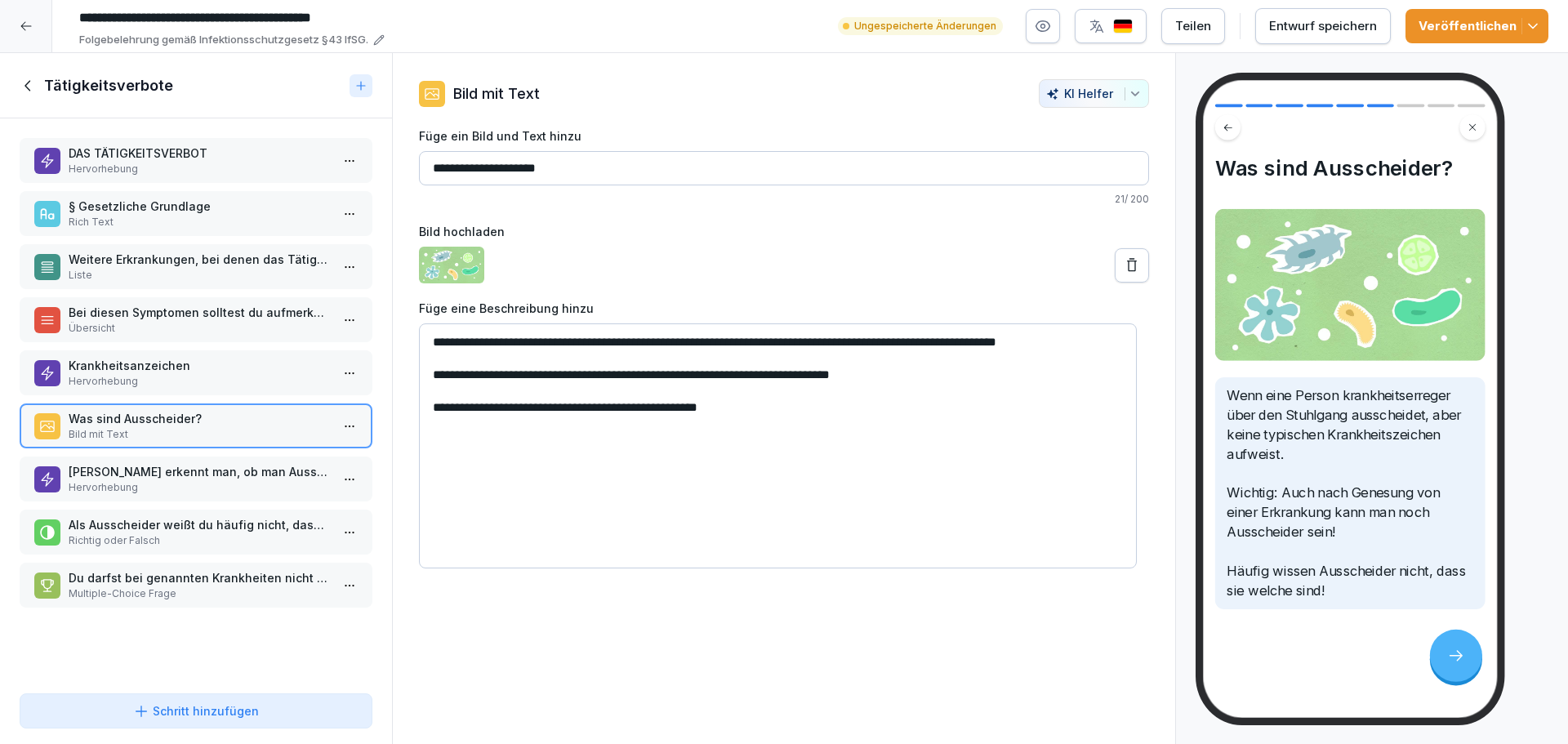
click at [219, 351] on div "Krankheitsanzeichen Hervorhebung" at bounding box center [196, 372] width 353 height 45
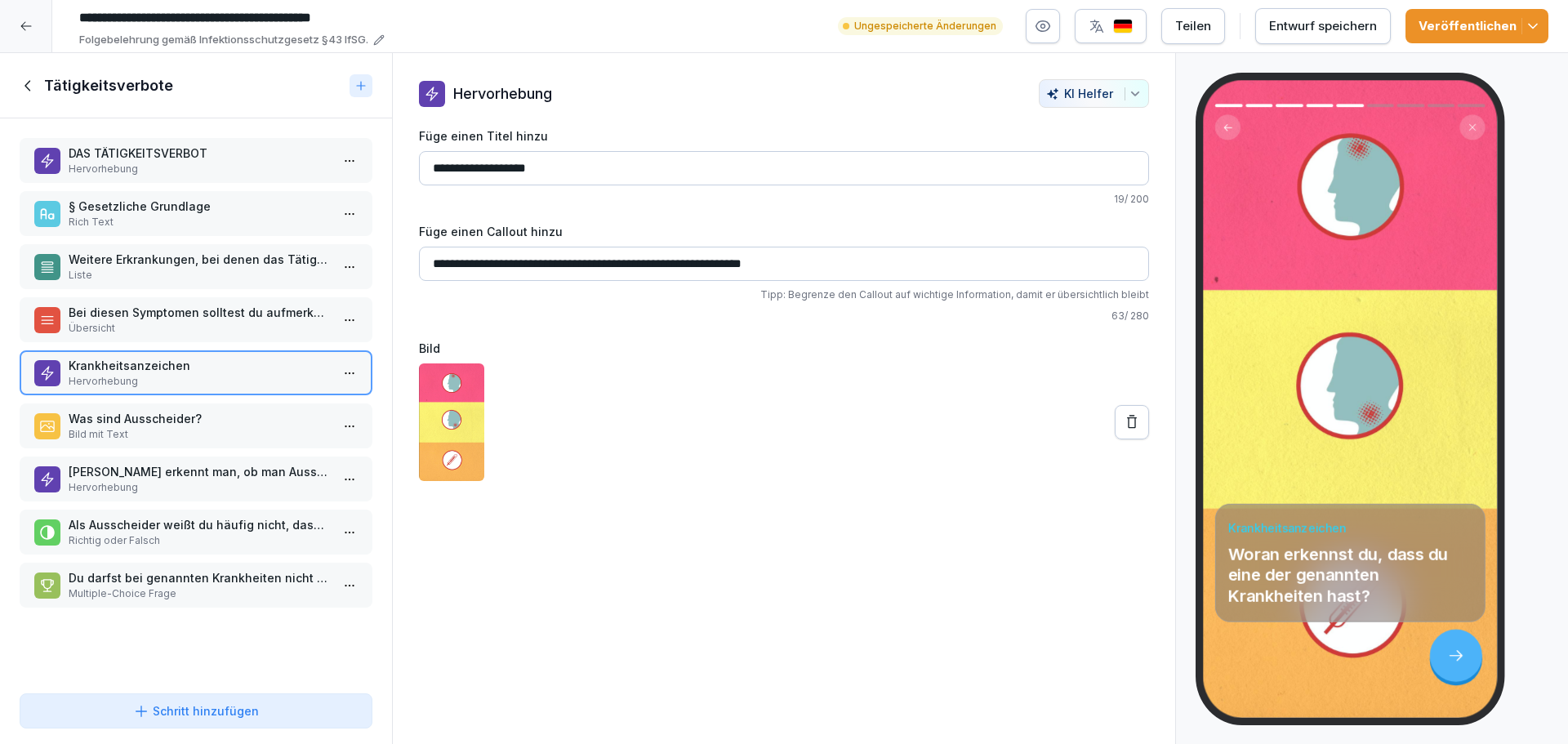
click at [226, 328] on p "Übersicht" at bounding box center [199, 328] width 262 height 14
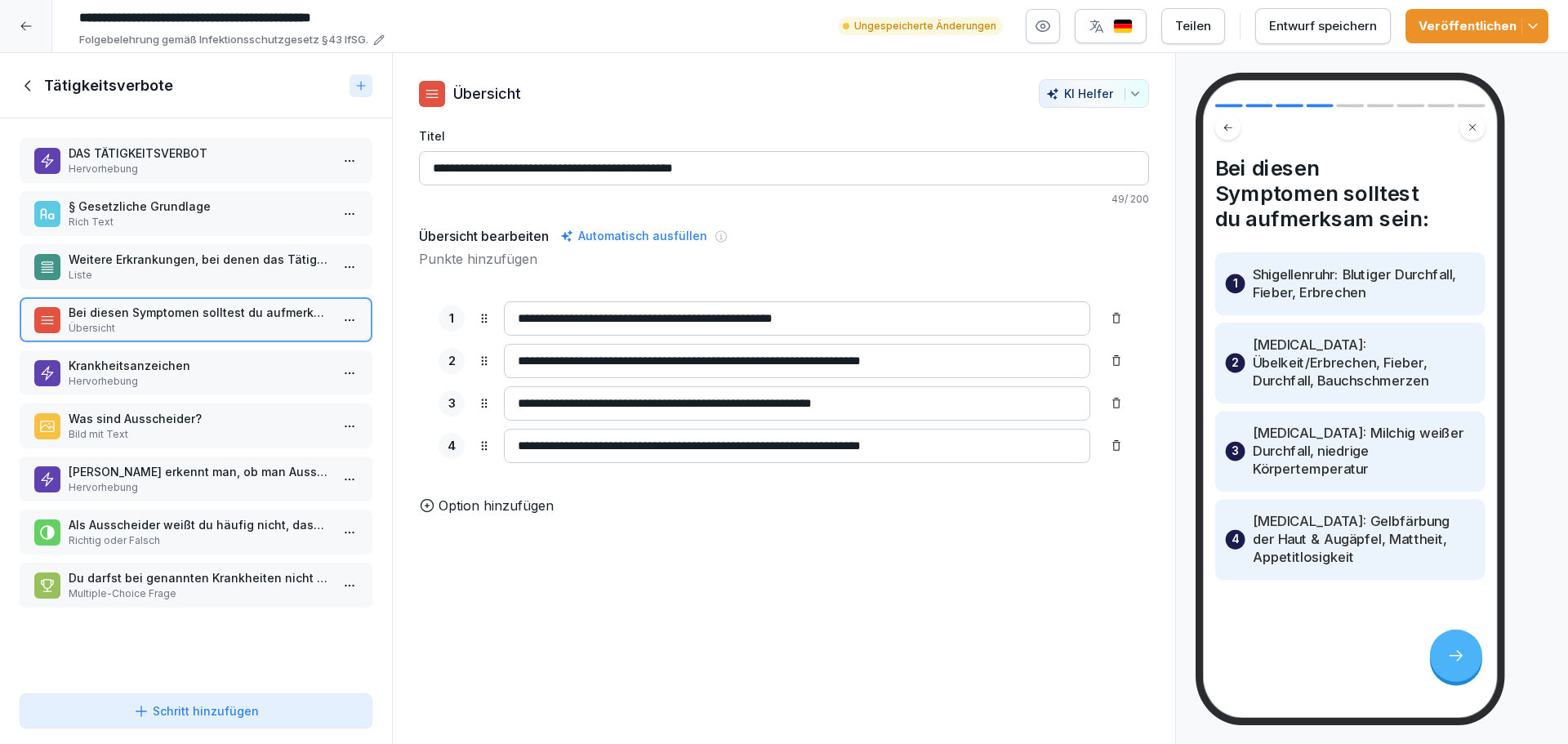
click at [223, 267] on p "Weitere Erkrankungen, bei denen das Tätigkeitsverbot besteht" at bounding box center [199, 260] width 262 height 17
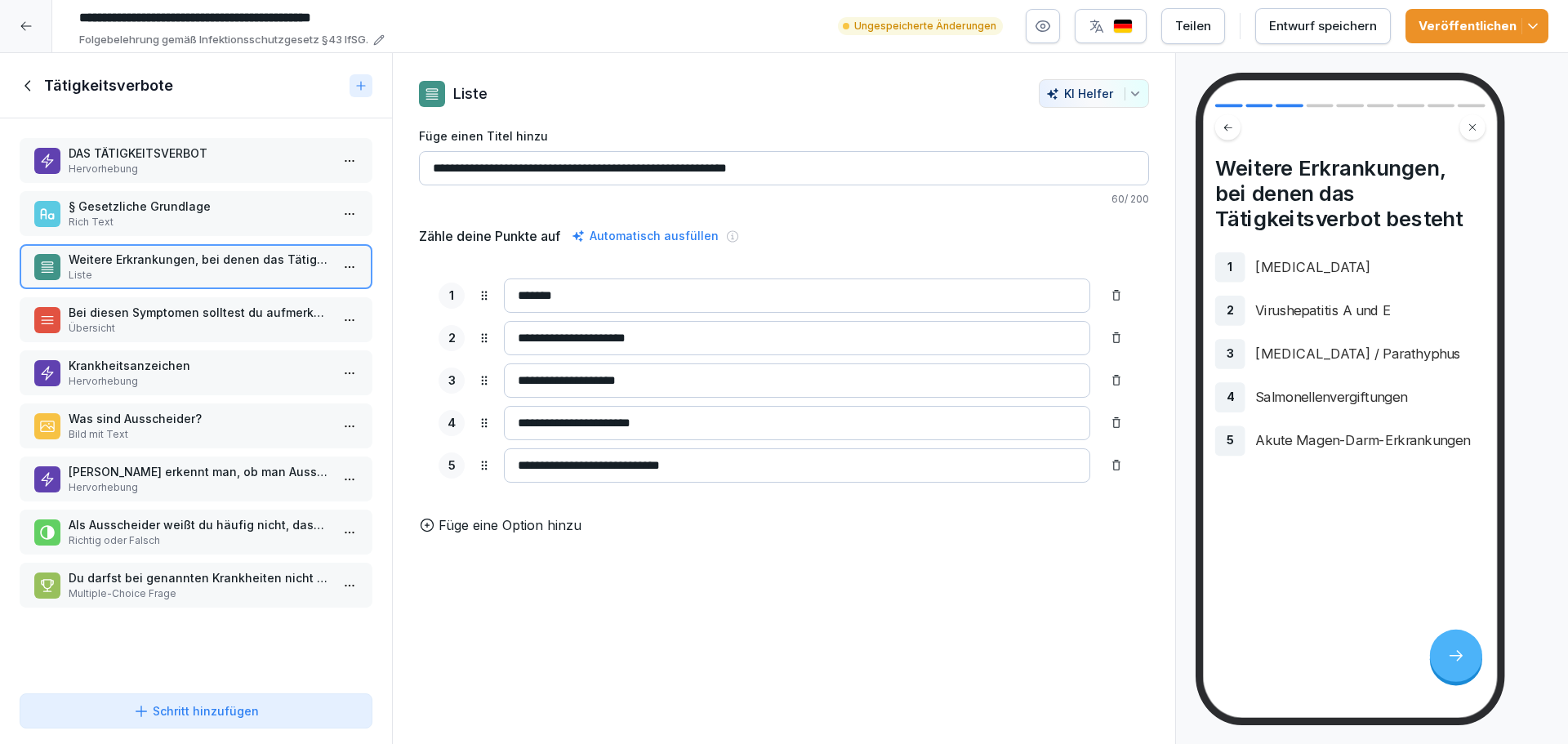
click at [231, 323] on p "Übersicht" at bounding box center [199, 328] width 262 height 14
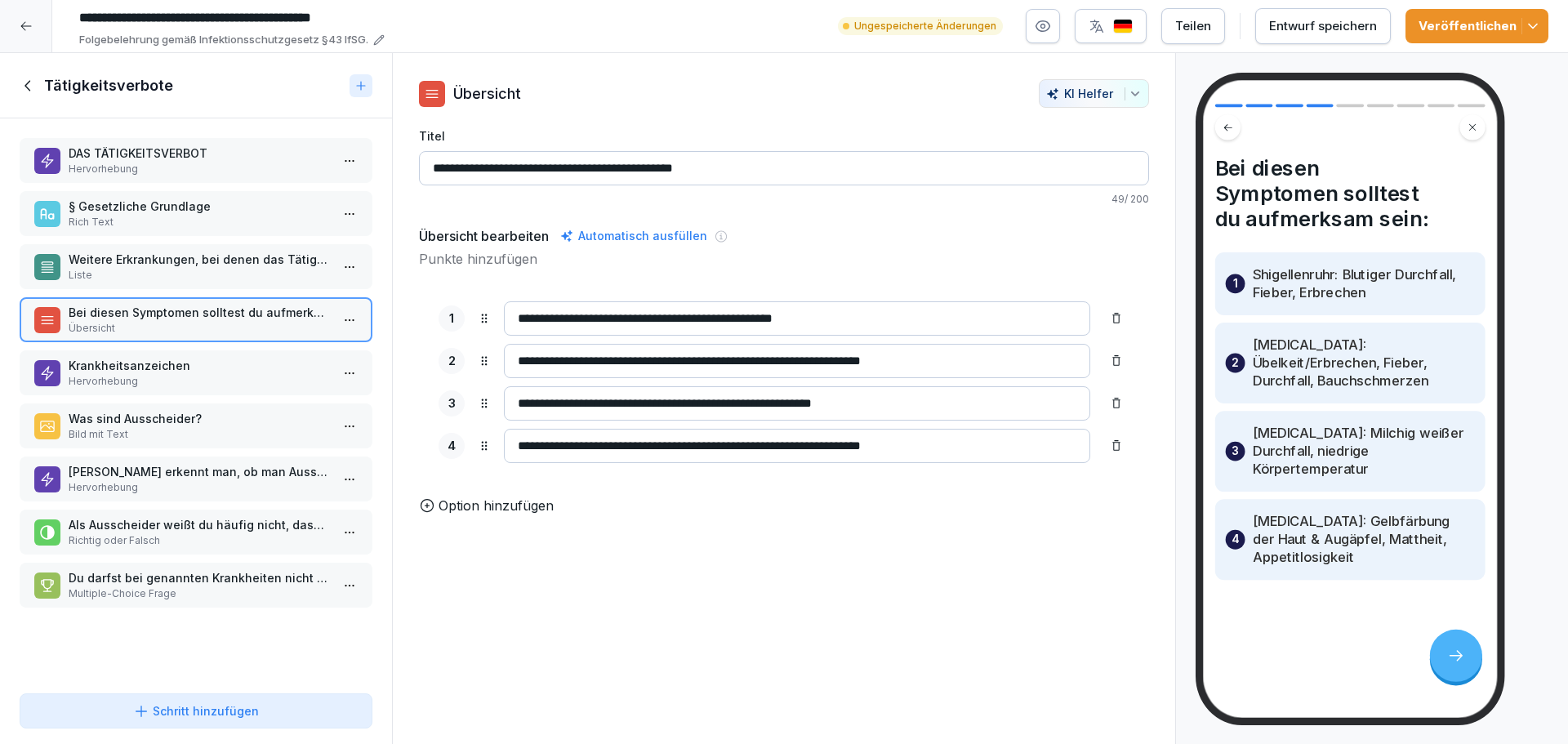
click at [207, 211] on p "§ Gesetzliche Grundlage" at bounding box center [199, 206] width 262 height 17
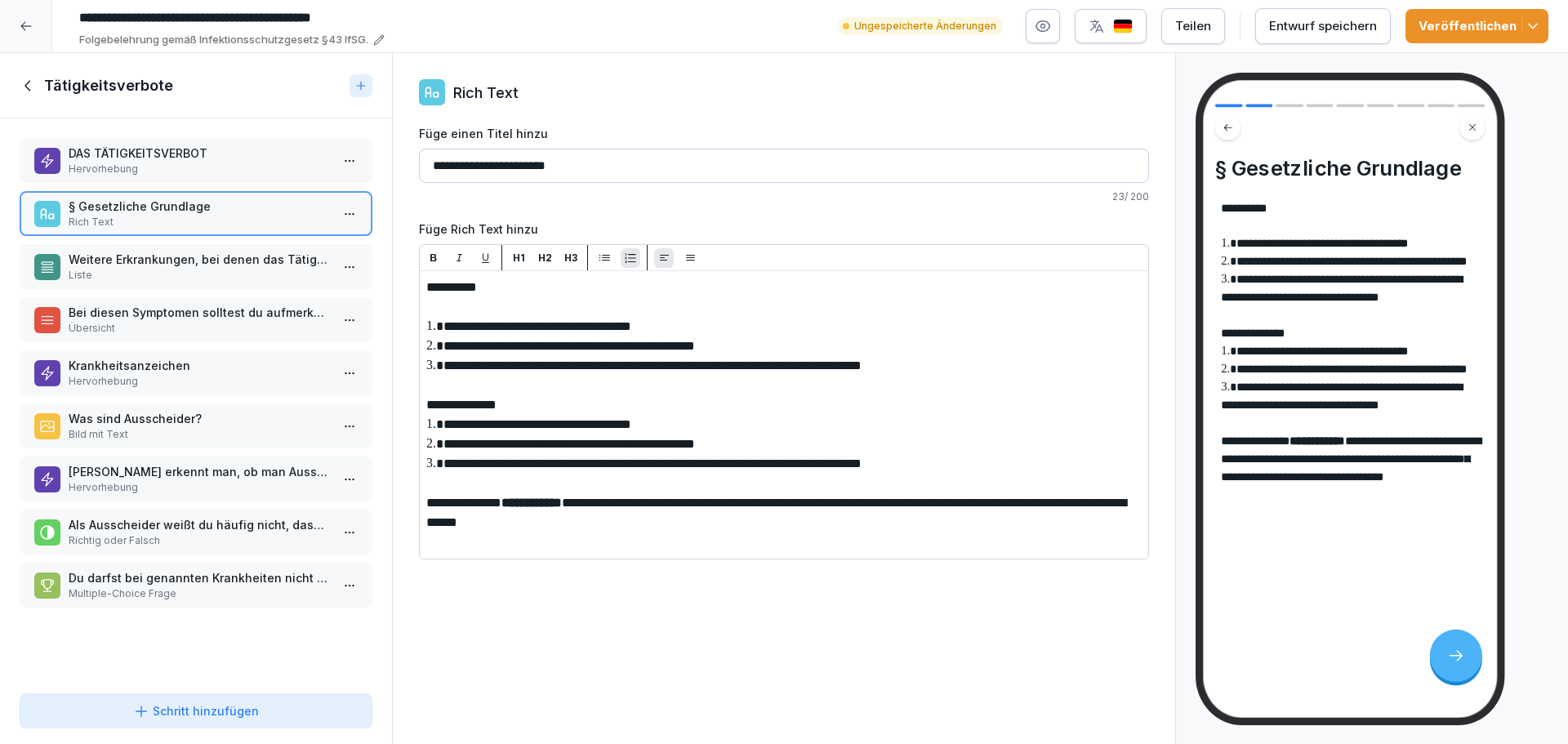
drag, startPoint x: 1026, startPoint y: 469, endPoint x: 421, endPoint y: 429, distance: 606.3
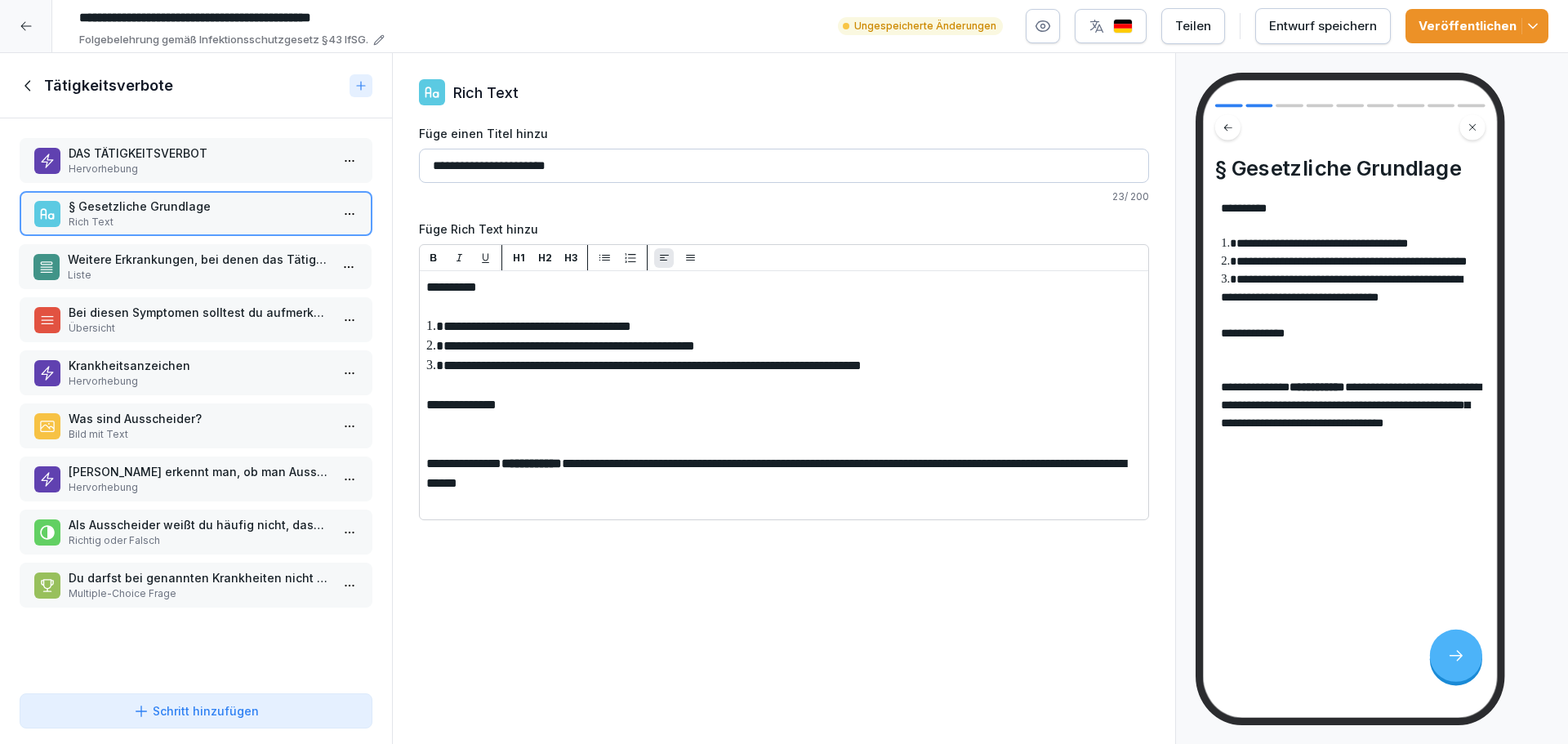
click at [206, 261] on p "Weitere Erkrankungen, bei denen das Tätigkeitsverbot besteht" at bounding box center [198, 260] width 262 height 17
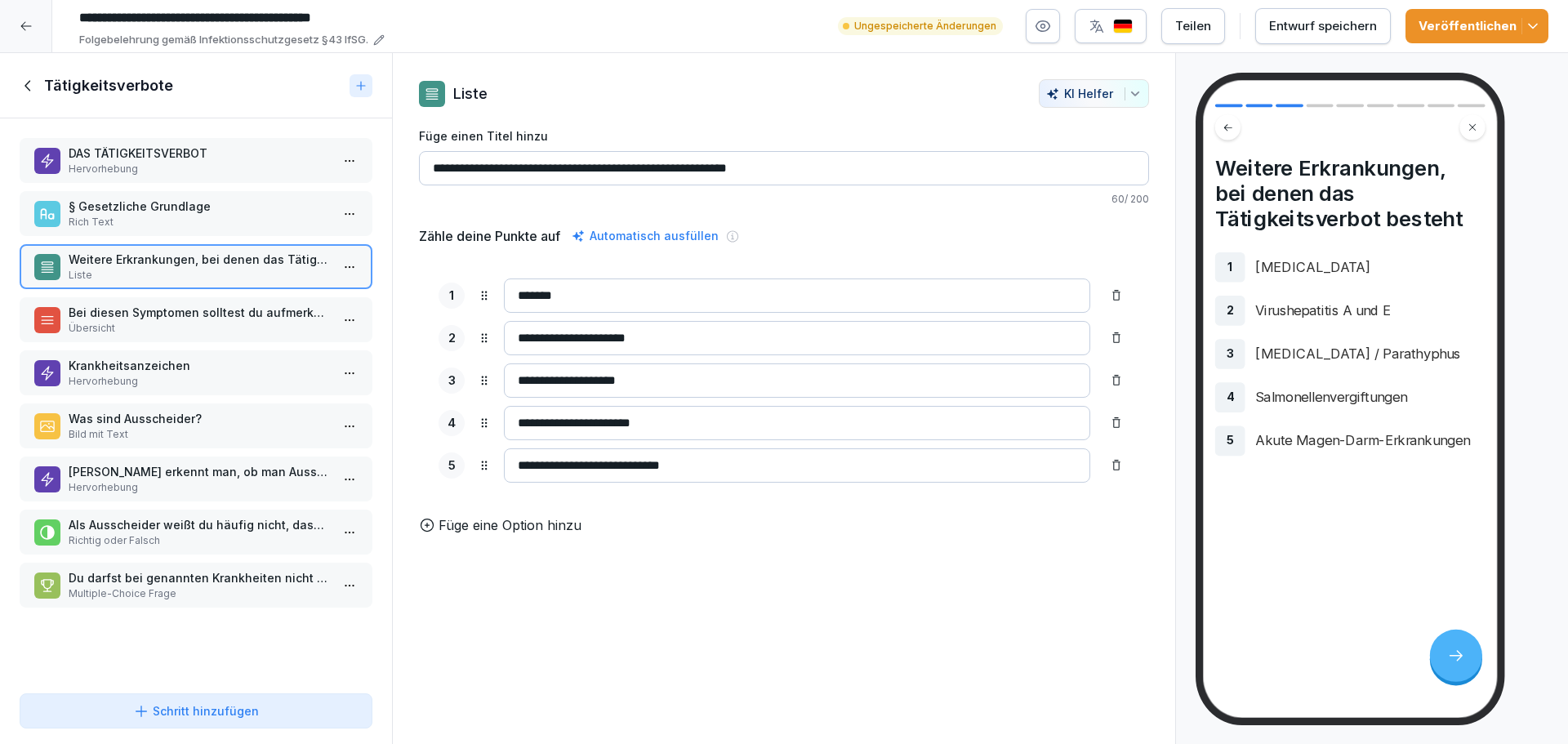
drag, startPoint x: 552, startPoint y: 292, endPoint x: 501, endPoint y: 290, distance: 51.0
click at [501, 290] on div "1 *******" at bounding box center [783, 296] width 691 height 35
click at [216, 232] on div "§ Gesetzliche Grundlage Rich Text" at bounding box center [196, 213] width 353 height 45
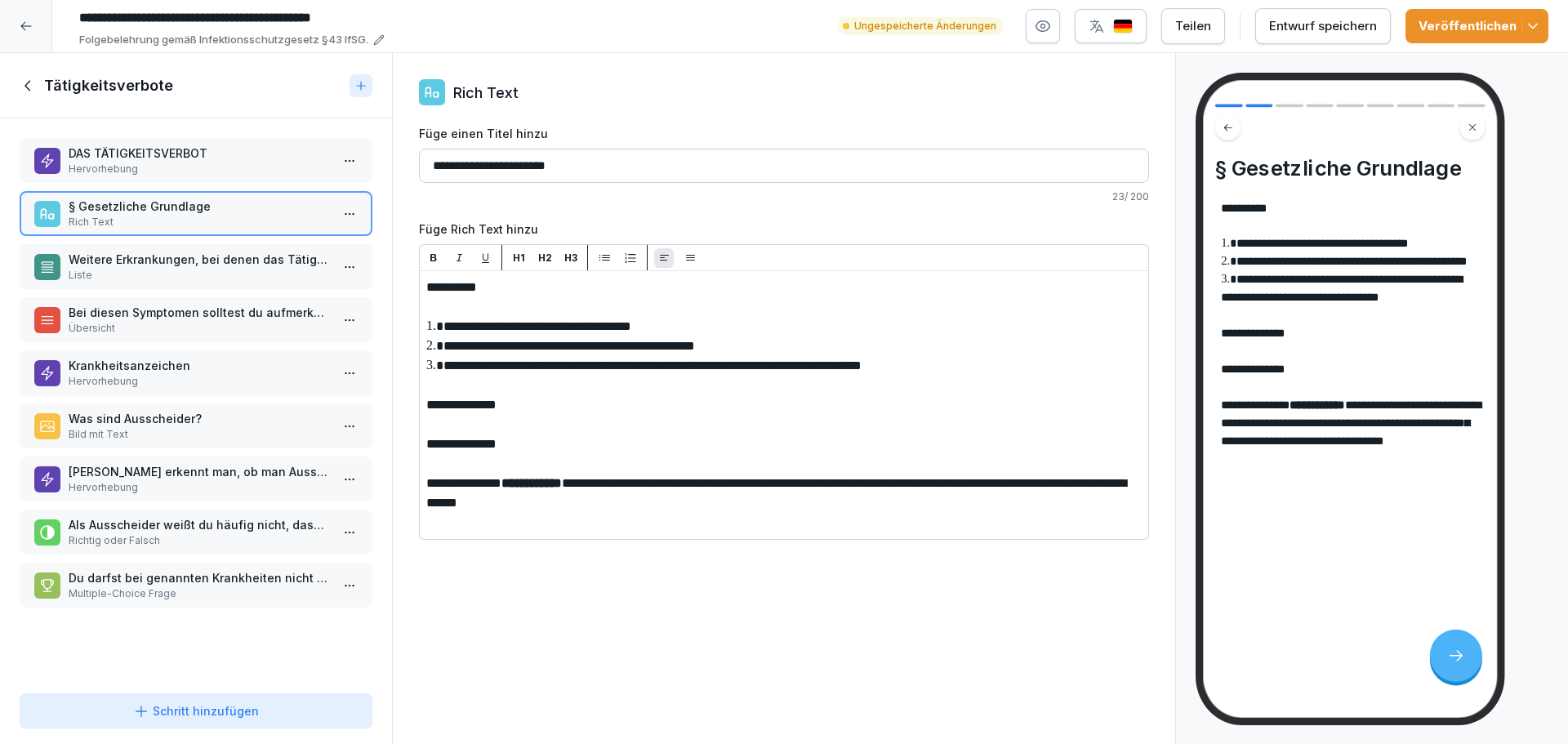
click at [171, 259] on p "Weitere Erkrankungen, bei denen das Tätigkeitsverbot besteht" at bounding box center [199, 260] width 262 height 17
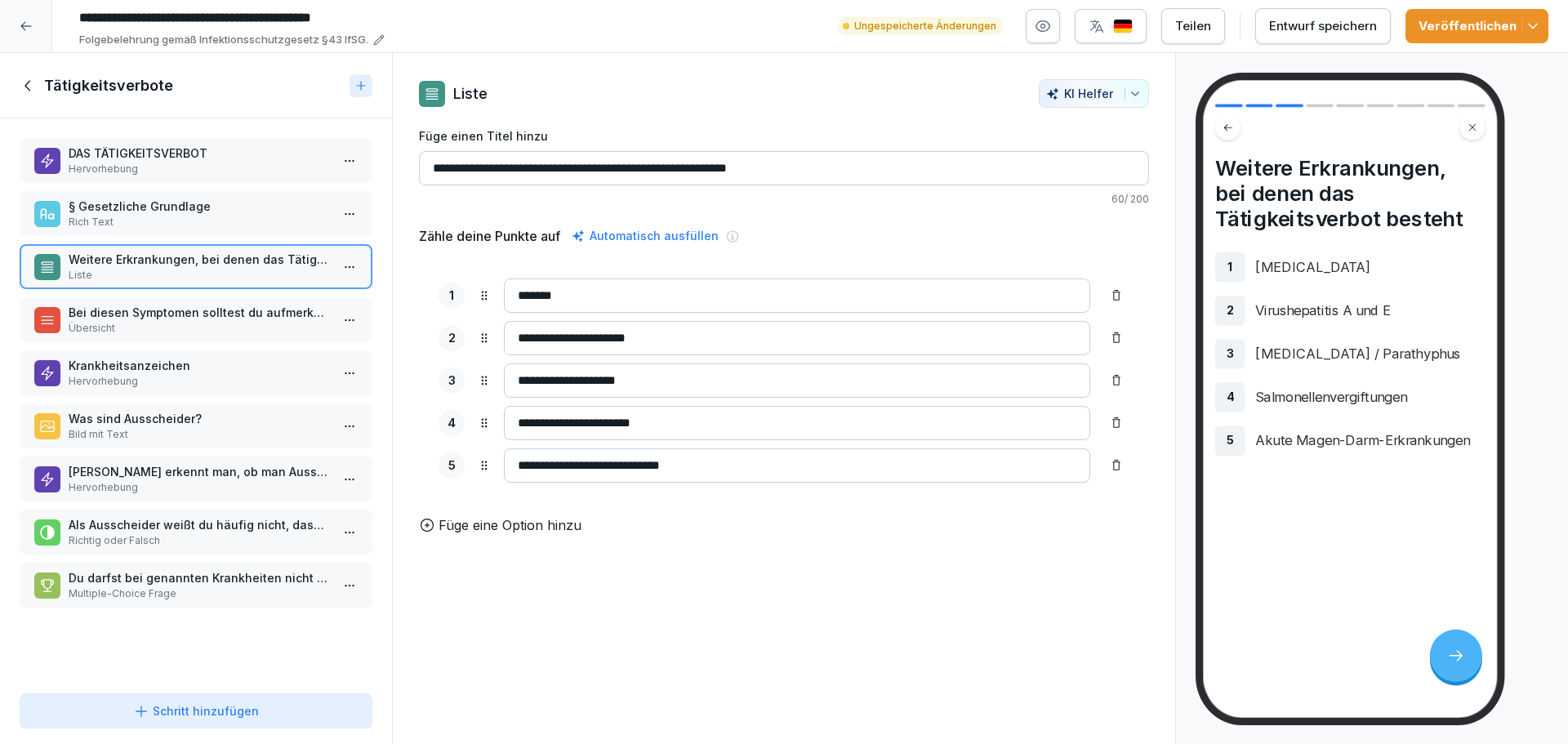
drag, startPoint x: 662, startPoint y: 339, endPoint x: 417, endPoint y: 323, distance: 245.5
click at [419, 323] on div "**********" at bounding box center [784, 381] width 730 height 244
click at [255, 221] on p "Rich Text" at bounding box center [199, 221] width 262 height 14
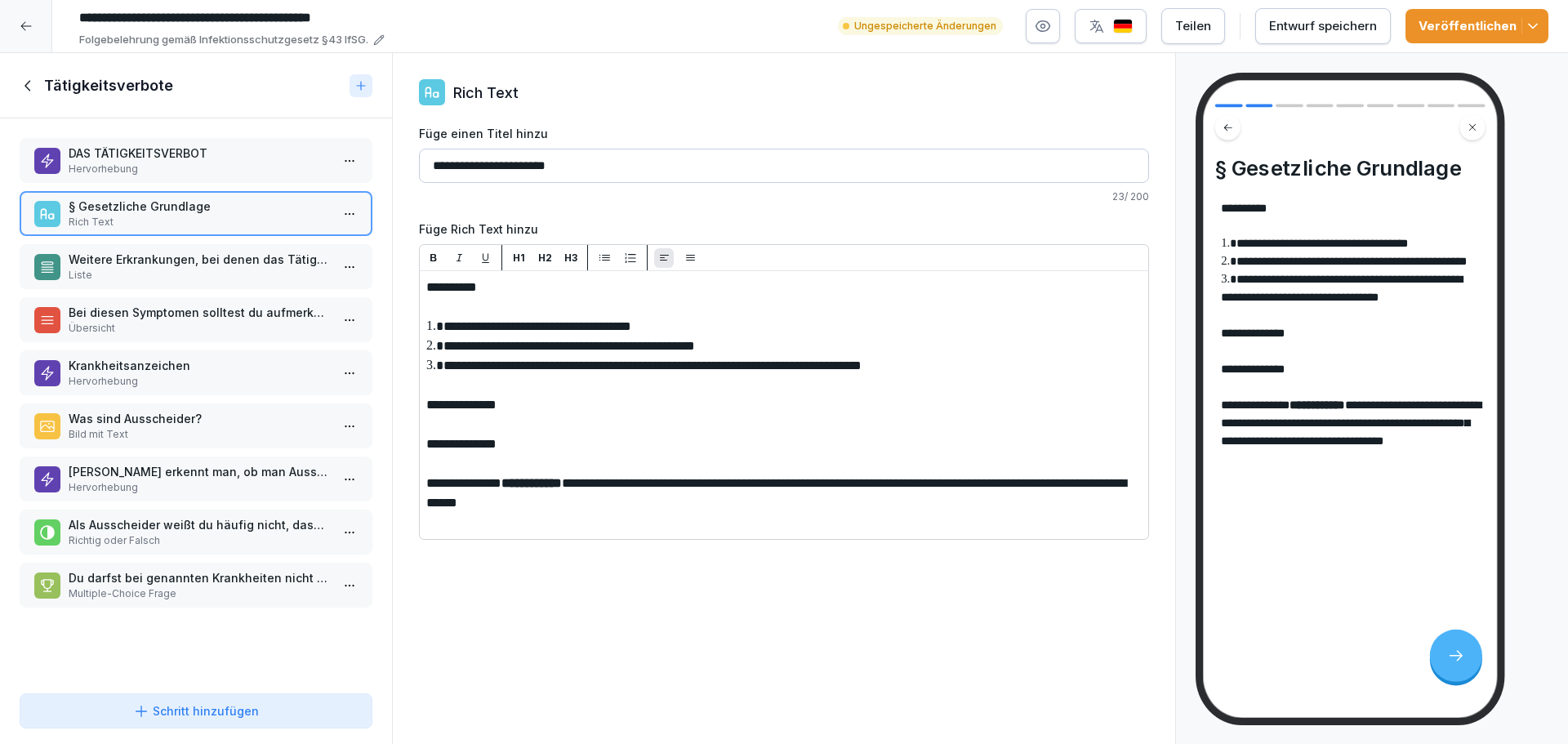
paste div
click at [164, 262] on p "Weitere Erkrankungen, bei denen das Tätigkeitsverbot besteht" at bounding box center [199, 260] width 262 height 17
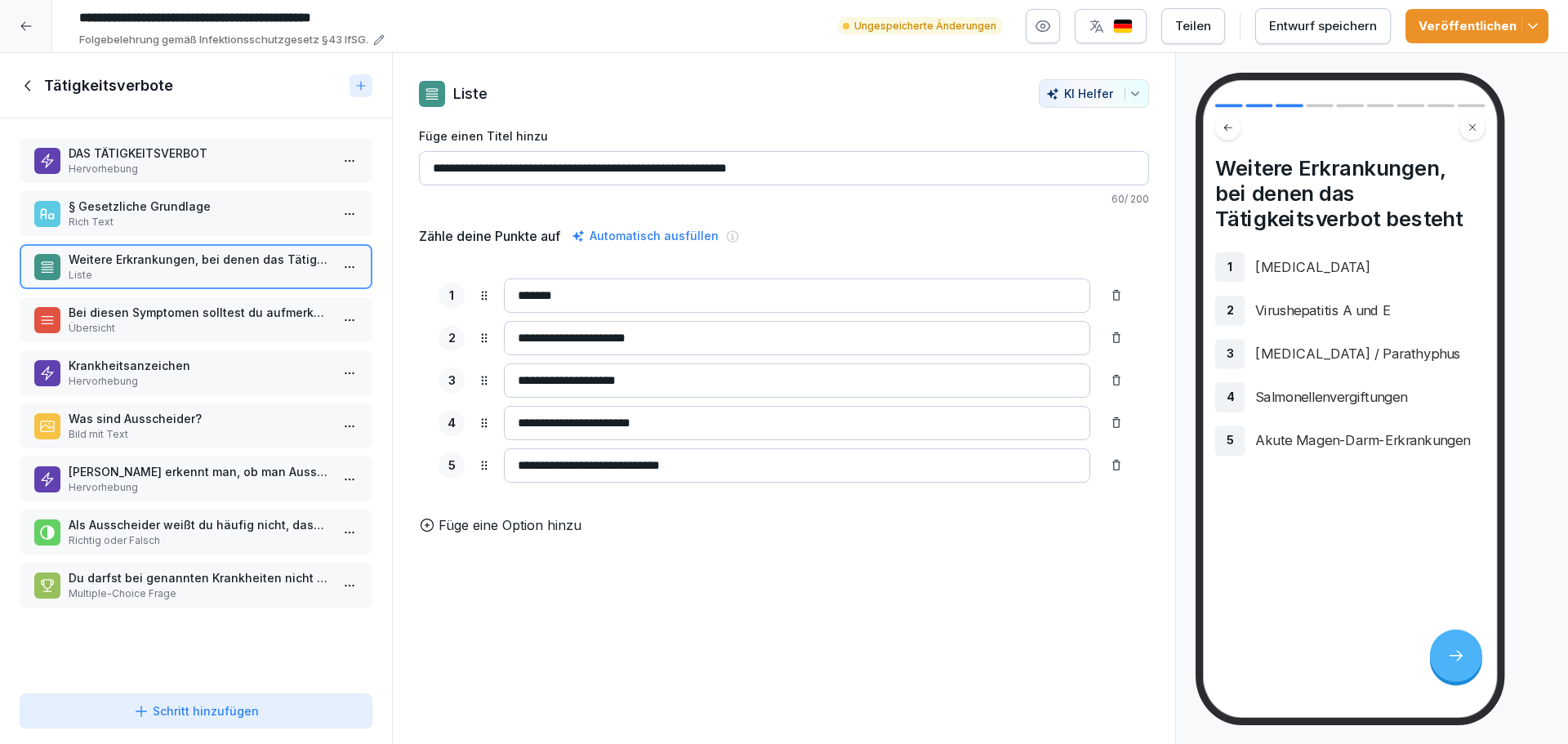
drag, startPoint x: 680, startPoint y: 382, endPoint x: 483, endPoint y: 361, distance: 198.1
click at [484, 361] on div "**********" at bounding box center [784, 381] width 730 height 244
click at [246, 226] on p "Rich Text" at bounding box center [199, 221] width 262 height 14
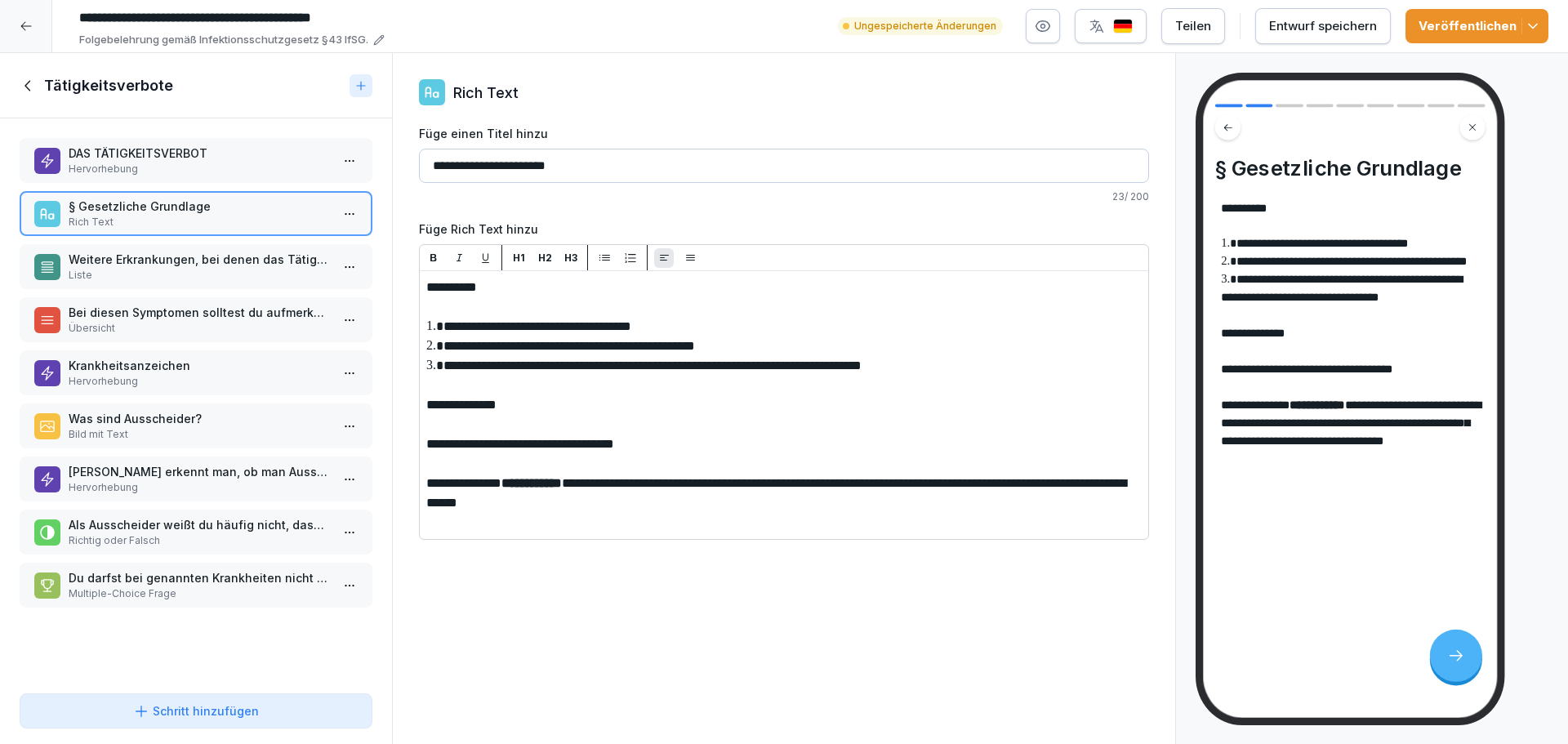
paste div
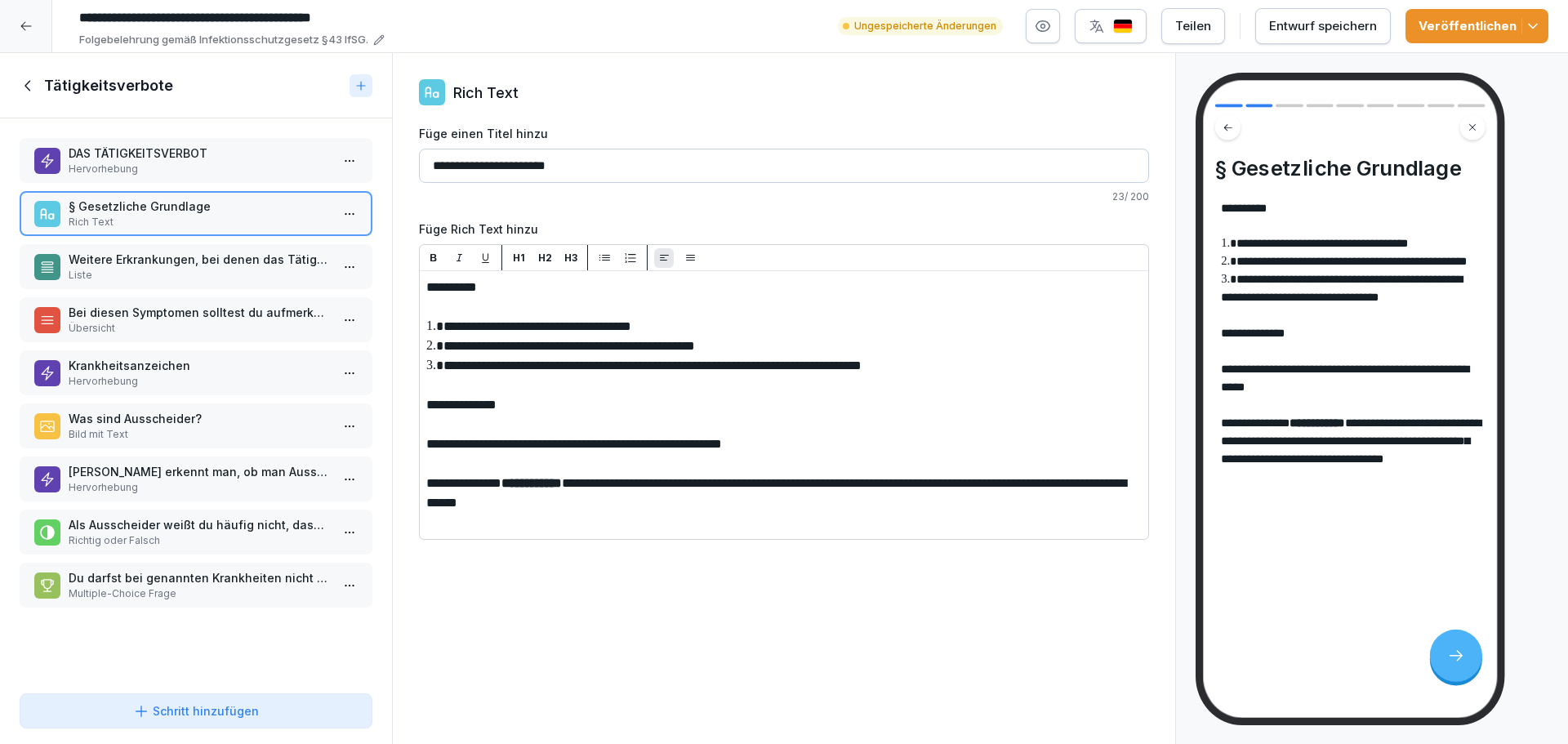
click at [153, 278] on p "Liste" at bounding box center [199, 274] width 262 height 14
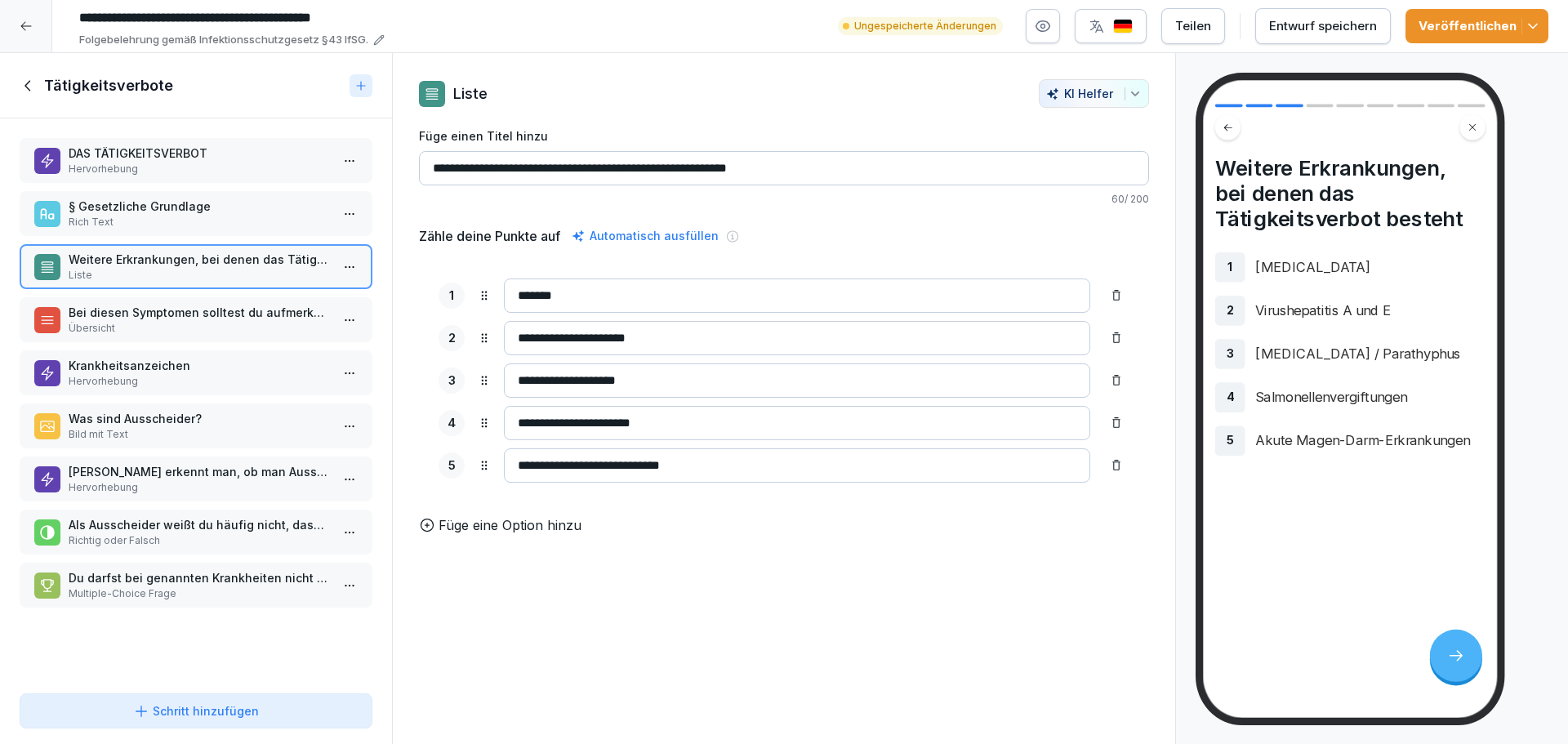
drag, startPoint x: 690, startPoint y: 430, endPoint x: 482, endPoint y: 416, distance: 208.5
click at [485, 416] on div "**********" at bounding box center [783, 423] width 691 height 35
click at [155, 218] on p "Rich Text" at bounding box center [199, 221] width 262 height 14
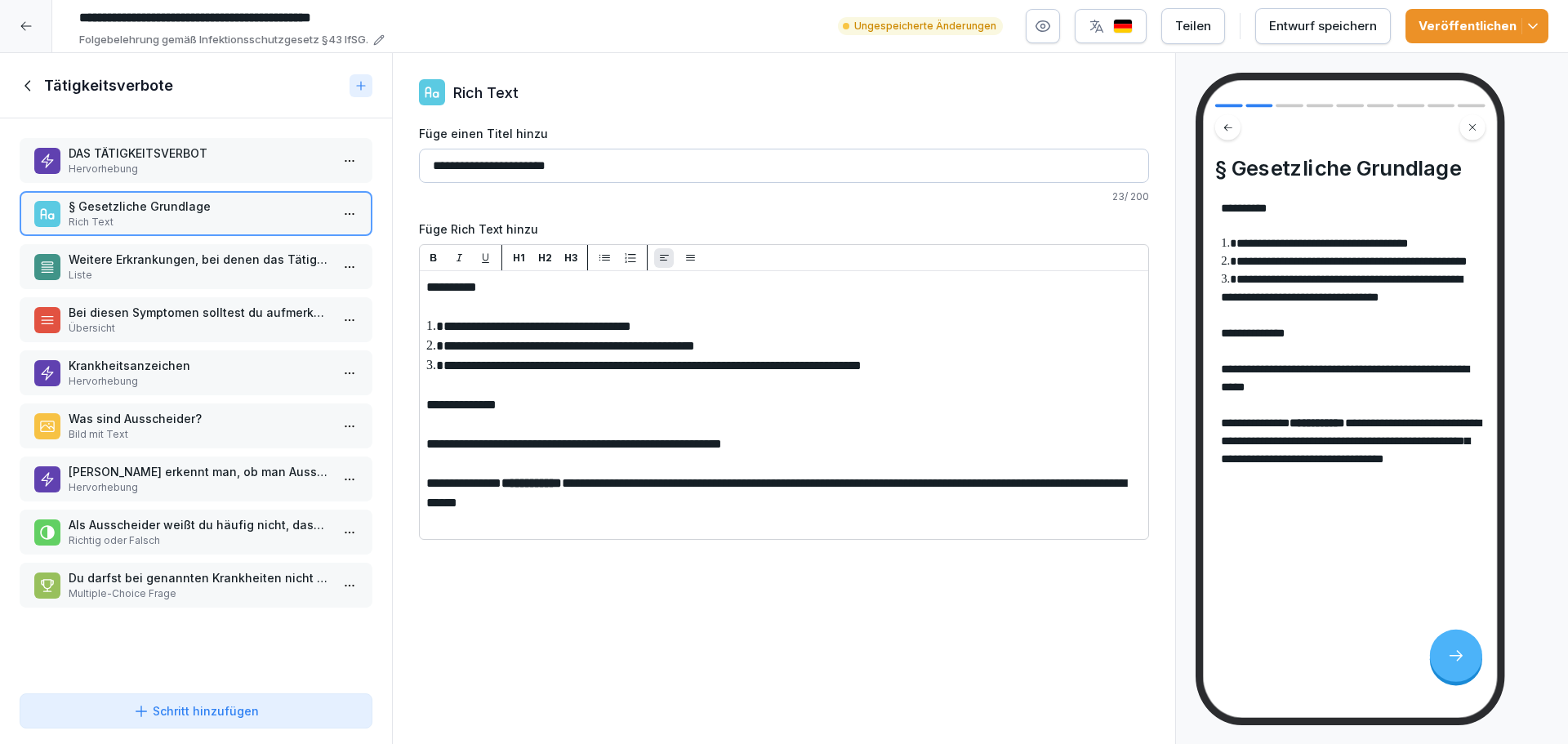
paste div
click at [124, 261] on p "Weitere Erkrankungen, bei denen das Tätigkeitsverbot besteht" at bounding box center [199, 260] width 262 height 17
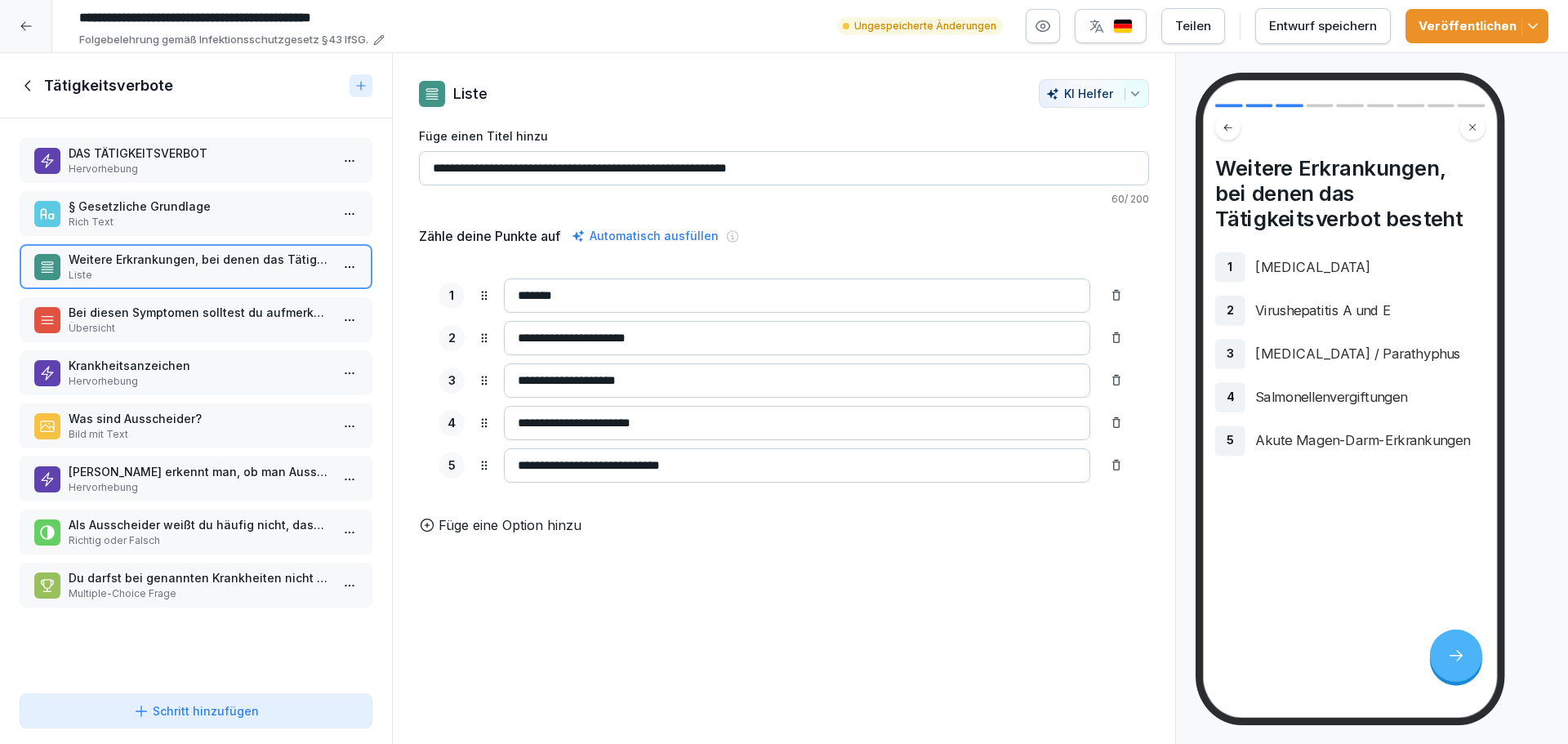
drag, startPoint x: 724, startPoint y: 464, endPoint x: 433, endPoint y: 446, distance: 291.6
click at [434, 447] on div "**********" at bounding box center [784, 381] width 730 height 244
click at [196, 206] on p "§ Gesetzliche Grundlage" at bounding box center [199, 206] width 262 height 17
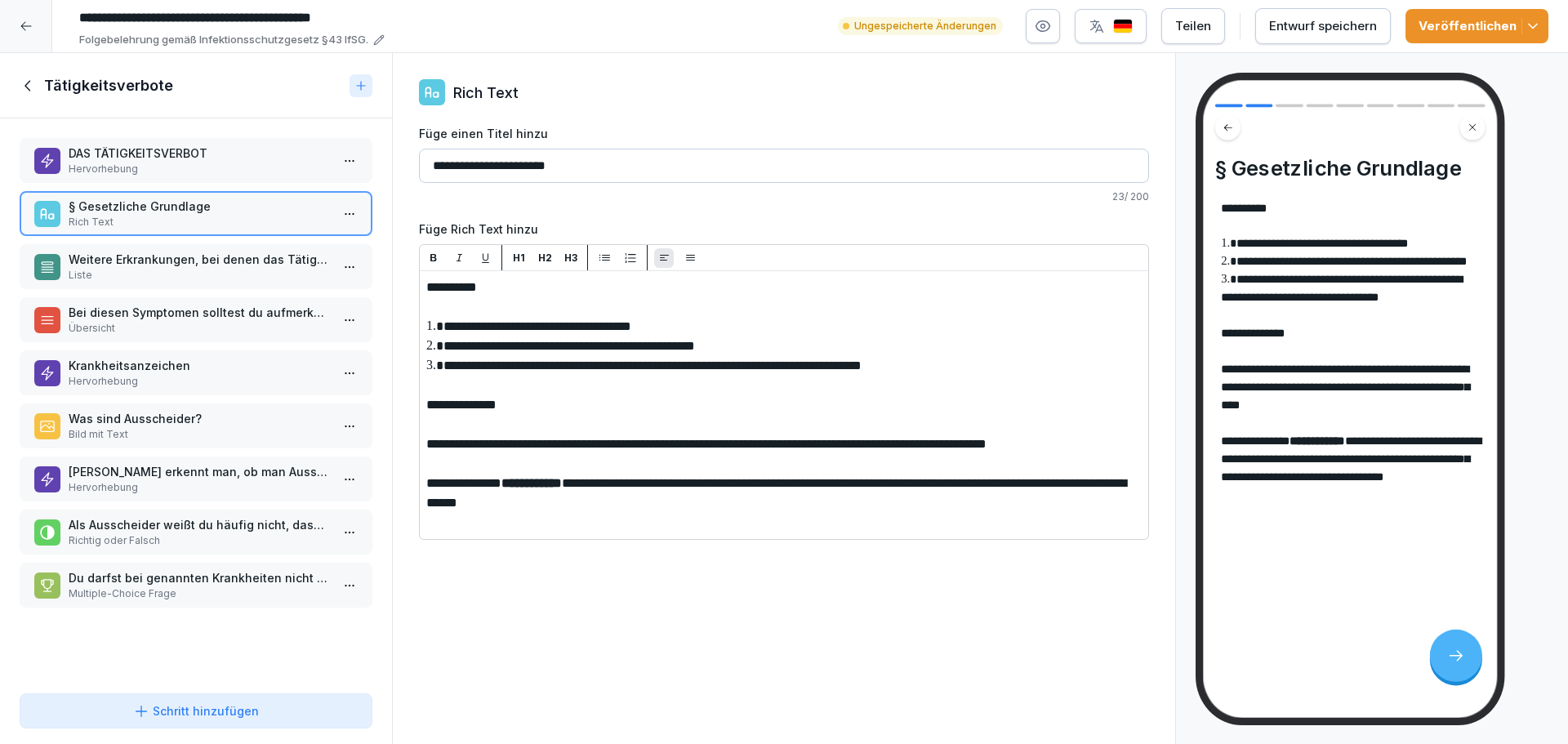
click at [156, 269] on p "Liste" at bounding box center [199, 274] width 262 height 14
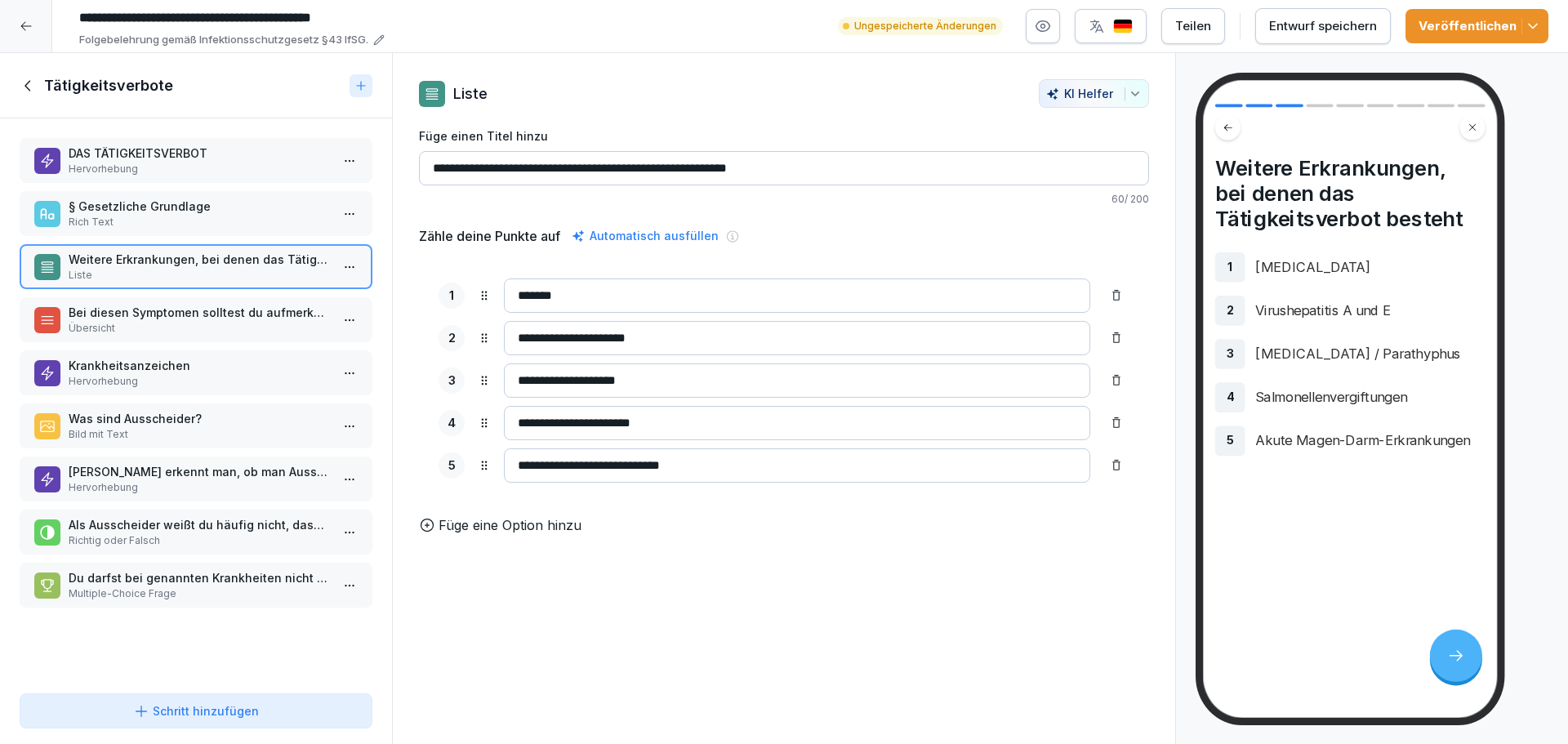
click at [163, 312] on p "Bei diesen Symptomen solltest du aufmerksam sein:" at bounding box center [199, 313] width 262 height 17
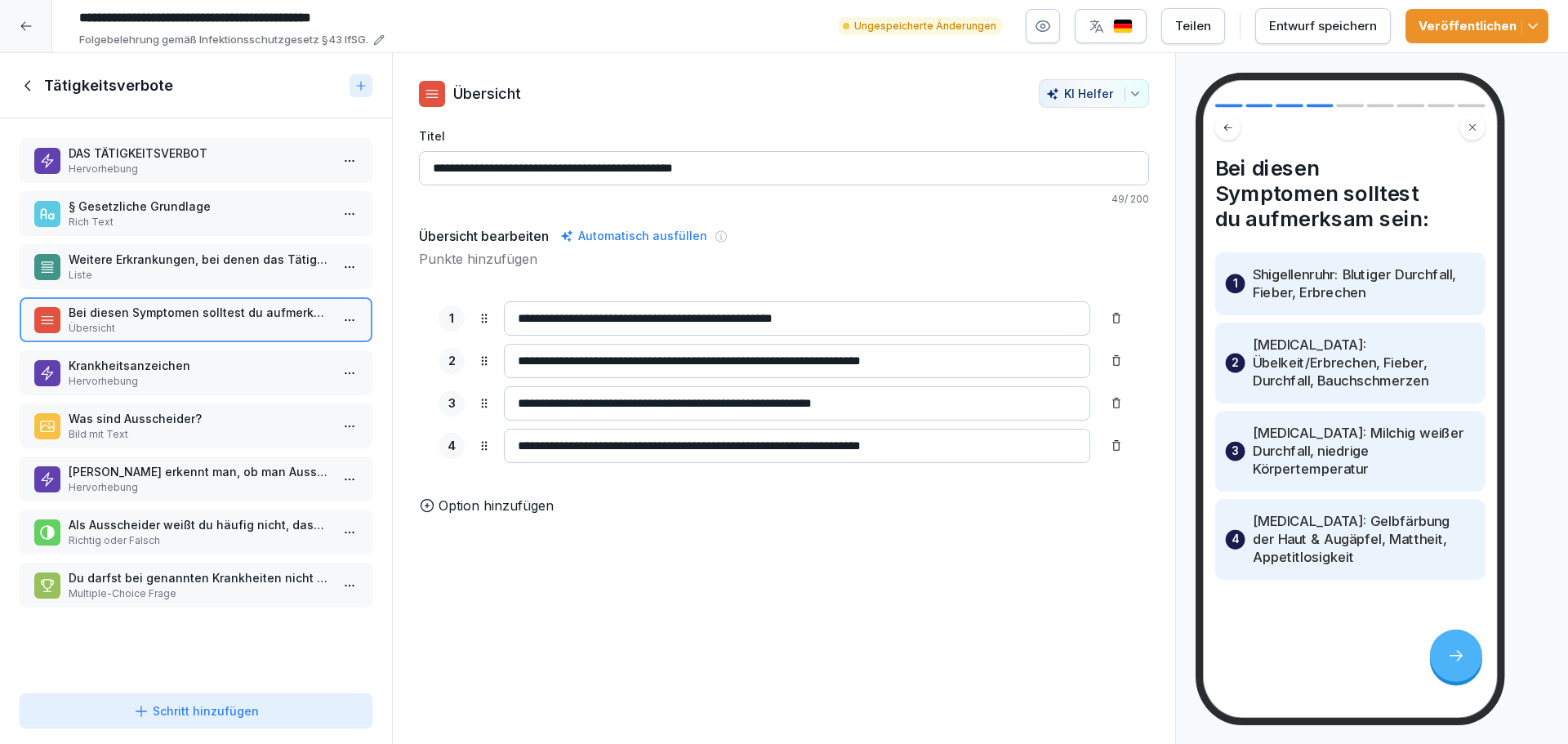
click at [151, 263] on p "Weitere Erkrankungen, bei denen das Tätigkeitsverbot besteht" at bounding box center [199, 260] width 262 height 17
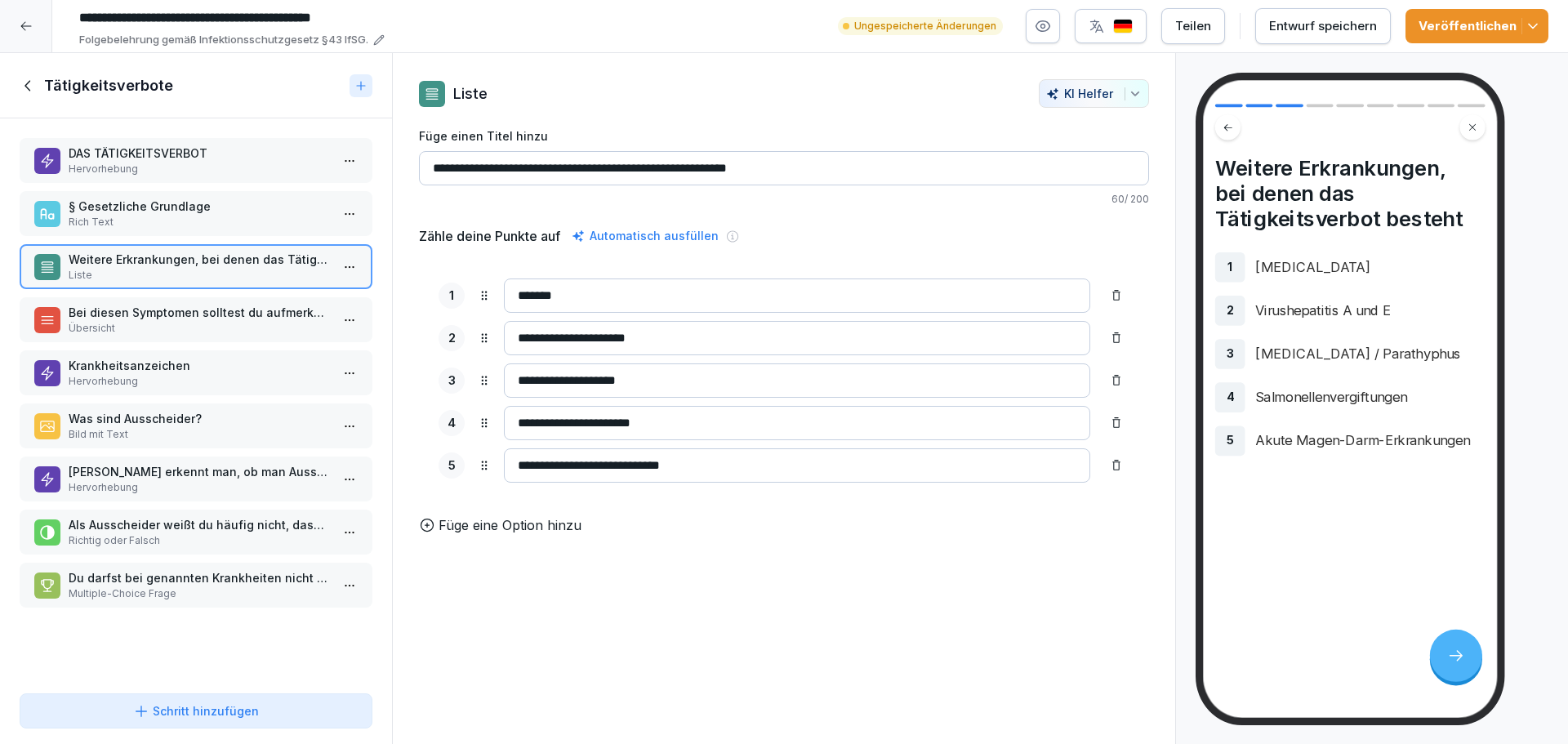
click at [149, 221] on p "Rich Text" at bounding box center [199, 221] width 262 height 14
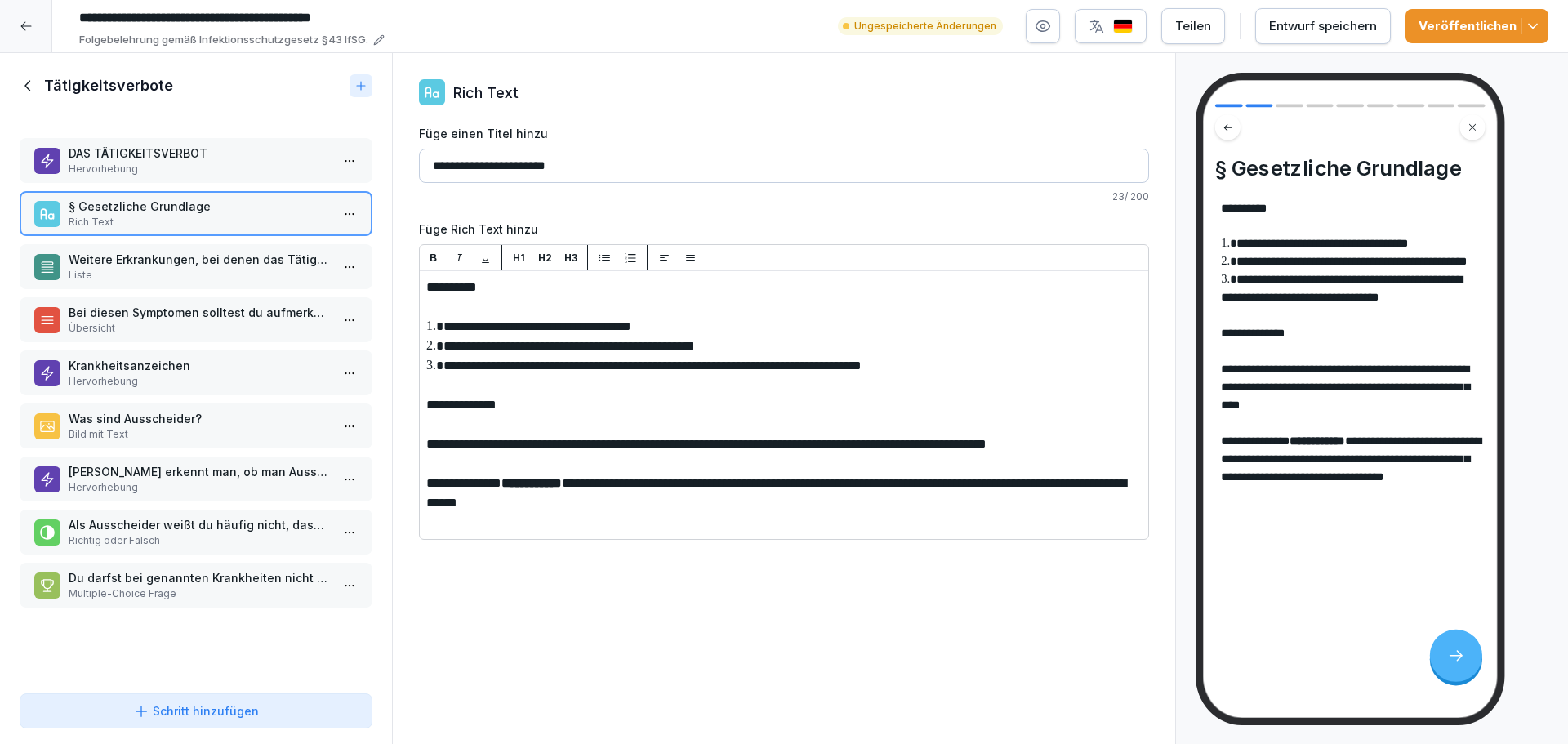
click at [146, 263] on p "Weitere Erkrankungen, bei denen das Tätigkeitsverbot besteht" at bounding box center [199, 260] width 262 height 17
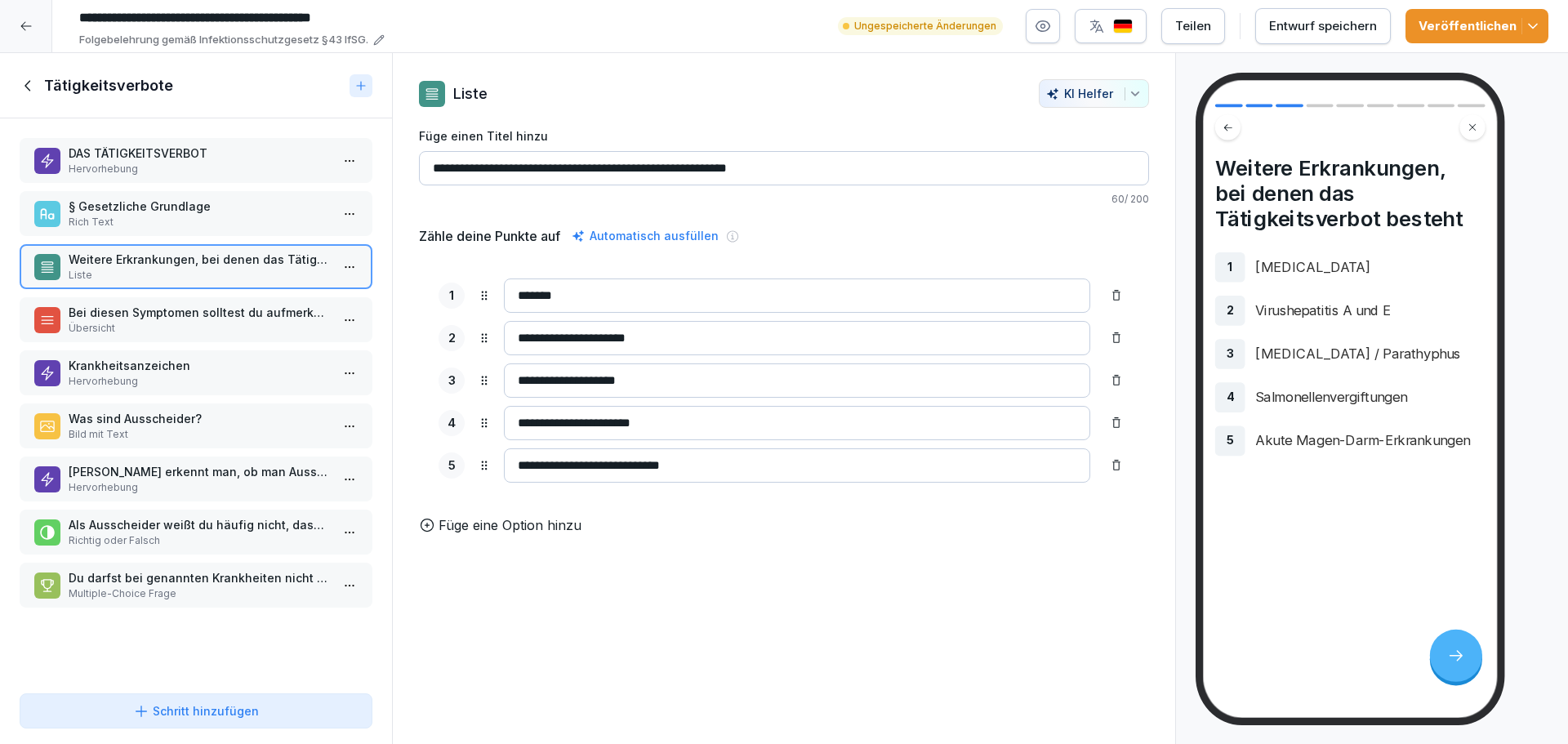
click at [242, 322] on p "Übersicht" at bounding box center [199, 328] width 262 height 14
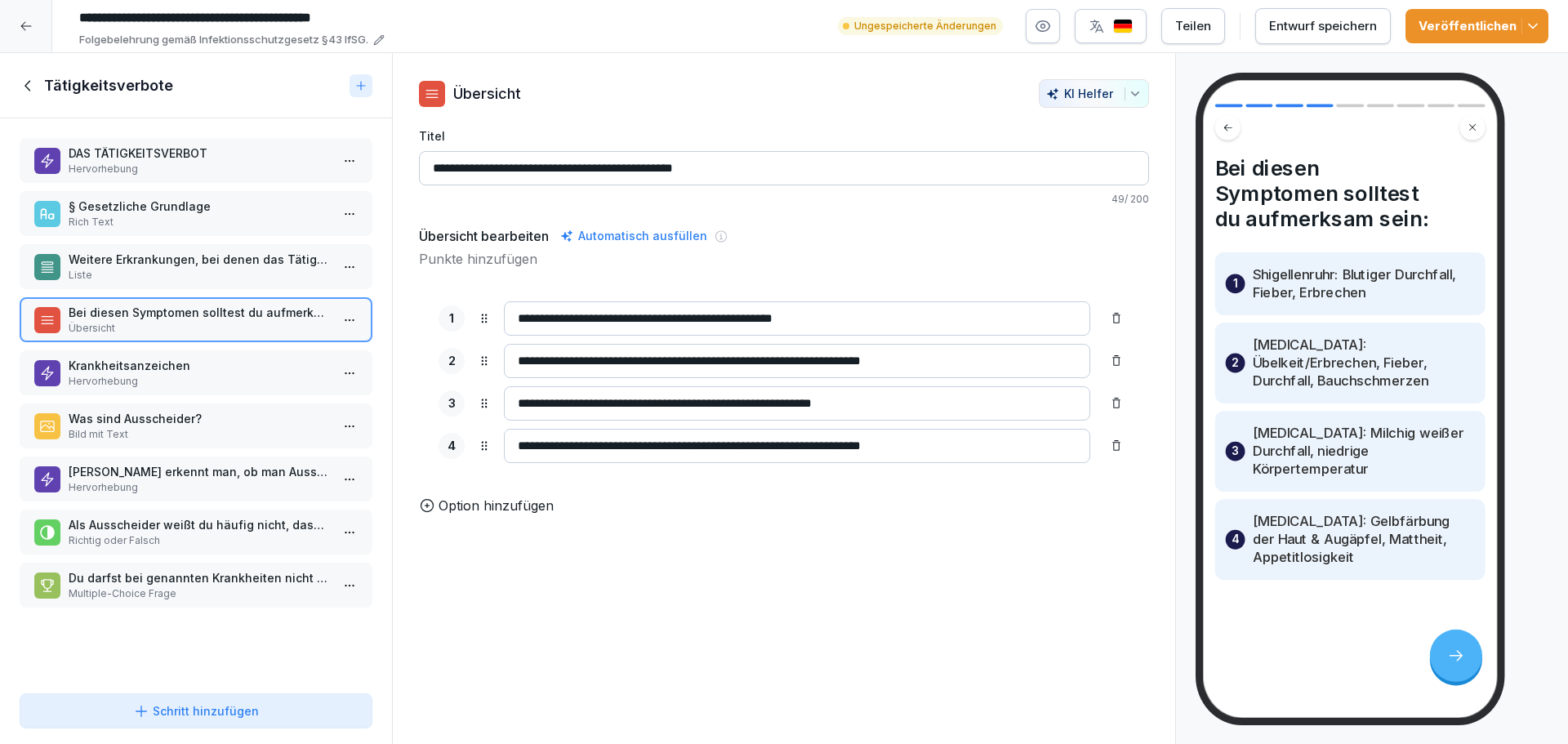
drag, startPoint x: 591, startPoint y: 317, endPoint x: 494, endPoint y: 312, distance: 97.1
click at [494, 312] on div "**********" at bounding box center [783, 318] width 691 height 35
drag, startPoint x: 592, startPoint y: 317, endPoint x: 487, endPoint y: 304, distance: 105.8
click at [493, 305] on div "**********" at bounding box center [783, 318] width 691 height 35
click at [212, 259] on p "Weitere Erkrankungen, bei denen das Tätigkeitsverbot besteht" at bounding box center [199, 260] width 262 height 17
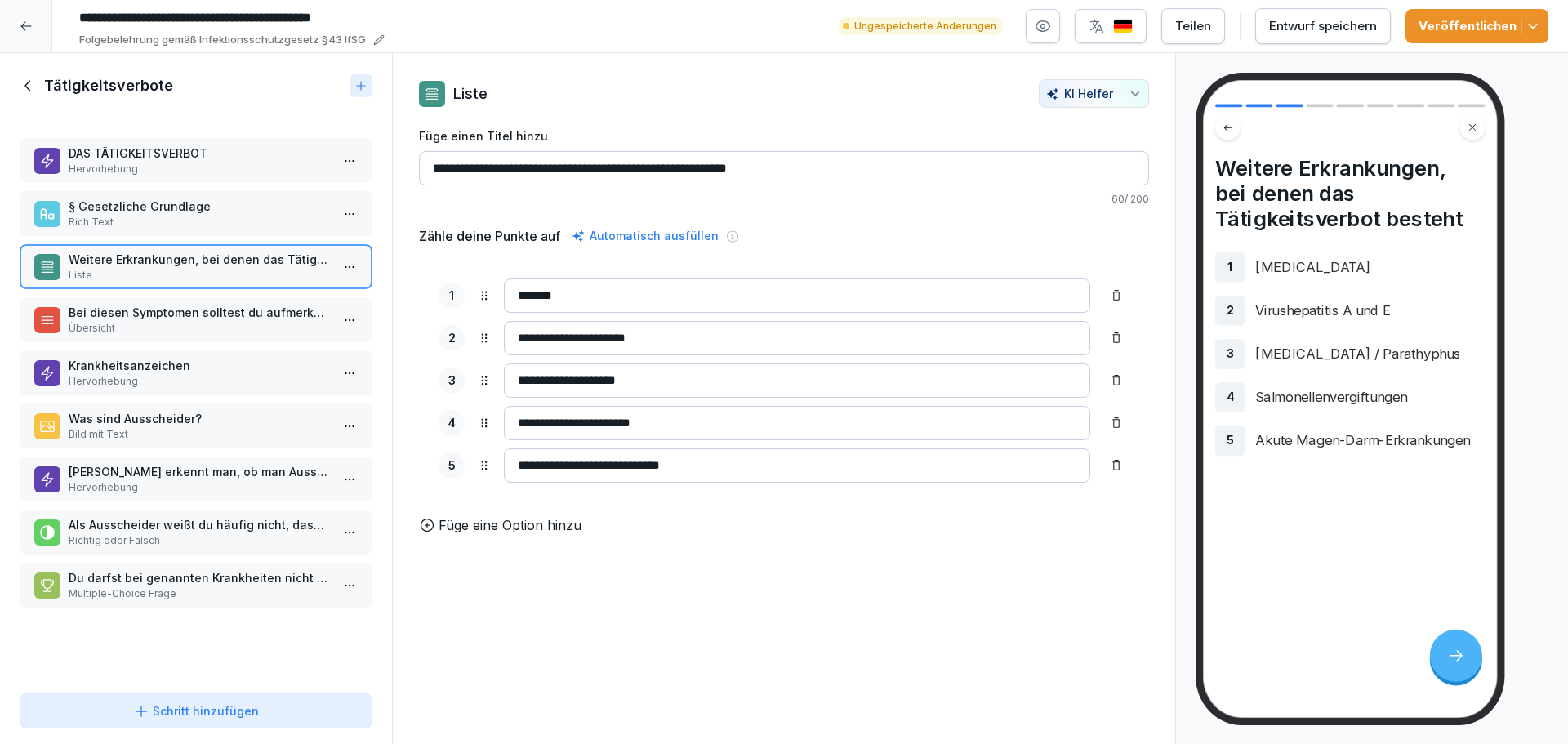
click at [103, 206] on p "§ Gesetzliche Grundlage" at bounding box center [199, 206] width 262 height 17
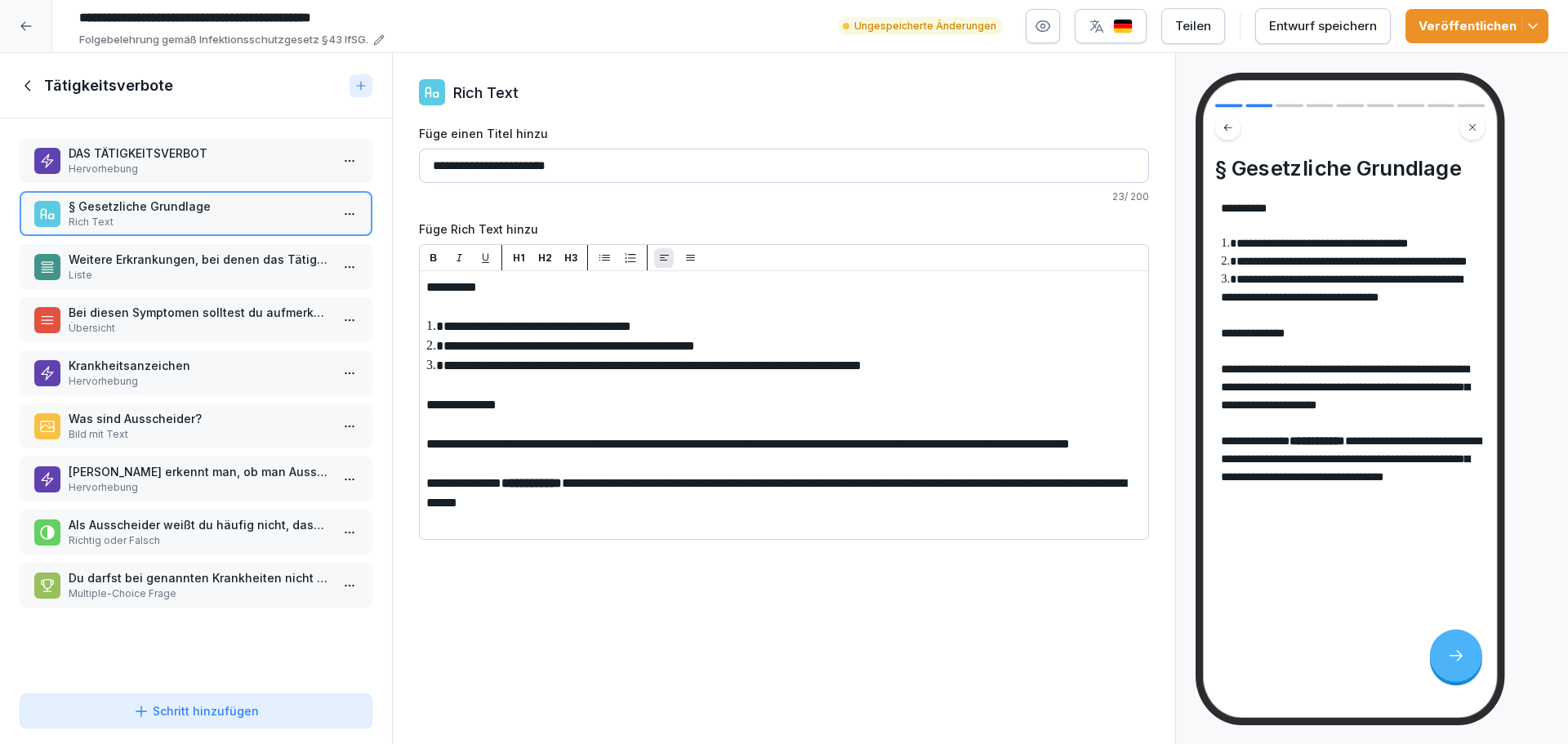
click at [88, 163] on p "Hervorhebung" at bounding box center [199, 169] width 262 height 14
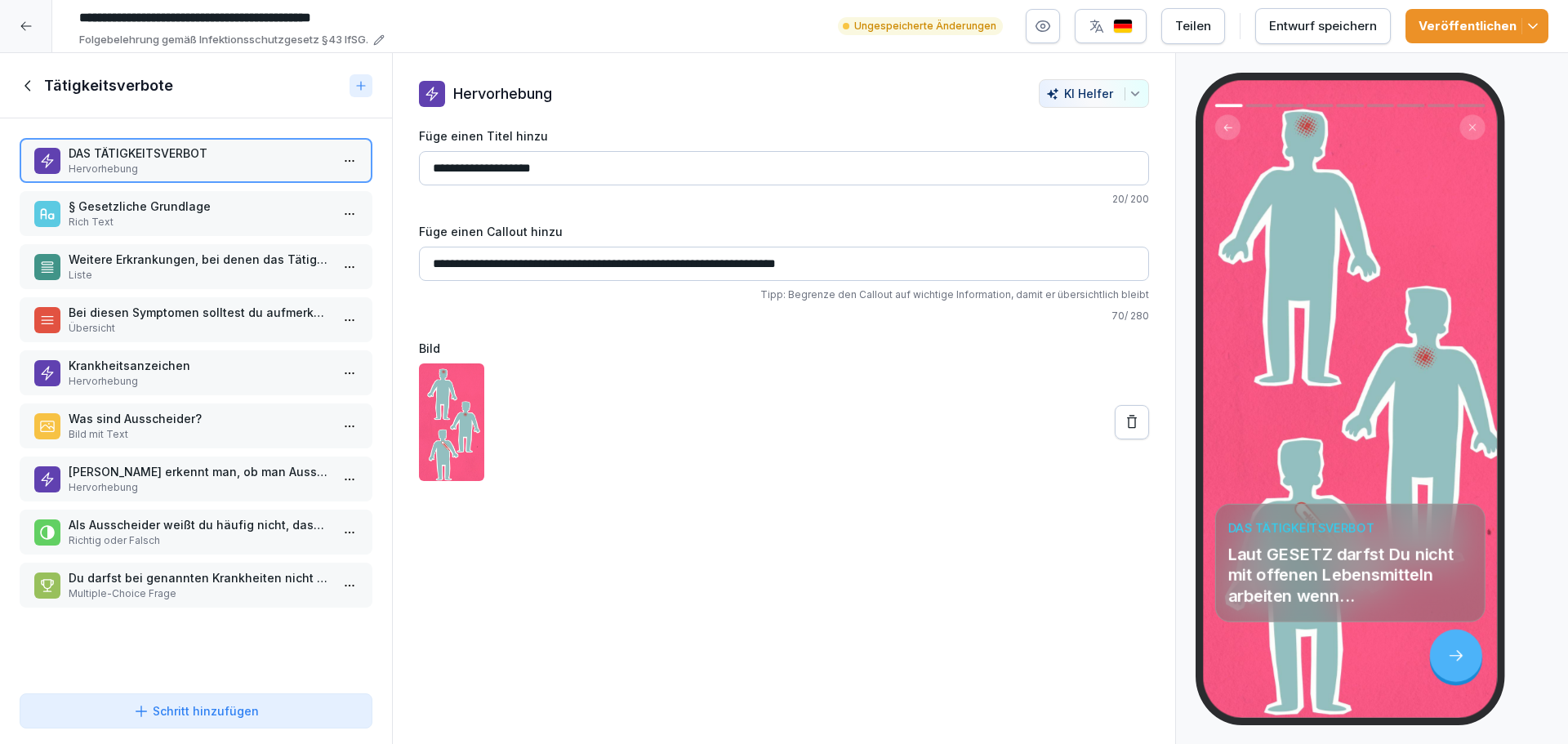
click at [238, 221] on p "Rich Text" at bounding box center [199, 221] width 262 height 14
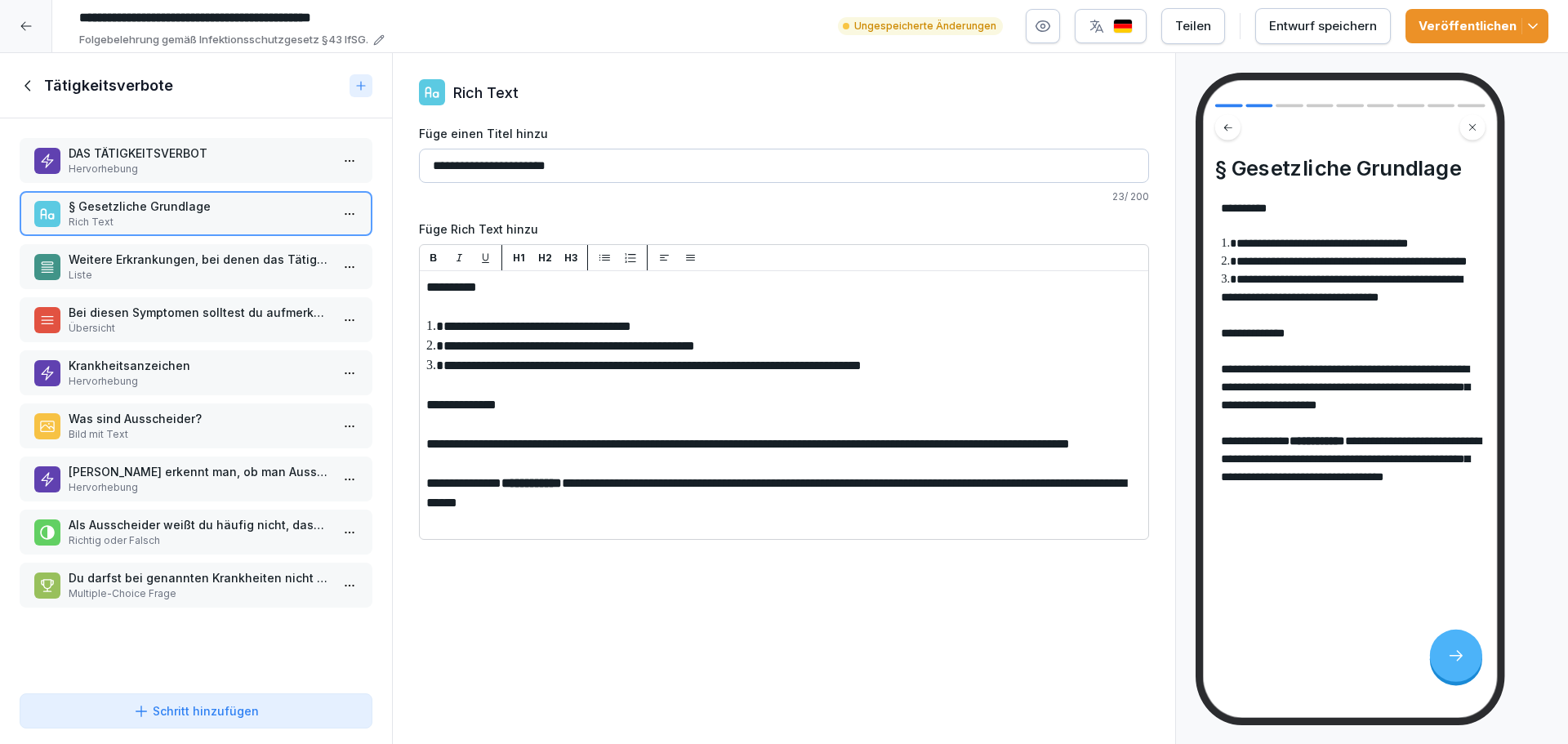
click at [213, 257] on p "Weitere Erkrankungen, bei denen das Tätigkeitsverbot besteht" at bounding box center [199, 260] width 262 height 17
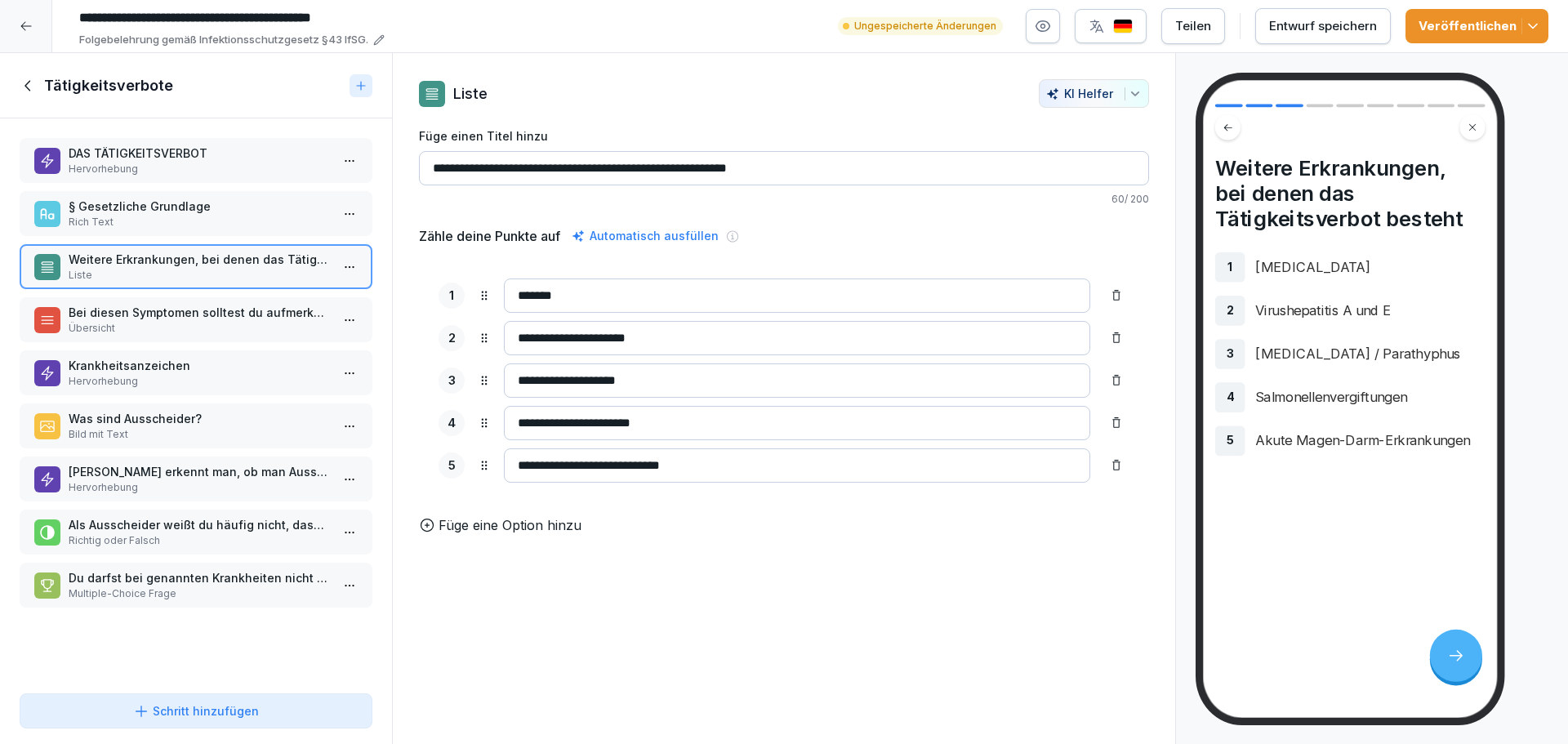
click at [201, 314] on p "Bei diesen Symptomen solltest du aufmerksam sein:" at bounding box center [199, 313] width 262 height 17
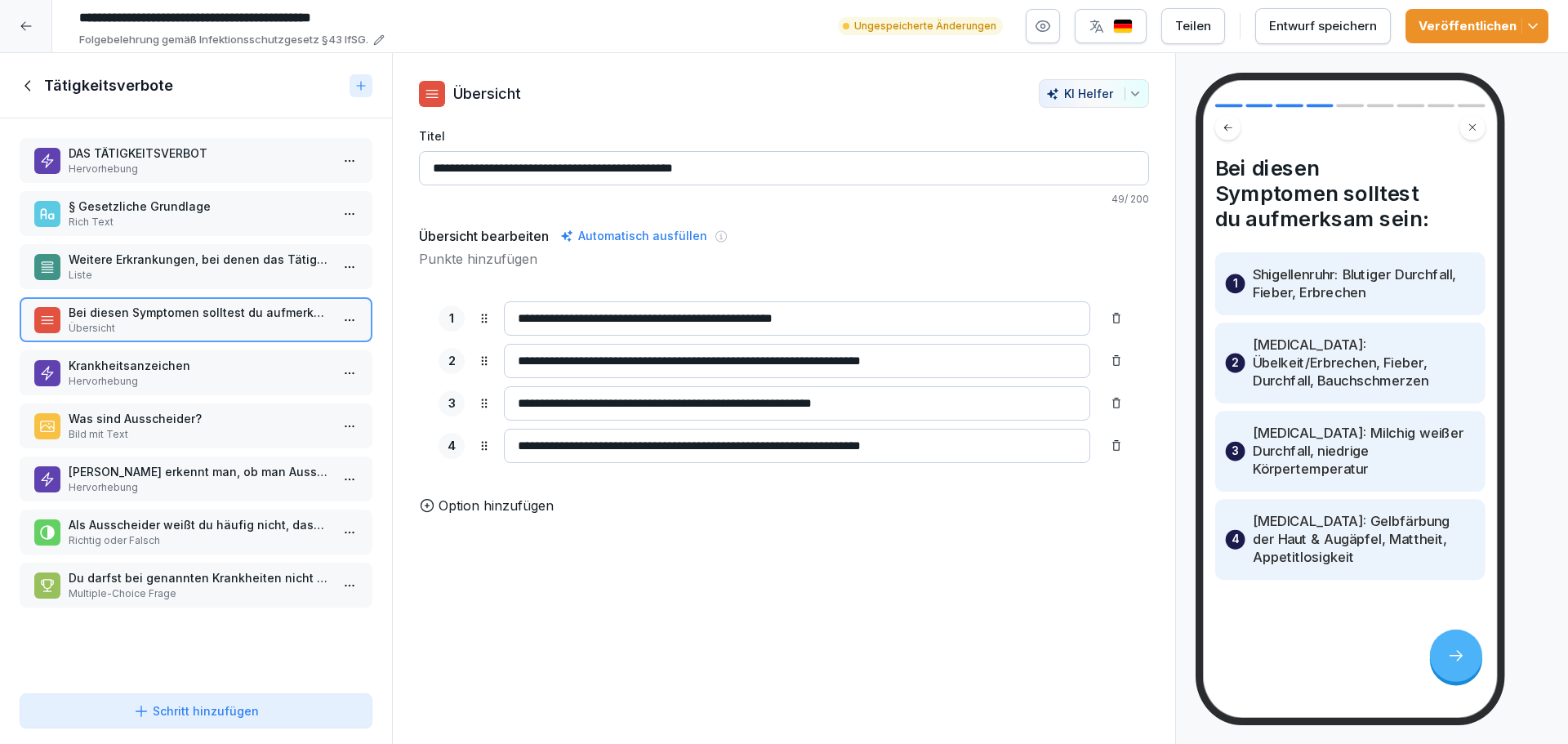
drag, startPoint x: 599, startPoint y: 360, endPoint x: 494, endPoint y: 356, distance: 105.1
click at [494, 356] on div "**********" at bounding box center [783, 361] width 691 height 35
click at [128, 268] on p "Liste" at bounding box center [199, 274] width 262 height 14
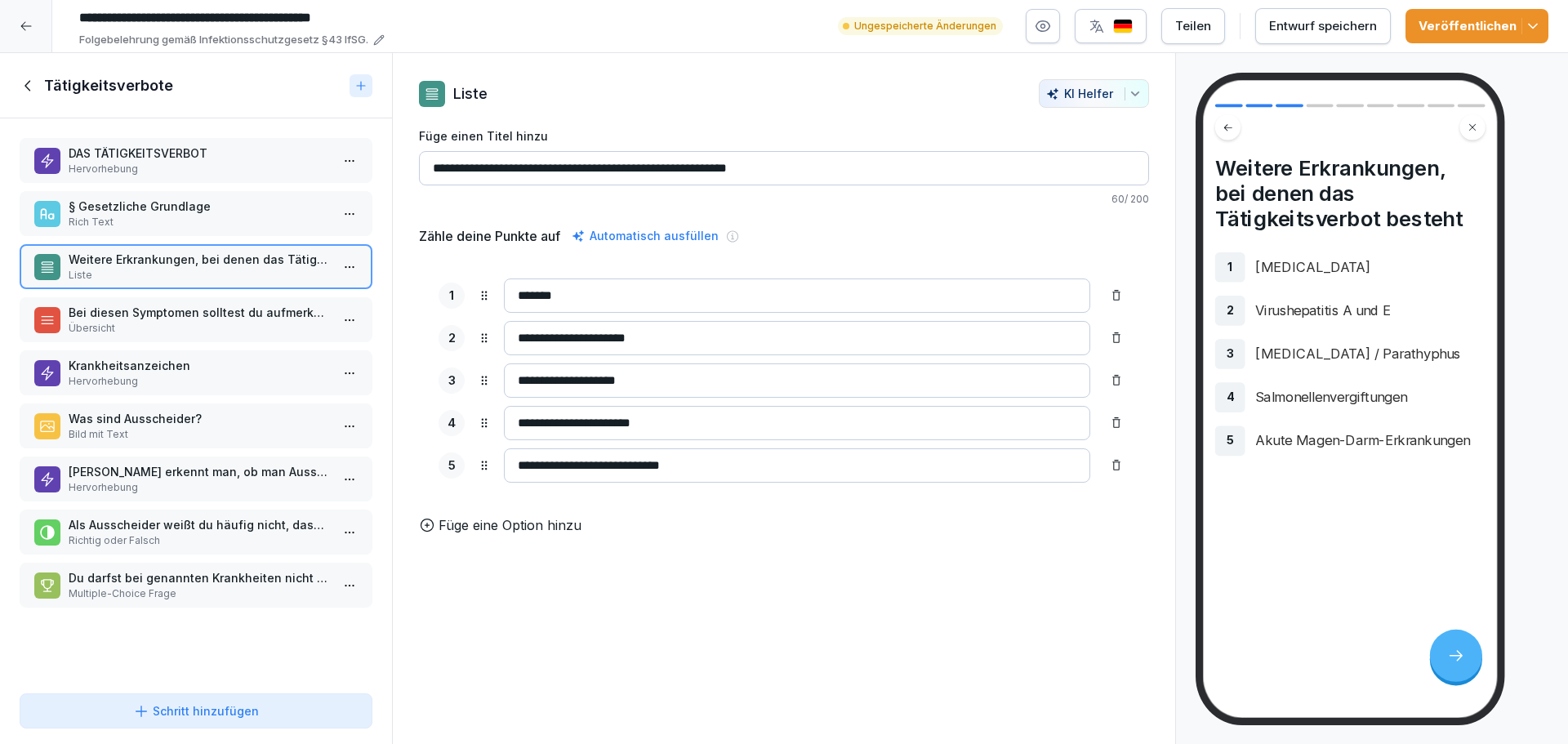
click at [234, 215] on p "Rich Text" at bounding box center [199, 221] width 262 height 14
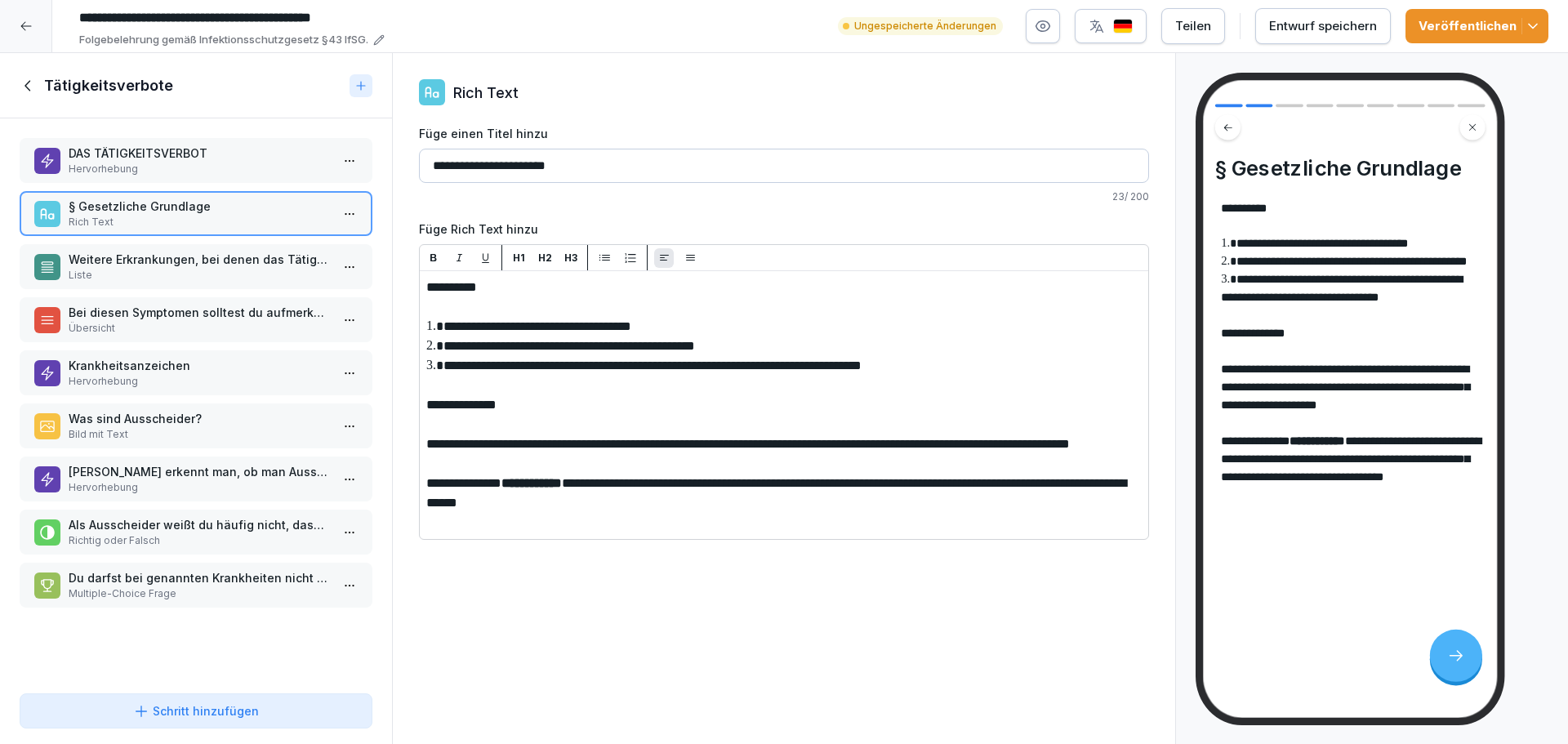
paste div
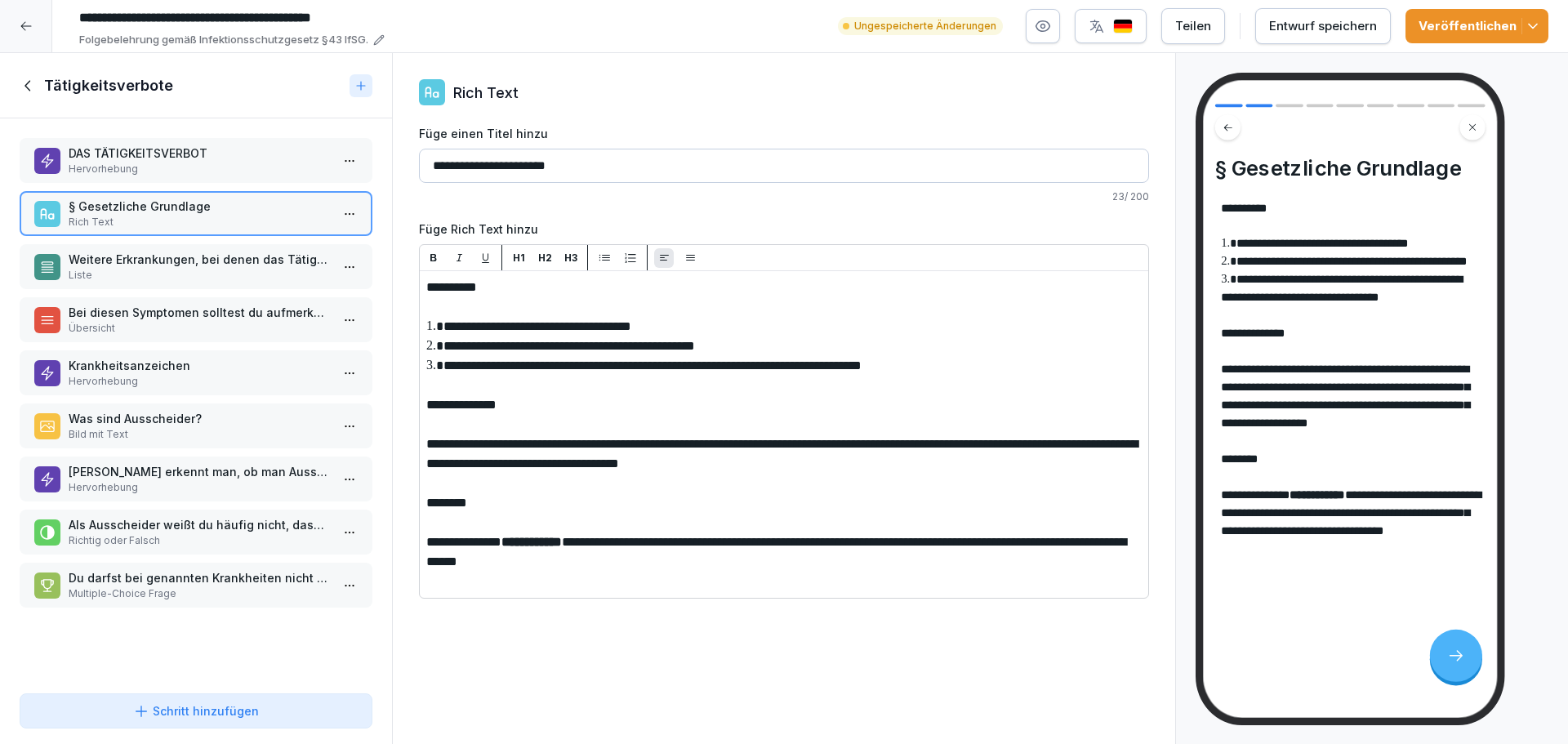
click at [192, 318] on p "Bei diesen Symptomen solltest du aufmerksam sein:" at bounding box center [199, 313] width 262 height 17
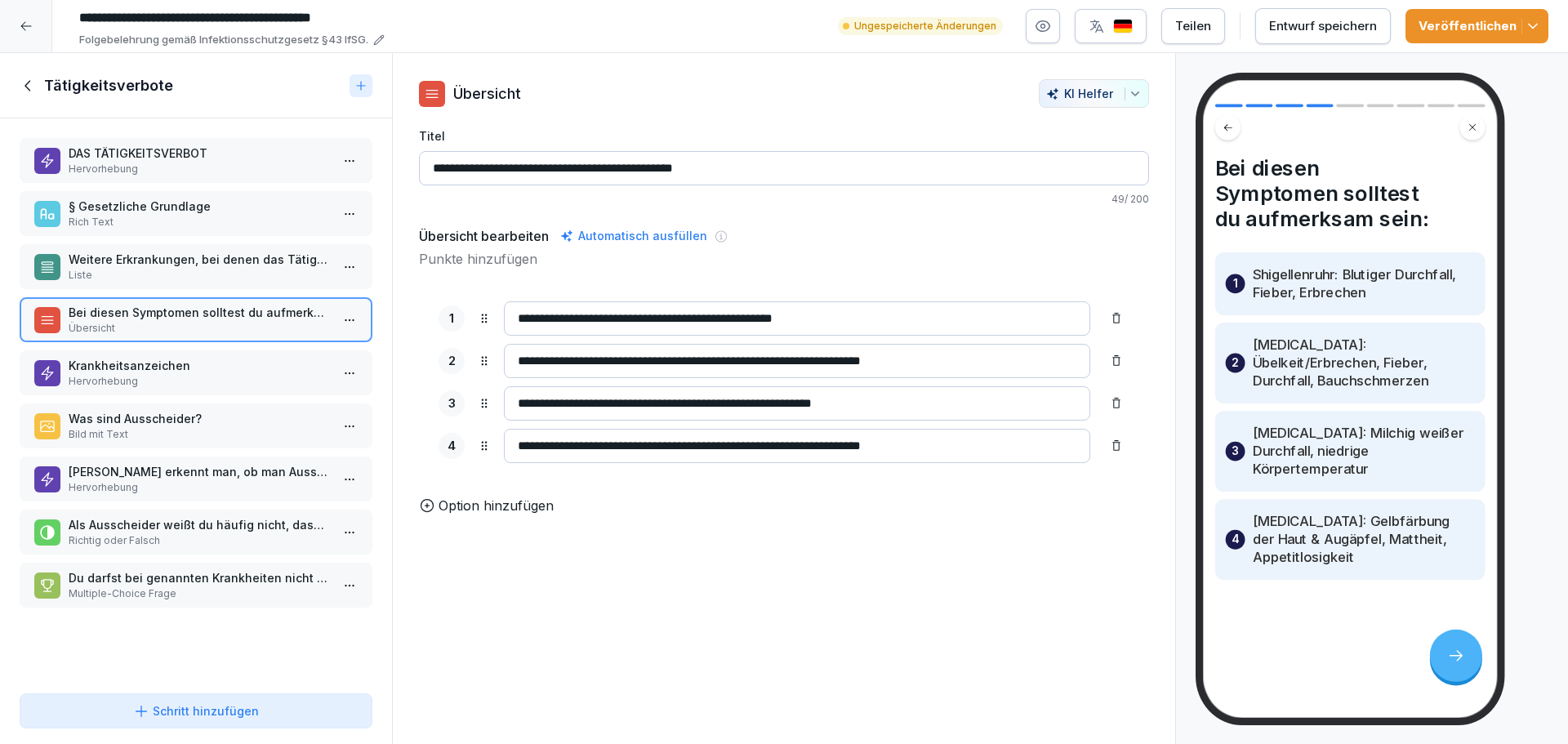
click at [189, 359] on p "Krankheitsanzeichen" at bounding box center [199, 365] width 262 height 17
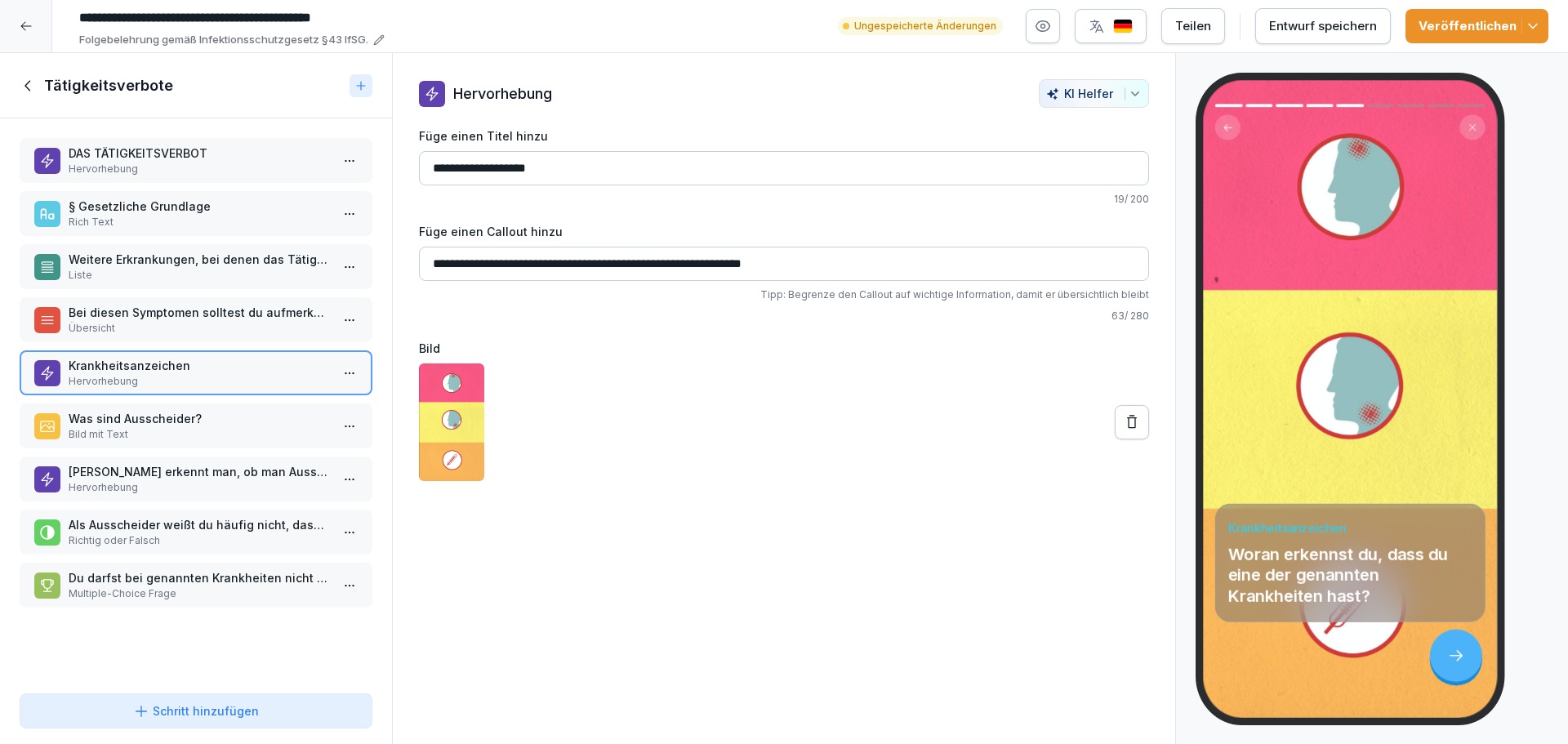
click at [185, 421] on p "Was sind Ausscheider?" at bounding box center [199, 419] width 262 height 17
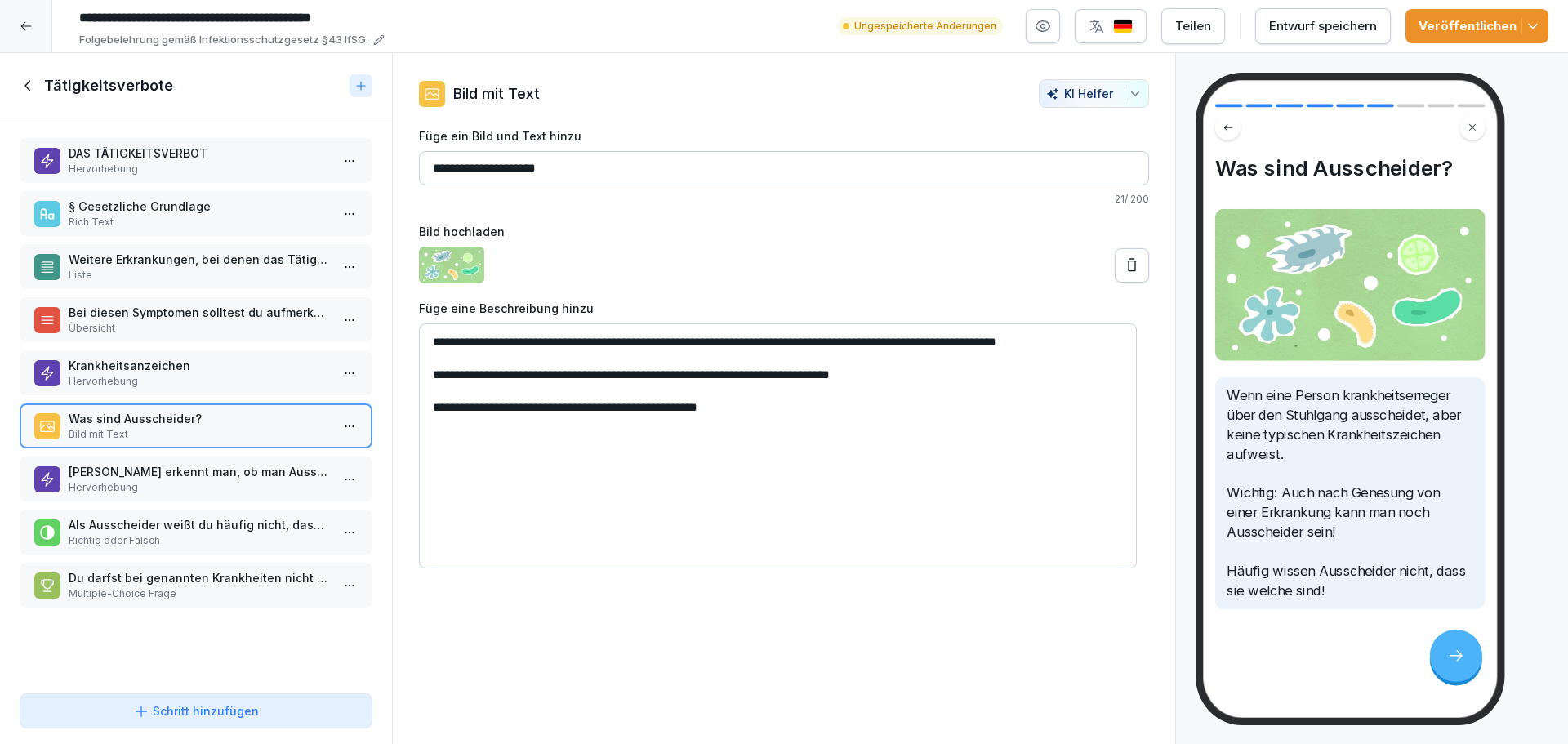
click at [176, 487] on p "Hervorhebung" at bounding box center [199, 487] width 262 height 14
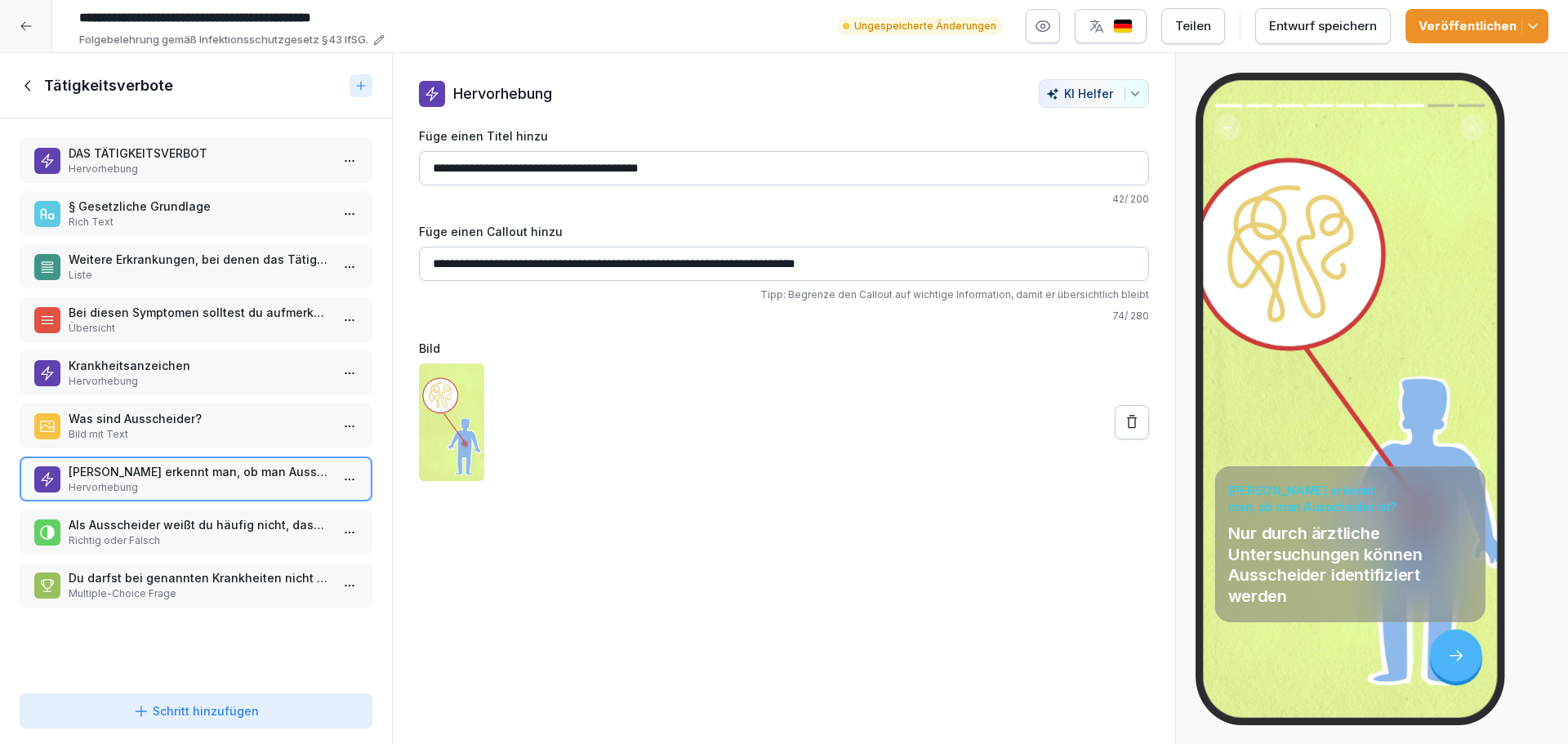
click at [175, 520] on p "Als Ausscheider weißt du häufig nicht, dass Du ein solcher bist." at bounding box center [199, 524] width 262 height 17
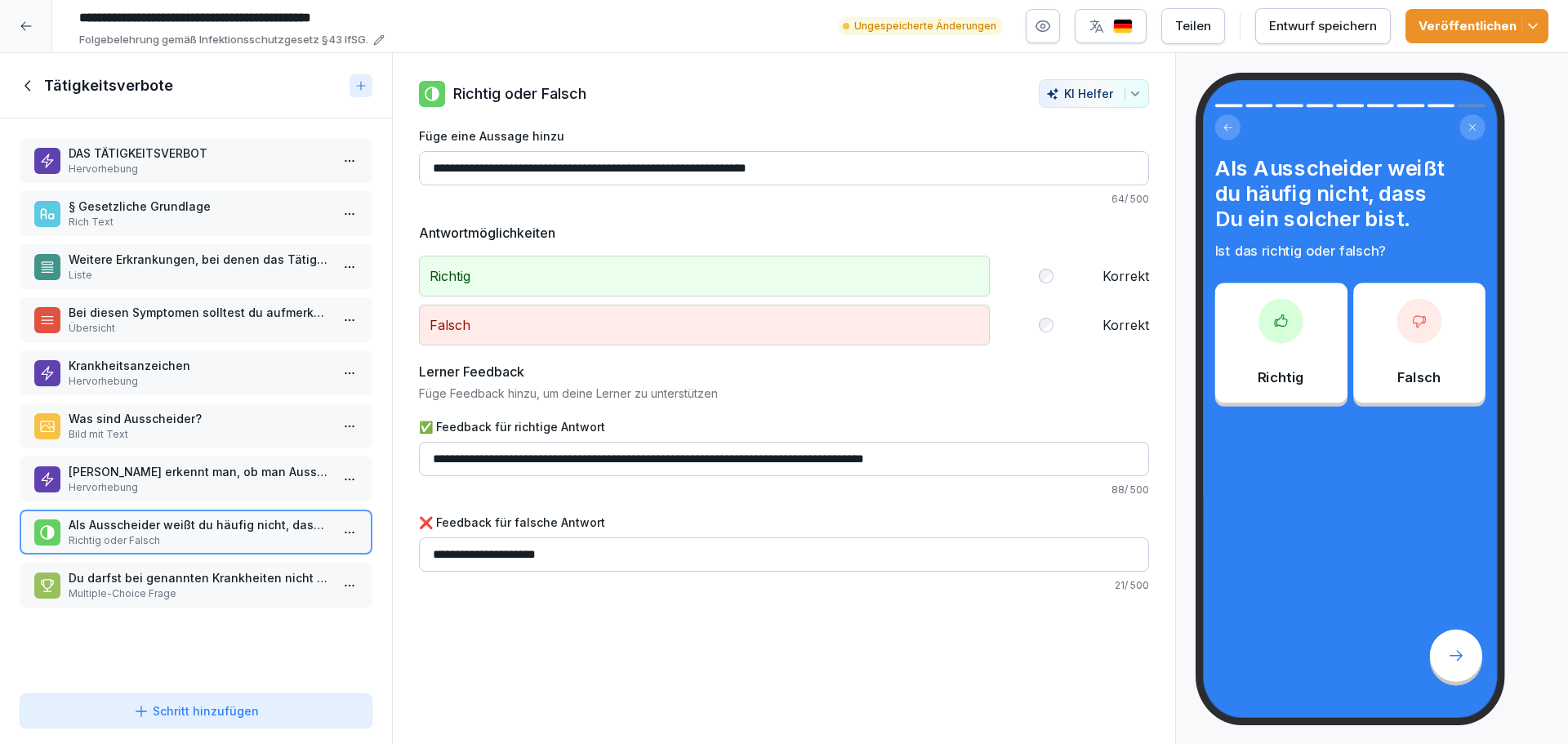
click at [172, 580] on p "Du darfst bei genannten Krankheiten nicht zur Arbeit gehen, wenn du..." at bounding box center [199, 578] width 262 height 17
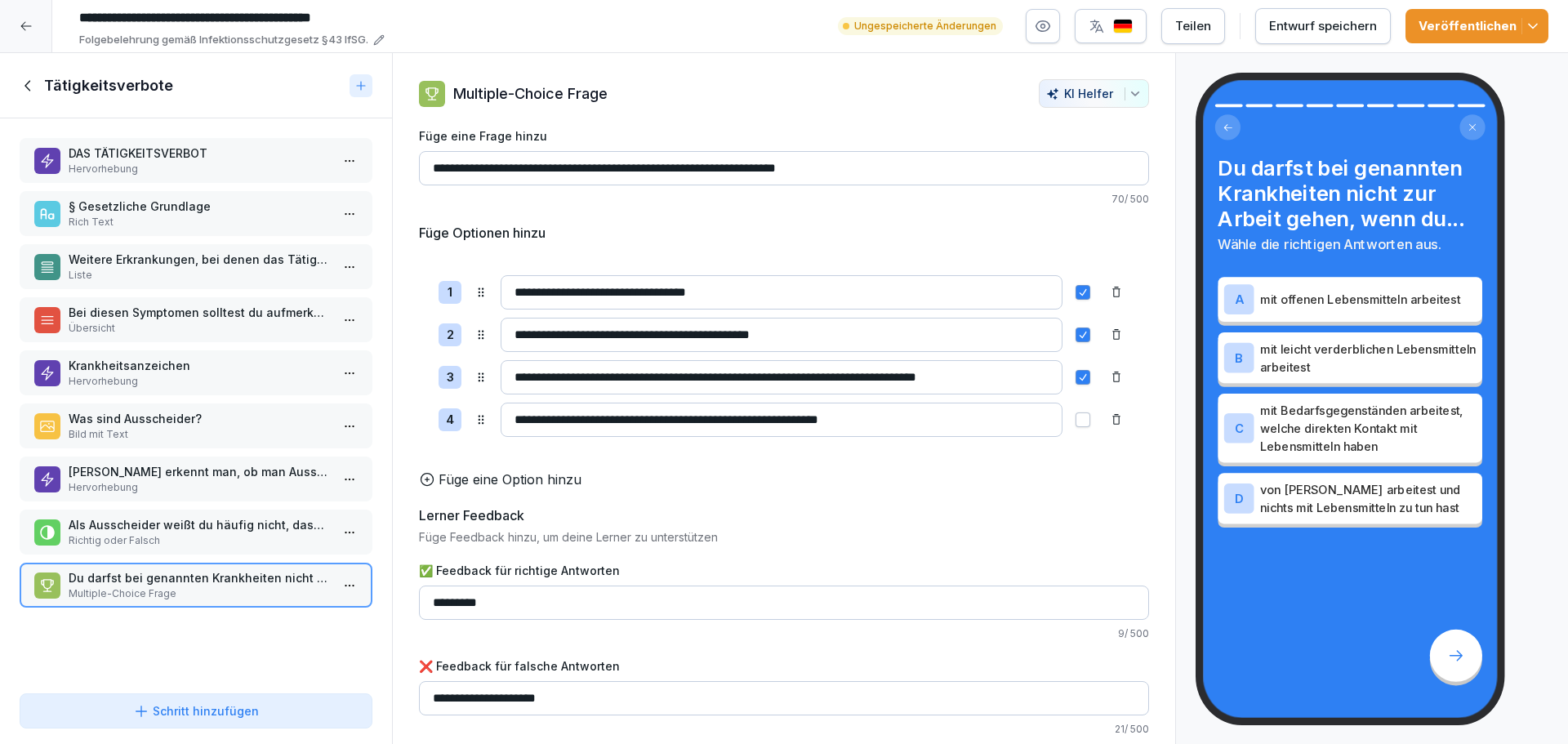
click at [148, 212] on p "§ Gesetzliche Grundlage" at bounding box center [199, 206] width 262 height 17
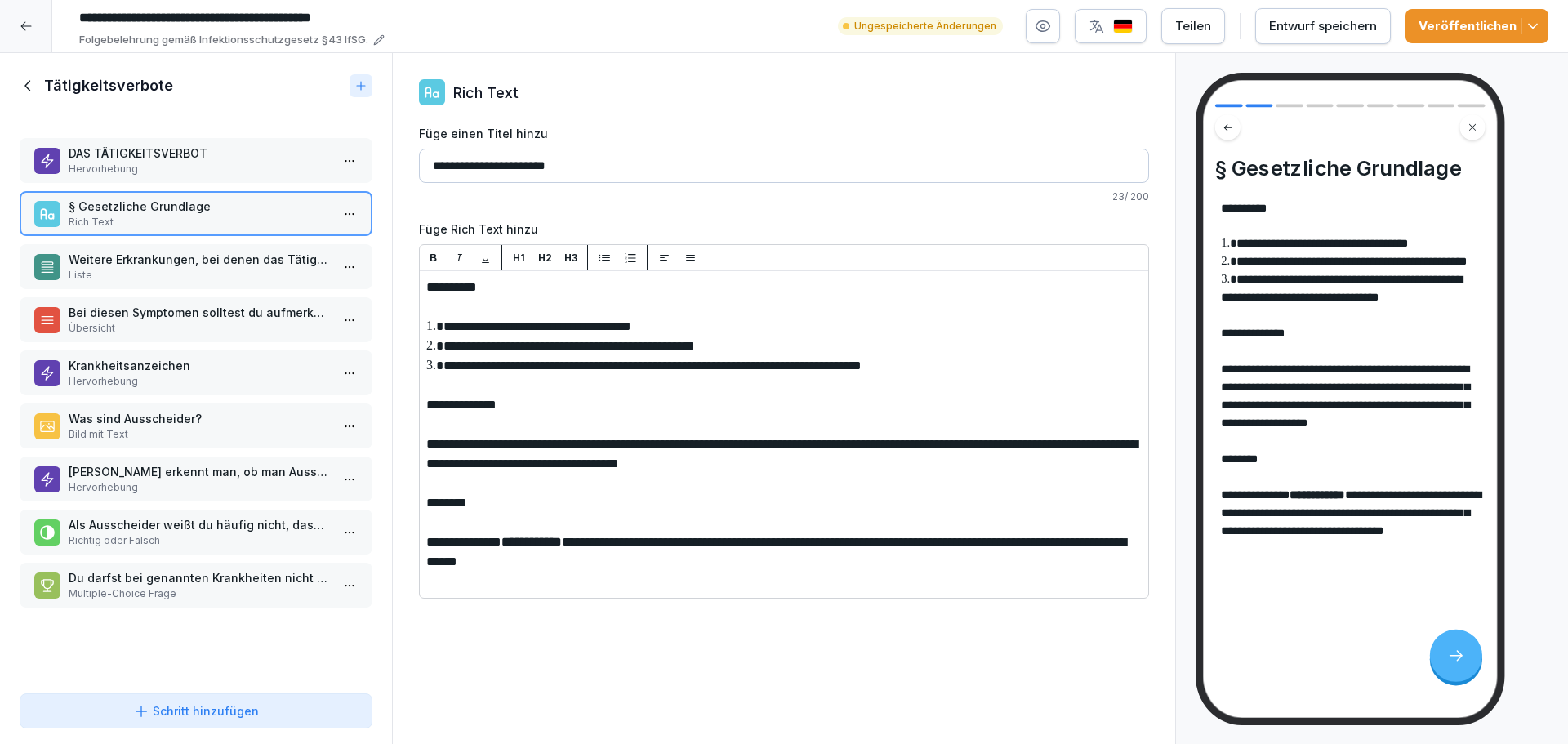
click at [147, 174] on p "Hervorhebung" at bounding box center [199, 169] width 262 height 14
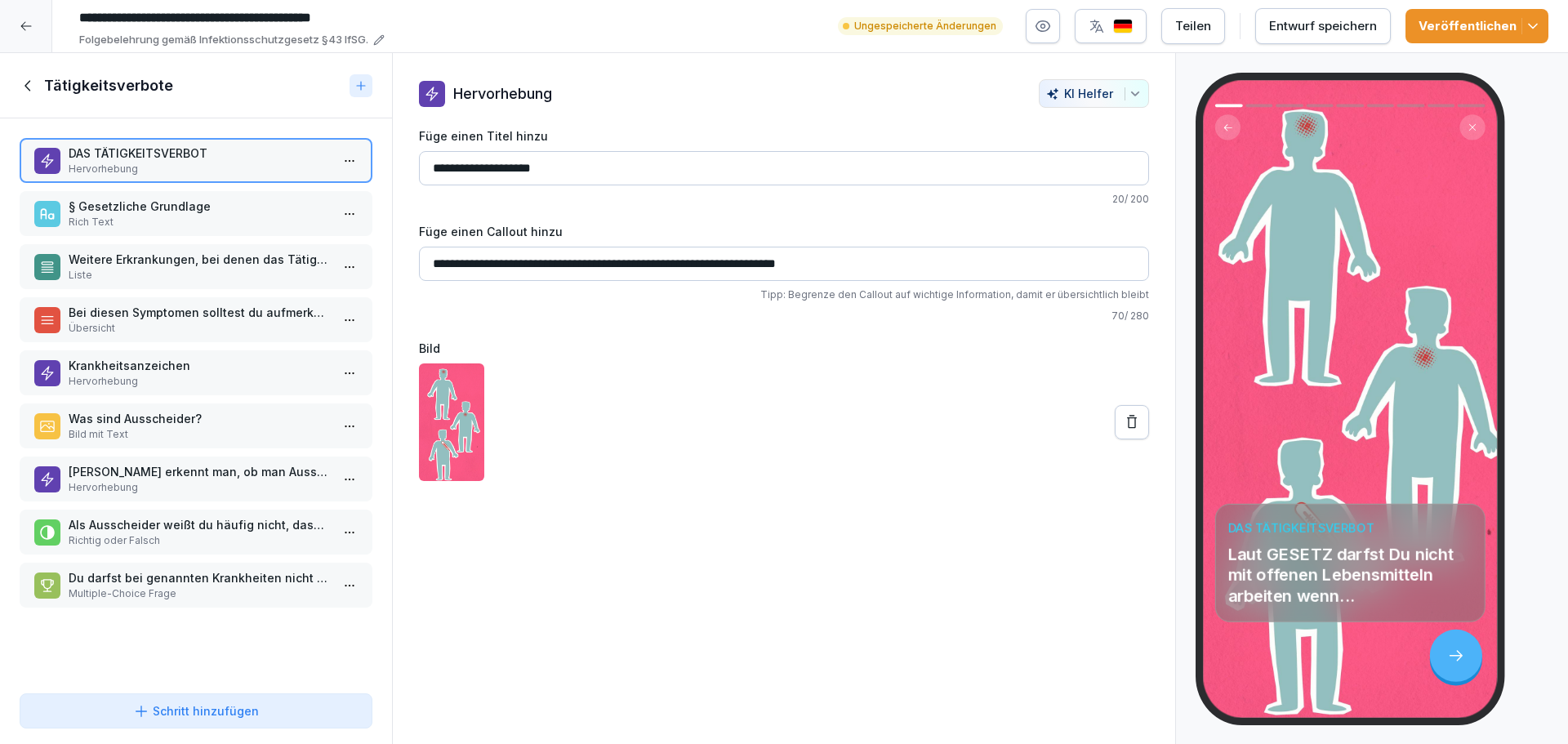
click at [151, 214] on p "§ Gesetzliche Grundlage" at bounding box center [199, 206] width 262 height 17
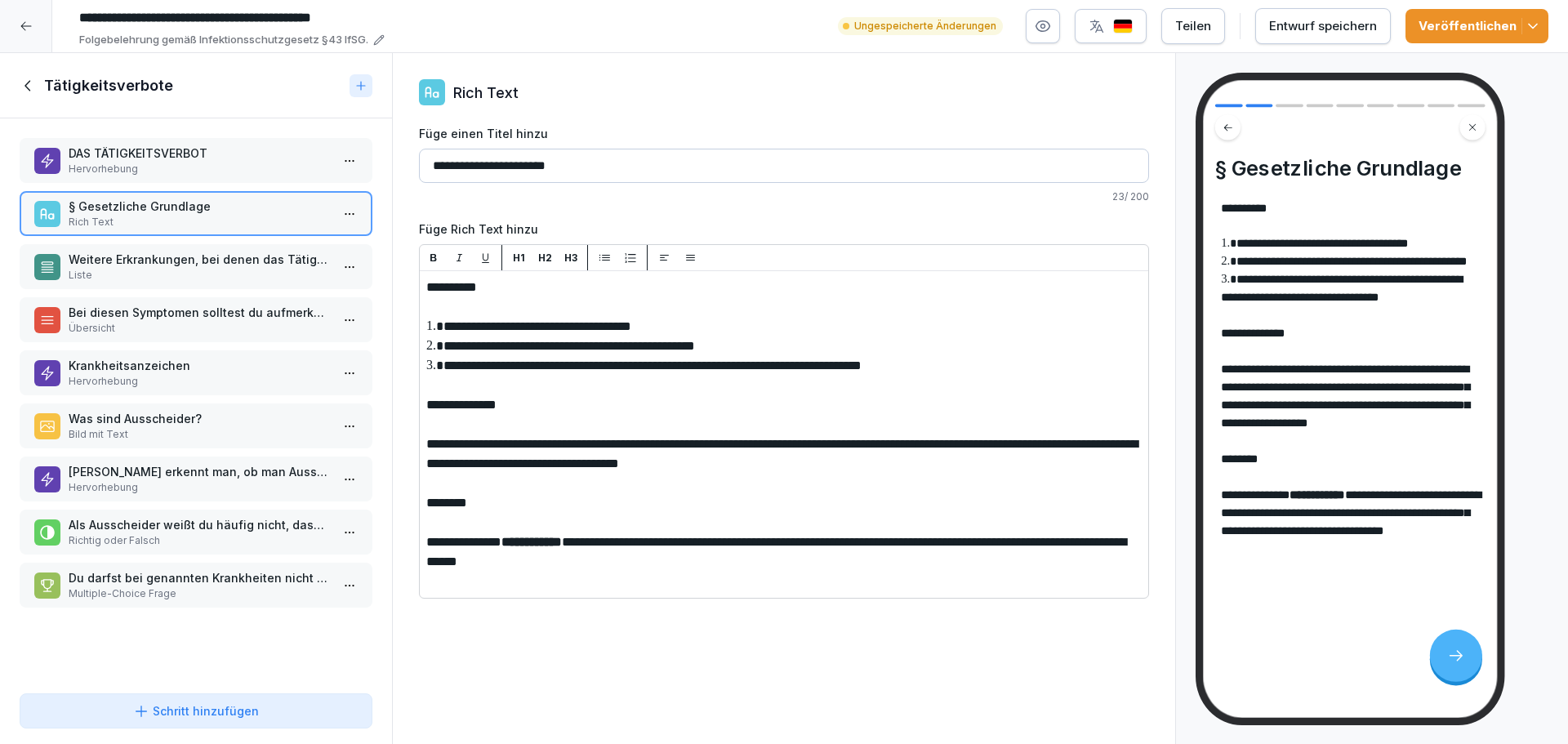
click at [156, 265] on p "Weitere Erkrankungen, bei denen das Tätigkeitsverbot besteht" at bounding box center [199, 260] width 262 height 17
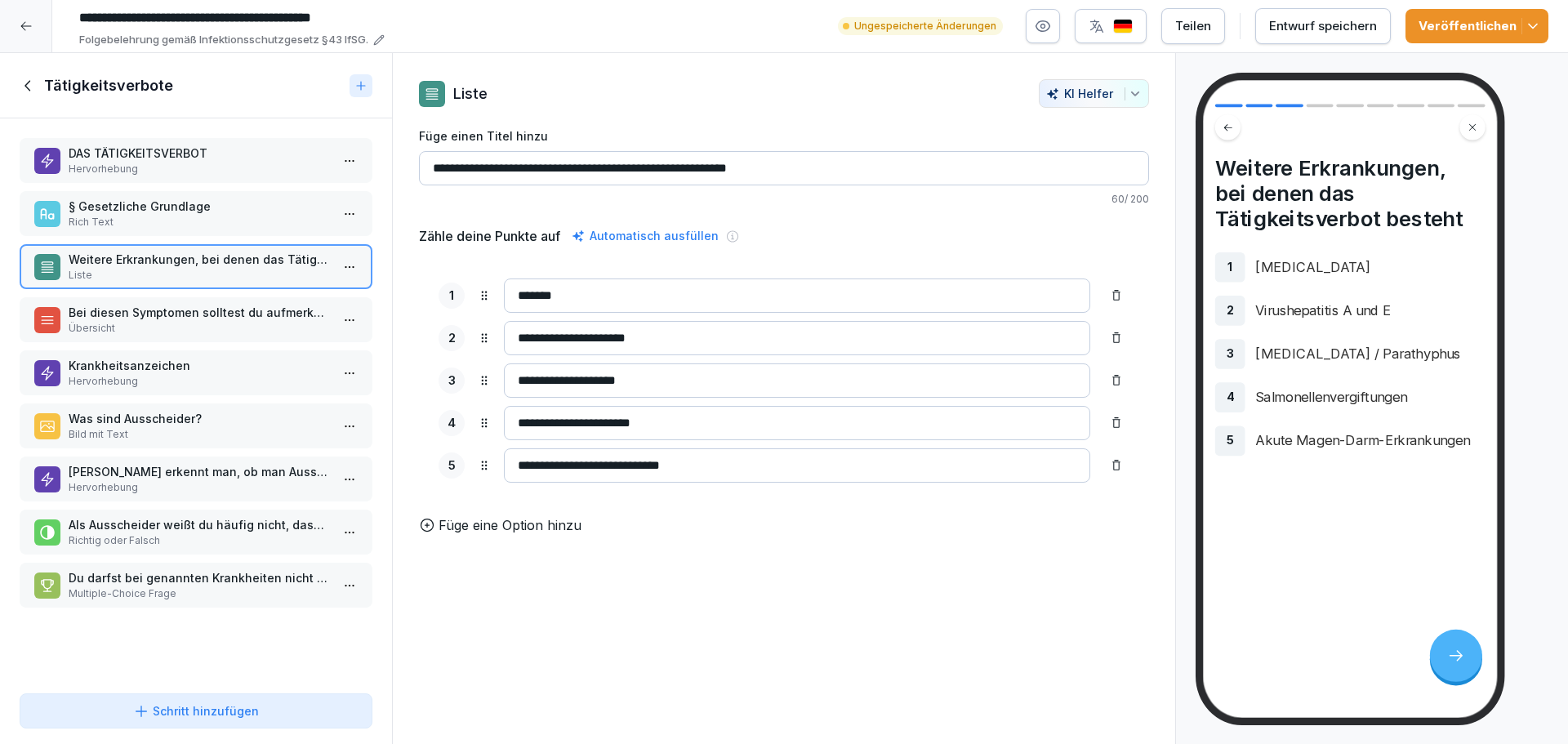
click at [149, 317] on p "Bei diesen Symptomen solltest du aufmerksam sein:" at bounding box center [199, 313] width 262 height 17
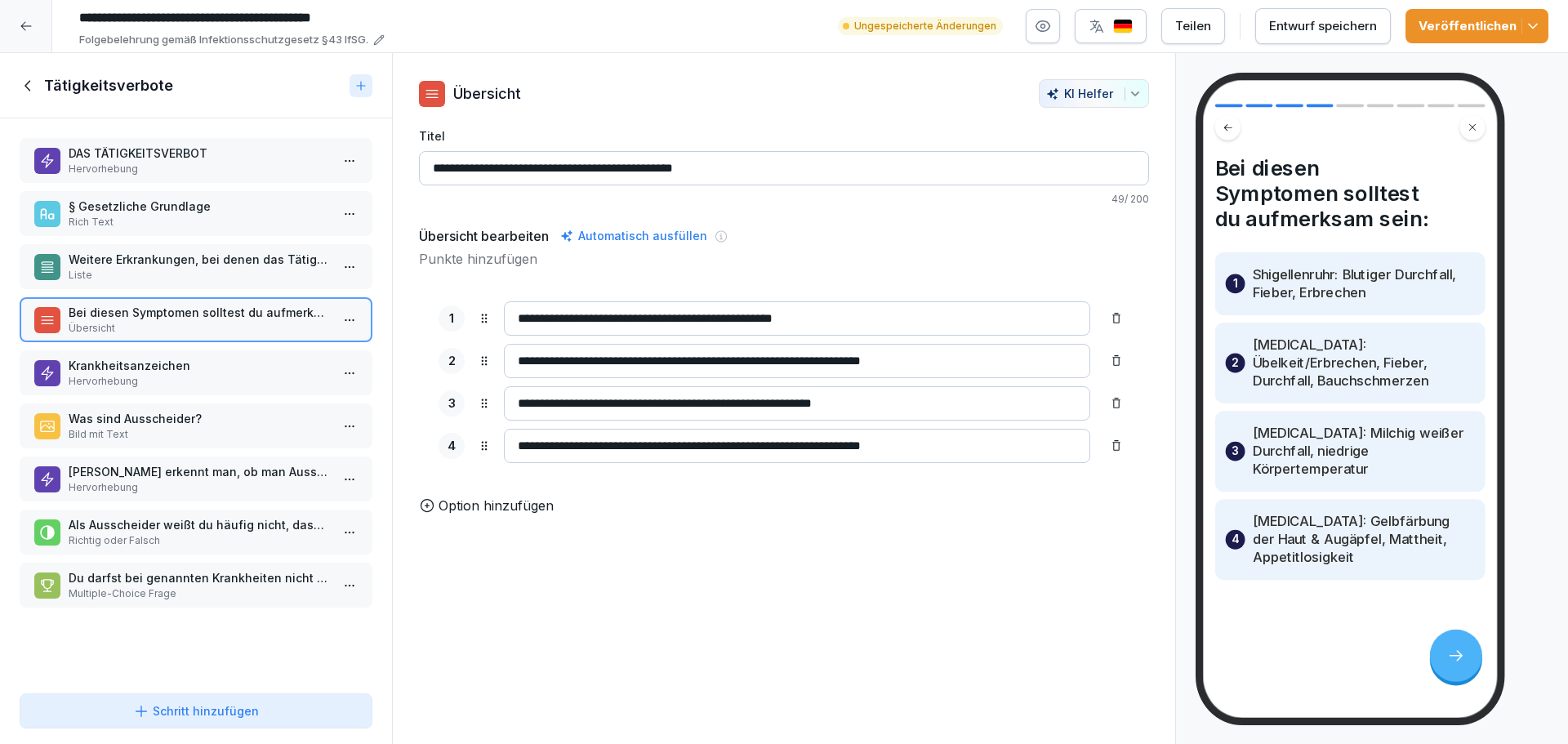
click at [149, 361] on p "Krankheitsanzeichen" at bounding box center [199, 365] width 262 height 17
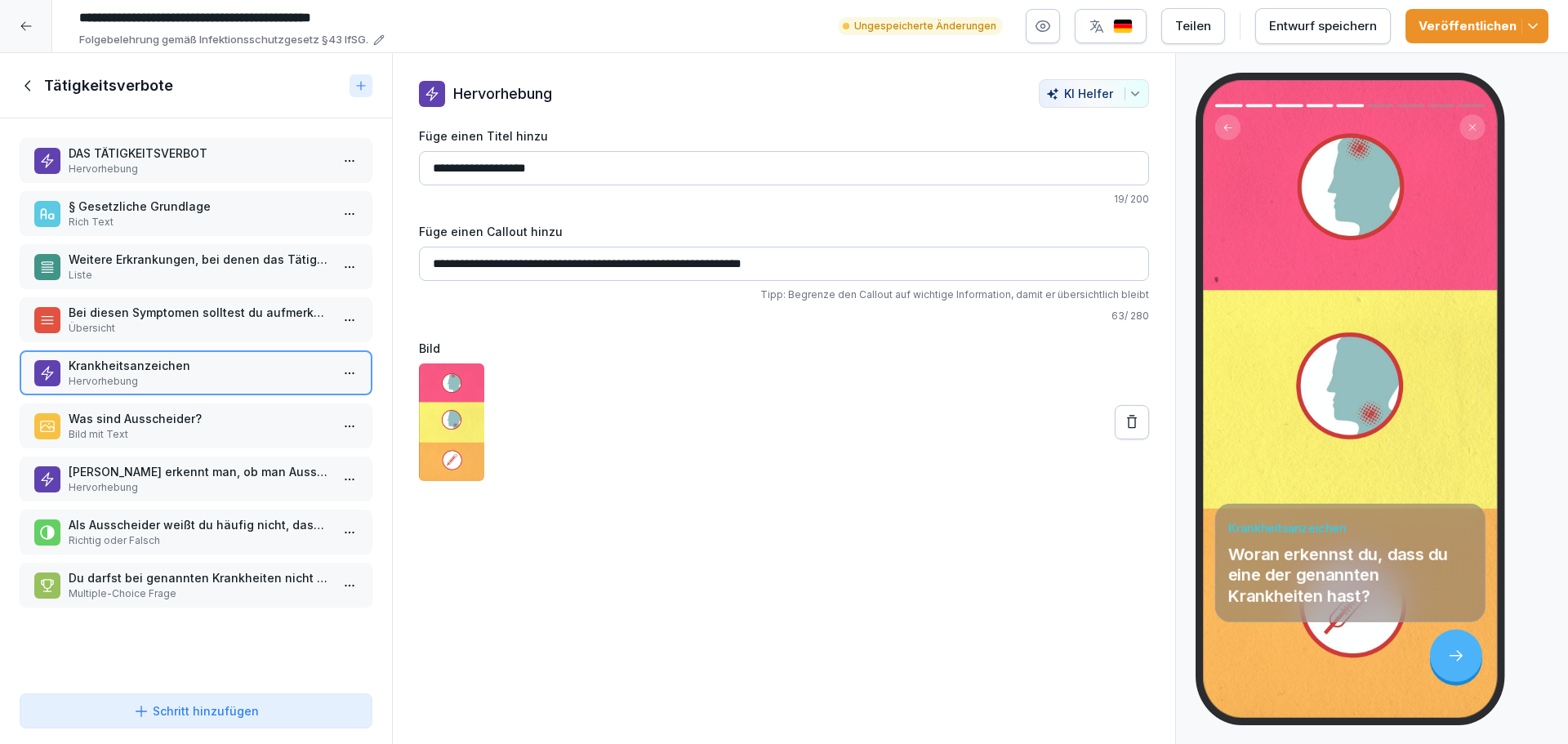
click at [142, 326] on p "Übersicht" at bounding box center [199, 328] width 262 height 14
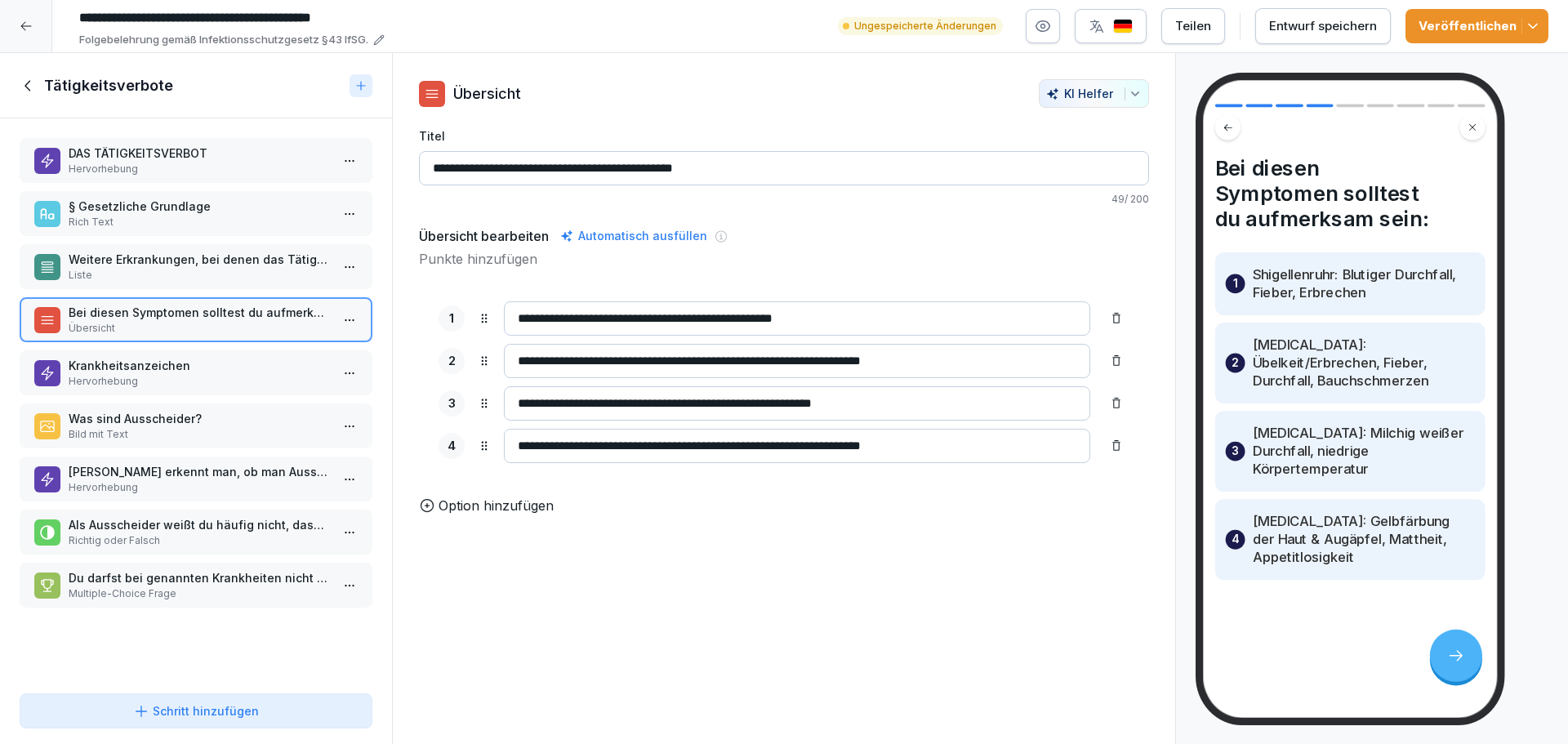
click at [147, 276] on p "Liste" at bounding box center [199, 274] width 262 height 14
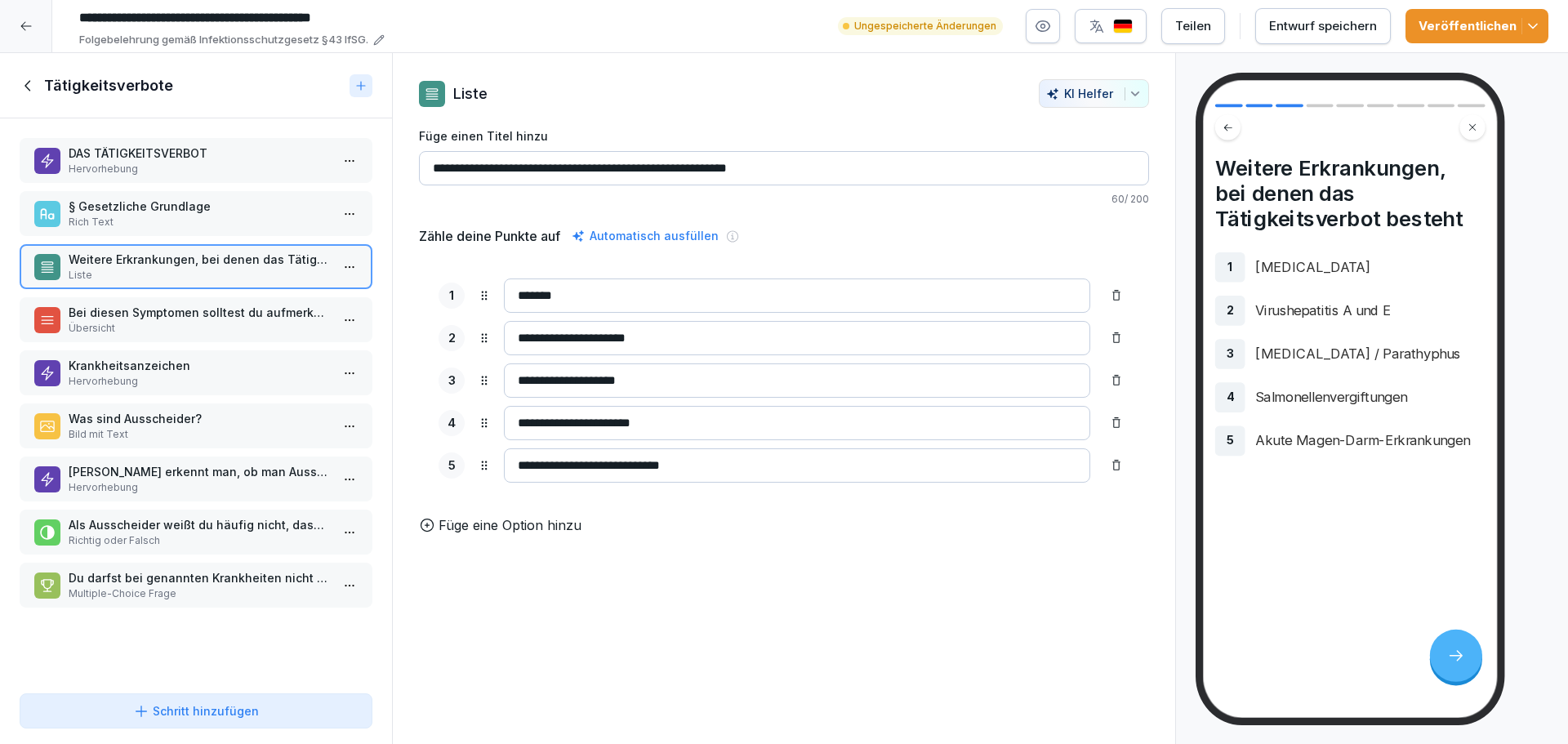
click at [143, 224] on p "Rich Text" at bounding box center [199, 221] width 262 height 14
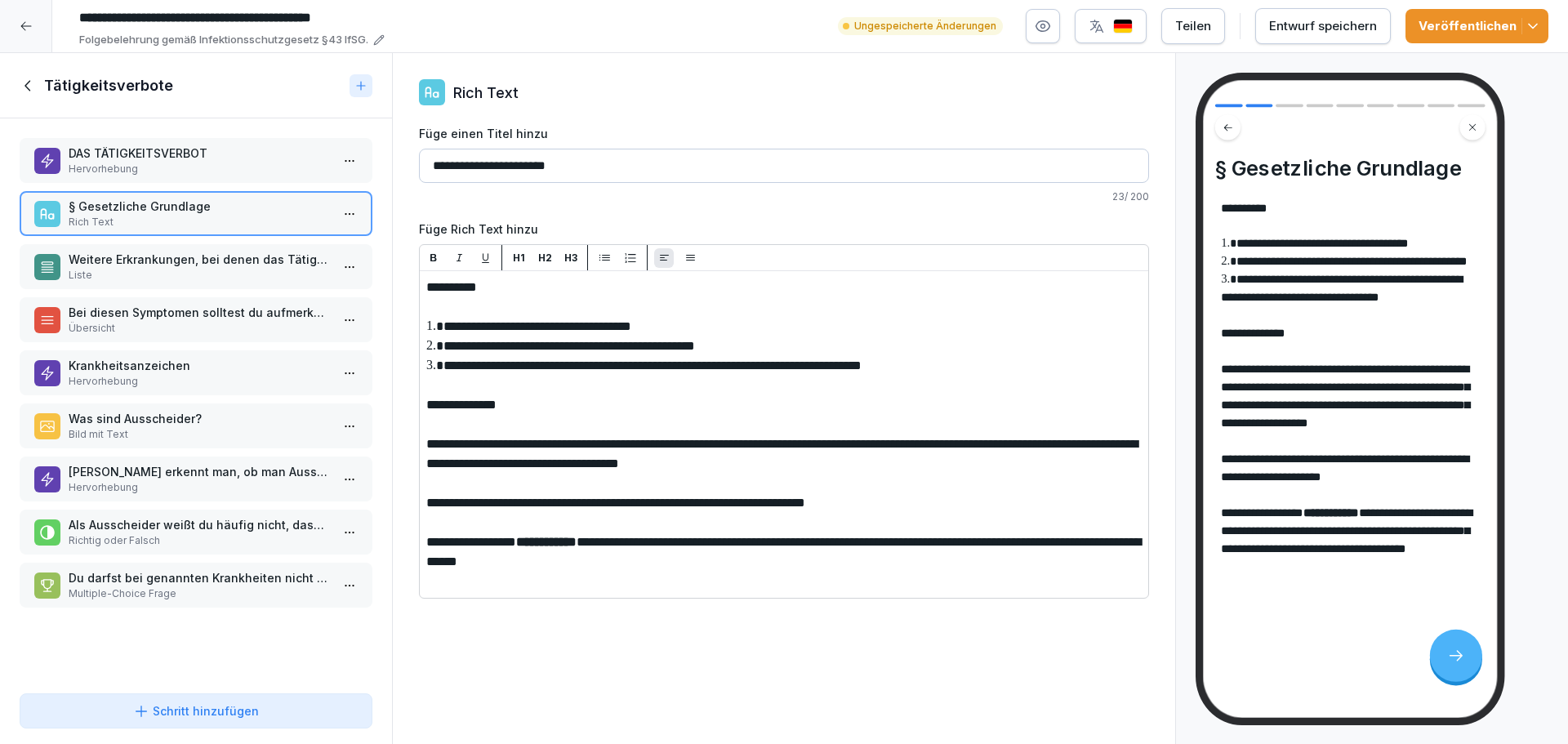
drag, startPoint x: 643, startPoint y: 542, endPoint x: 546, endPoint y: 534, distance: 97.3
click at [576, 545] on span "**********" at bounding box center [545, 542] width 60 height 12
drag, startPoint x: 648, startPoint y: 543, endPoint x: 532, endPoint y: 544, distance: 116.0
drag, startPoint x: 735, startPoint y: 543, endPoint x: 802, endPoint y: 572, distance: 73.0
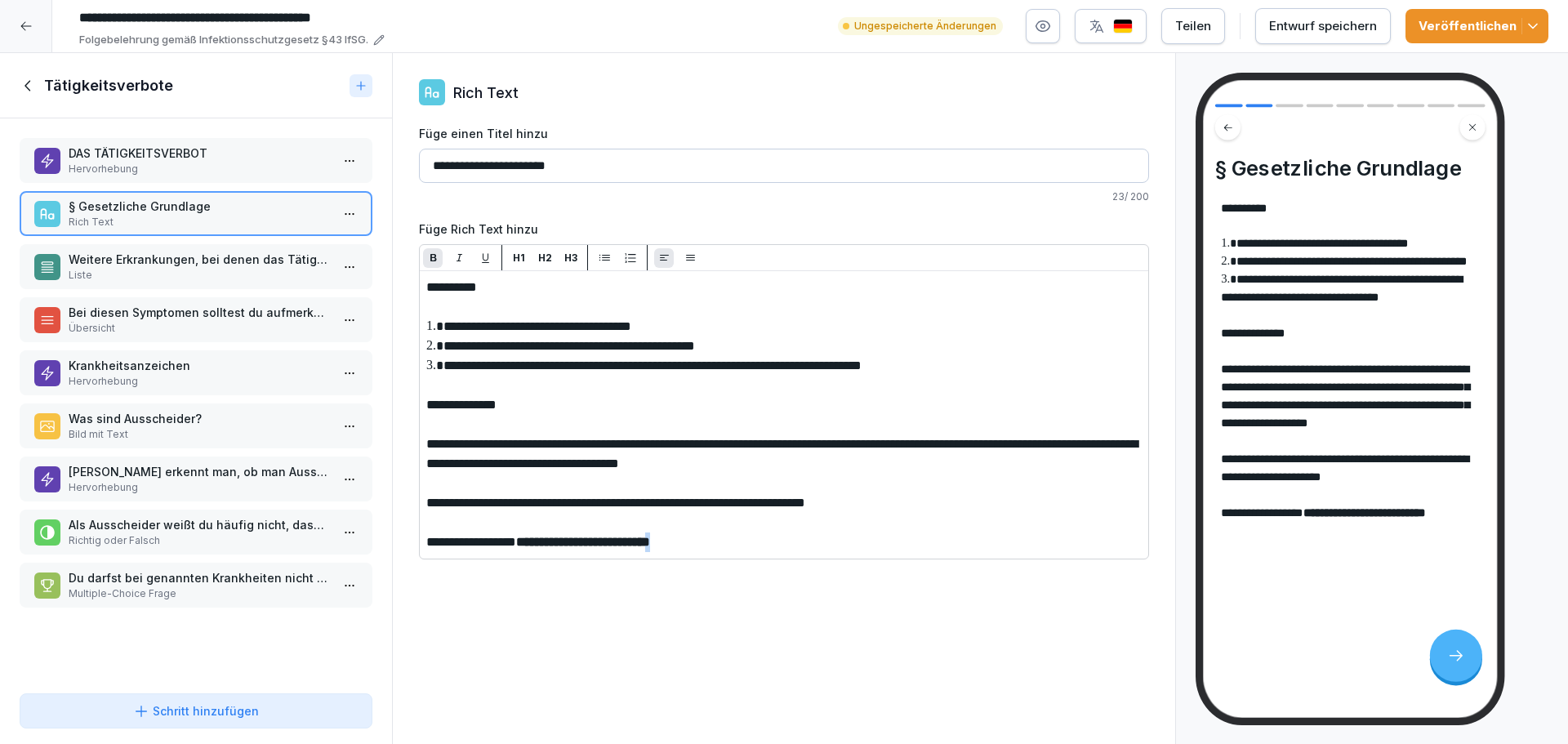
click at [428, 257] on icon "button" at bounding box center [433, 257] width 12 height 12
click at [1459, 23] on div "Veröffentlichen" at bounding box center [1477, 26] width 117 height 18
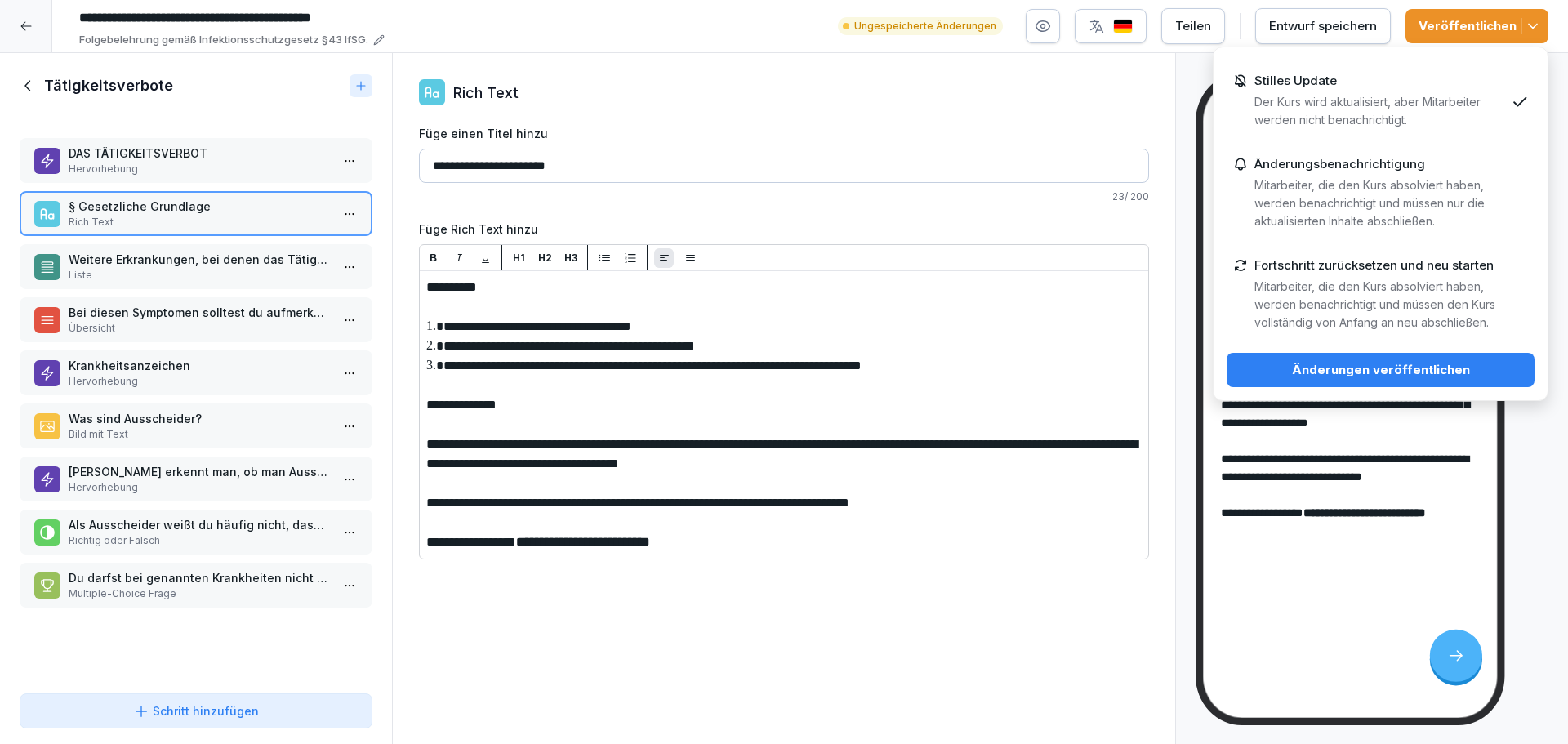
click at [1428, 377] on div "Änderungen veröffentlichen" at bounding box center [1380, 370] width 282 height 18
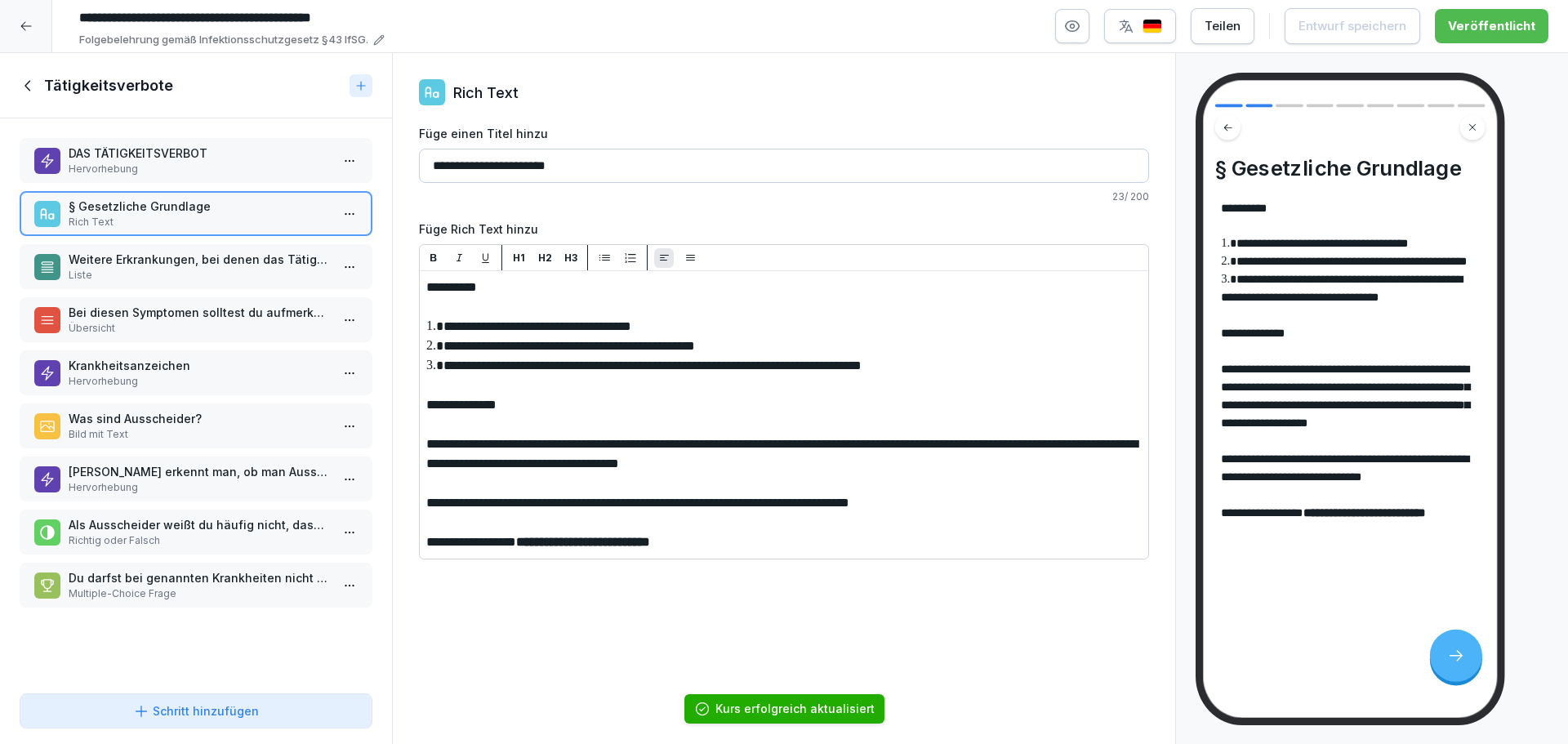
click at [185, 270] on p "Liste" at bounding box center [199, 274] width 262 height 14
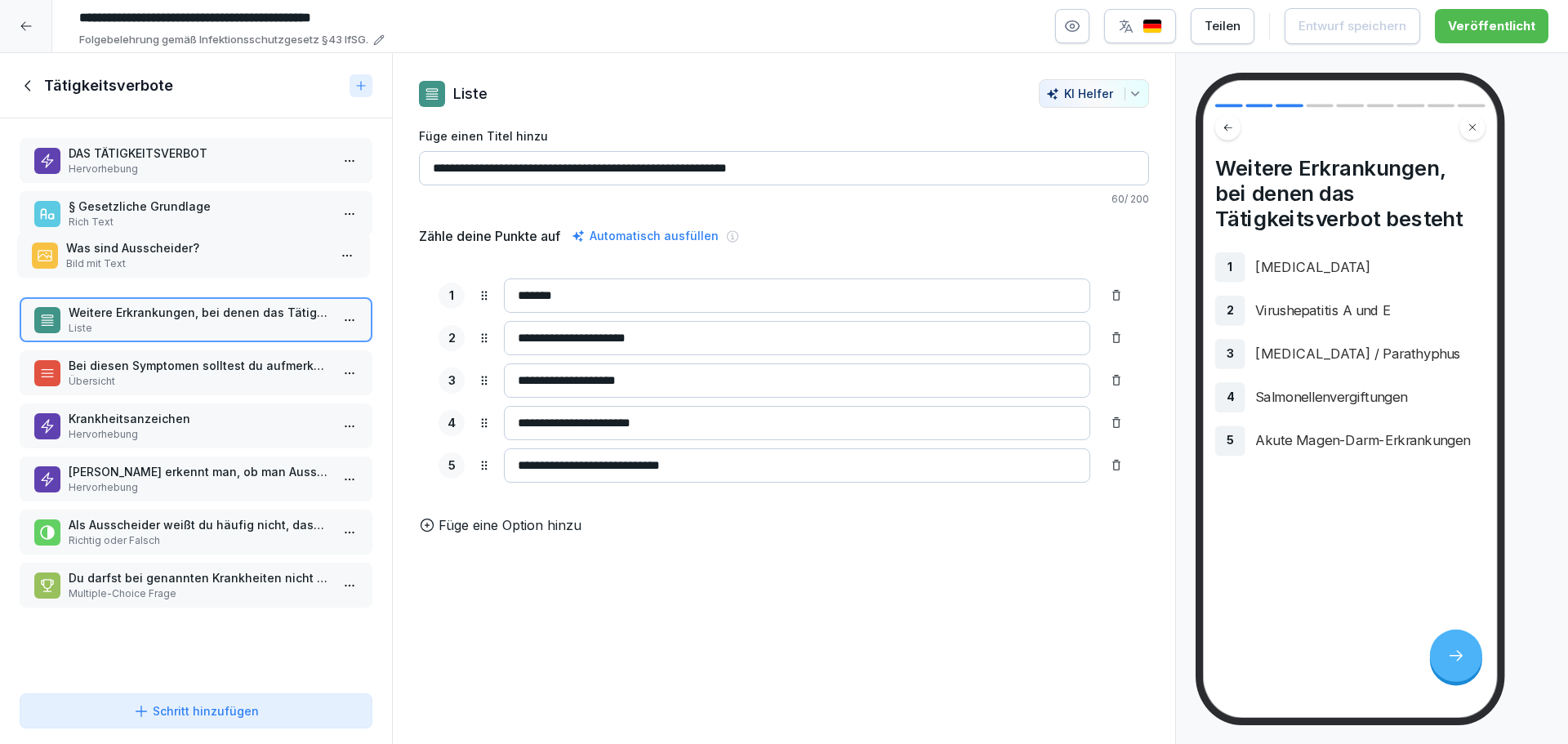
drag, startPoint x: 223, startPoint y: 434, endPoint x: 221, endPoint y: 266, distance: 168.0
click at [221, 266] on p "Bild mit Text" at bounding box center [196, 263] width 262 height 14
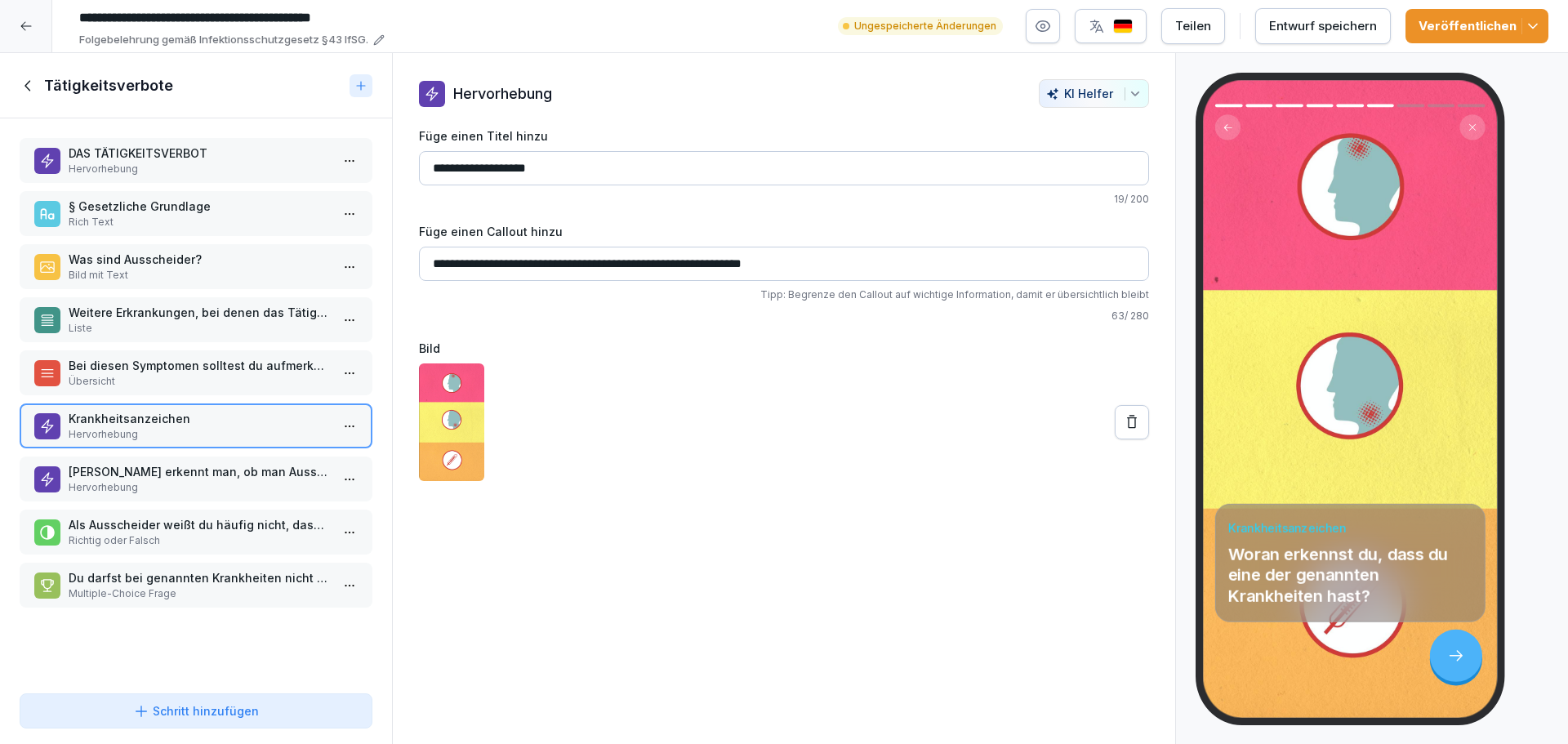
click at [174, 261] on p "Was sind Ausscheider?" at bounding box center [199, 260] width 262 height 17
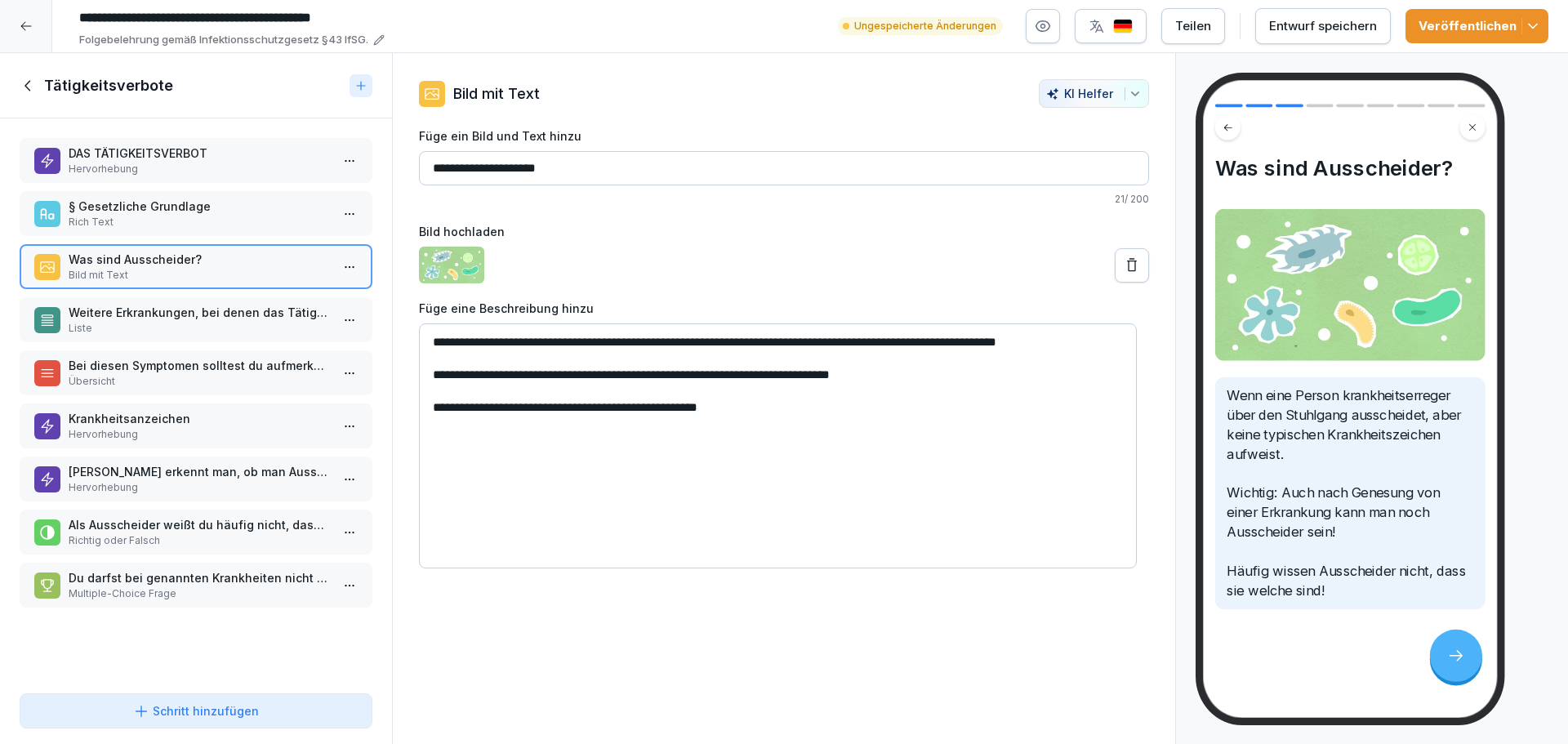
click at [540, 342] on textarea "**********" at bounding box center [777, 446] width 718 height 245
click at [861, 464] on textarea "**********" at bounding box center [777, 446] width 718 height 245
drag, startPoint x: 768, startPoint y: 430, endPoint x: 424, endPoint y: 412, distance: 344.5
click at [424, 412] on textarea "**********" at bounding box center [777, 446] width 718 height 245
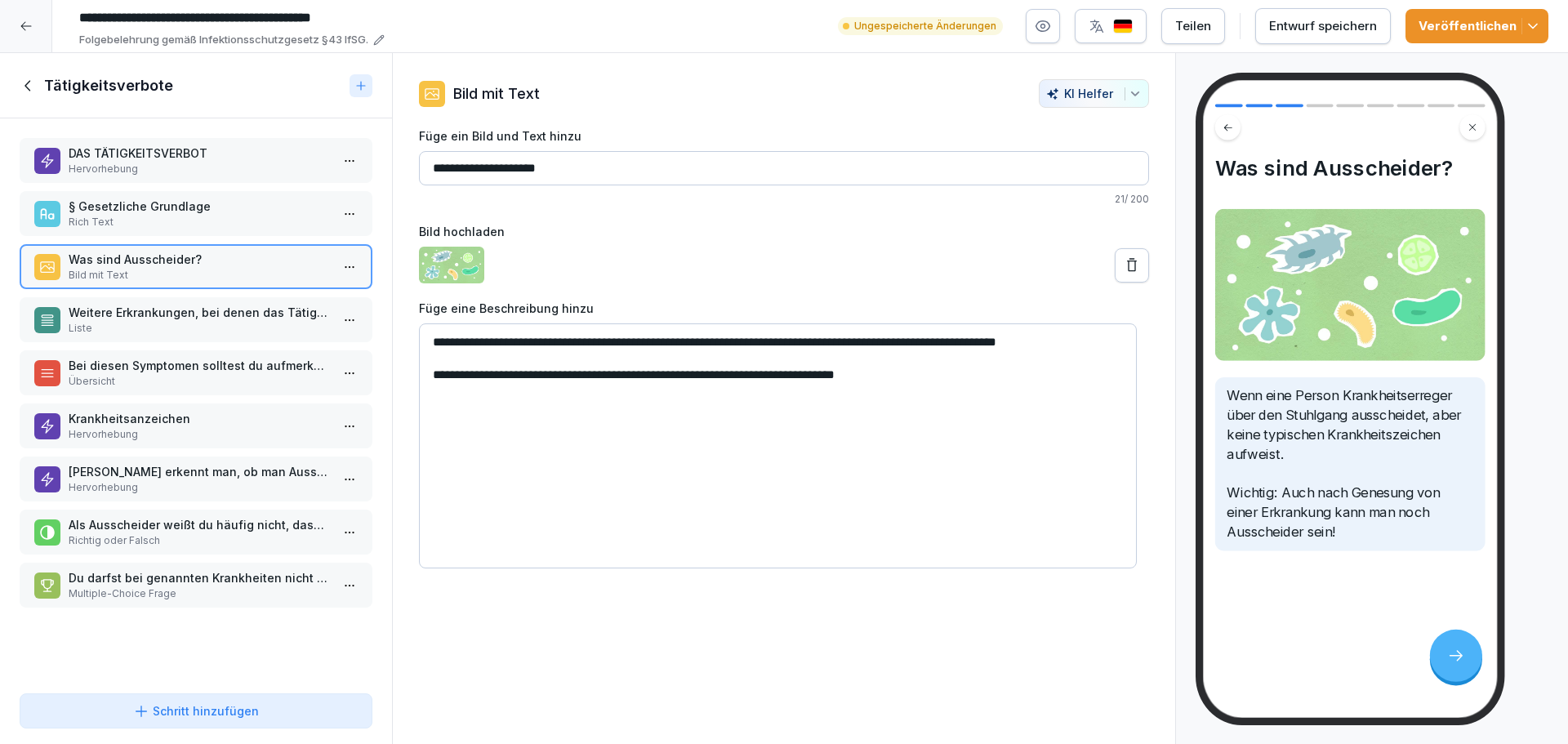
drag, startPoint x: 432, startPoint y: 389, endPoint x: 482, endPoint y: 388, distance: 50.0
click at [482, 388] on textarea "**********" at bounding box center [777, 446] width 718 height 245
drag, startPoint x: 458, startPoint y: 393, endPoint x: 579, endPoint y: 422, distance: 124.4
click at [579, 422] on textarea "**********" at bounding box center [777, 446] width 718 height 245
type textarea "**********"
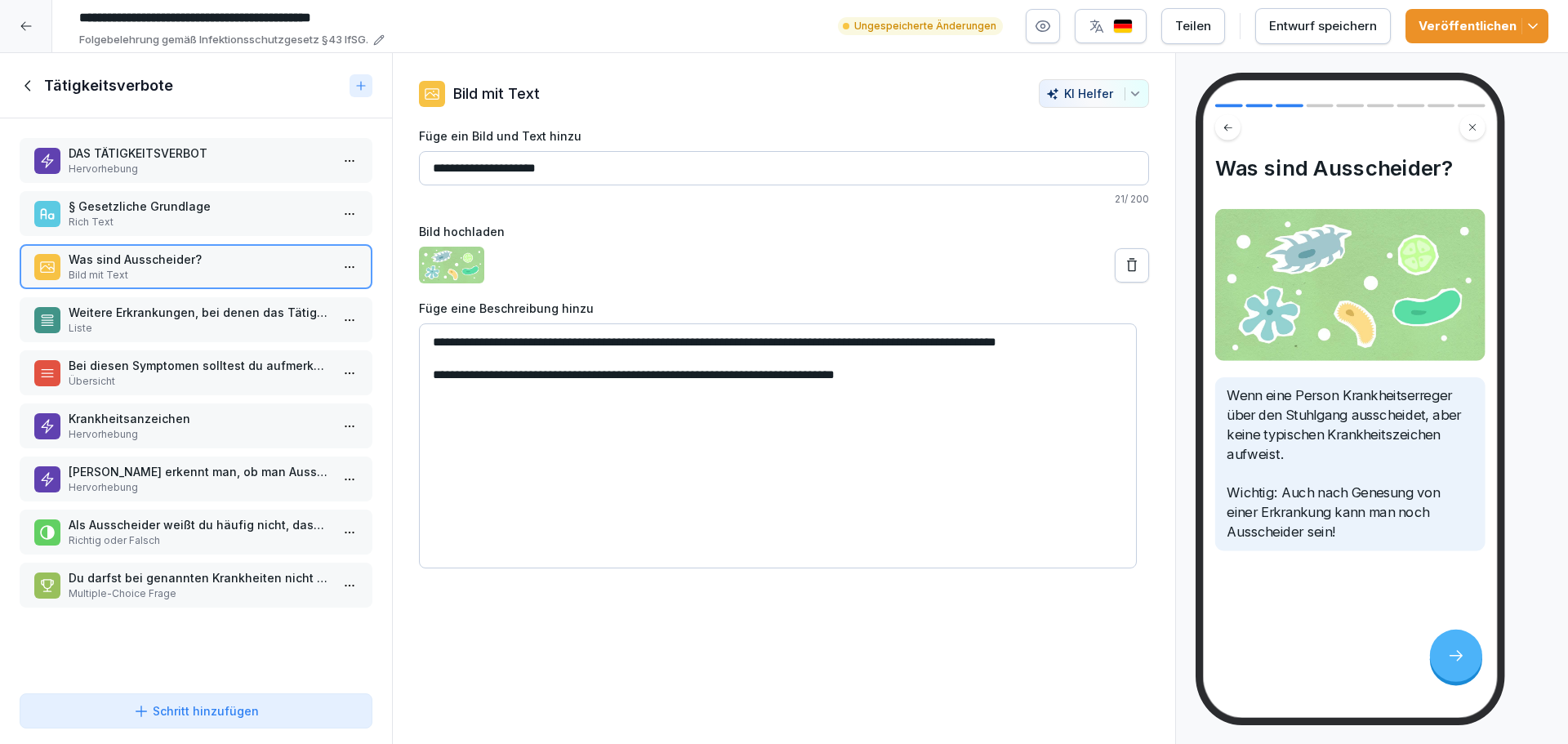
click at [134, 264] on p "Was sind Ausscheider?" at bounding box center [199, 260] width 262 height 17
click at [1128, 87] on icon "button" at bounding box center [1135, 94] width 13 height 13
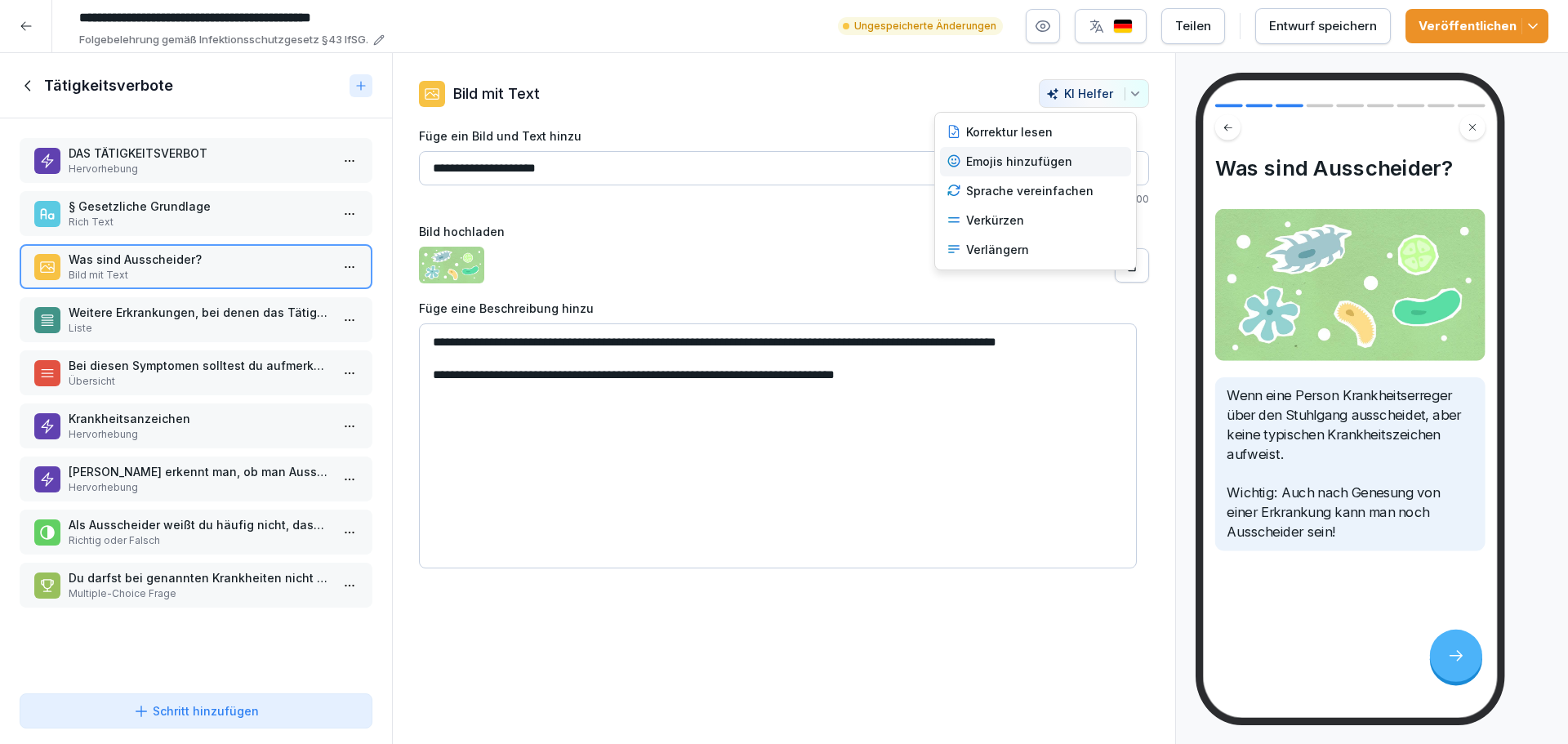
click at [1038, 170] on div "Emojis hinzufügen" at bounding box center [1035, 161] width 191 height 30
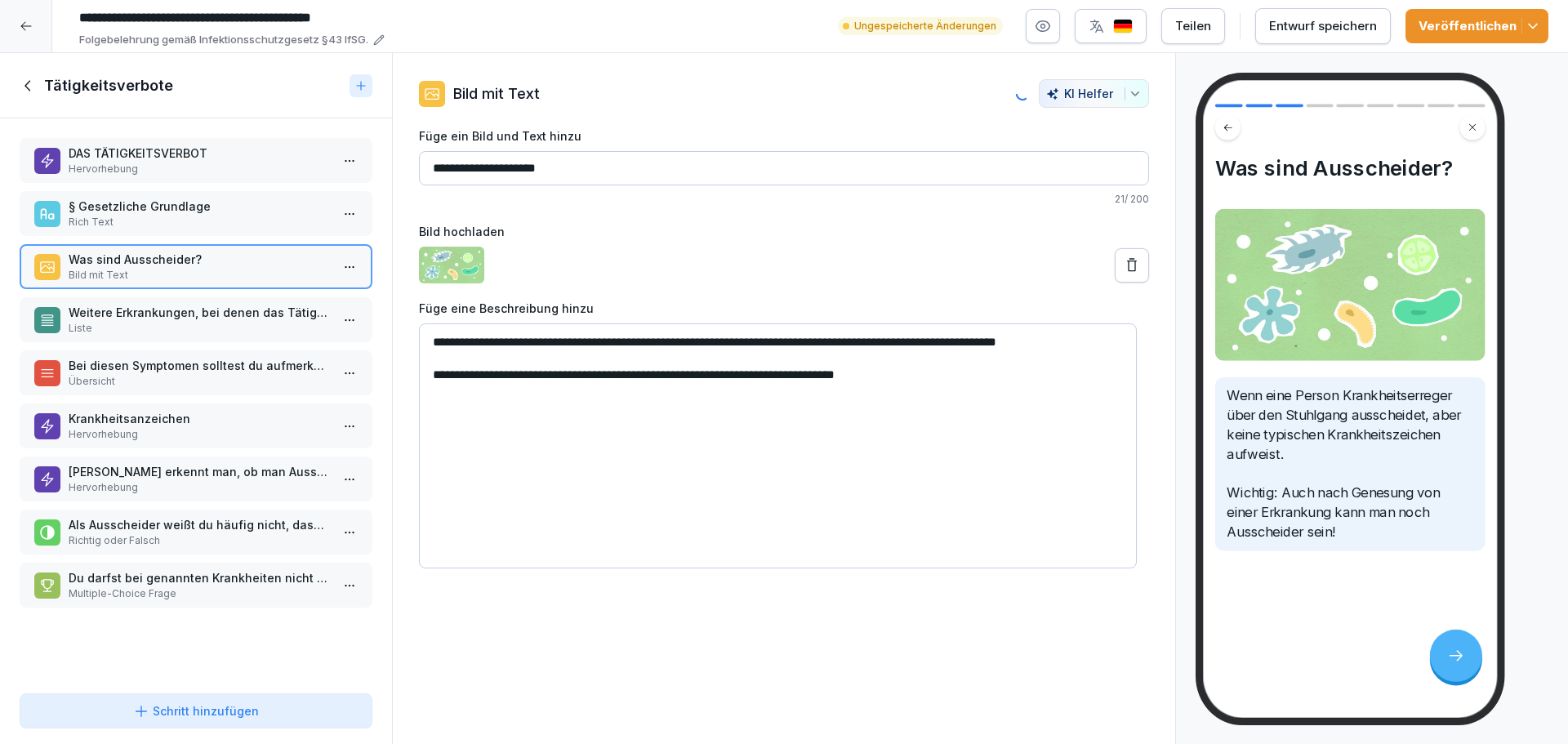
type input "**********"
click at [856, 341] on textarea "**********" at bounding box center [777, 446] width 718 height 245
drag, startPoint x: 496, startPoint y: 356, endPoint x: 590, endPoint y: 398, distance: 103.0
click at [505, 364] on textarea "**********" at bounding box center [777, 446] width 718 height 245
drag, startPoint x: 938, startPoint y: 390, endPoint x: 952, endPoint y: 393, distance: 14.3
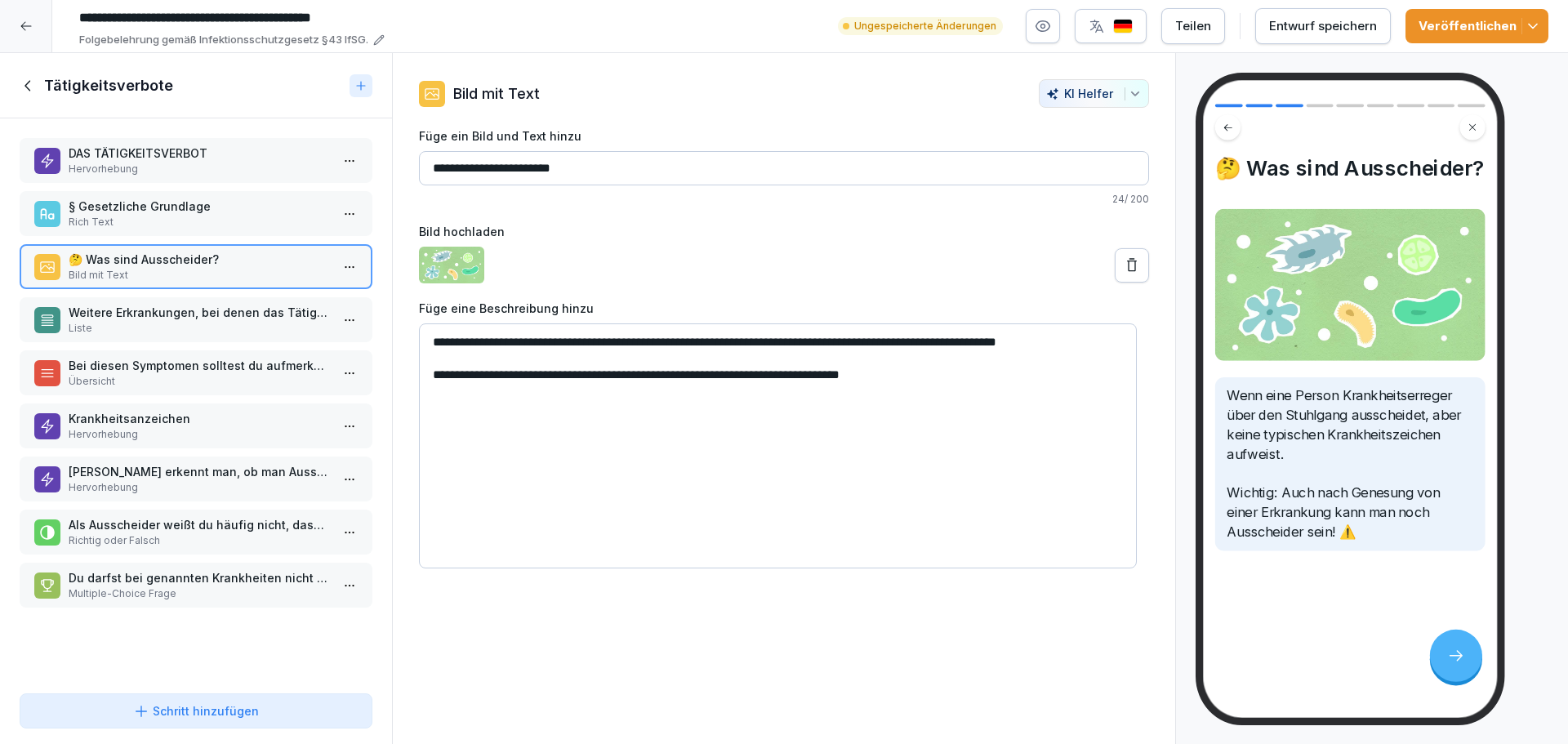
click at [952, 393] on textarea "**********" at bounding box center [777, 446] width 718 height 245
click at [434, 388] on textarea "**********" at bounding box center [777, 446] width 718 height 245
paste textarea "**"
click at [945, 389] on textarea "**********" at bounding box center [777, 446] width 718 height 245
click at [998, 480] on textarea "**********" at bounding box center [777, 446] width 718 height 245
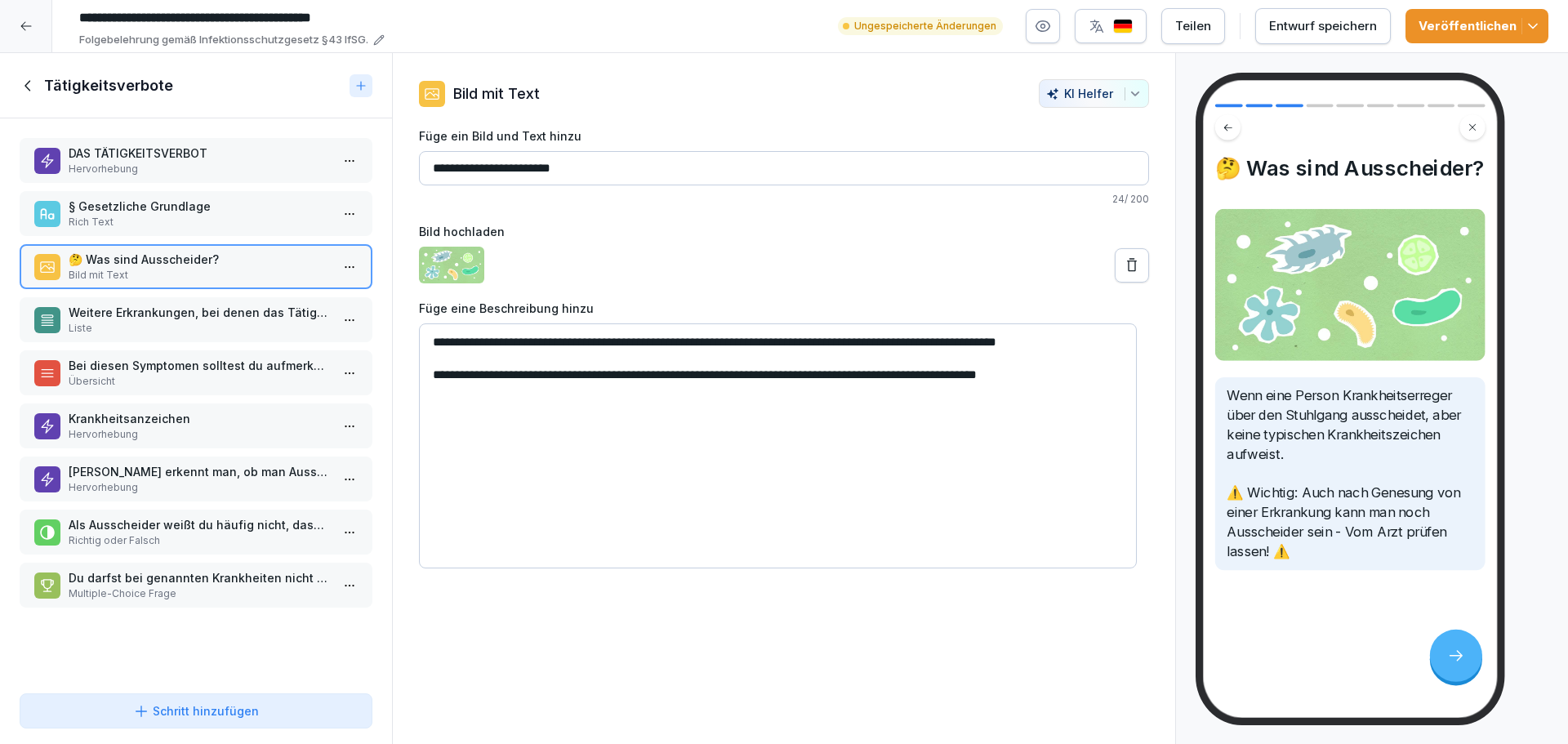
type textarea "**********"
click at [1455, 28] on div "Veröffentlichen" at bounding box center [1477, 26] width 117 height 18
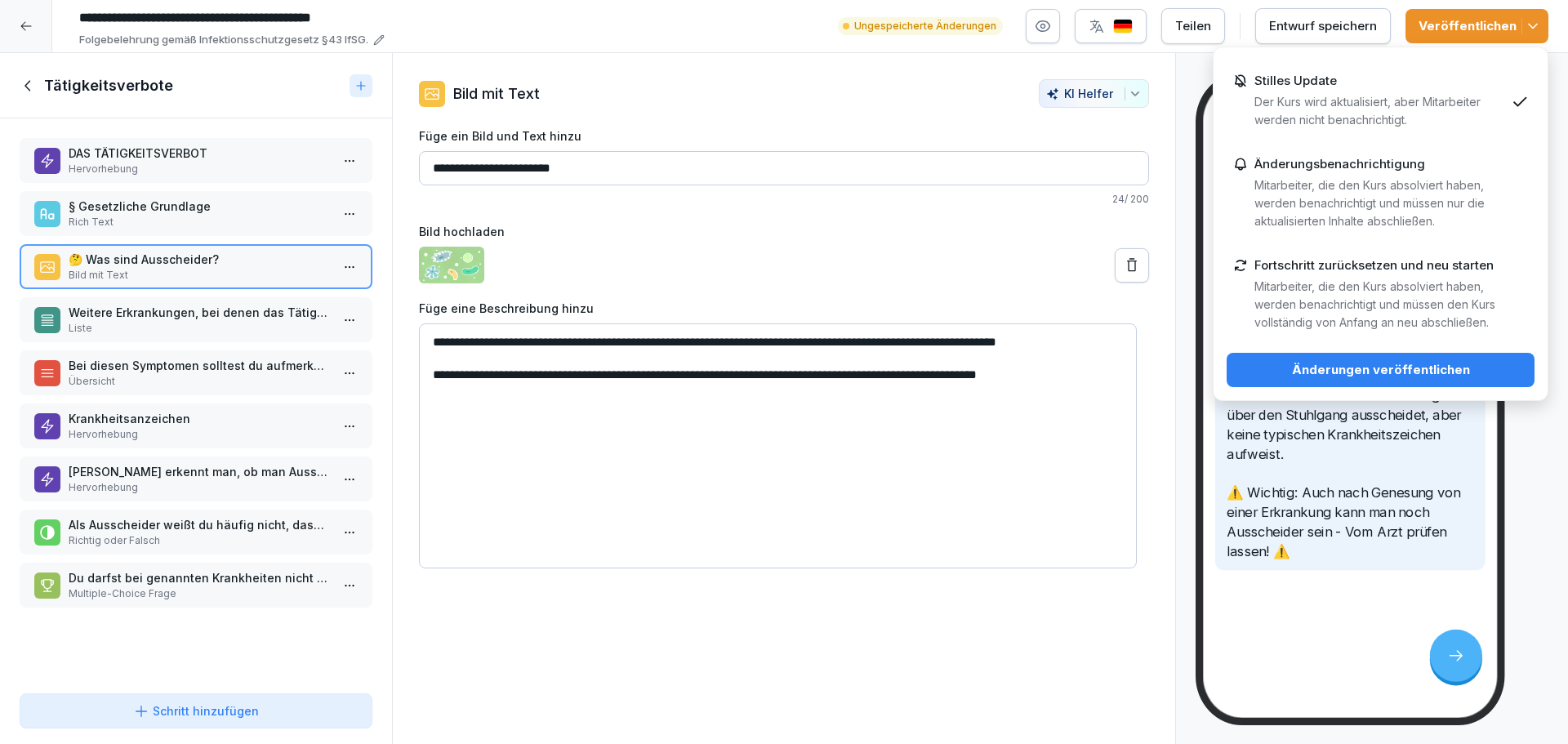
click at [1413, 363] on div "Änderungen veröffentlichen" at bounding box center [1380, 370] width 282 height 18
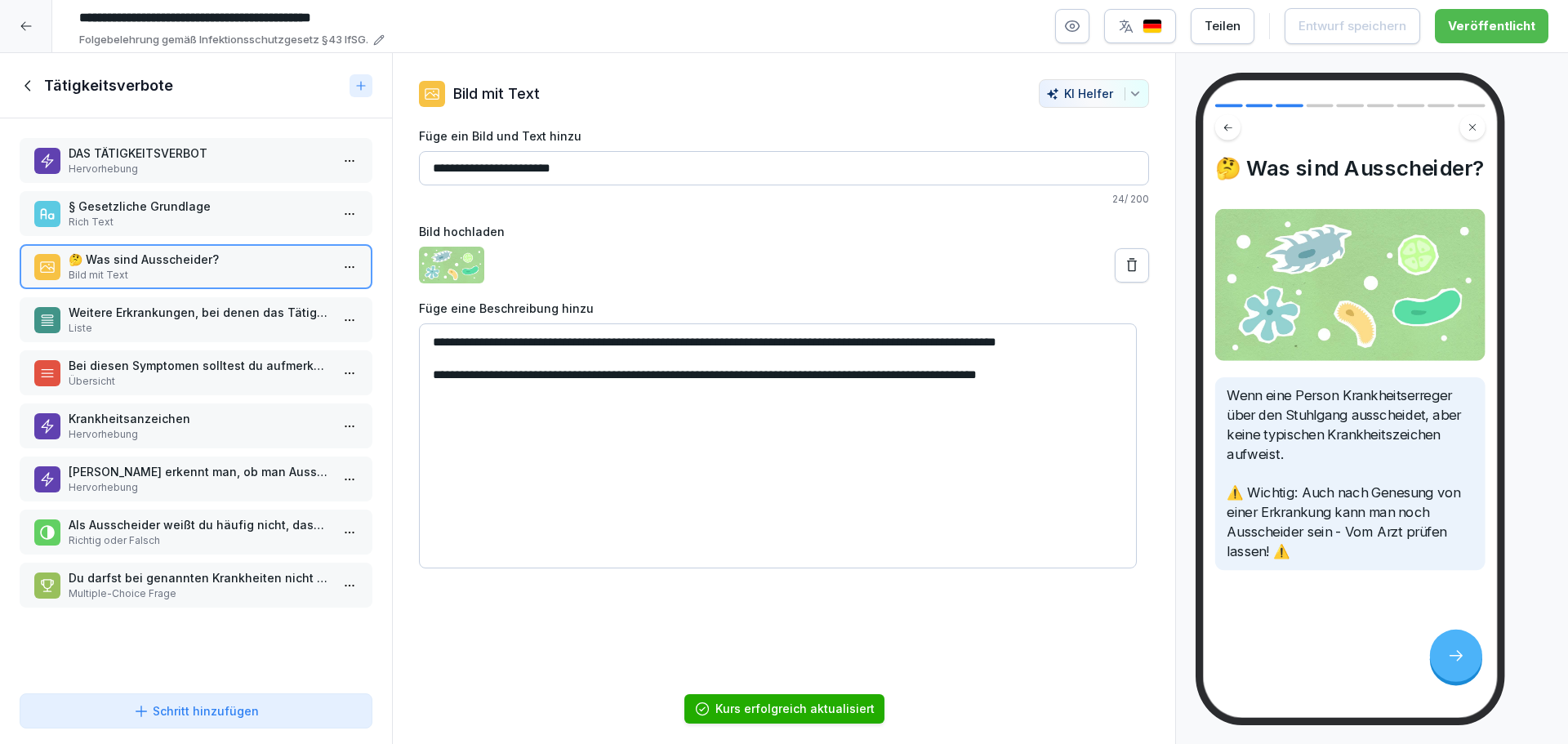
click at [151, 320] on p "Weitere Erkrankungen, bei denen das Tätigkeitsverbot besteht" at bounding box center [199, 313] width 262 height 17
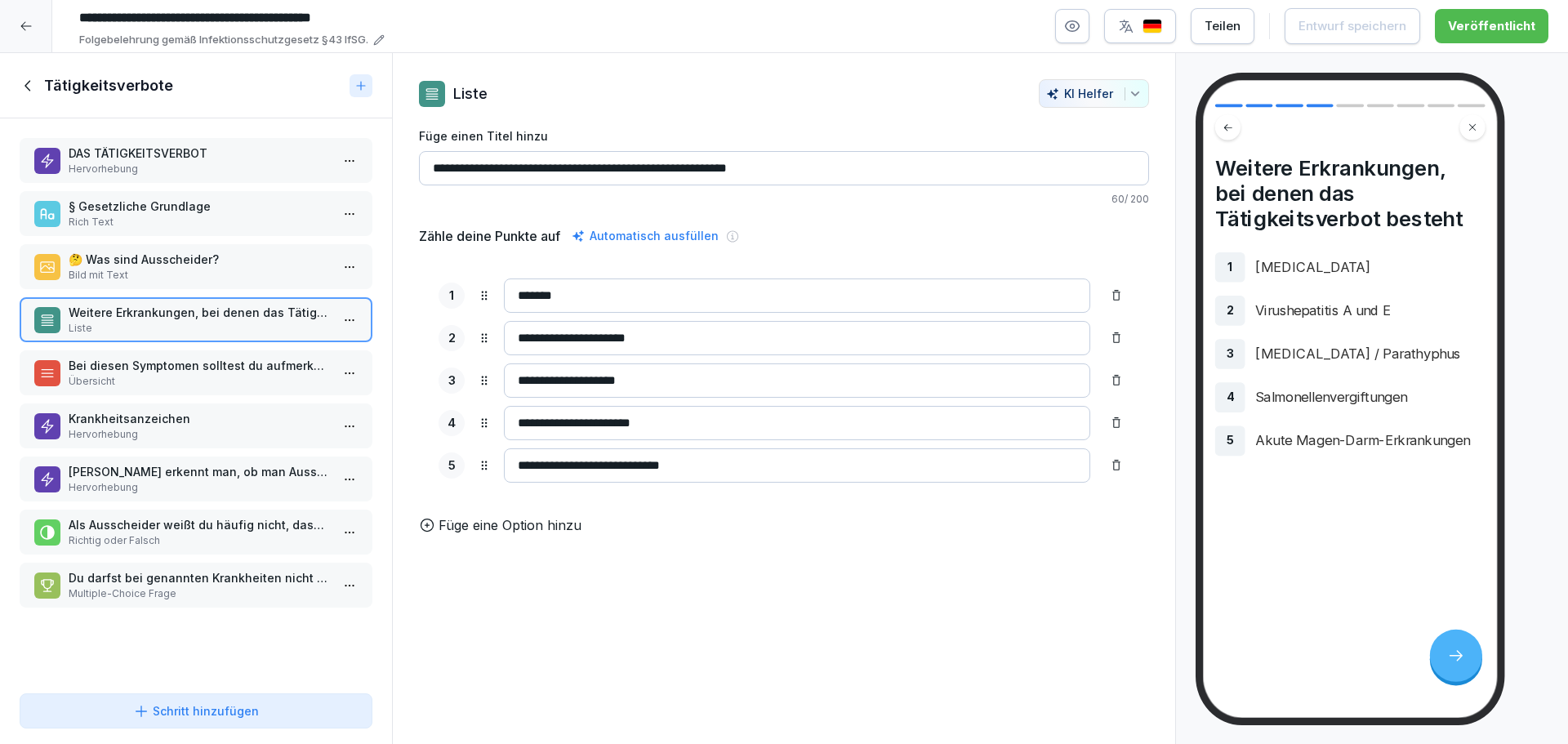
click at [164, 378] on p "Übersicht" at bounding box center [199, 381] width 262 height 14
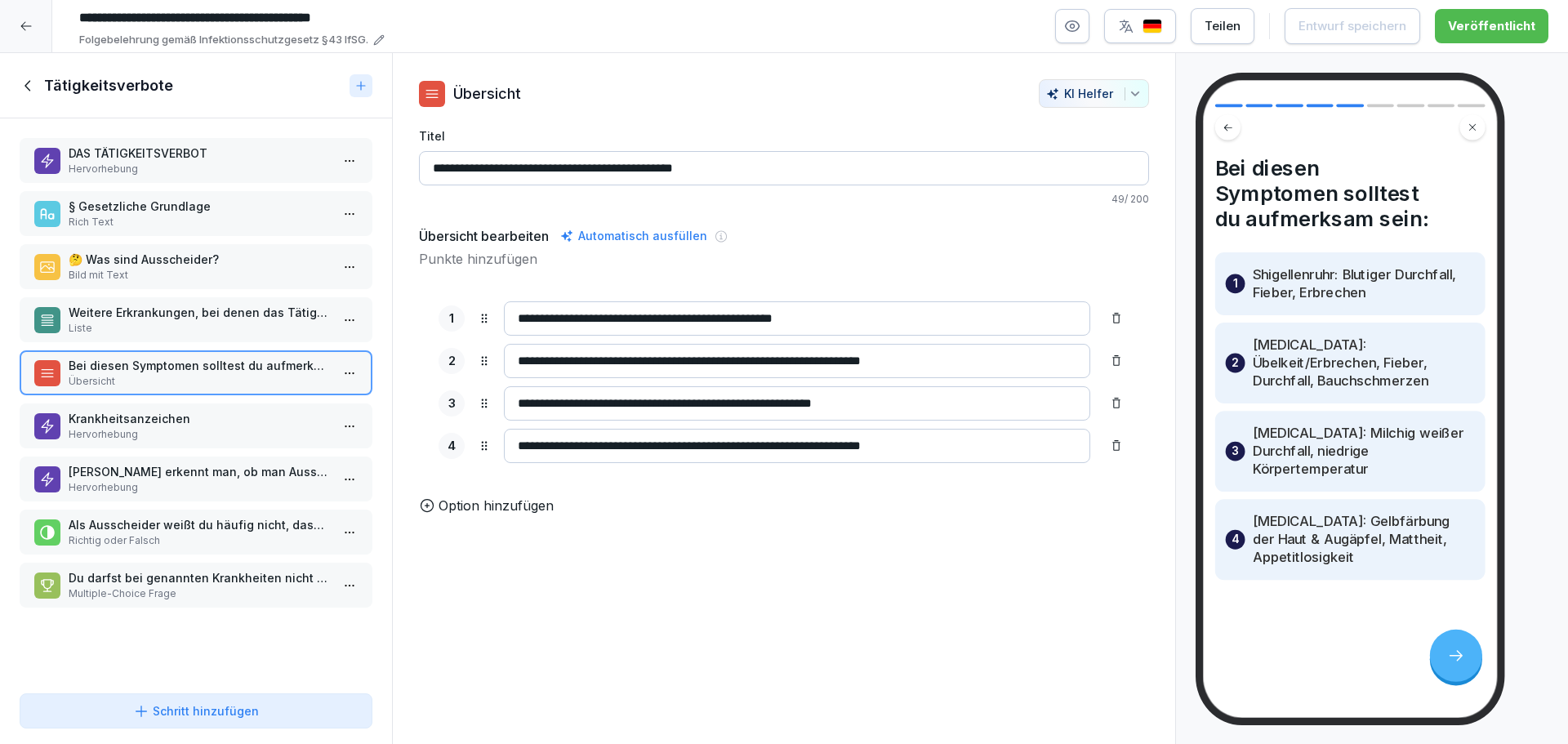
click at [171, 485] on p "Hervorhebung" at bounding box center [199, 487] width 262 height 14
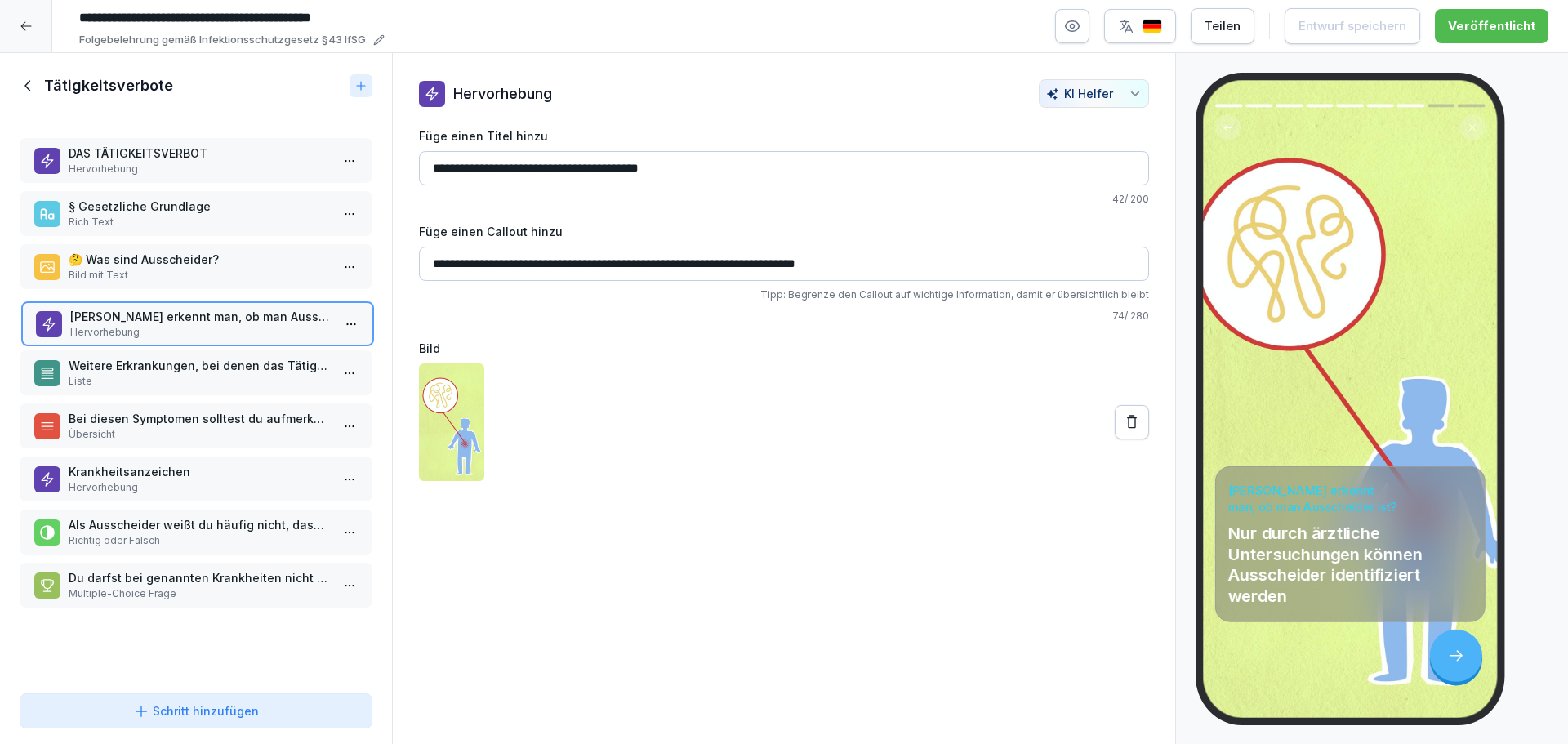
drag, startPoint x: 178, startPoint y: 482, endPoint x: 179, endPoint y: 328, distance: 154.0
click at [179, 328] on p "Hervorhebung" at bounding box center [200, 332] width 262 height 14
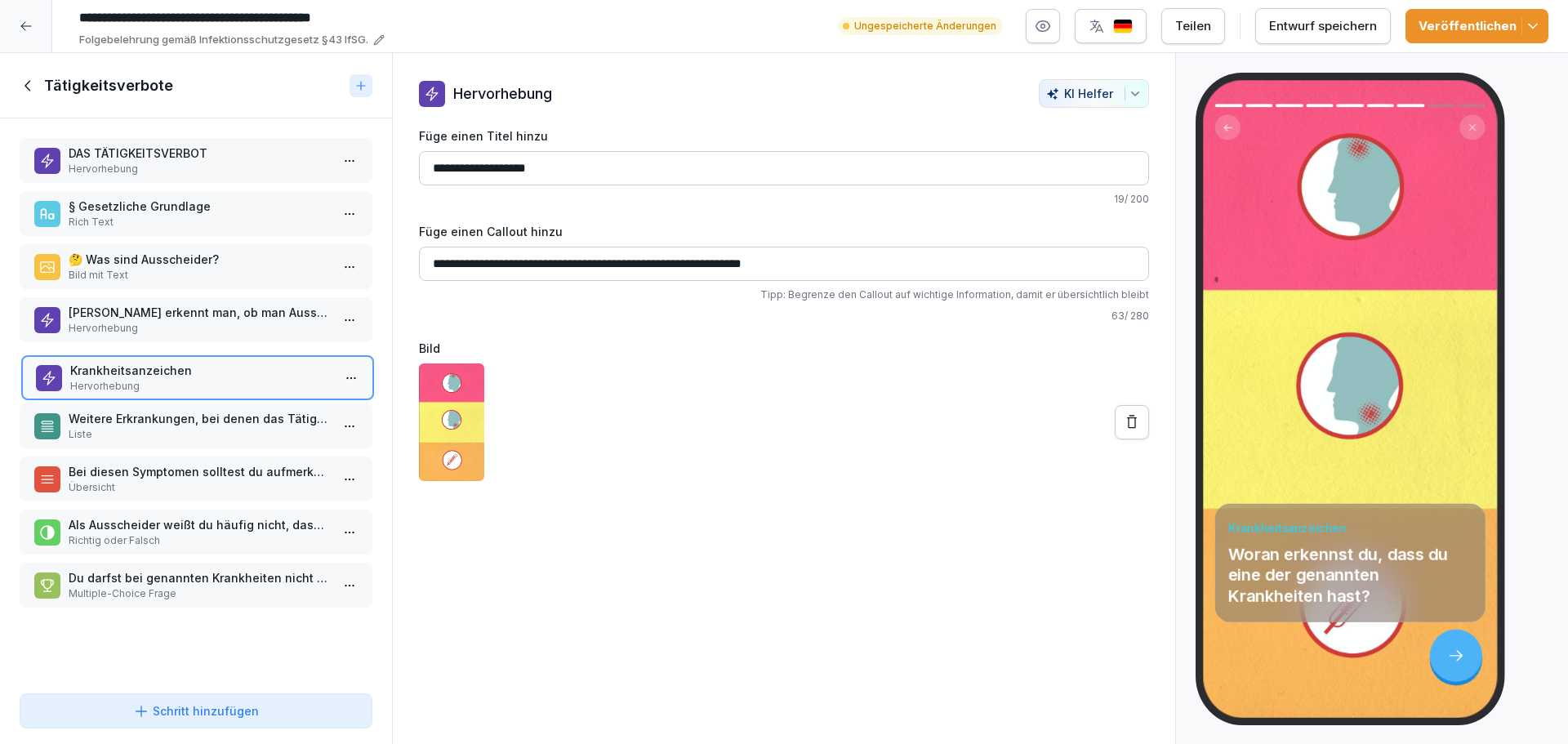
drag, startPoint x: 150, startPoint y: 477, endPoint x: 151, endPoint y: 375, distance: 102.0
click at [151, 375] on p "Krankheitsanzeichen" at bounding box center [200, 370] width 262 height 17
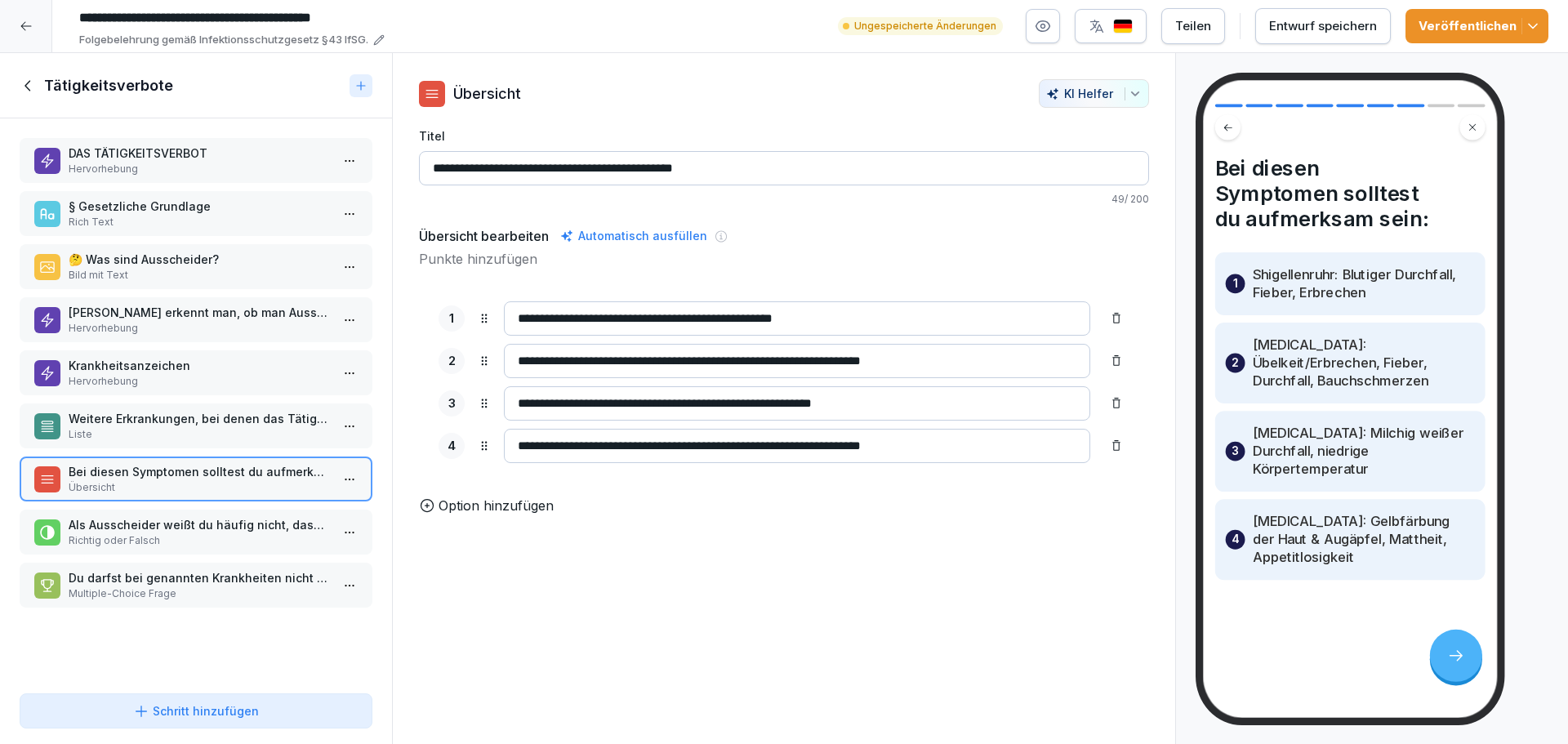
click at [151, 264] on p "🤔 Was sind Ausscheider?" at bounding box center [199, 260] width 262 height 17
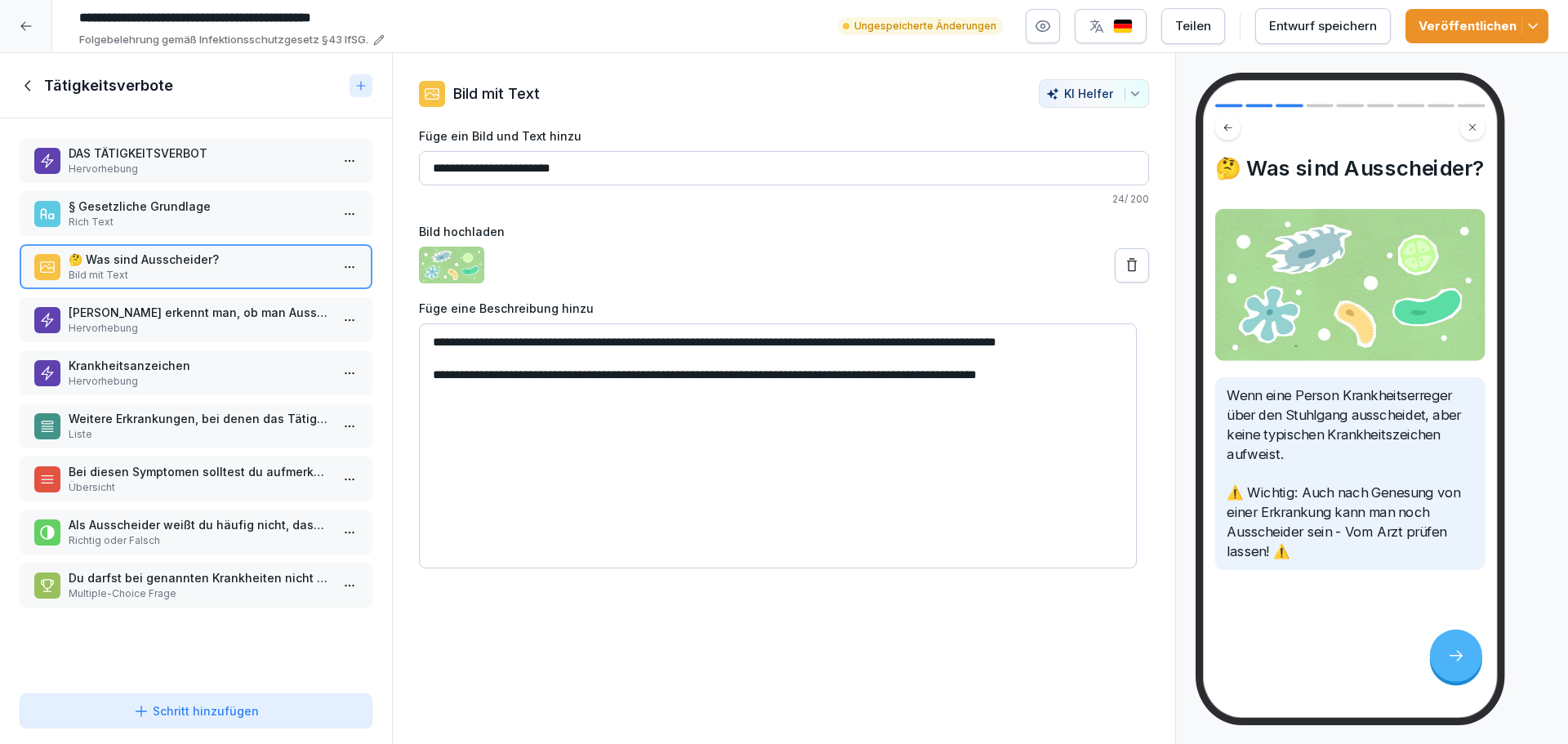
click at [176, 324] on p "Hervorhebung" at bounding box center [199, 328] width 262 height 14
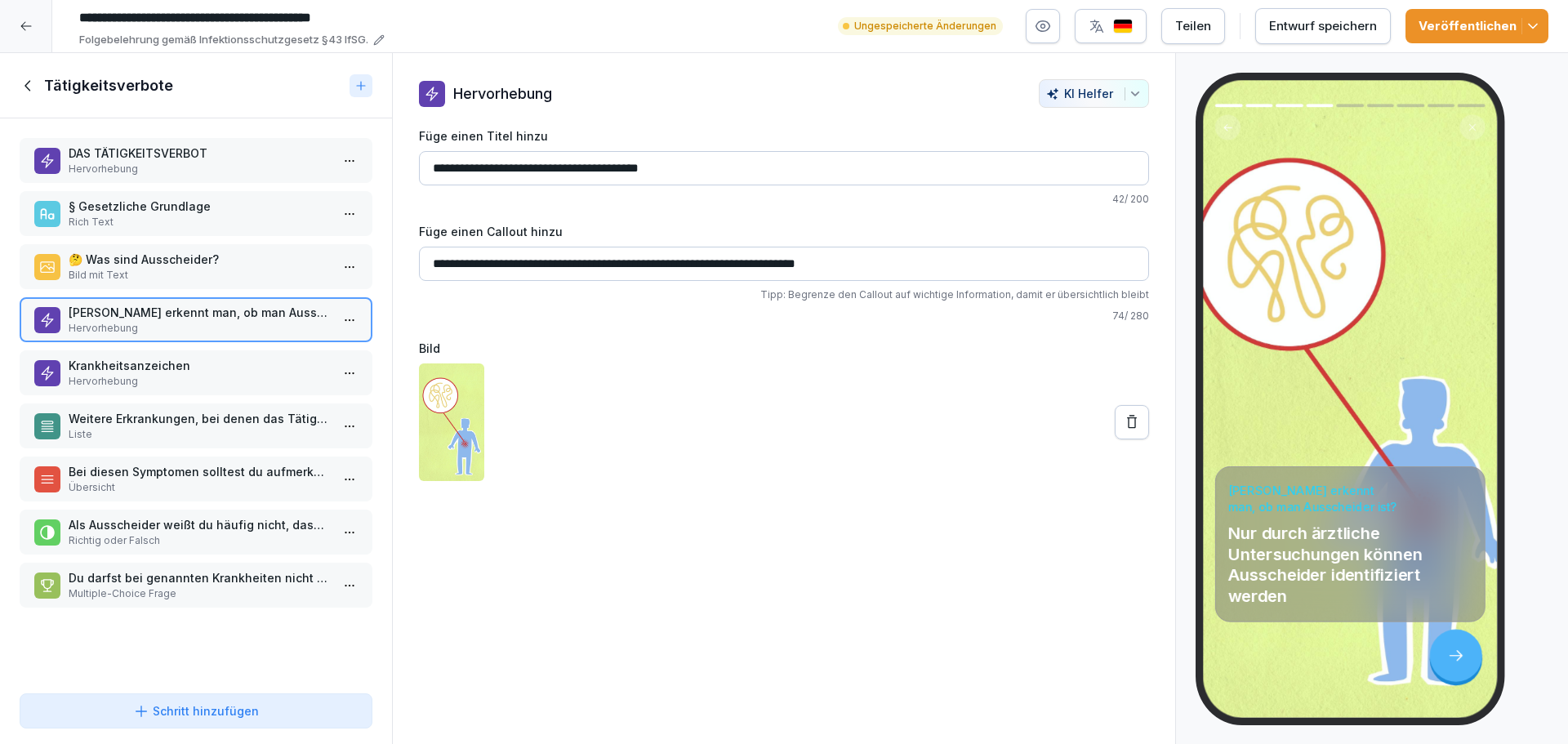
click at [169, 366] on p "Krankheitsanzeichen" at bounding box center [199, 365] width 262 height 17
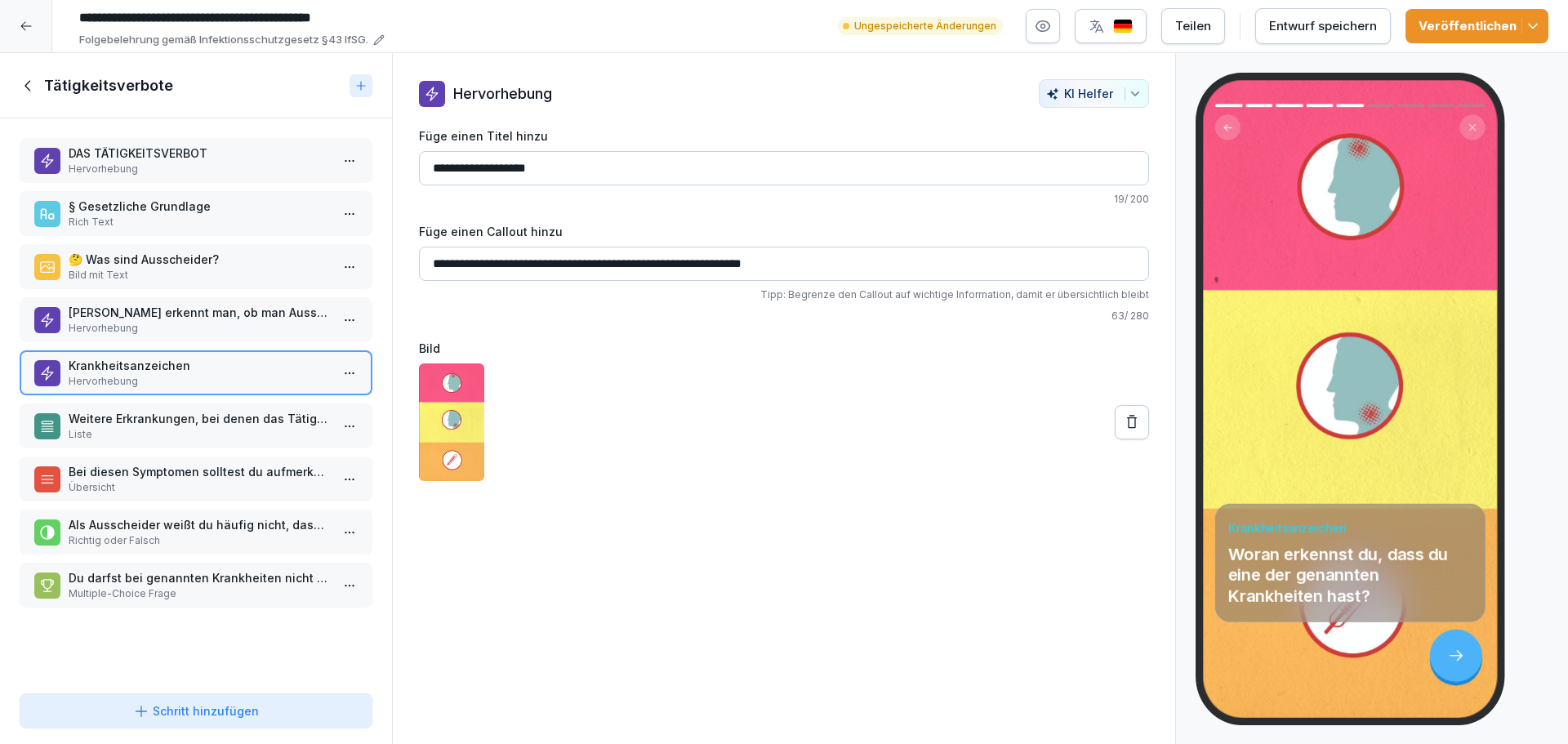
click at [171, 425] on p "Weitere Erkrankungen, bei denen das Tätigkeitsverbot besteht" at bounding box center [199, 419] width 262 height 17
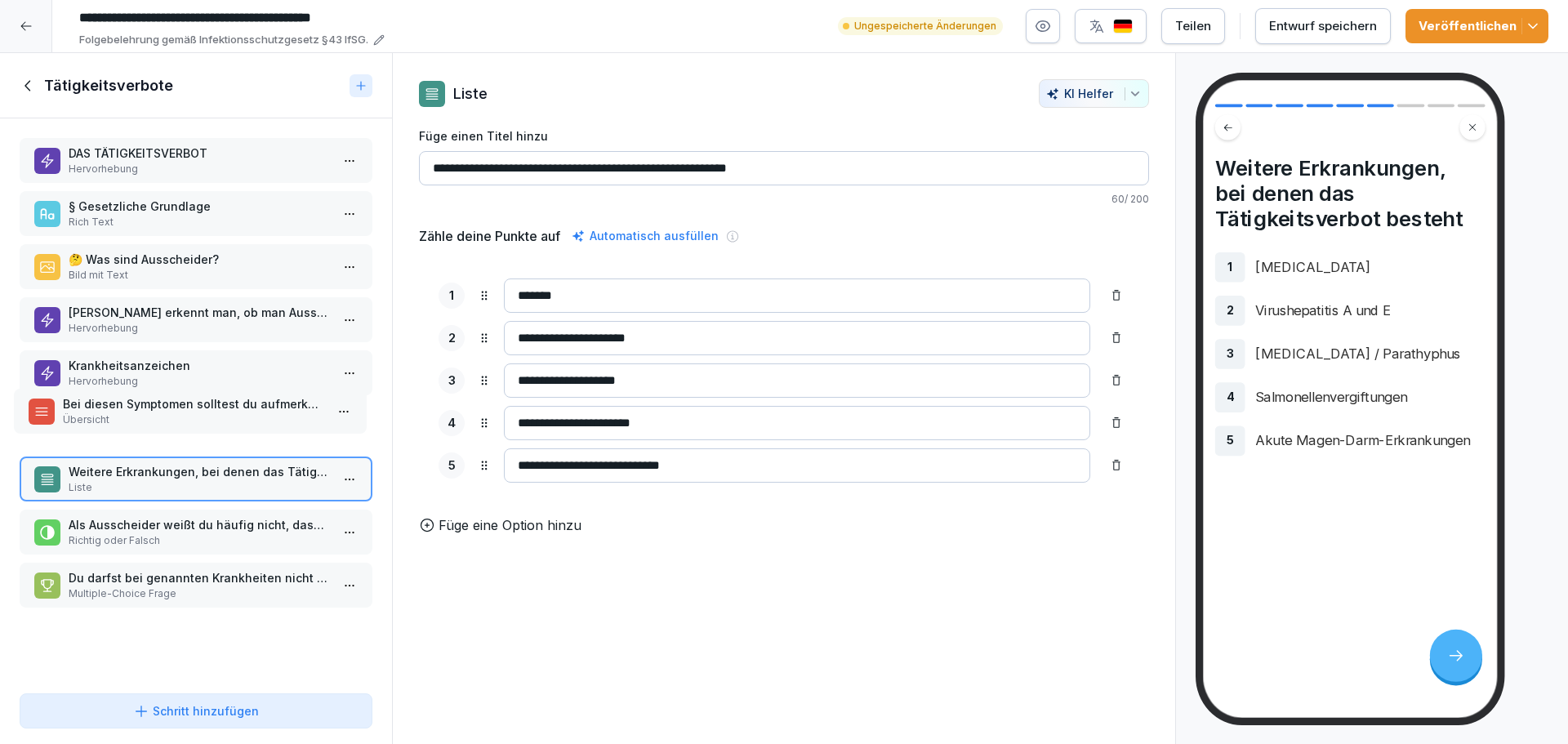
drag, startPoint x: 171, startPoint y: 484, endPoint x: 165, endPoint y: 416, distance: 68.3
click at [165, 416] on p "Übersicht" at bounding box center [194, 419] width 262 height 14
click at [118, 416] on p "Bei diesen Symptomen solltest du aufmerksam sein:" at bounding box center [199, 419] width 262 height 17
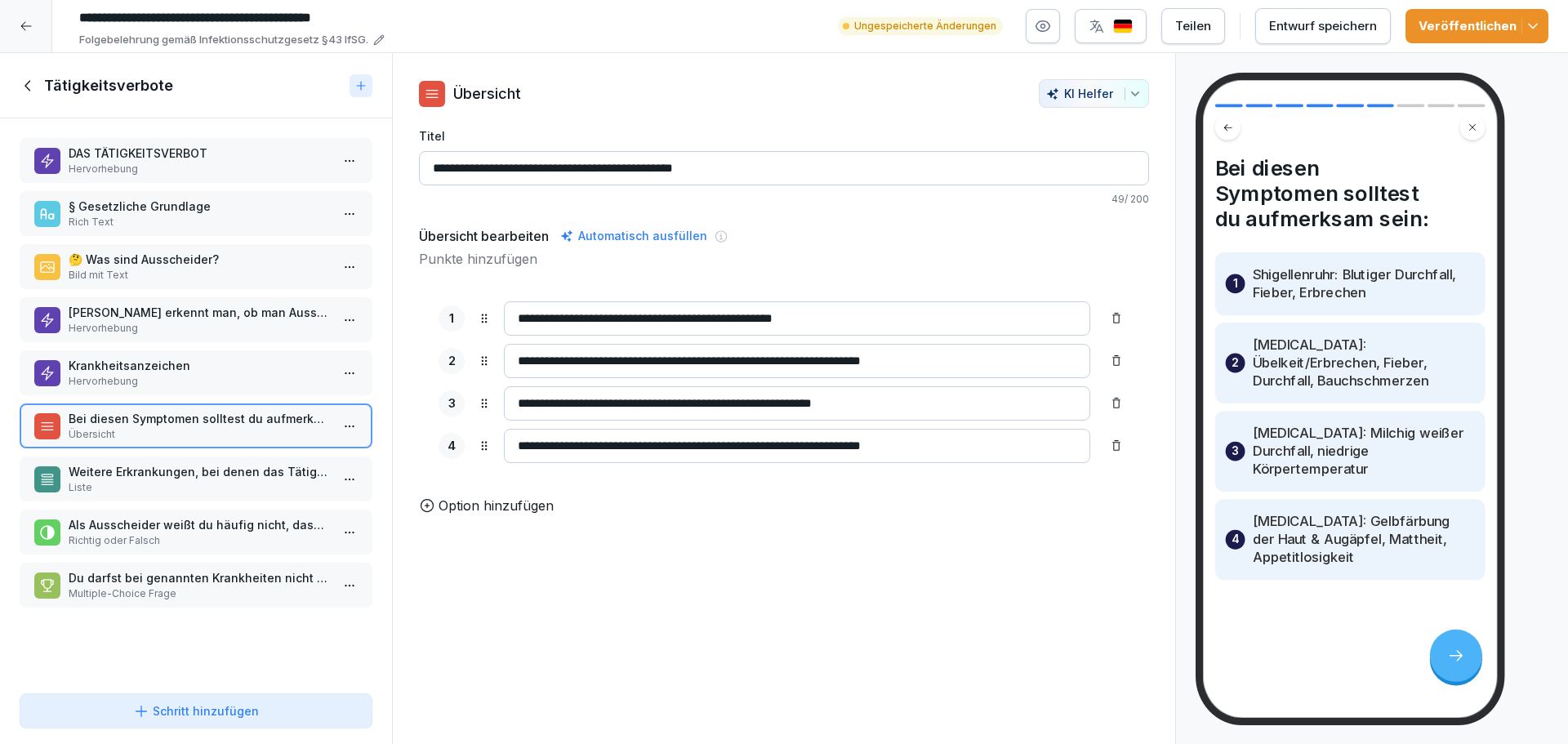
click at [143, 366] on p "Krankheitsanzeichen" at bounding box center [199, 365] width 262 height 17
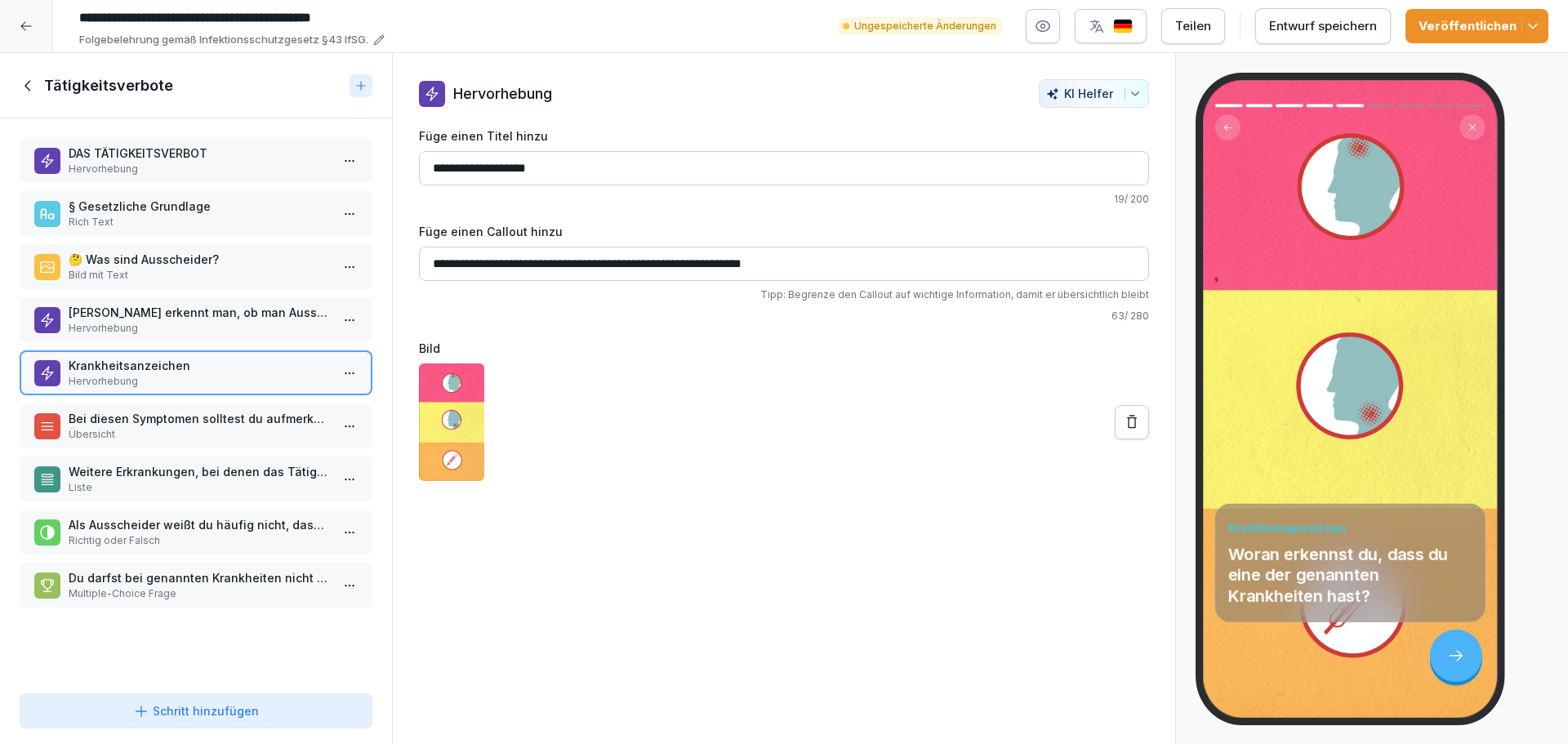
click at [137, 420] on p "Bei diesen Symptomen solltest du aufmerksam sein:" at bounding box center [199, 419] width 262 height 17
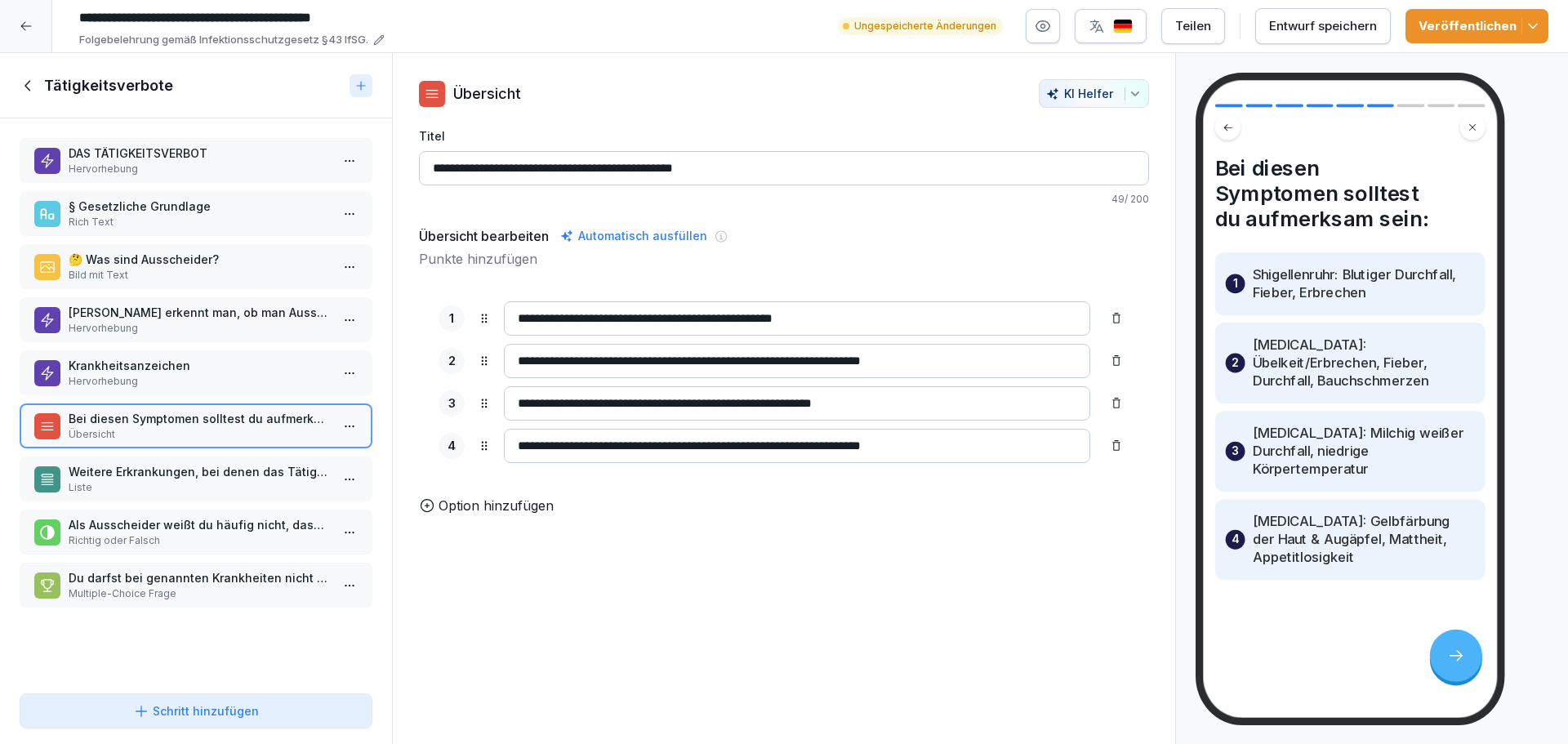
click at [162, 477] on p "Weitere Erkrankungen, bei denen das Tätigkeitsverbot besteht" at bounding box center [199, 472] width 262 height 17
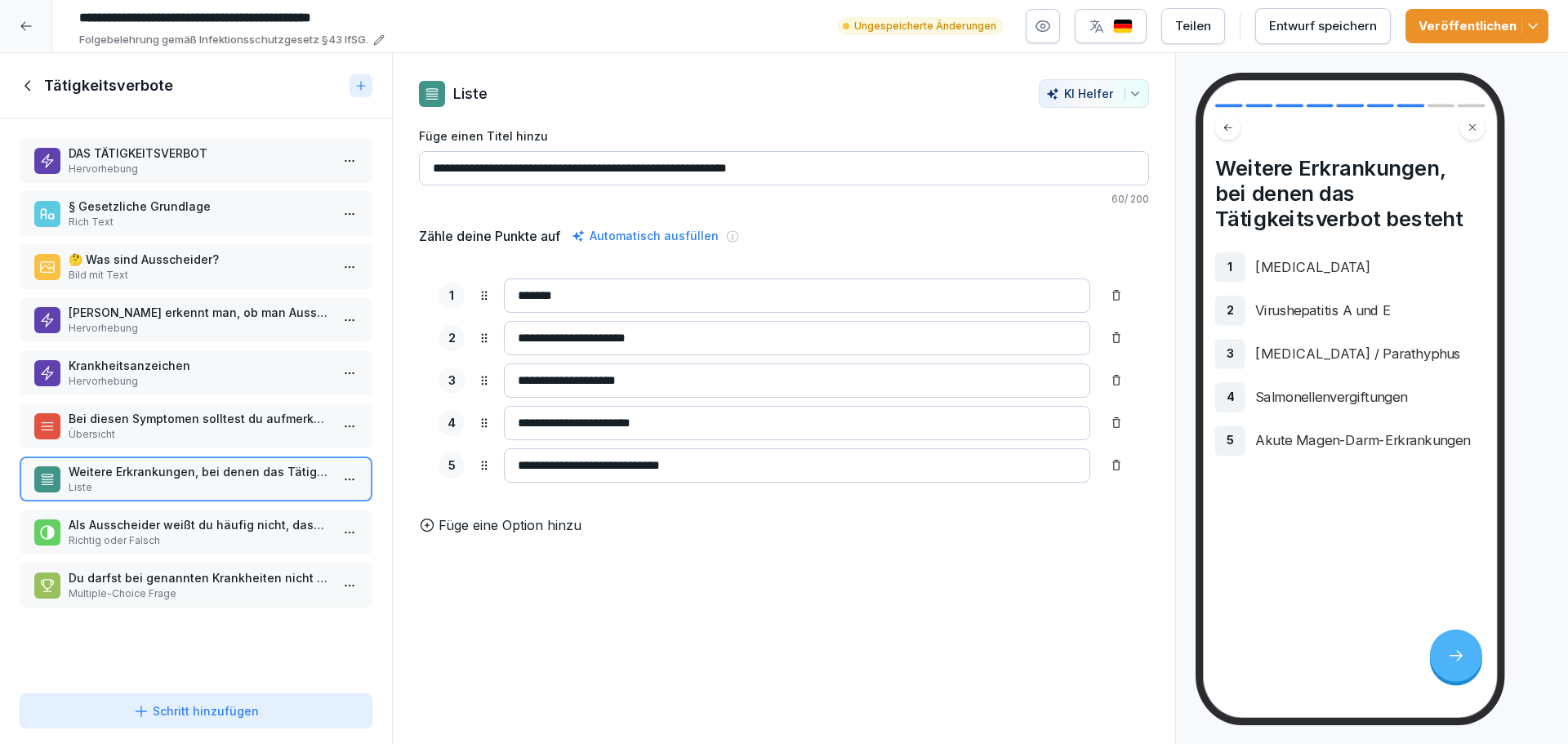
click at [172, 425] on p "Bei diesen Symptomen solltest du aufmerksam sein:" at bounding box center [199, 419] width 262 height 17
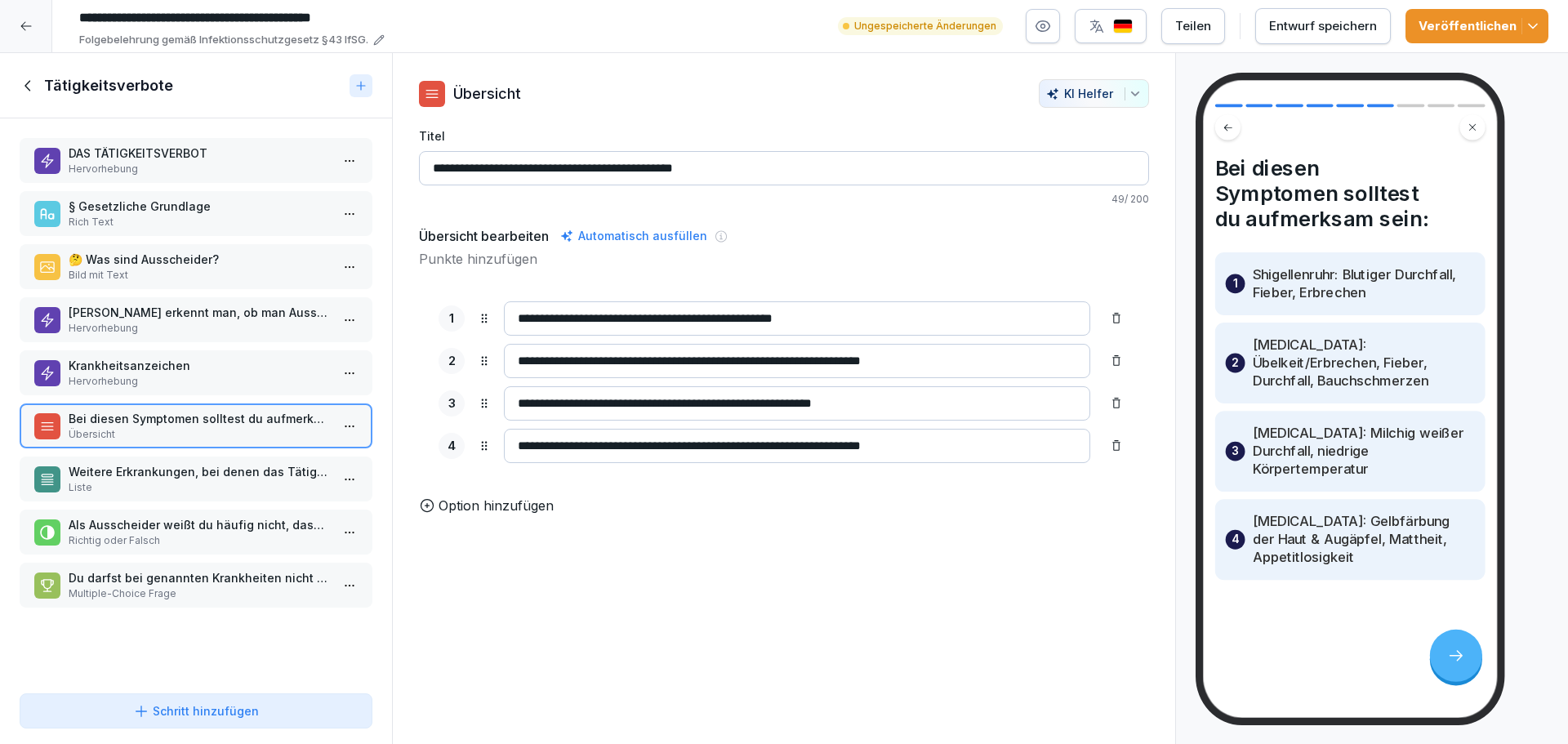
click at [168, 373] on p "Krankheitsanzeichen" at bounding box center [199, 365] width 262 height 17
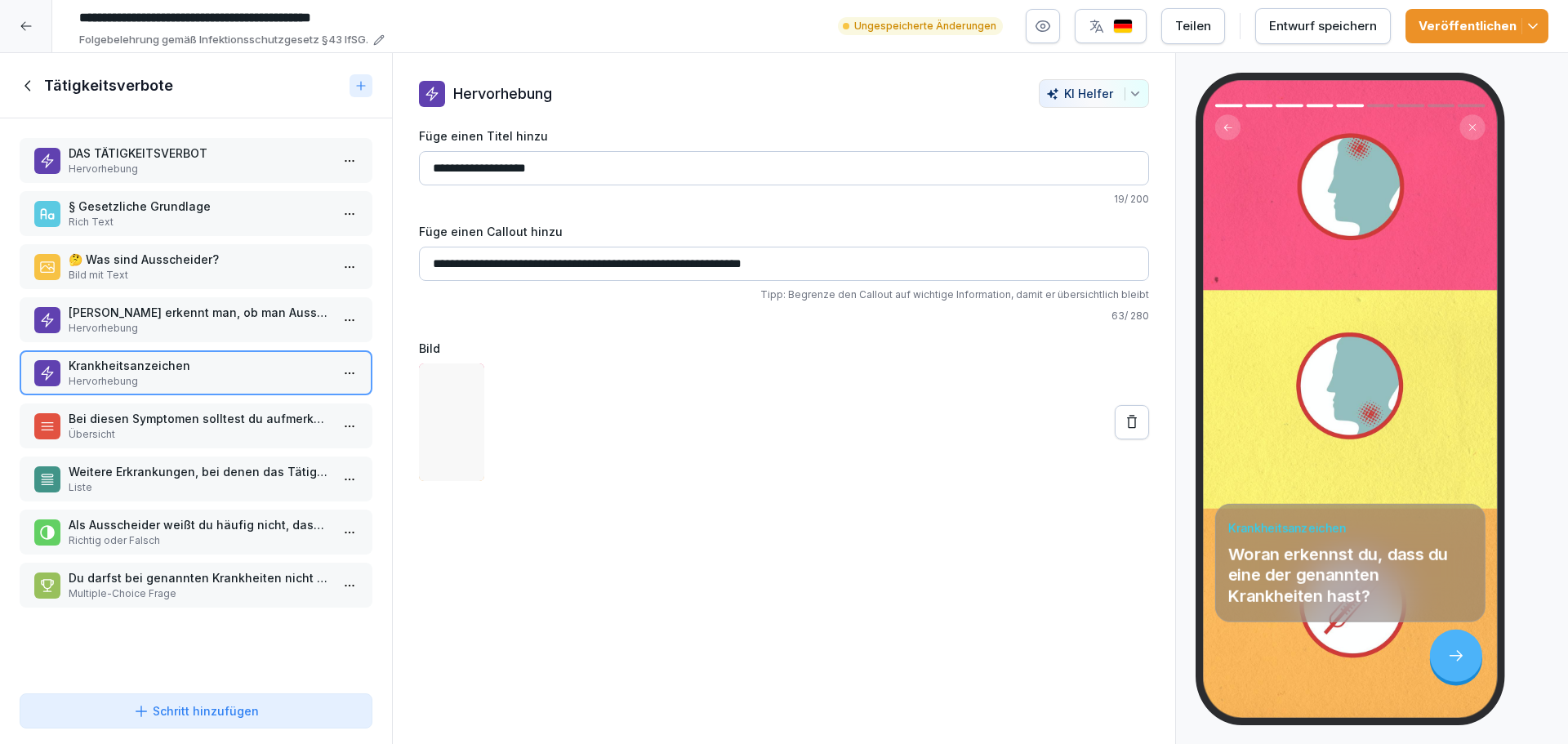
click at [173, 420] on p "Bei diesen Symptomen solltest du aufmerksam sein:" at bounding box center [199, 419] width 262 height 17
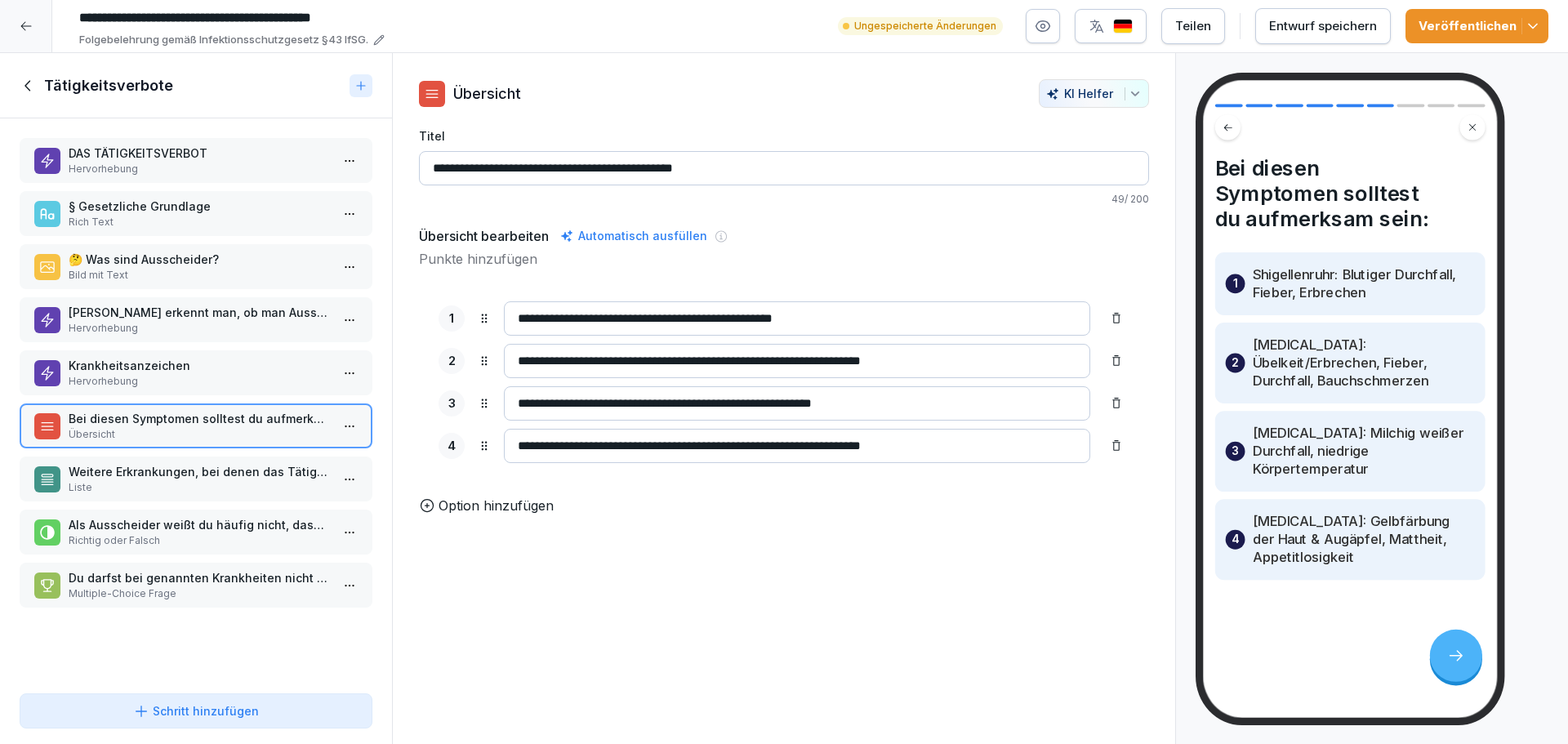
click at [174, 472] on p "Weitere Erkrankungen, bei denen das Tätigkeitsverbot besteht" at bounding box center [199, 472] width 262 height 17
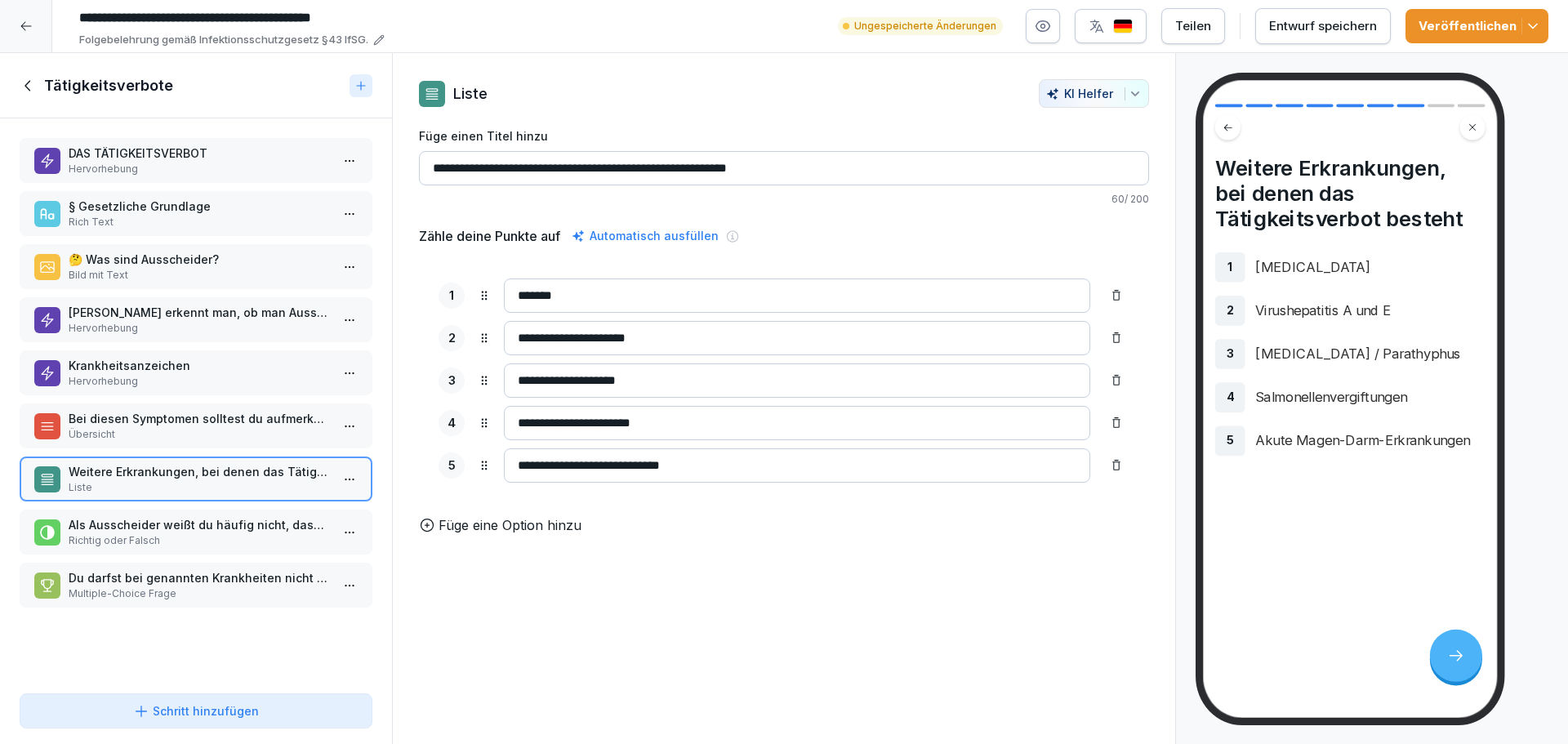
click at [345, 478] on html "**********" at bounding box center [784, 372] width 1568 height 744
click at [852, 566] on html "**********" at bounding box center [784, 372] width 1568 height 744
click at [212, 170] on p "Hervorhebung" at bounding box center [199, 169] width 262 height 14
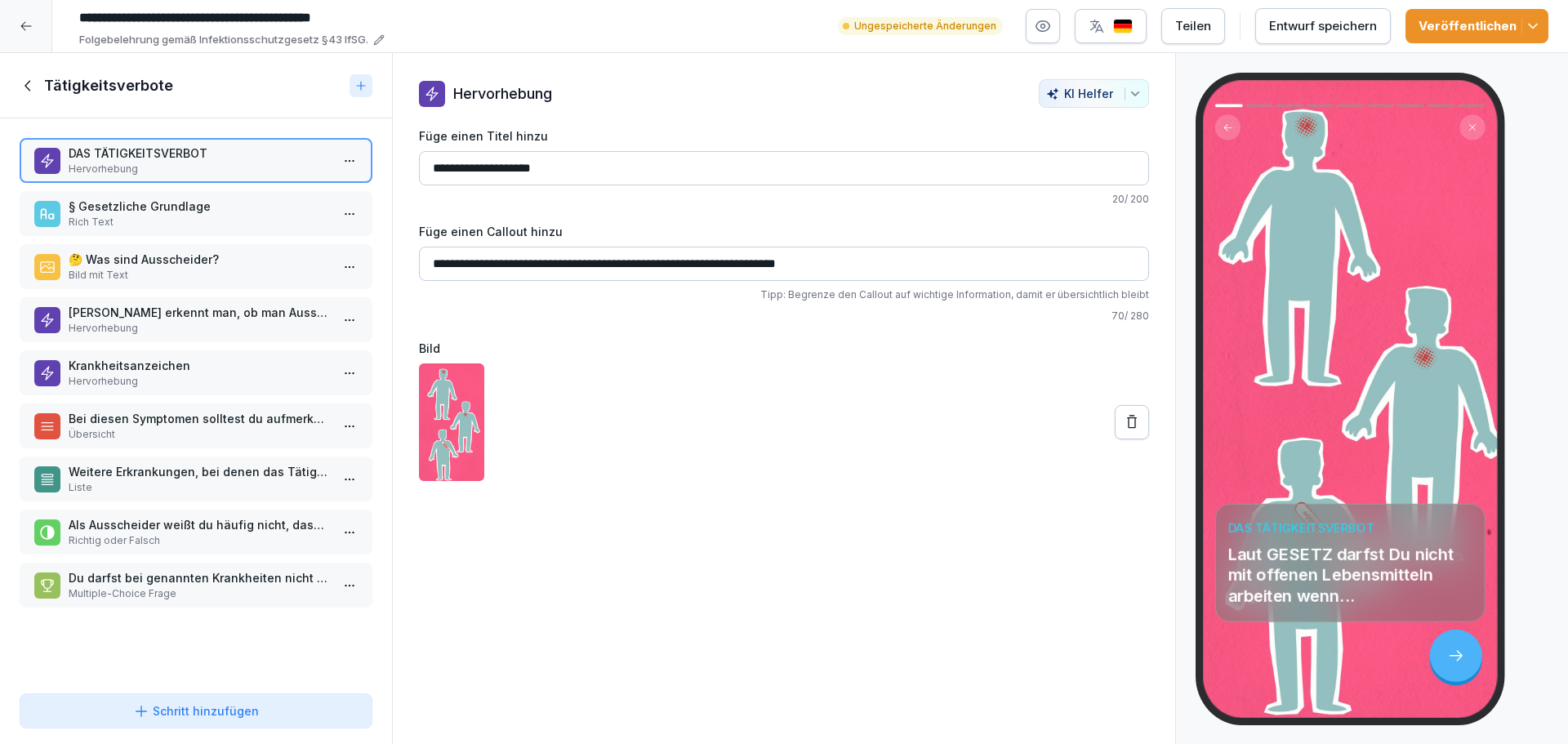
click at [212, 214] on p "§ Gesetzliche Grundlage" at bounding box center [199, 206] width 262 height 17
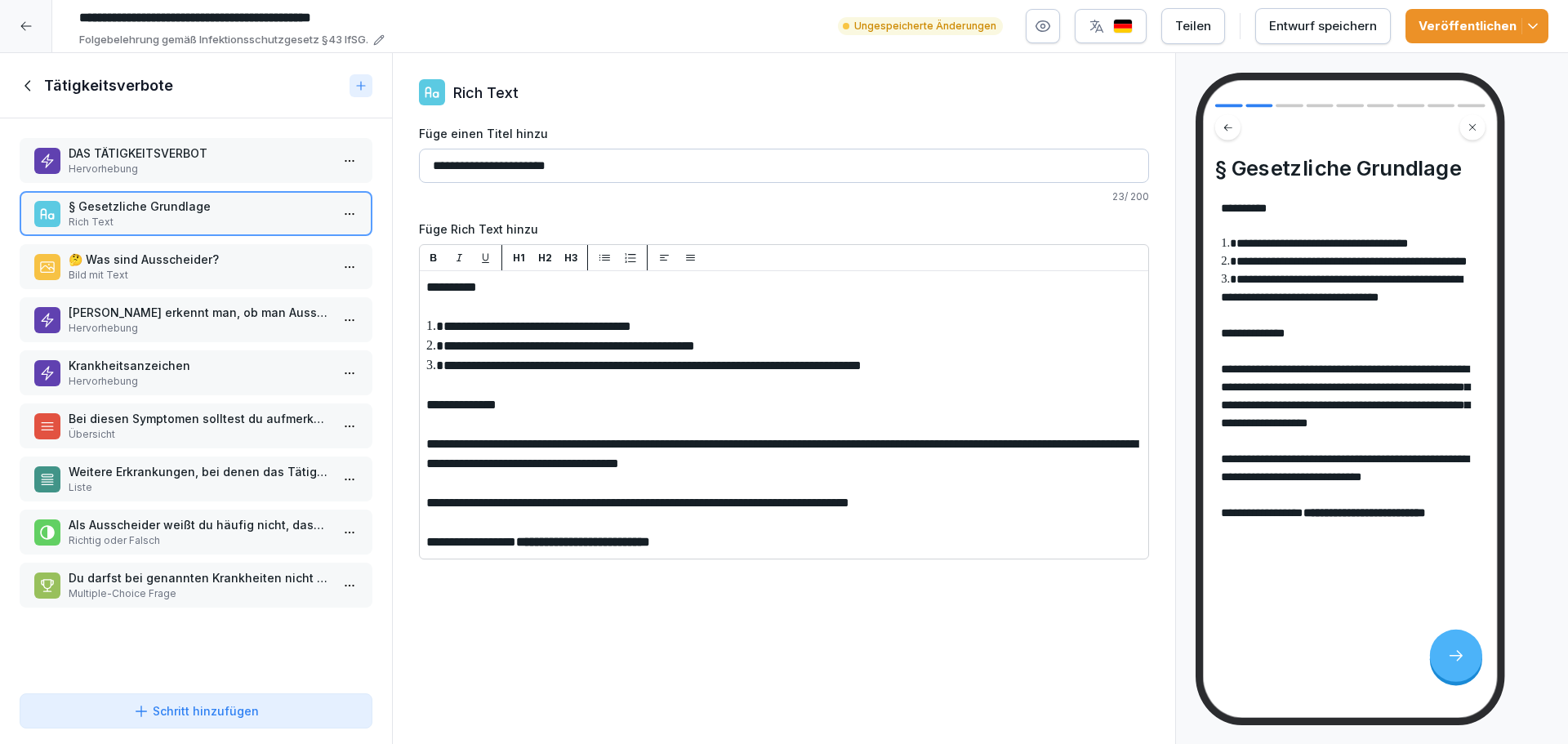
click at [189, 262] on p "🤔 Was sind Ausscheider?" at bounding box center [199, 260] width 262 height 17
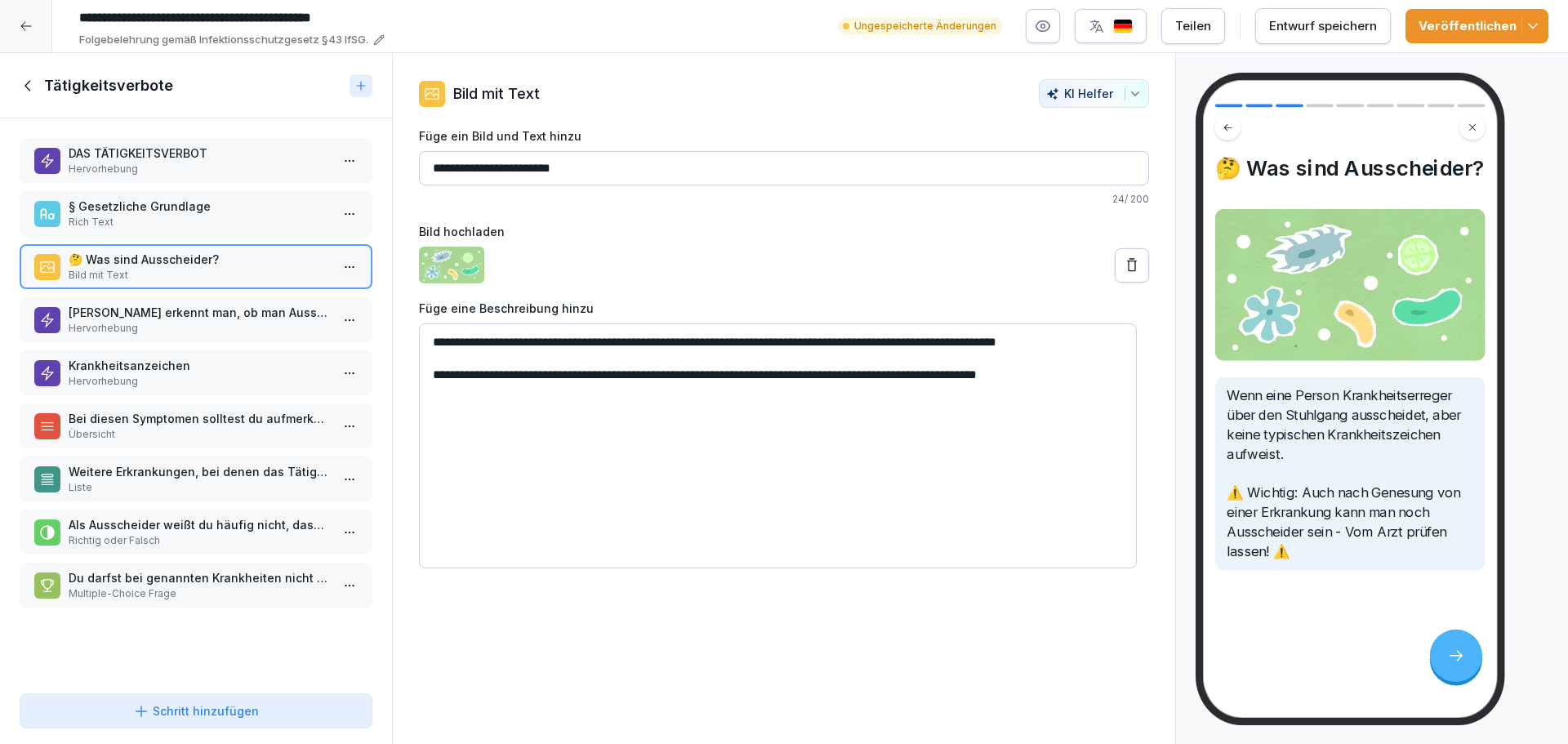
click at [168, 326] on p "Hervorhebung" at bounding box center [199, 328] width 262 height 14
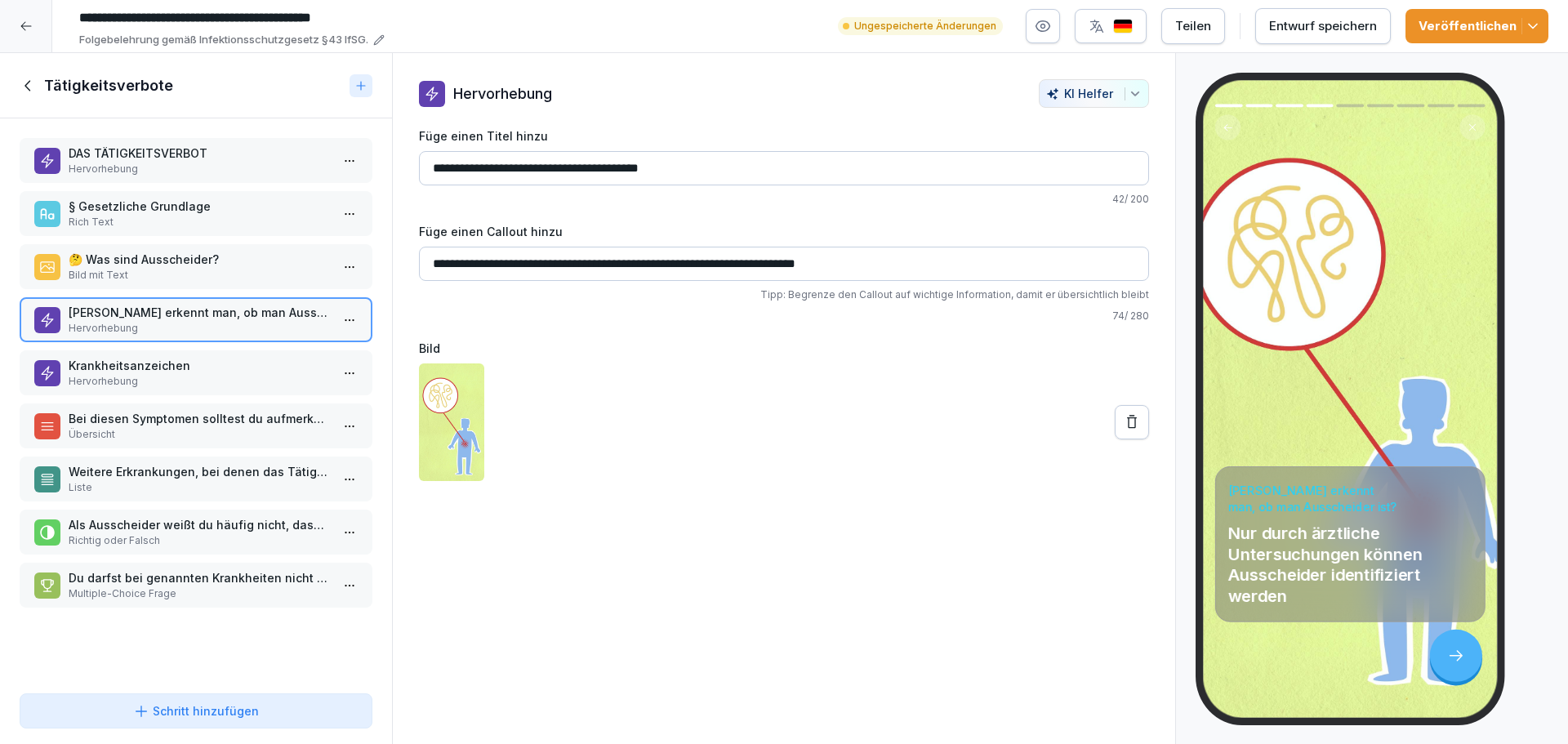
click at [169, 361] on p "Krankheitsanzeichen" at bounding box center [199, 365] width 262 height 17
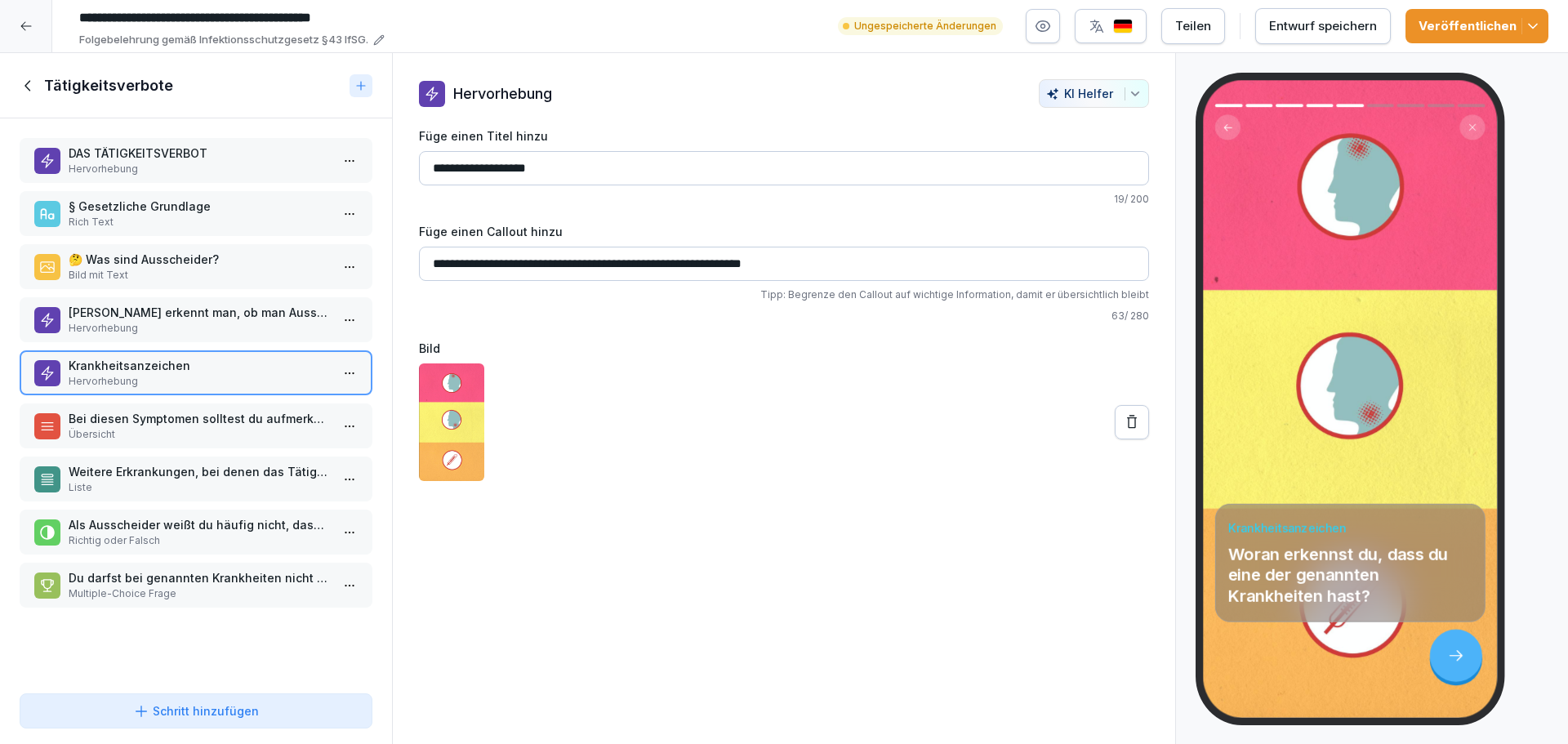
click at [181, 433] on p "Übersicht" at bounding box center [199, 434] width 262 height 14
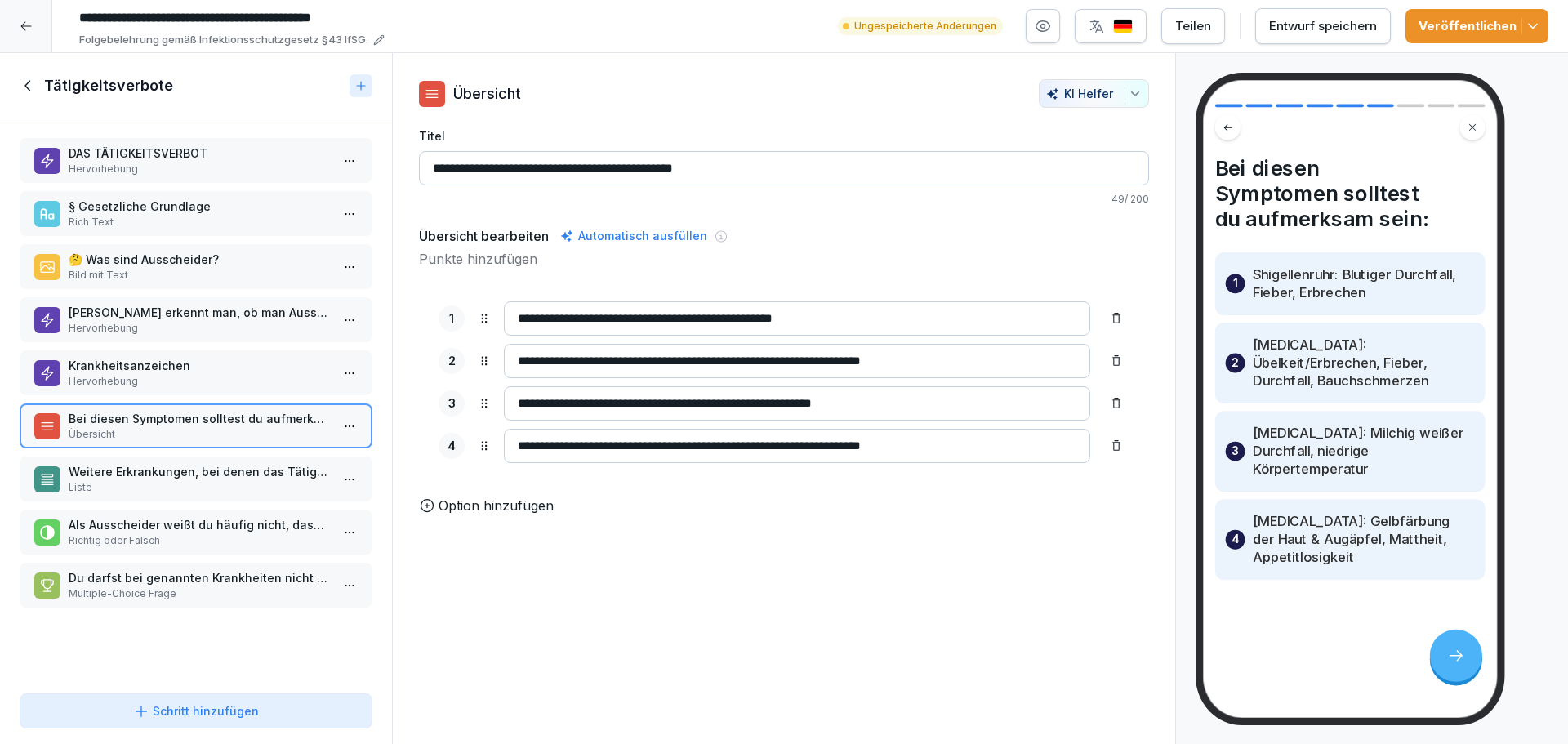
click at [163, 371] on p "Krankheitsanzeichen" at bounding box center [199, 365] width 262 height 17
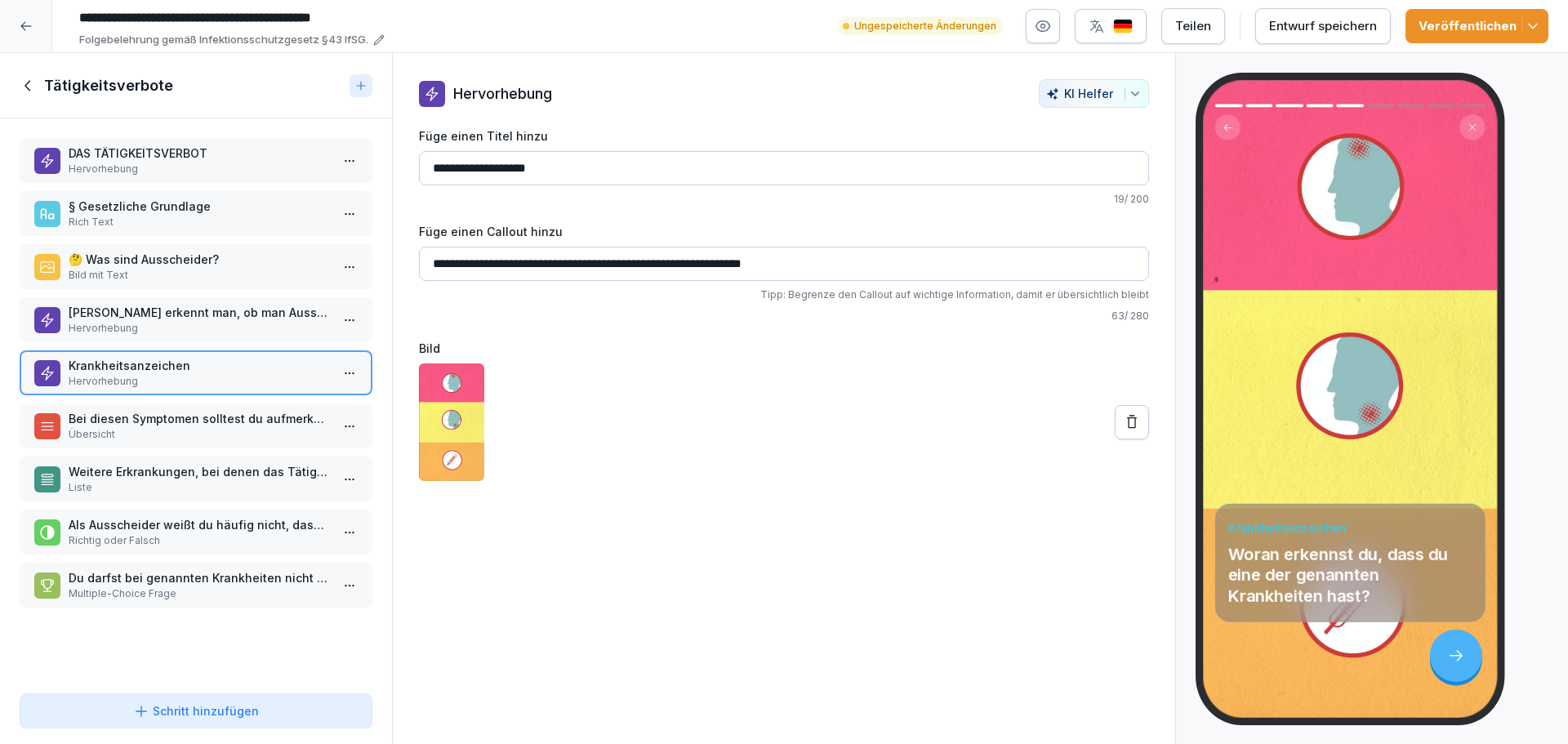
click at [648, 264] on input "**********" at bounding box center [784, 264] width 730 height 35
type input "**********"
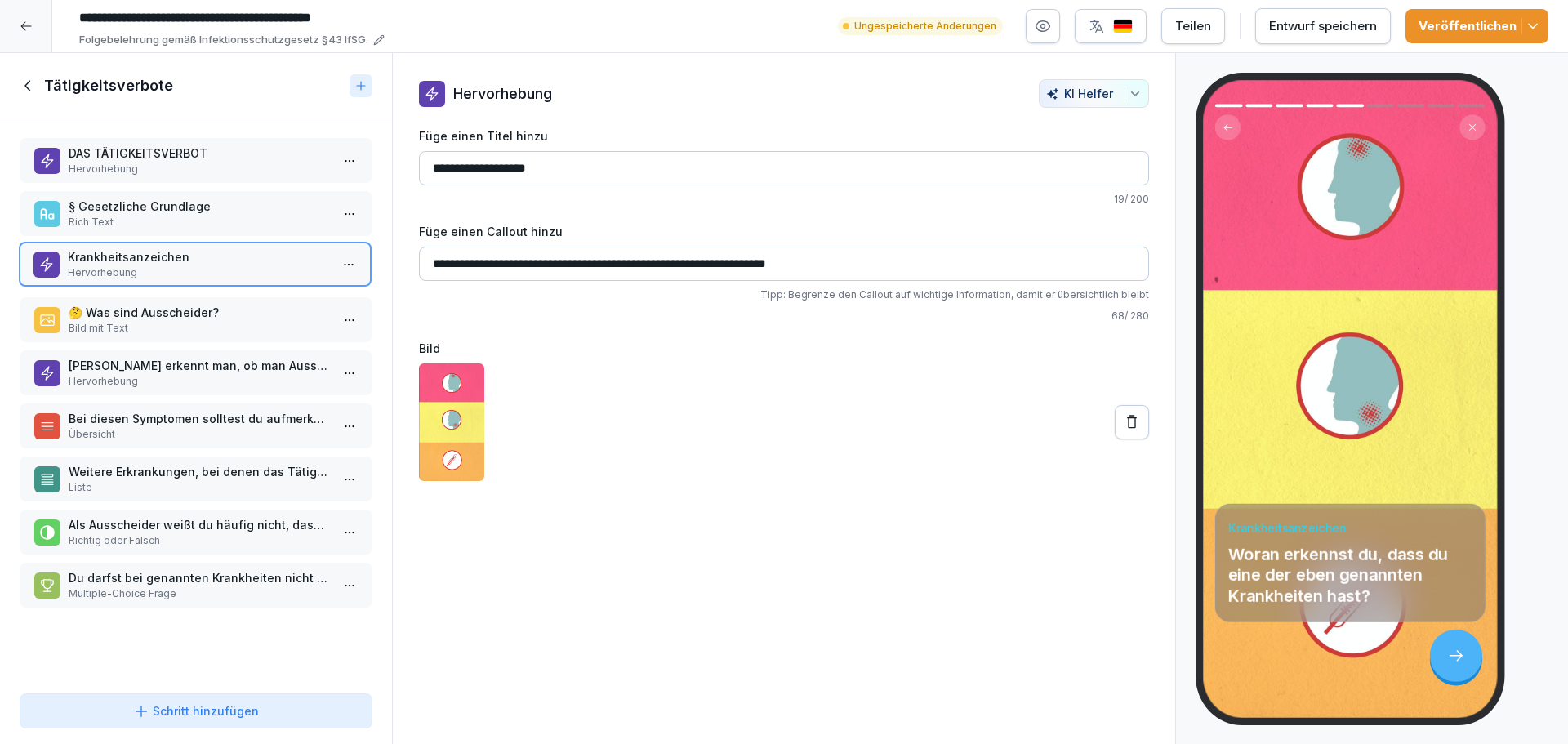
drag, startPoint x: 179, startPoint y: 384, endPoint x: 176, endPoint y: 273, distance: 111.0
click at [176, 273] on p "Hervorhebung" at bounding box center [198, 272] width 262 height 14
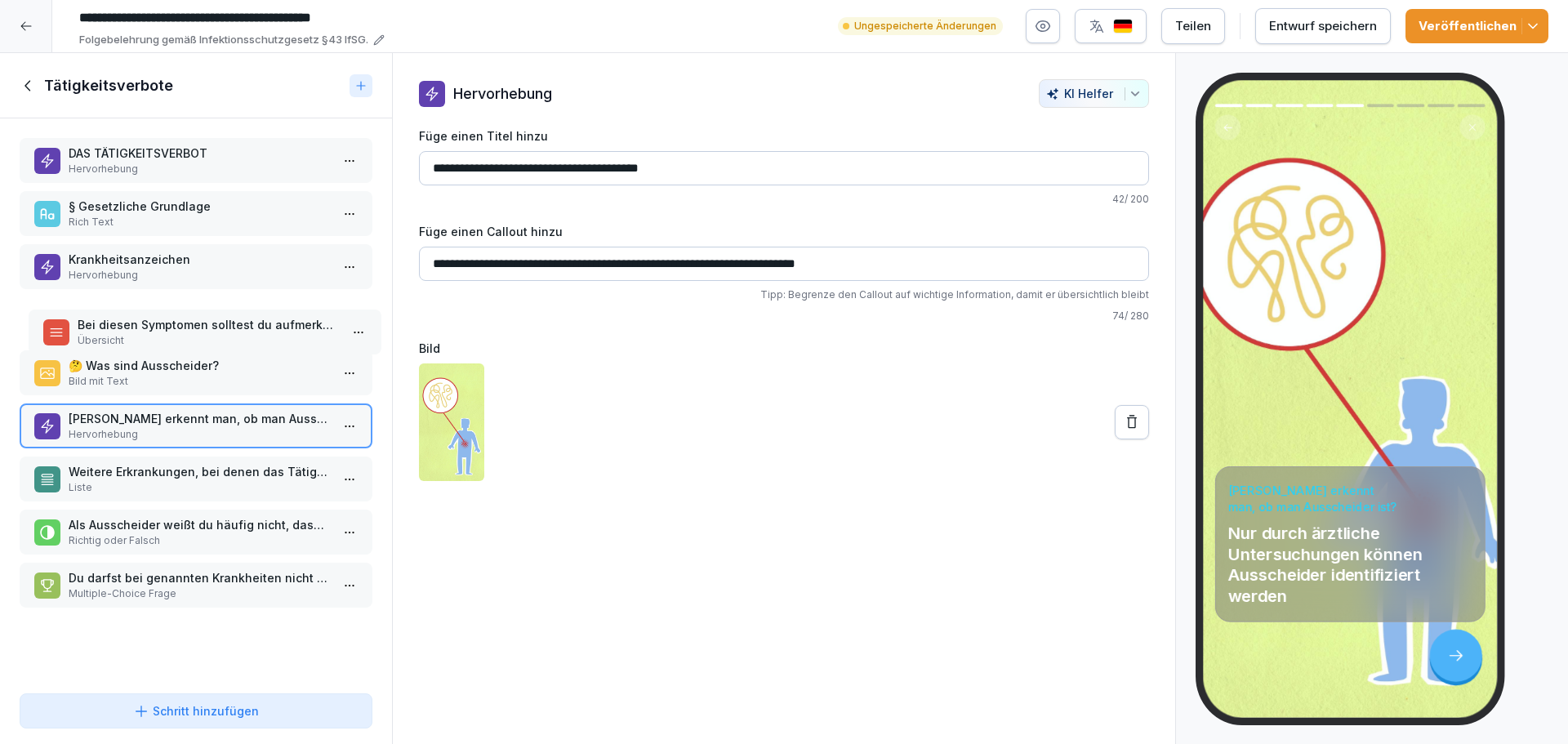
drag, startPoint x: 166, startPoint y: 432, endPoint x: 136, endPoint y: 322, distance: 114.0
click at [145, 334] on p "Übersicht" at bounding box center [208, 340] width 262 height 14
click at [157, 376] on p "Bild mit Text" at bounding box center [199, 381] width 262 height 14
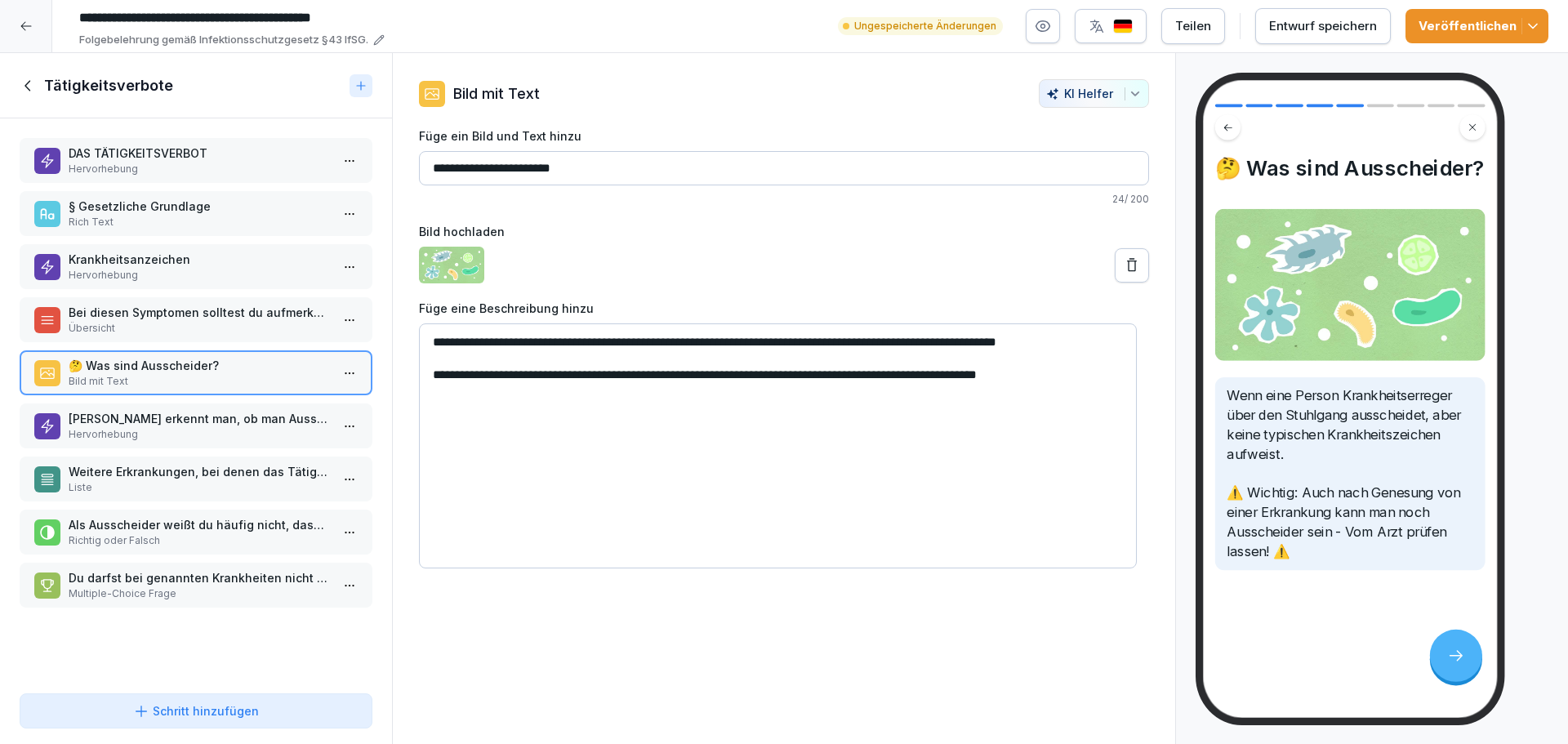
click at [190, 433] on p "Hervorhebung" at bounding box center [199, 434] width 262 height 14
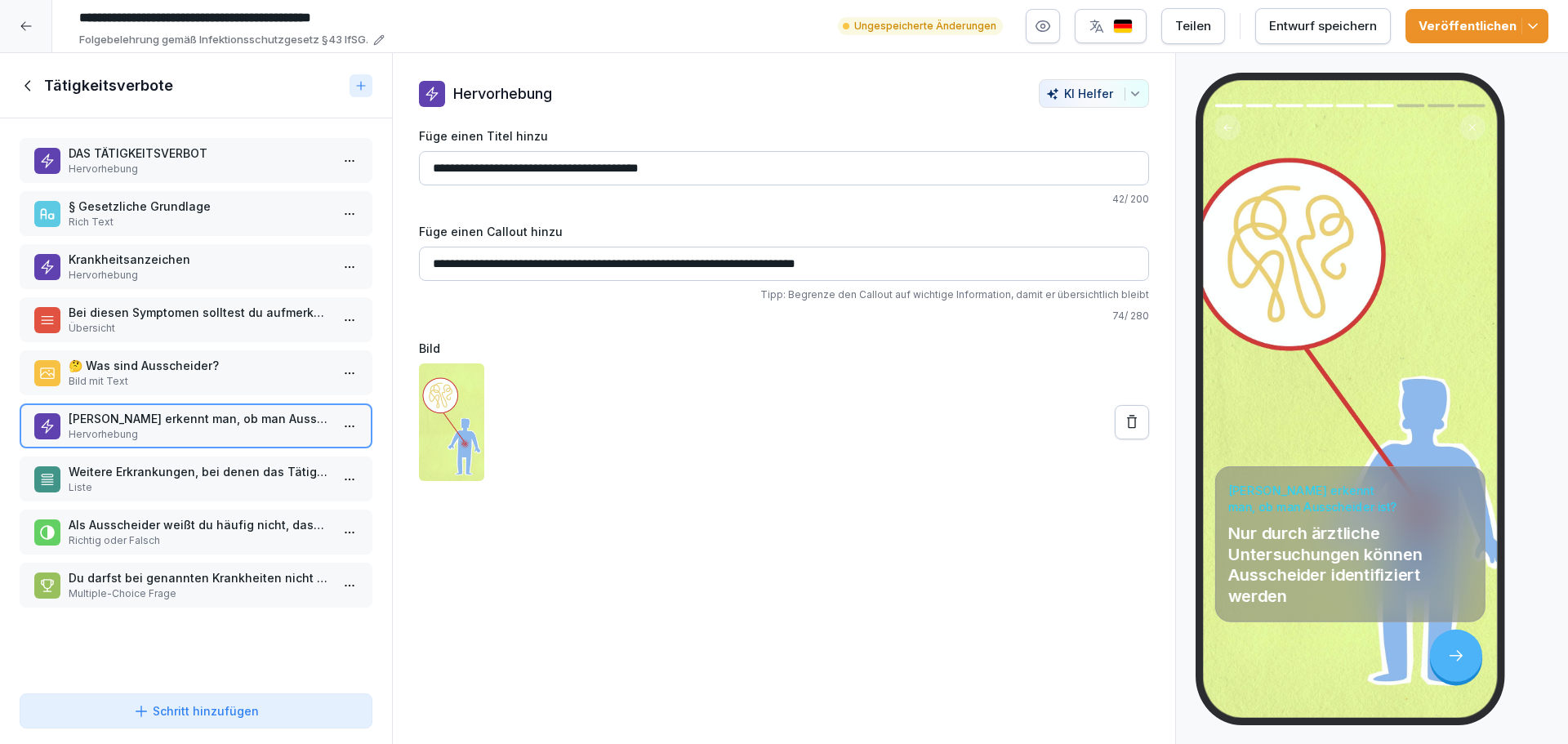
click at [209, 482] on p "Liste" at bounding box center [199, 487] width 262 height 14
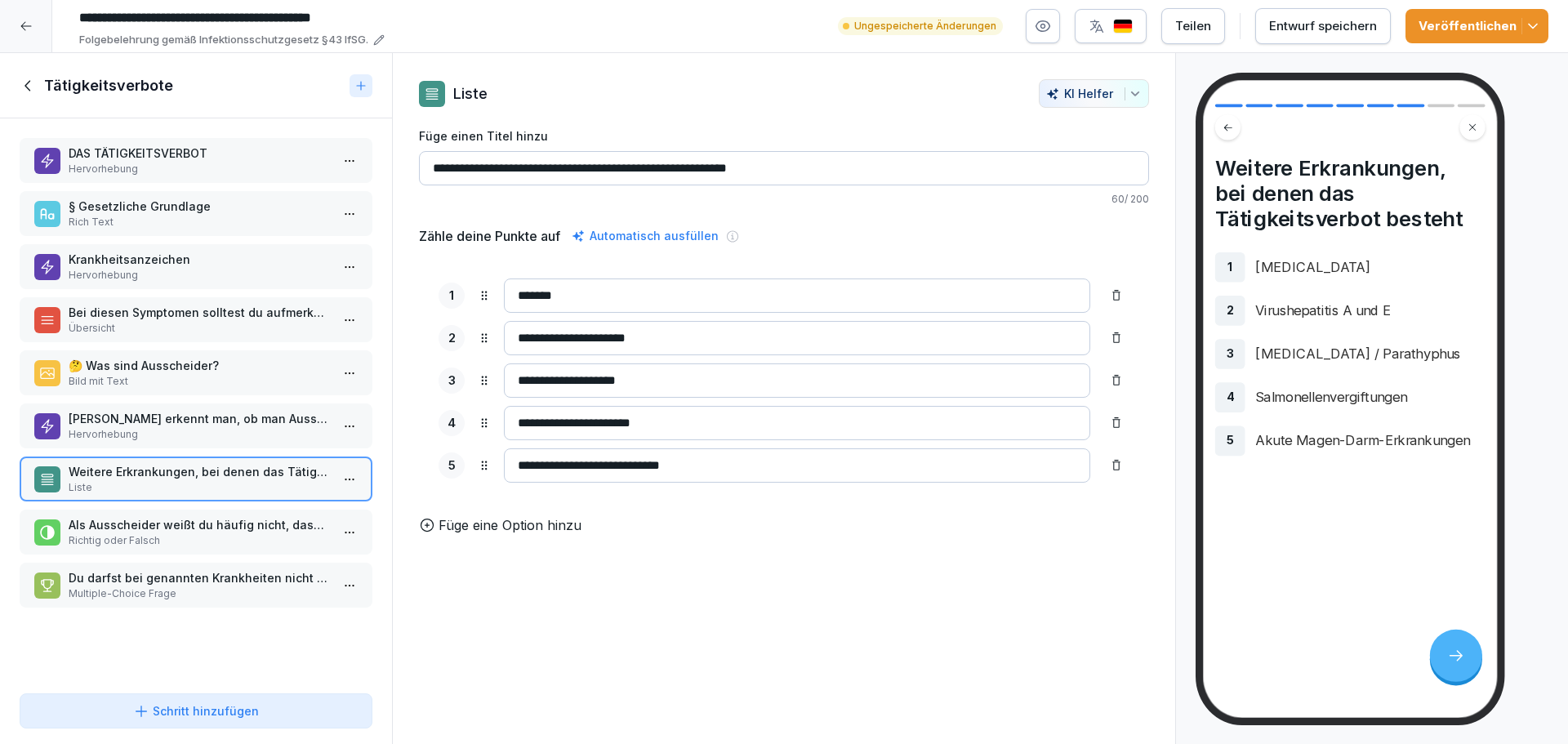
click at [345, 477] on html "**********" at bounding box center [784, 372] width 1568 height 744
click at [270, 576] on div "Löschen" at bounding box center [247, 572] width 67 height 17
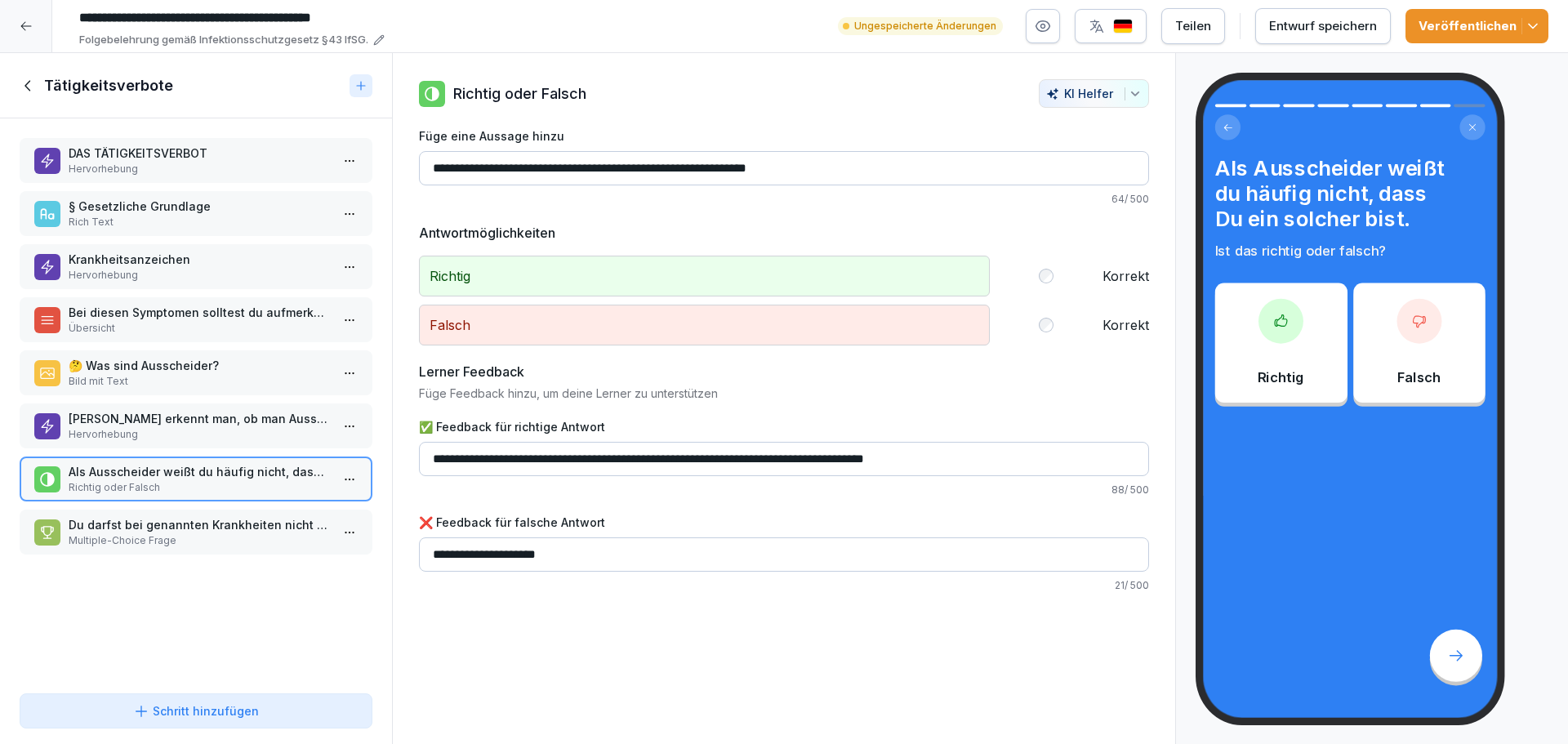
click at [173, 544] on p "Multiple-Choice Frage" at bounding box center [199, 540] width 262 height 14
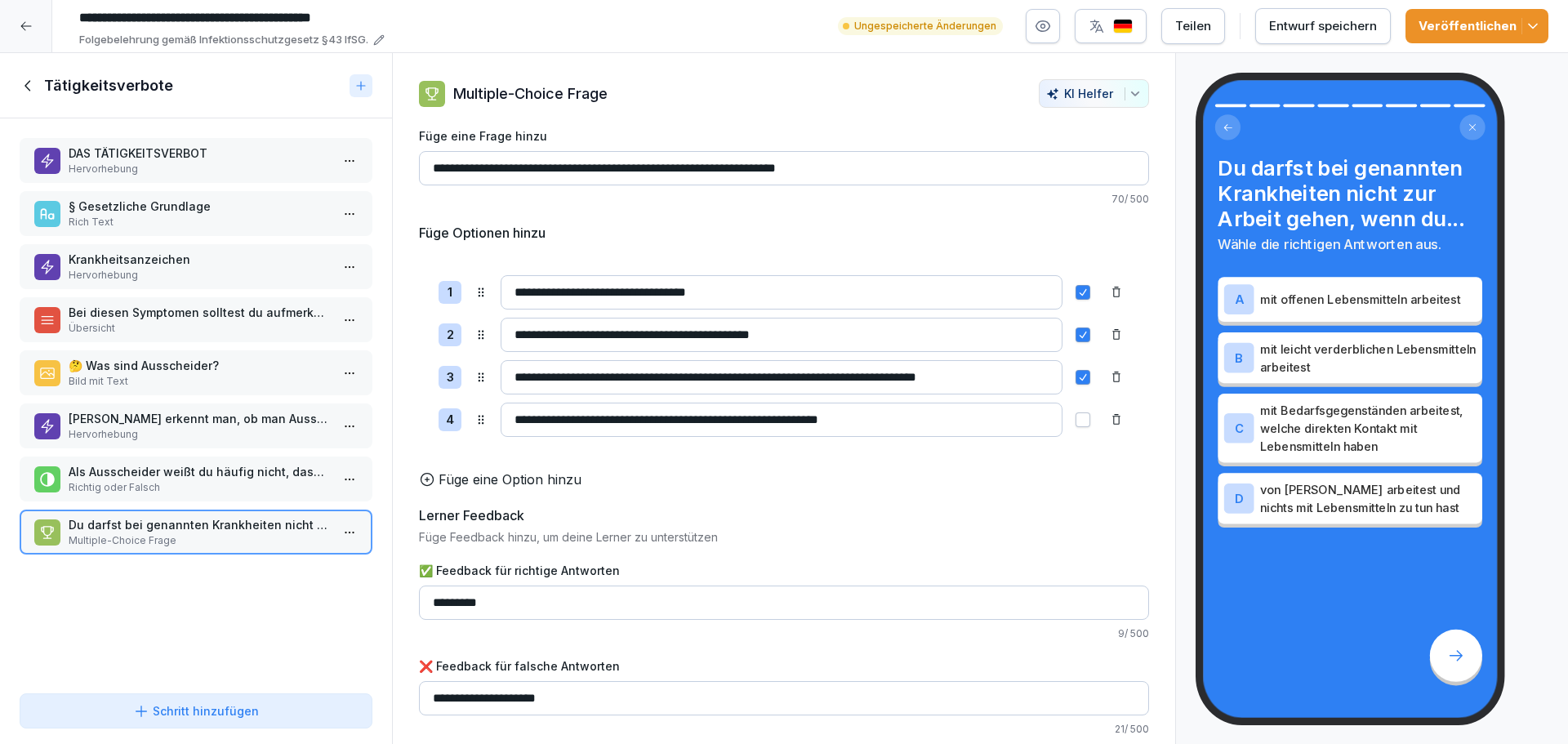
click at [173, 491] on p "Richtig oder Falsch" at bounding box center [199, 487] width 262 height 14
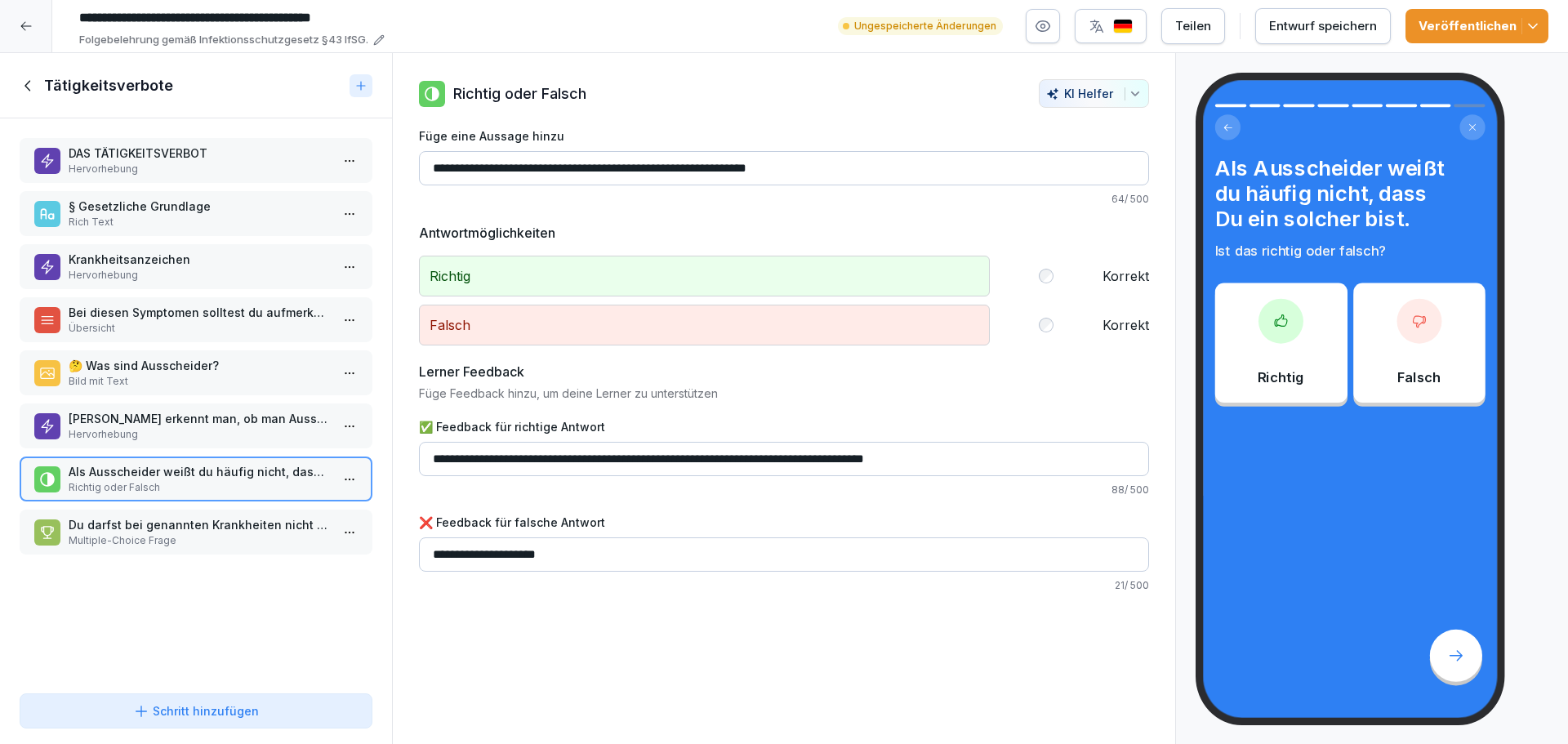
click at [180, 526] on p "Du darfst bei genannten Krankheiten nicht zur Arbeit gehen, wenn du..." at bounding box center [199, 524] width 262 height 17
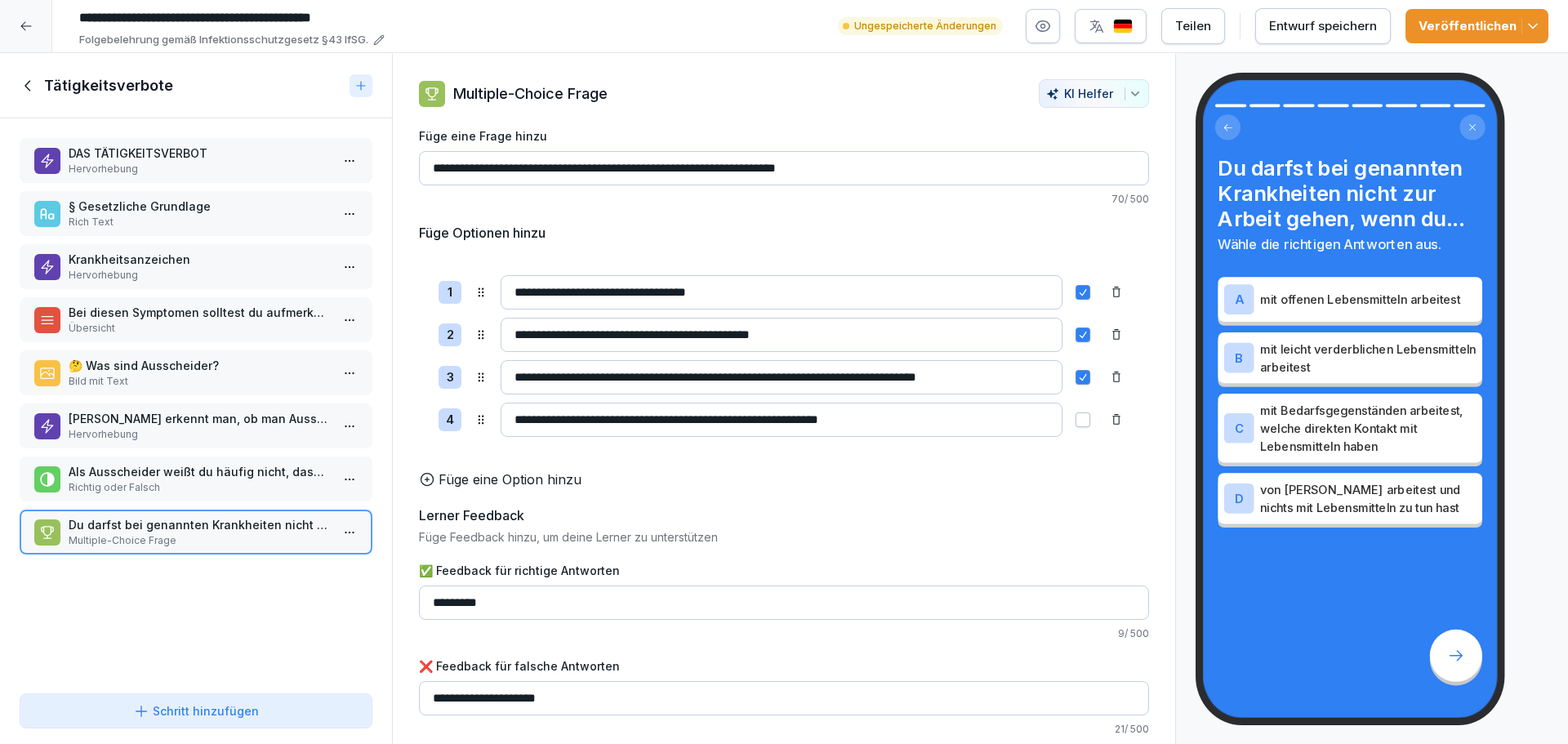
click at [515, 168] on input "**********" at bounding box center [784, 169] width 730 height 35
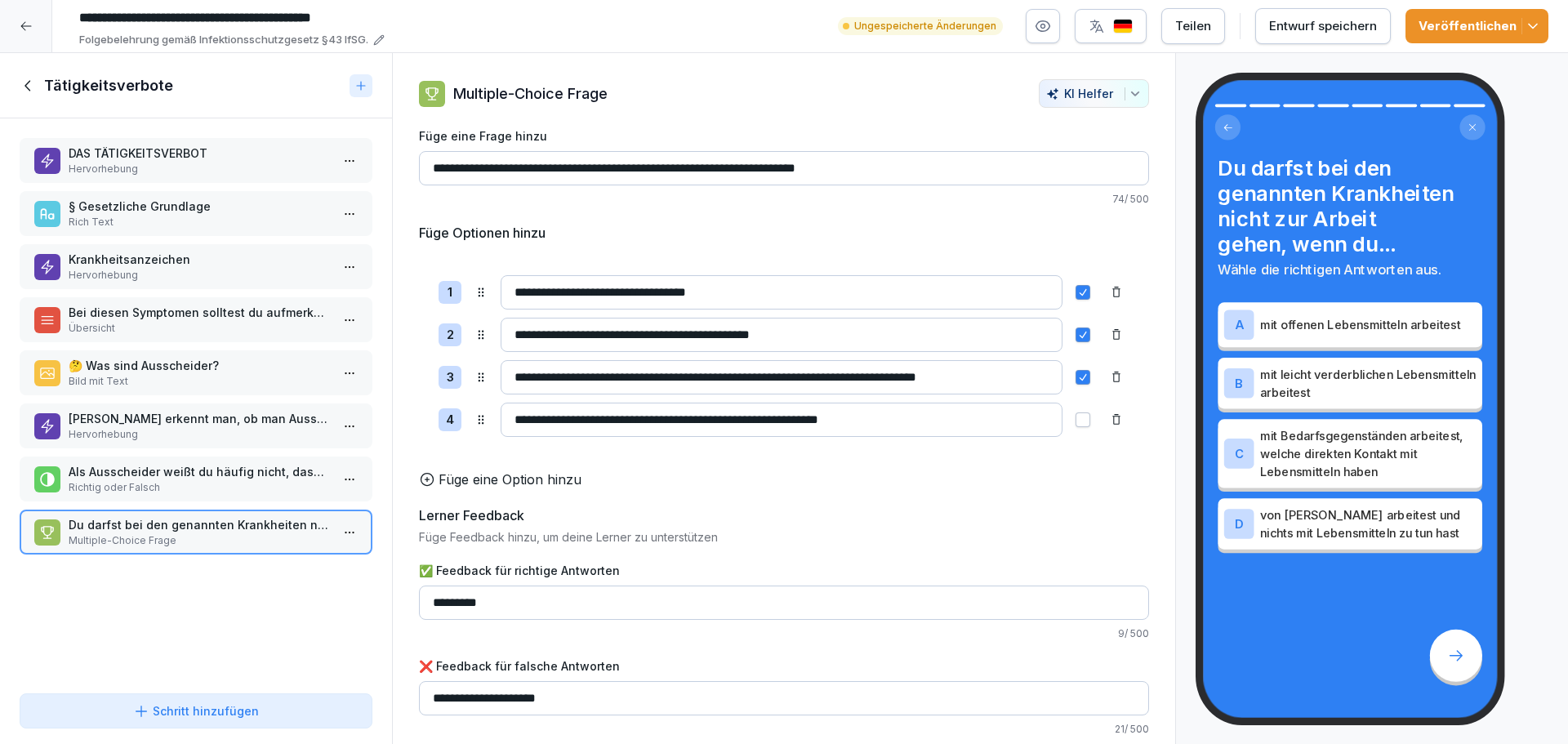
type input "**********"
click at [1466, 24] on div "Veröffentlichen" at bounding box center [1477, 26] width 117 height 18
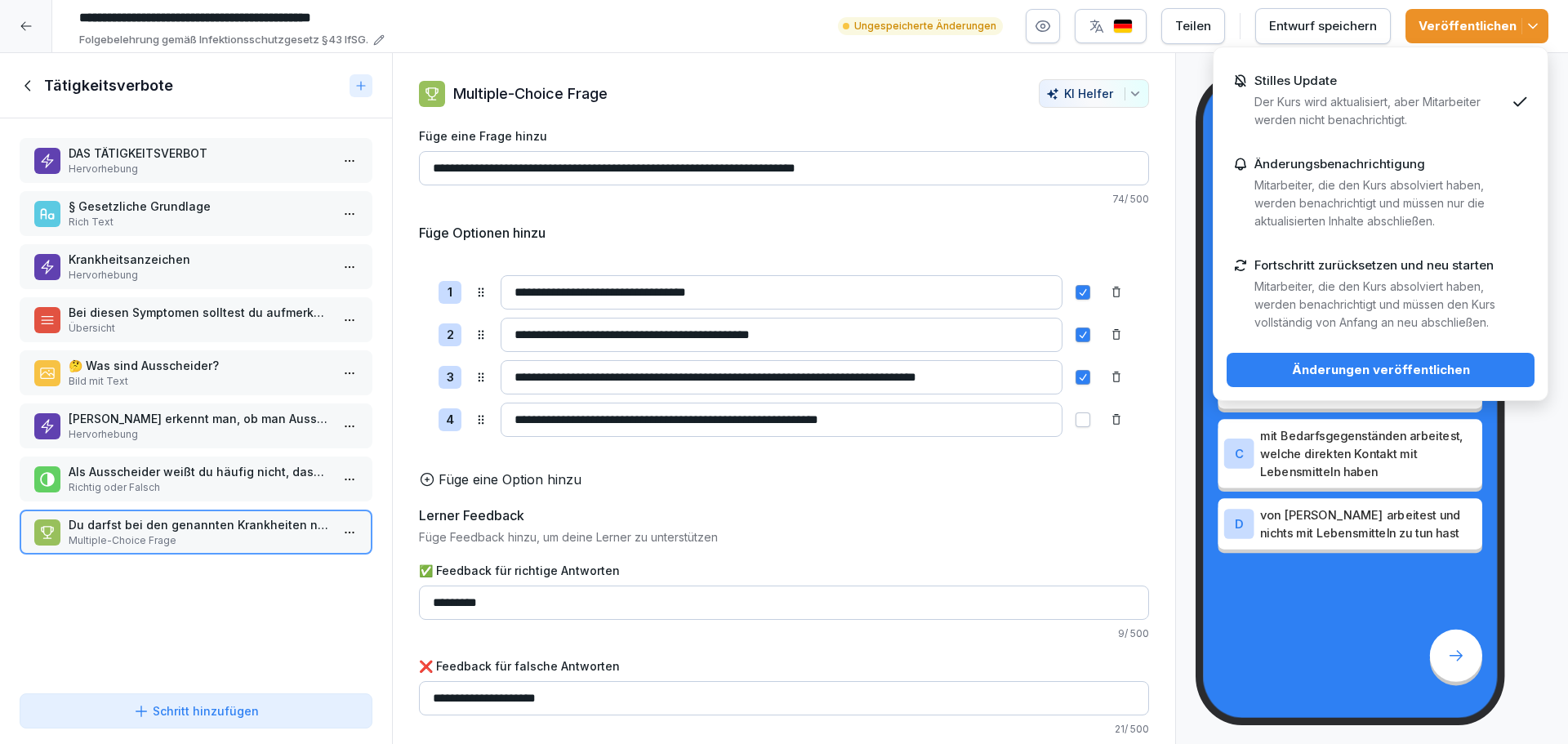
click at [1395, 368] on div "Änderungen veröffentlichen" at bounding box center [1380, 370] width 282 height 18
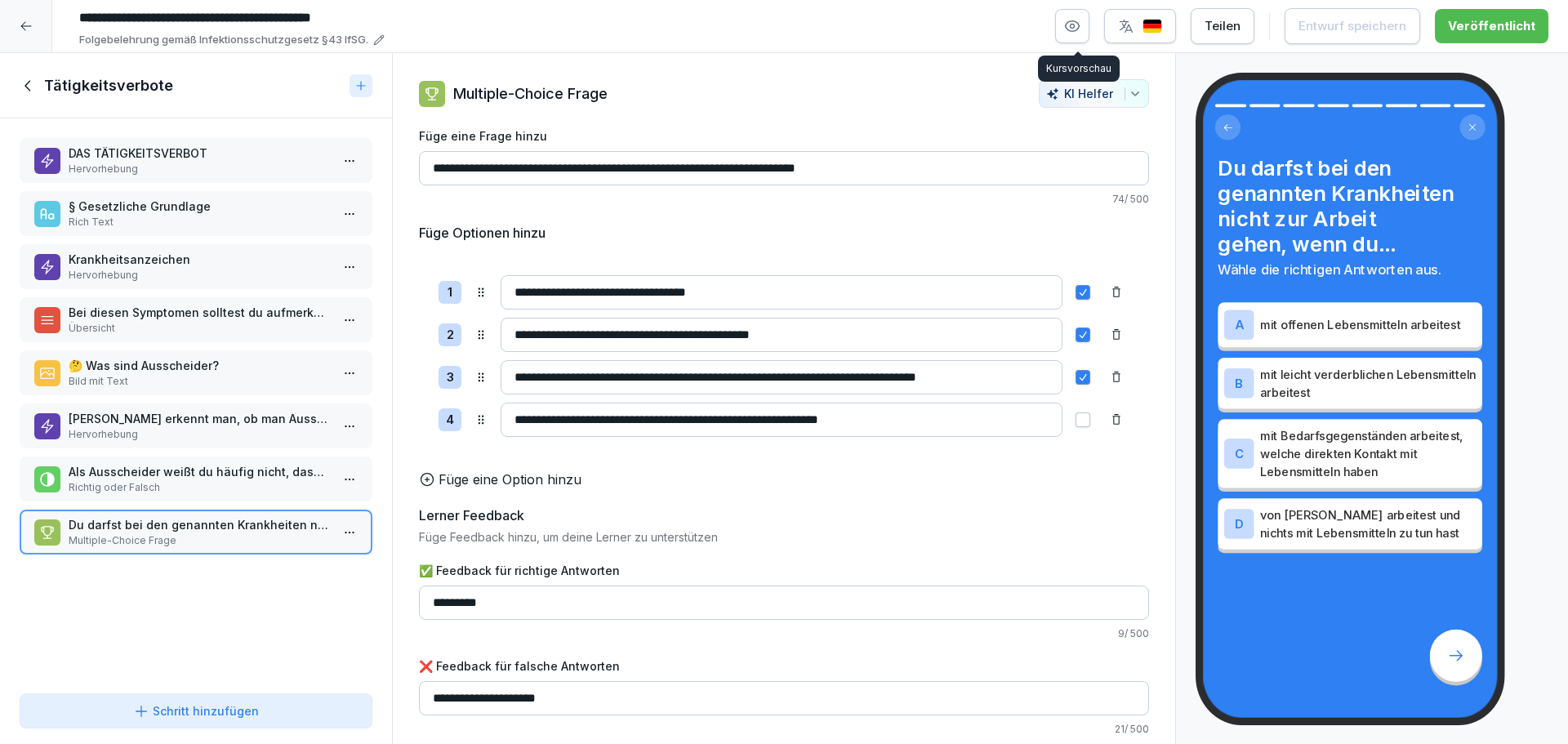
click at [1074, 29] on icon "button" at bounding box center [1072, 27] width 4 height 4
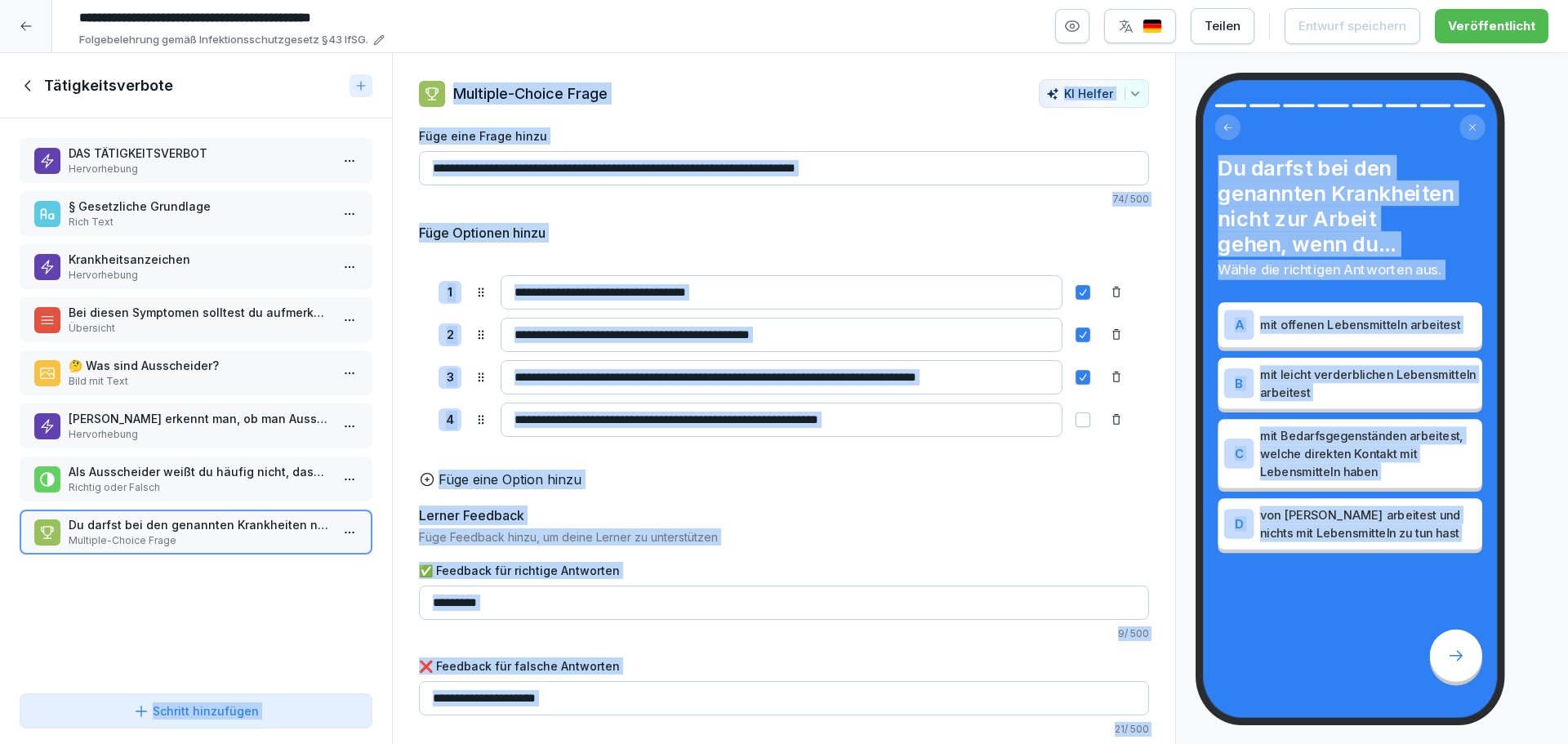
drag, startPoint x: 164, startPoint y: 599, endPoint x: 125, endPoint y: 598, distance: 39.0
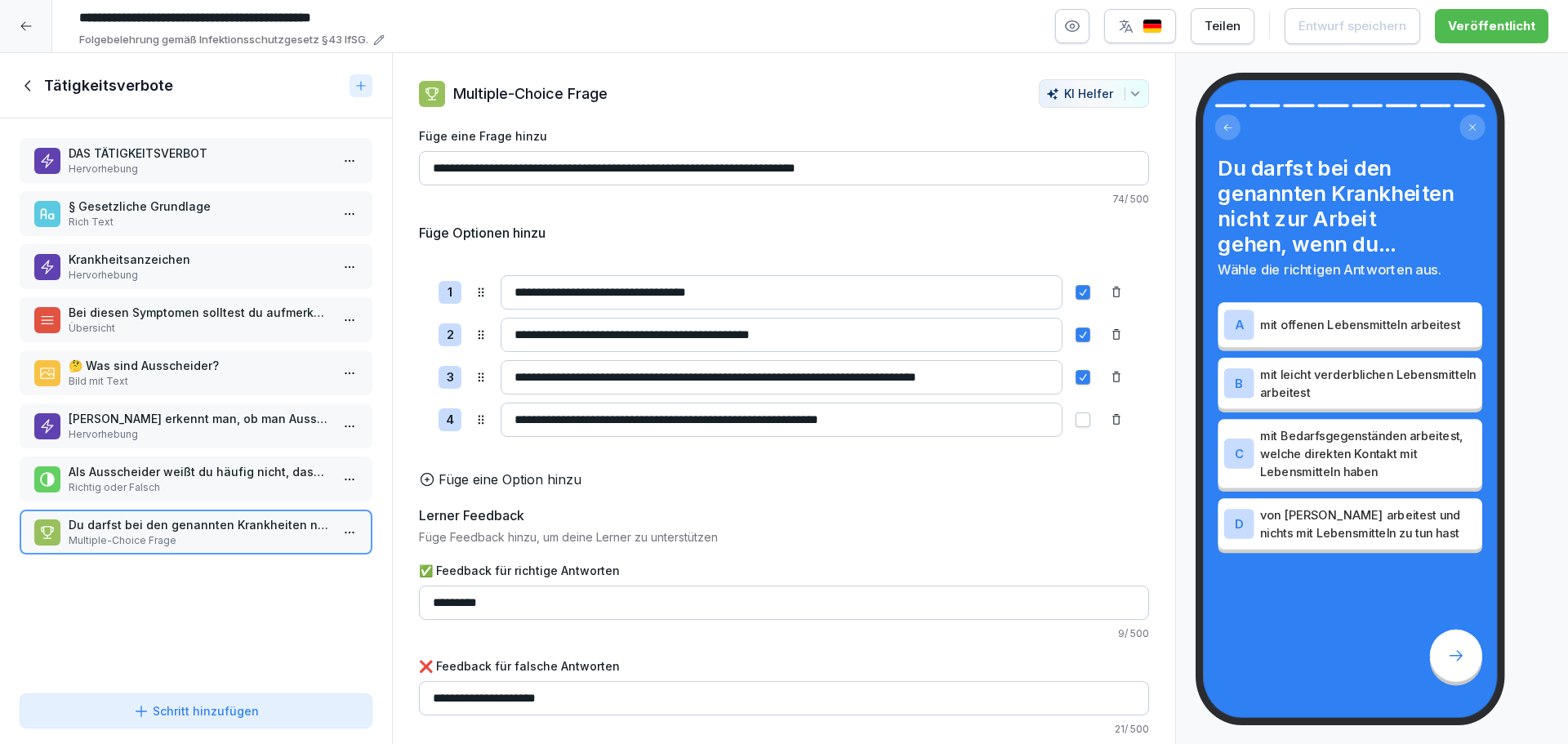
click at [211, 156] on p "DAS TÄTIGKEITSVERBOT" at bounding box center [199, 153] width 262 height 17
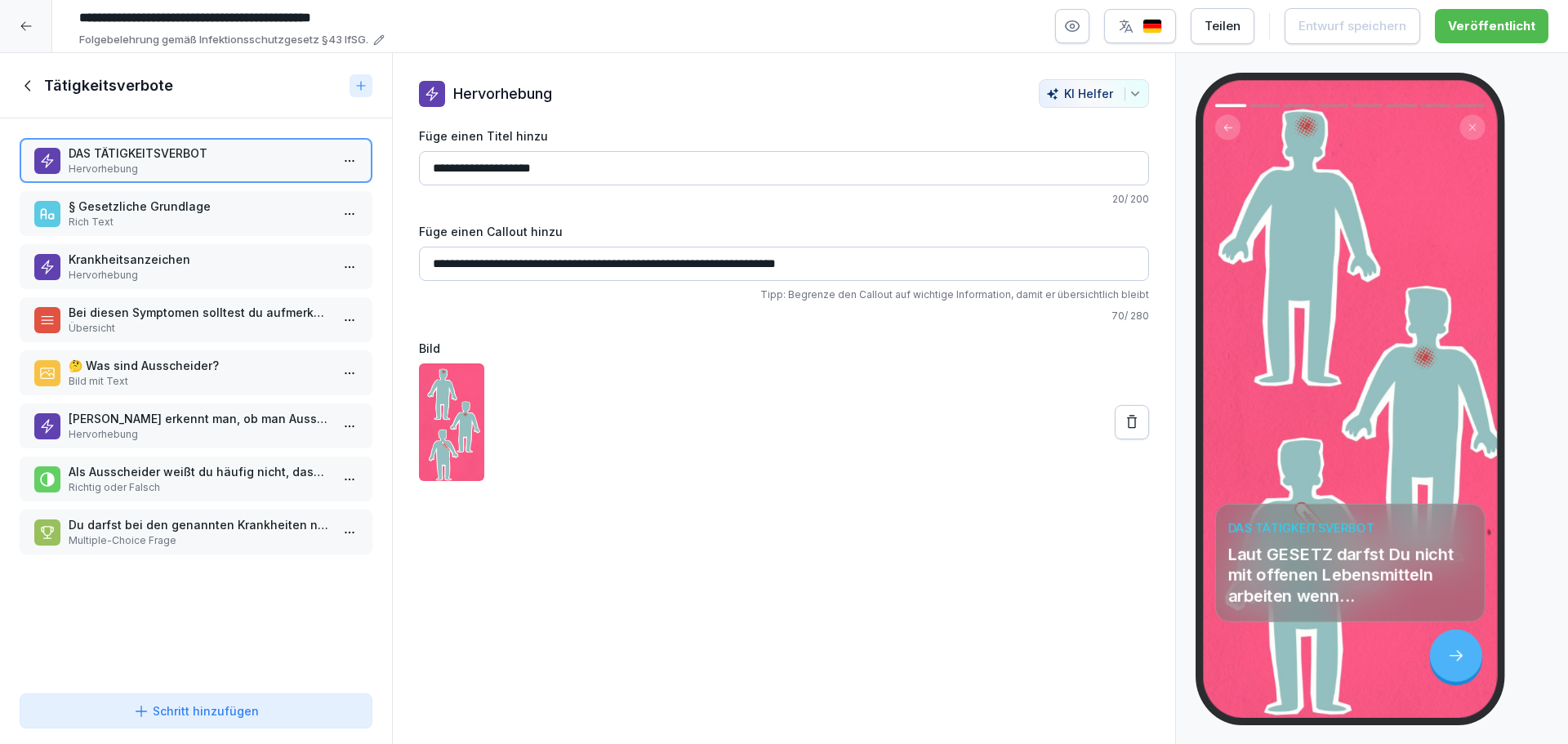
click at [195, 204] on p "§ Gesetzliche Grundlage" at bounding box center [199, 206] width 262 height 17
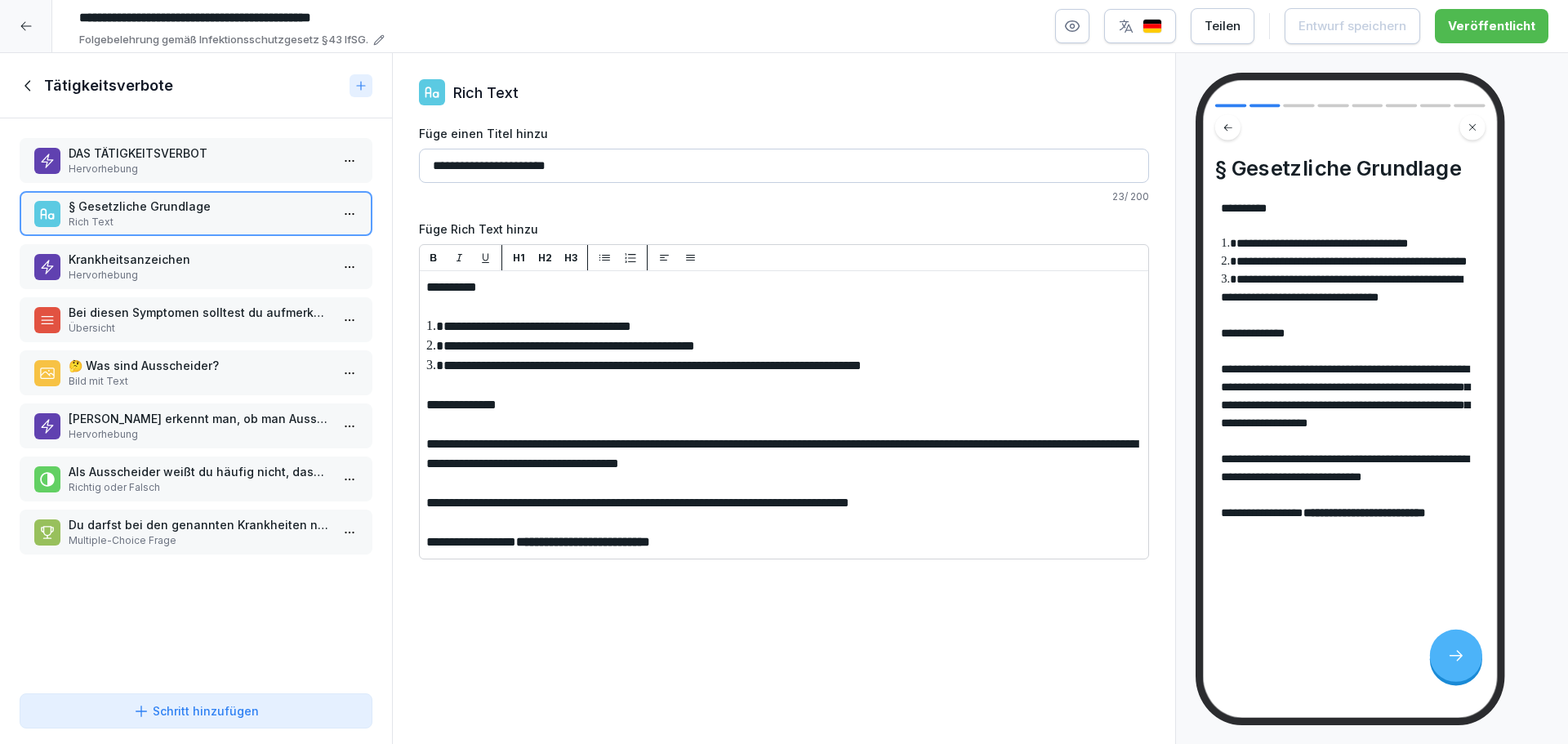
click at [187, 163] on p "Hervorhebung" at bounding box center [199, 169] width 262 height 14
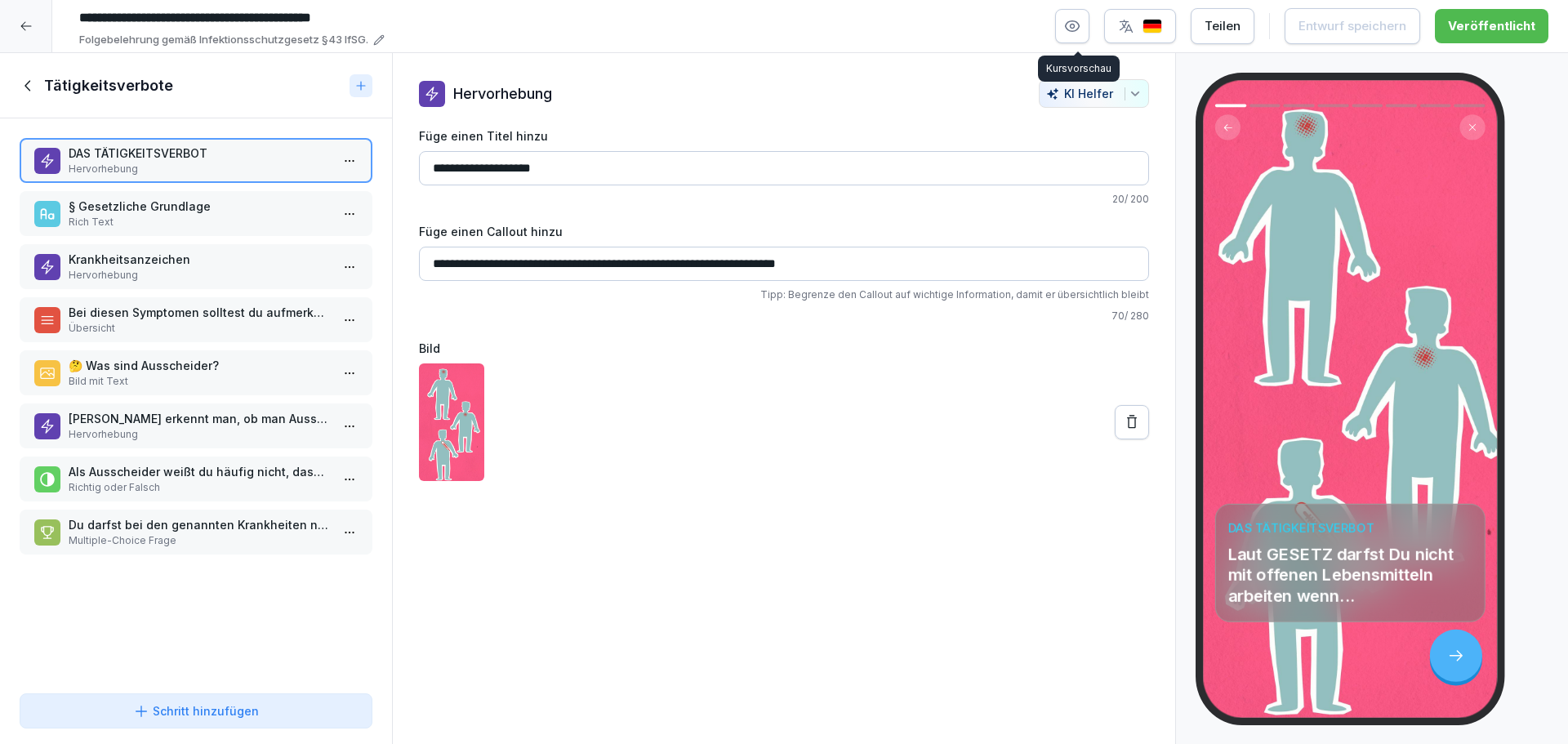
click at [1089, 31] on button "button" at bounding box center [1072, 26] width 35 height 35
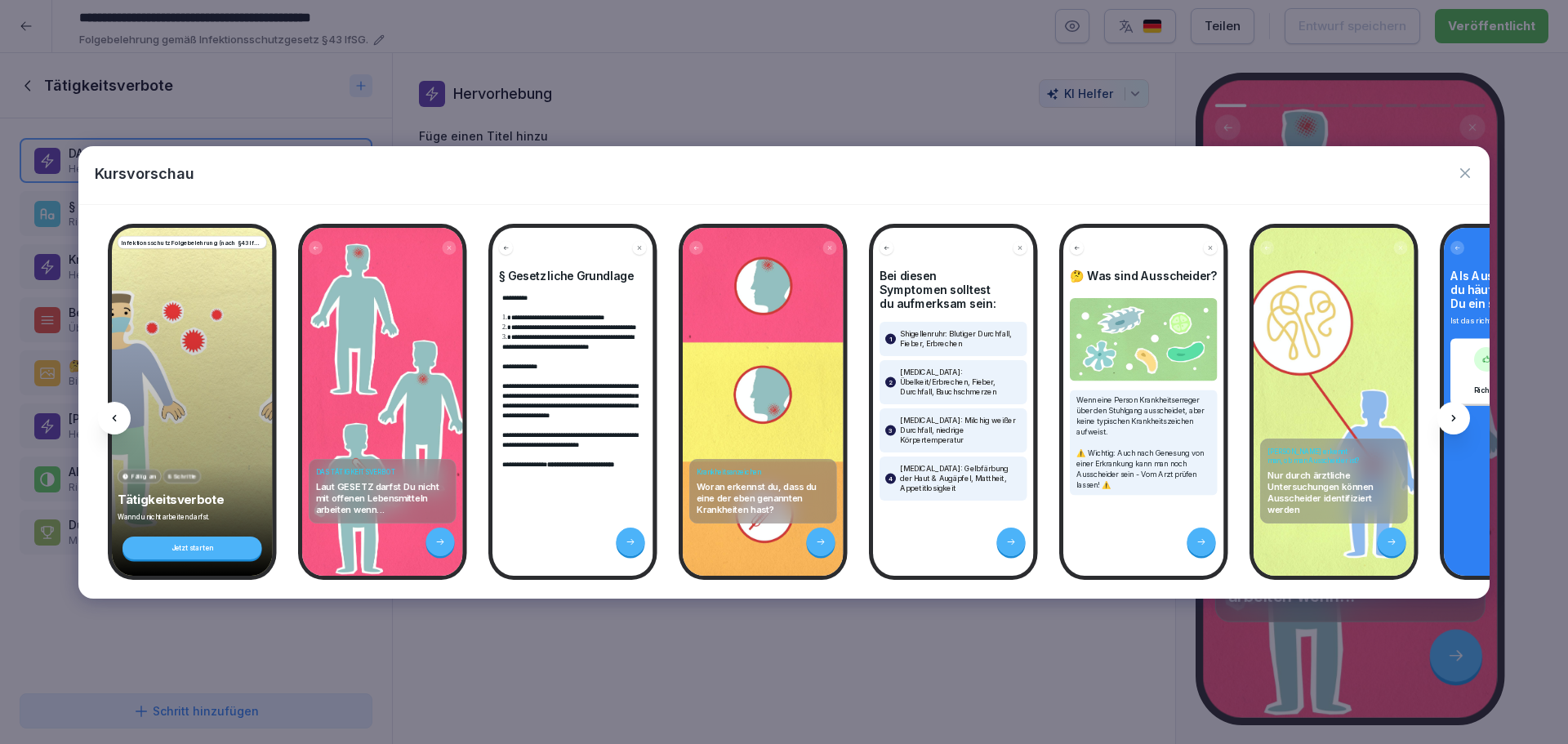
click at [1464, 176] on icon "button" at bounding box center [1464, 173] width 16 height 16
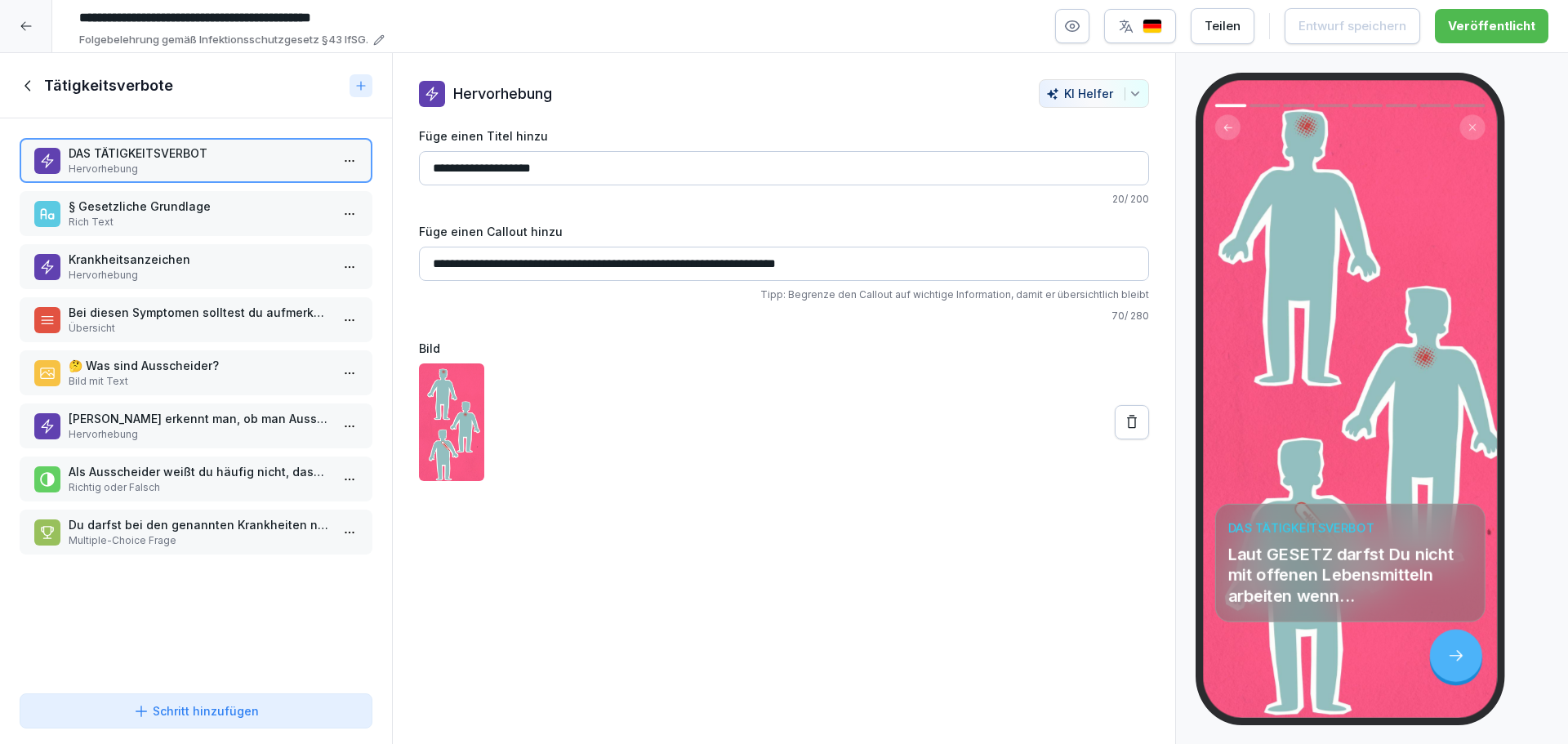
click at [179, 212] on p "§ Gesetzliche Grundlage" at bounding box center [199, 206] width 262 height 17
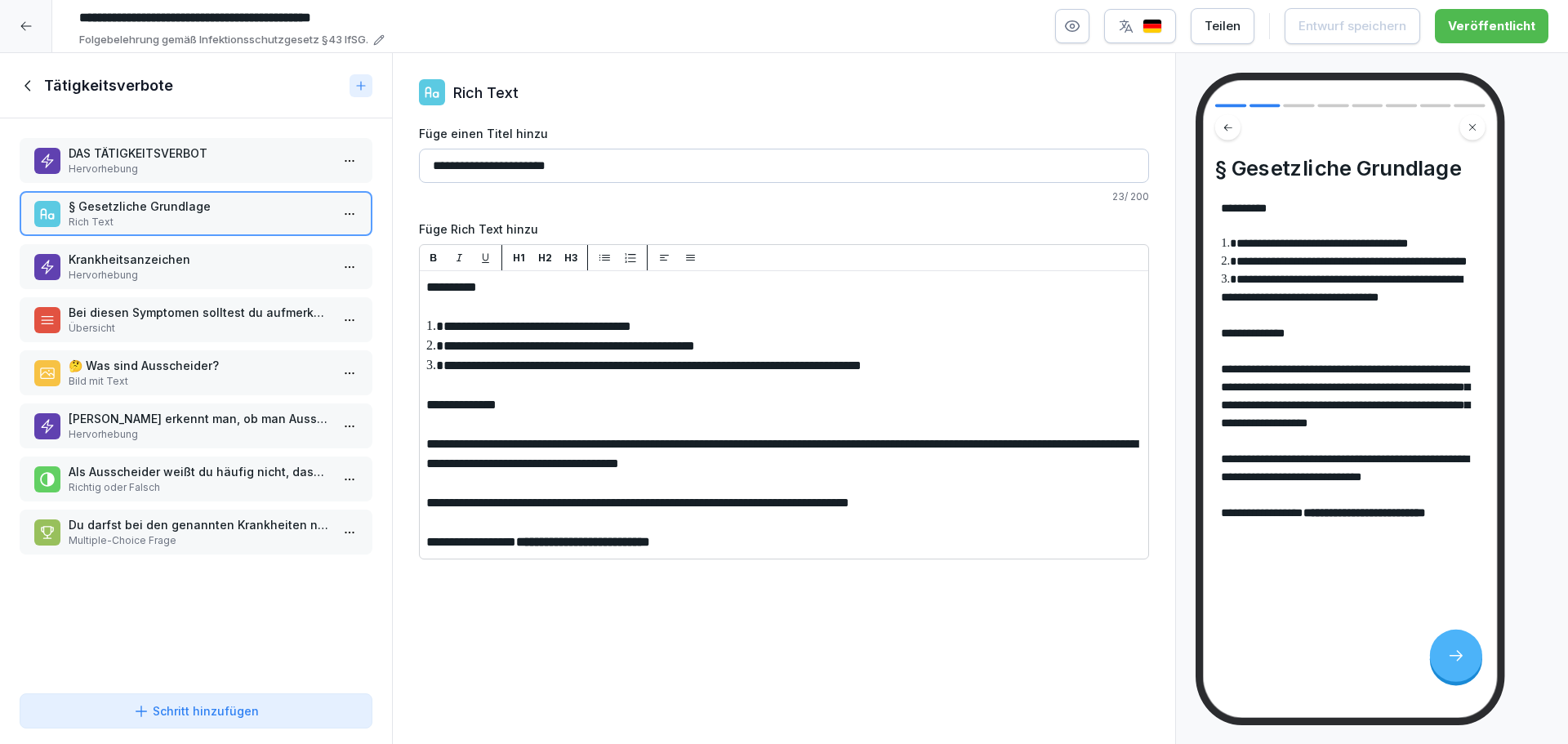
click at [28, 85] on icon at bounding box center [28, 85] width 18 height 18
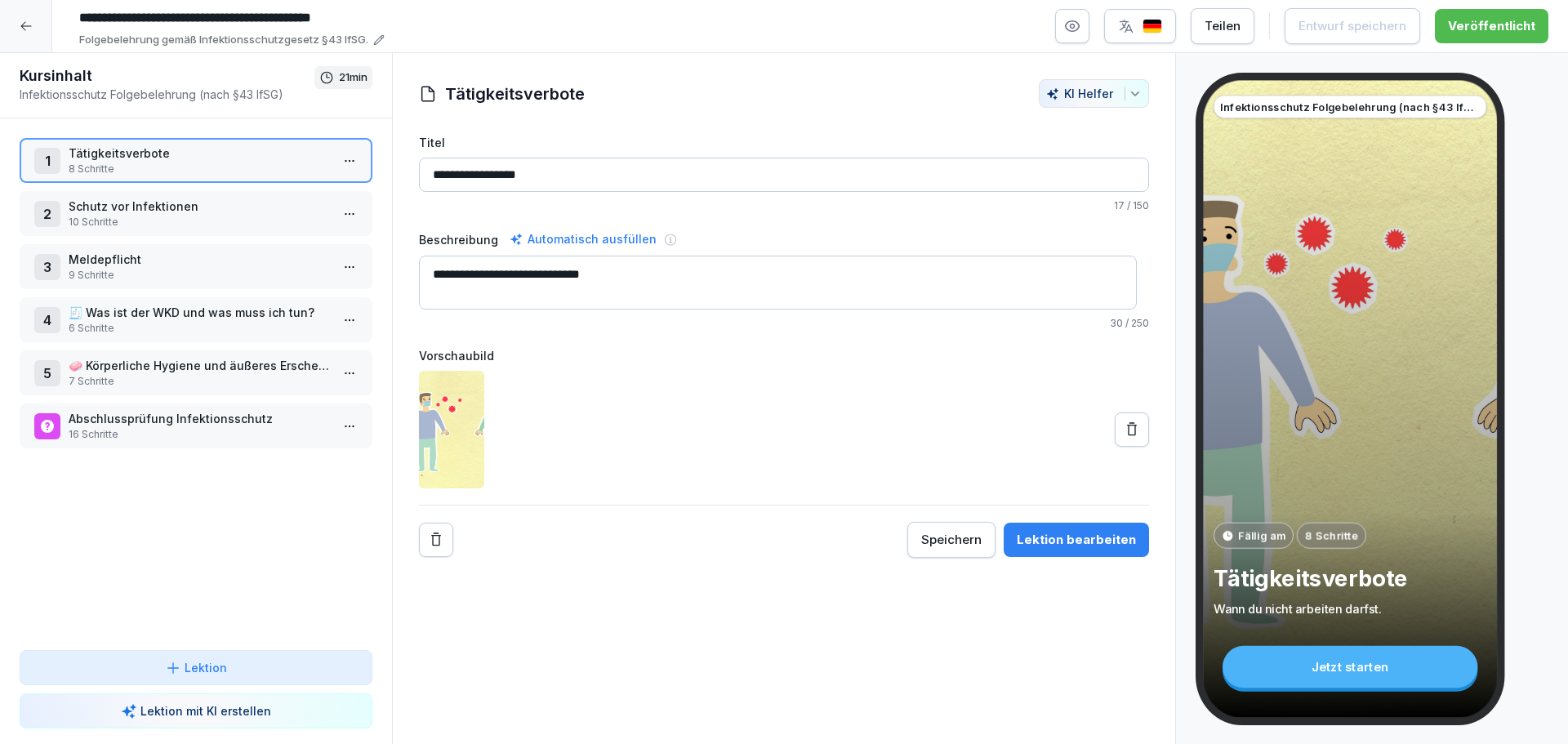
click at [26, 19] on icon at bounding box center [26, 26] width 13 height 13
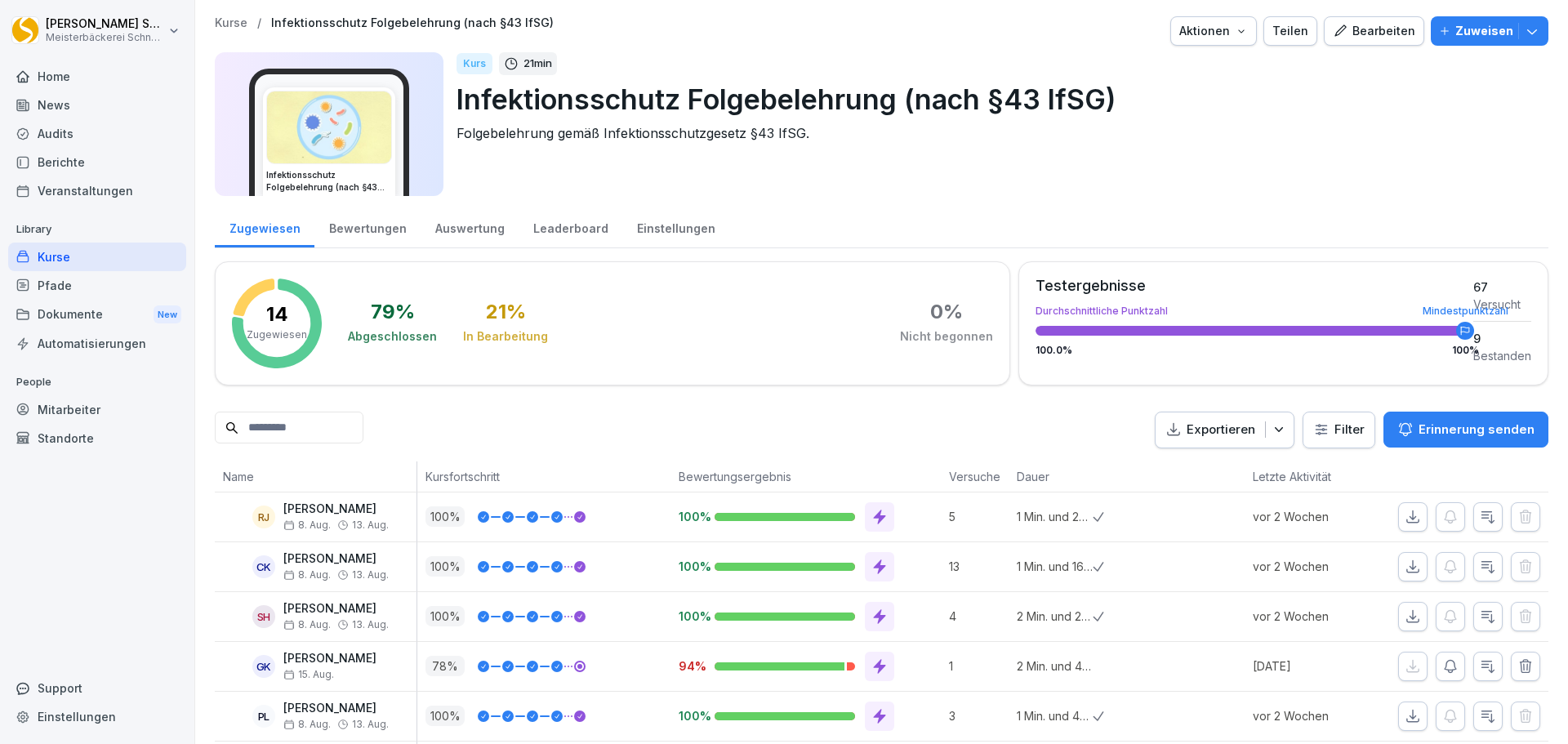
click at [52, 254] on div "Kurse" at bounding box center [98, 257] width 178 height 29
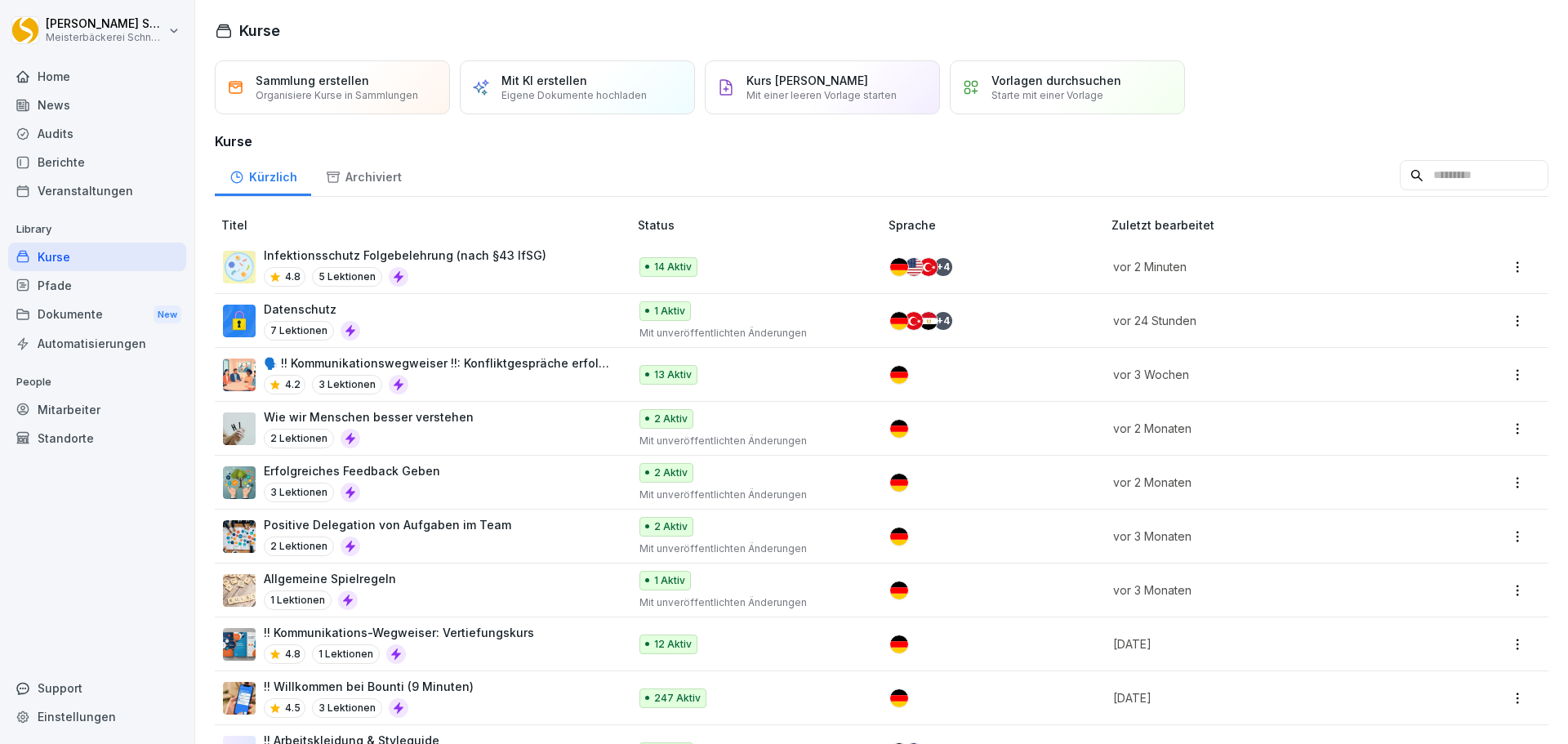
click at [504, 265] on div "Infektionsschutz Folgebelehrung (nach §43 IfSG) 4.8 5 Lektionen" at bounding box center [404, 267] width 283 height 40
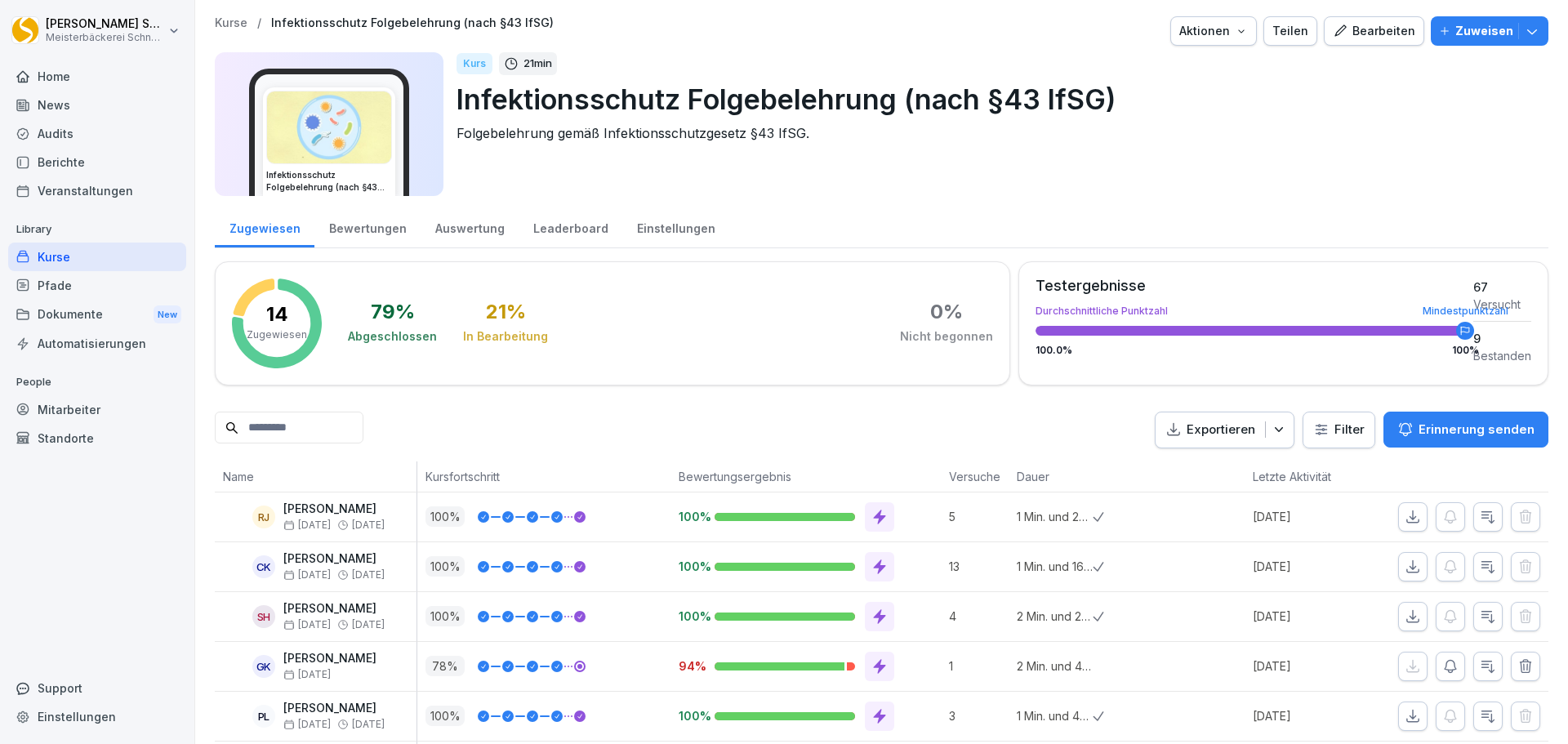
click at [1375, 35] on div "Bearbeiten" at bounding box center [1373, 31] width 82 height 18
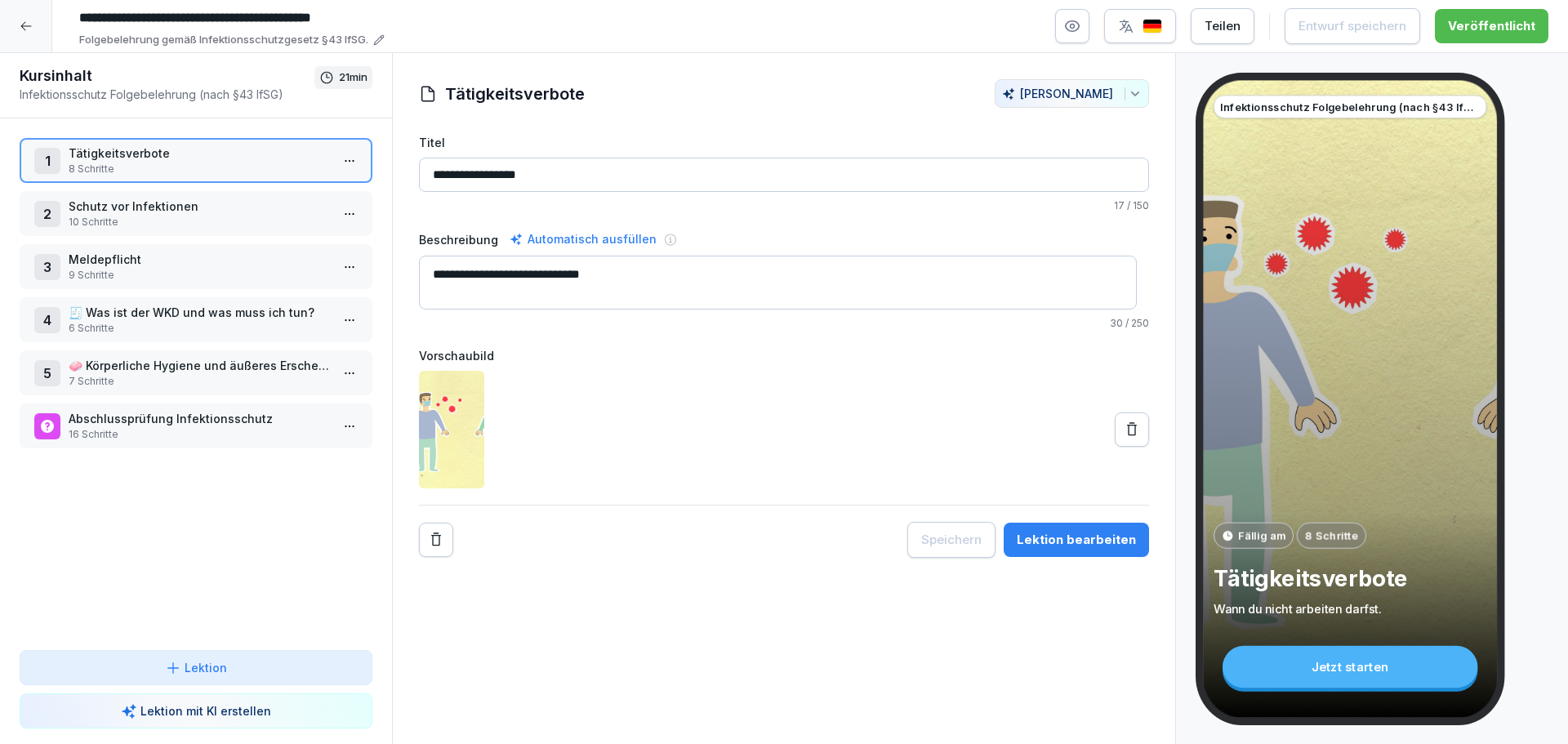
click at [1100, 538] on div "Lektion bearbeiten" at bounding box center [1076, 540] width 119 height 18
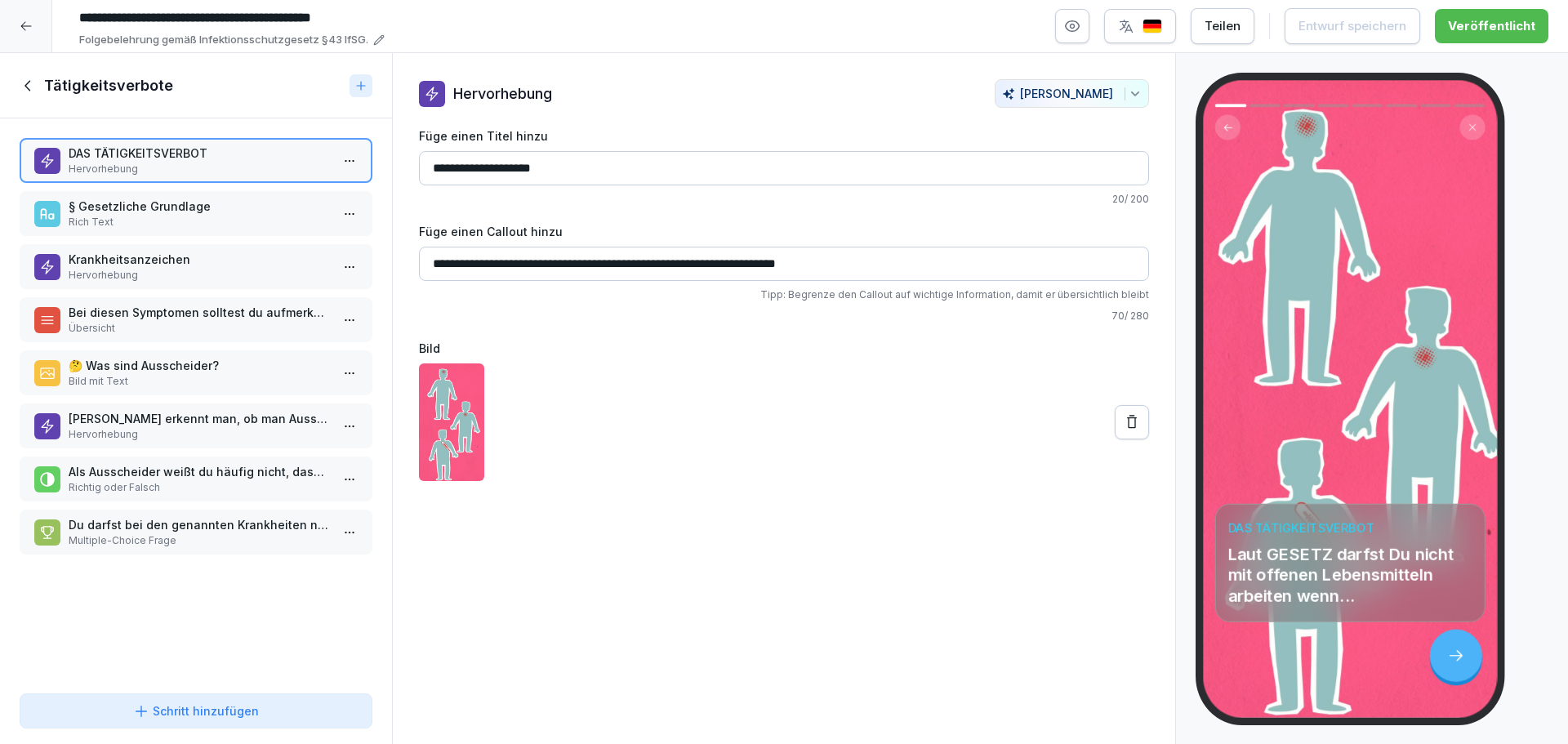
click at [30, 86] on icon at bounding box center [28, 85] width 18 height 18
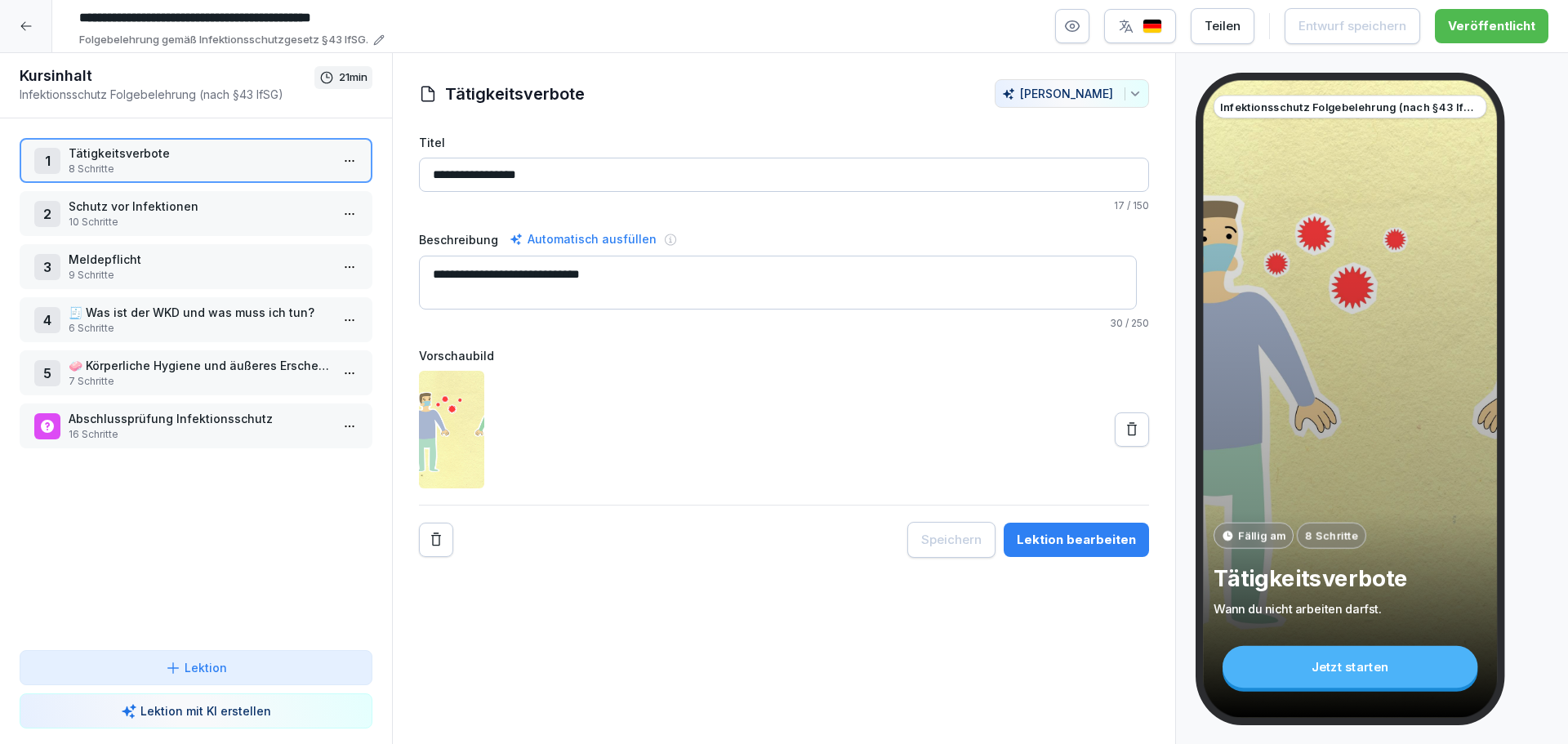
click at [26, 19] on div at bounding box center [26, 26] width 53 height 53
